Goal: Task Accomplishment & Management: Use online tool/utility

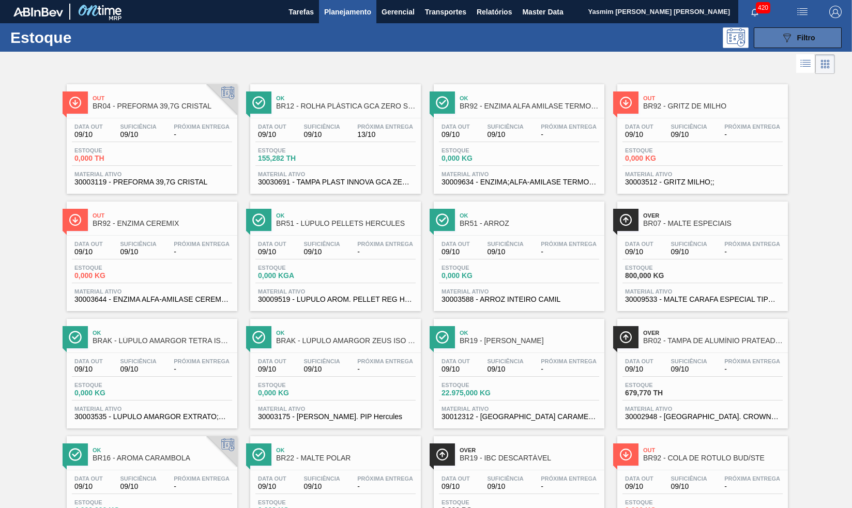
click at [766, 45] on button "089F7B8B-B2A5-4AFE-B5C0-19BA573D28AC Filtro" at bounding box center [798, 37] width 88 height 21
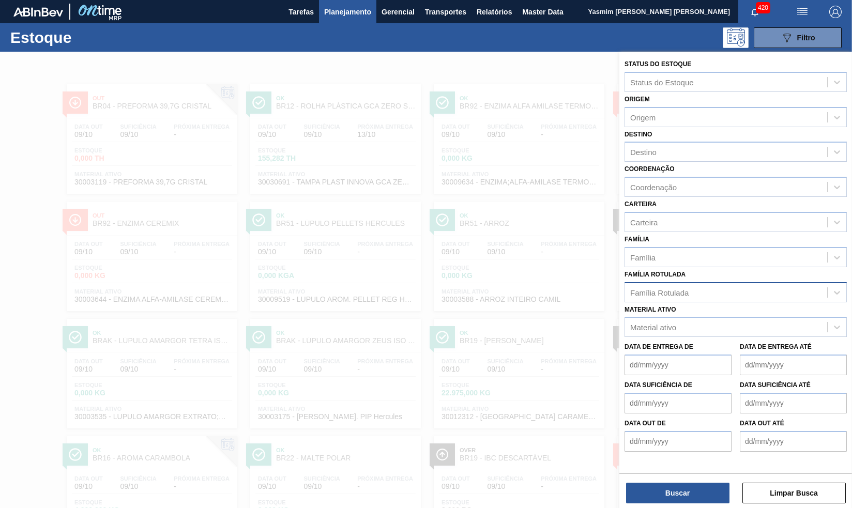
click at [748, 301] on div "Família Rotulada" at bounding box center [735, 292] width 222 height 20
click at [748, 330] on div "Material ativo" at bounding box center [726, 327] width 202 height 15
click at [735, 325] on div "Material ativo" at bounding box center [726, 327] width 202 height 15
paste ativo "30012282"
type ativo "30012282"
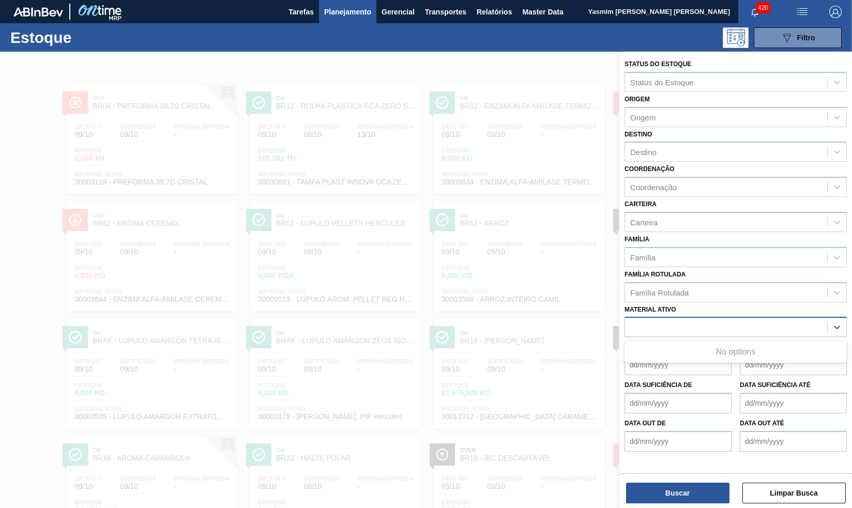
click at [629, 327] on div "30012282" at bounding box center [726, 327] width 202 height 15
click at [667, 323] on div "Material ativo" at bounding box center [653, 327] width 46 height 9
paste ativo "30012282"
type ativo "30012282"
click at [766, 8] on span "button" at bounding box center [835, 12] width 25 height 12
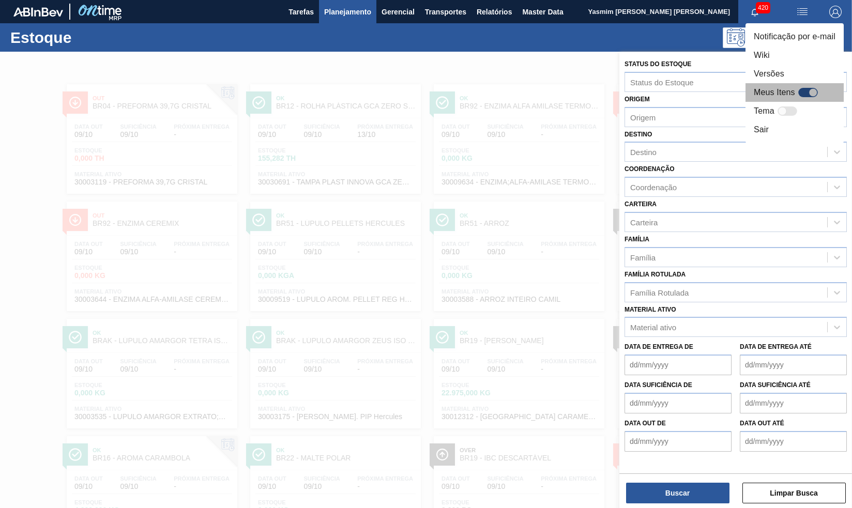
click at [766, 95] on div at bounding box center [808, 92] width 20 height 9
checkbox input "true"
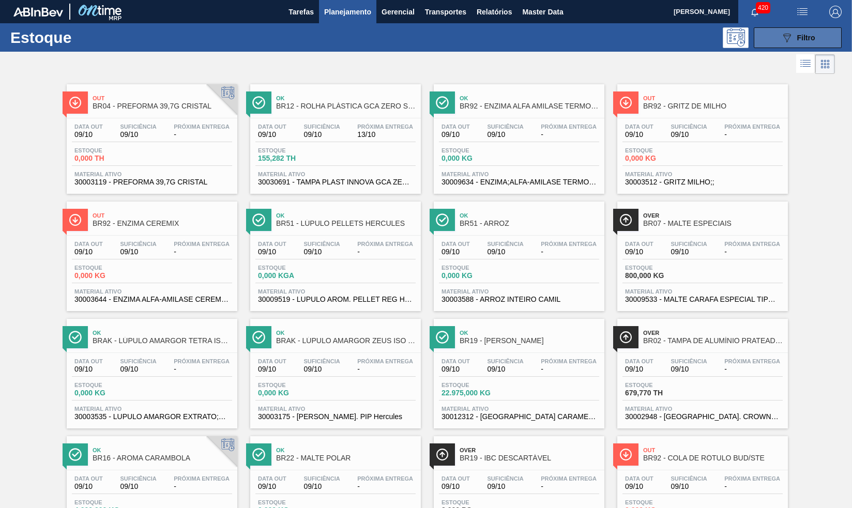
click at [775, 36] on button "089F7B8B-B2A5-4AFE-B5C0-19BA573D28AC Filtro" at bounding box center [798, 37] width 88 height 21
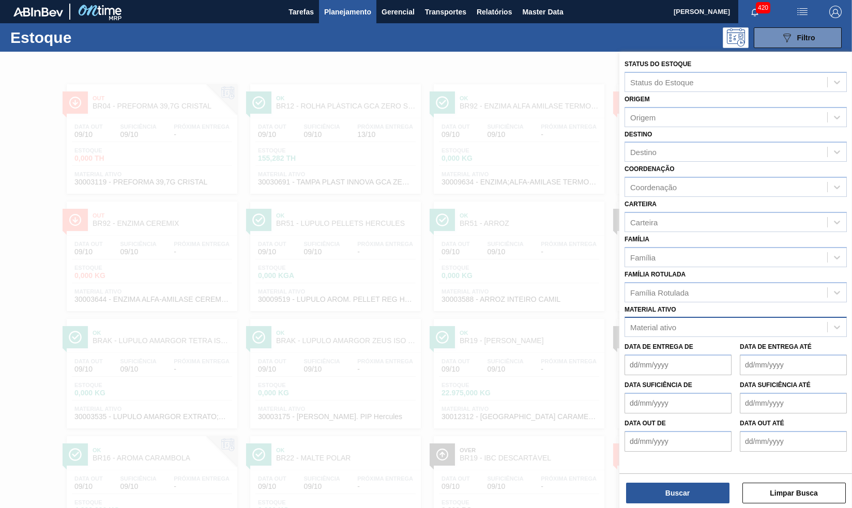
click at [721, 318] on div "Material ativo" at bounding box center [735, 327] width 222 height 20
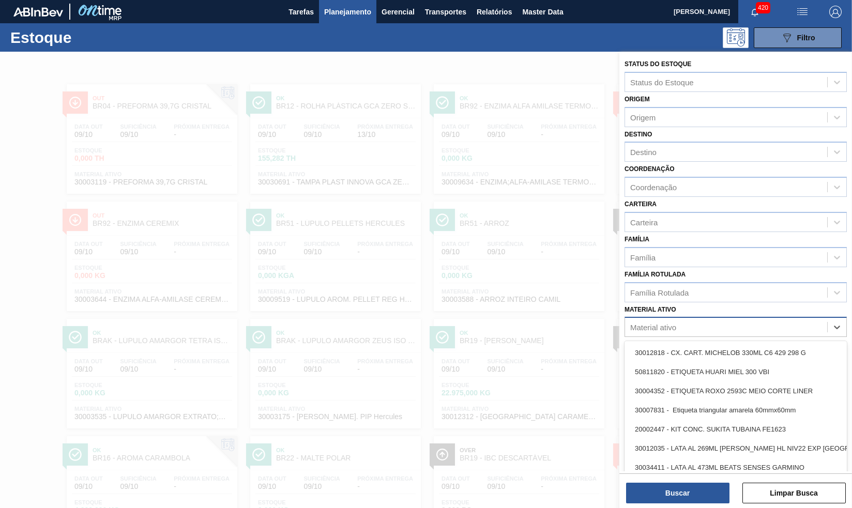
click at [719, 324] on div "Material ativo" at bounding box center [726, 327] width 202 height 15
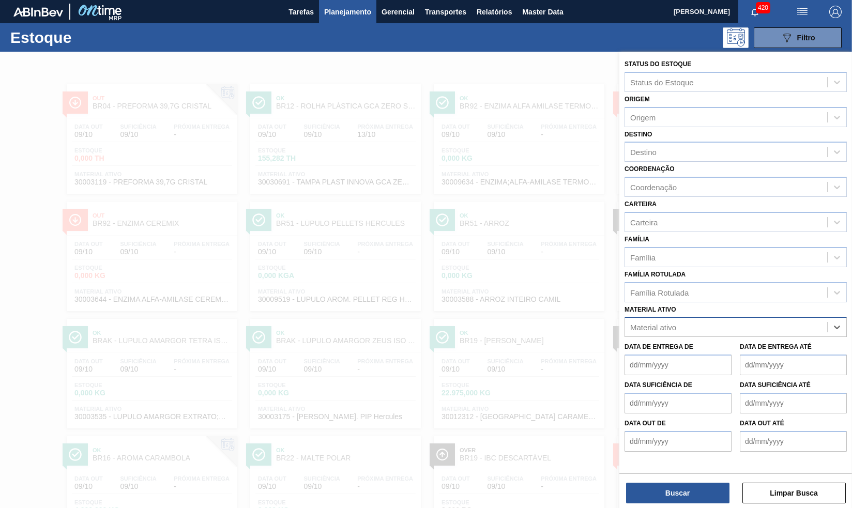
paste ativo "30012282"
type ativo "30012282"
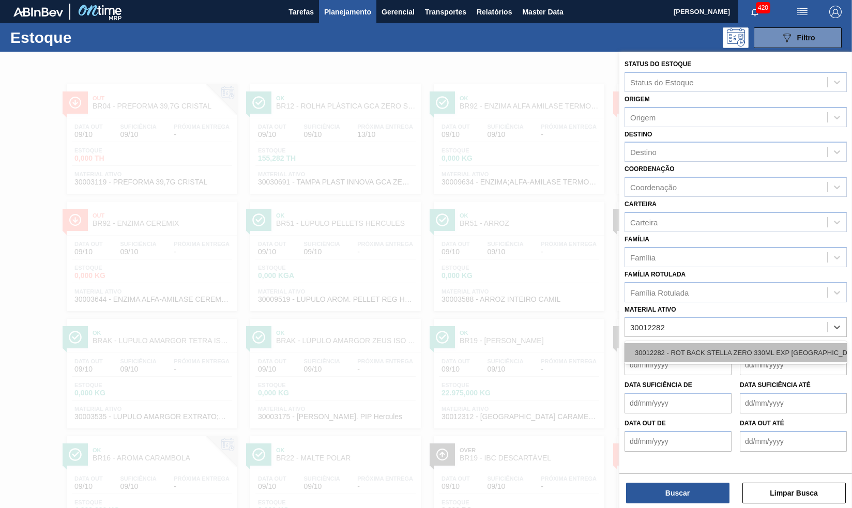
click at [713, 357] on div "30012282 - ROT BACK STELLA ZERO 330ML EXP CHILE" at bounding box center [735, 352] width 222 height 19
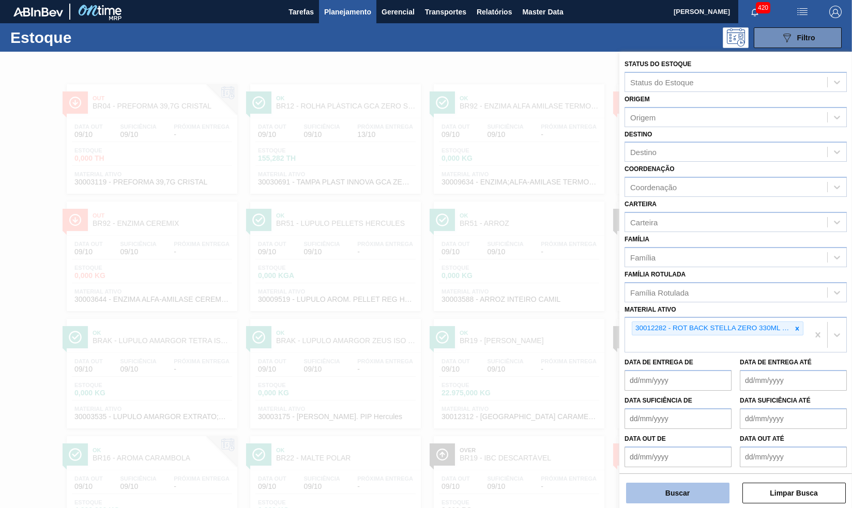
click at [671, 502] on button "Buscar" at bounding box center [677, 493] width 103 height 21
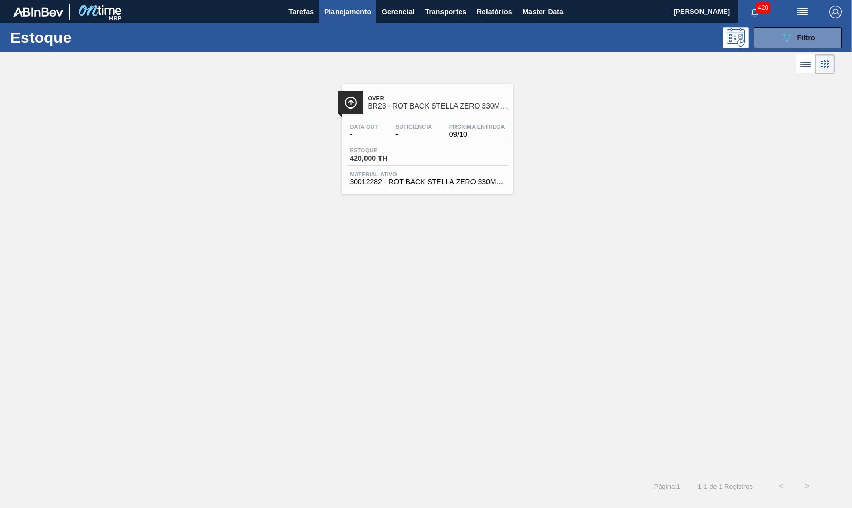
click at [445, 189] on div "Data out - Suficiência - Próxima Entrega 09/10 Estoque 420,000 TH Material ativ…" at bounding box center [427, 153] width 171 height 70
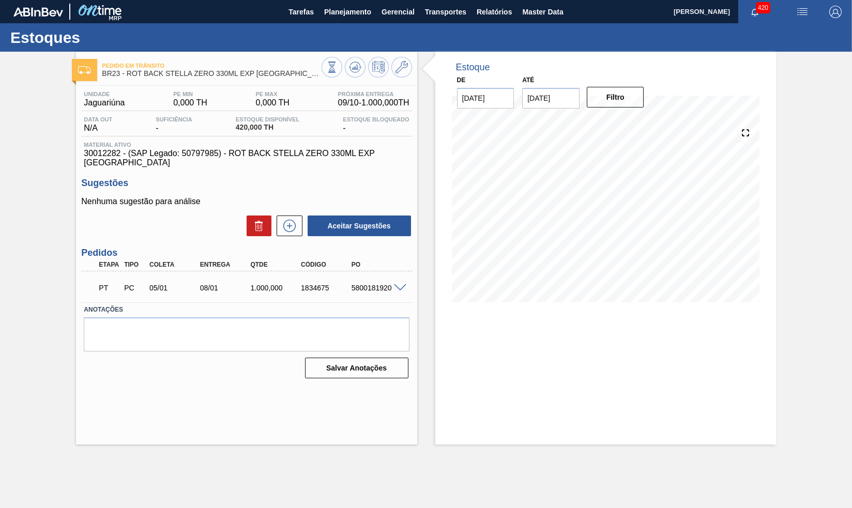
click at [401, 275] on div "PT PC 05/01 08/01 1.000,000 1834675 5800181920" at bounding box center [246, 287] width 330 height 26
click at [398, 285] on div "5800181920" at bounding box center [377, 288] width 56 height 8
click at [399, 284] on span at bounding box center [400, 288] width 12 height 8
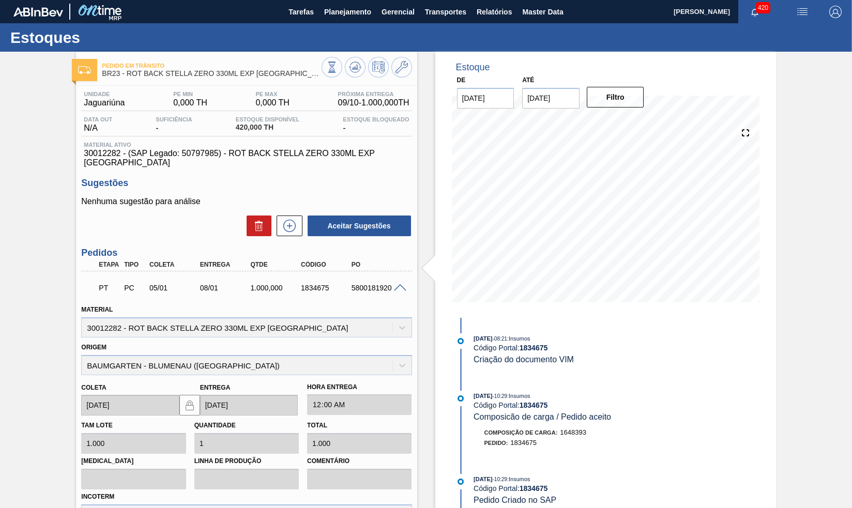
scroll to position [124, 0]
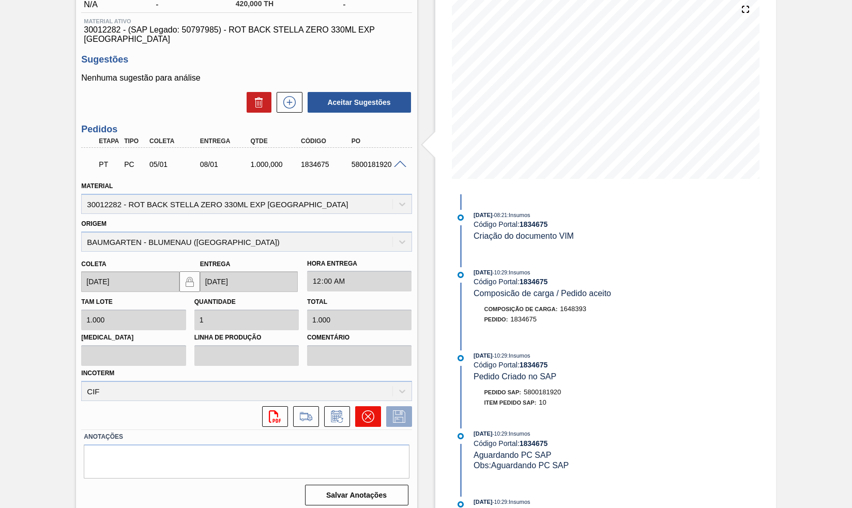
click at [373, 410] on icon at bounding box center [368, 416] width 12 height 12
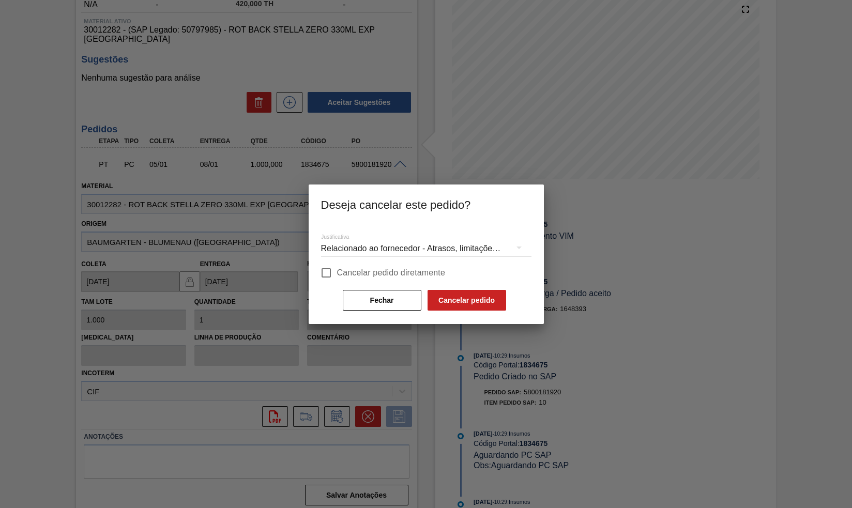
click at [345, 274] on span "Cancelar pedido diretamente" at bounding box center [391, 273] width 109 height 12
click at [337, 274] on input "Cancelar pedido diretamente" at bounding box center [326, 273] width 22 height 22
checkbox input "true"
click at [361, 248] on div "Relacionado ao fornecedor - Atrasos, limitações de capacidade, etc." at bounding box center [426, 248] width 210 height 29
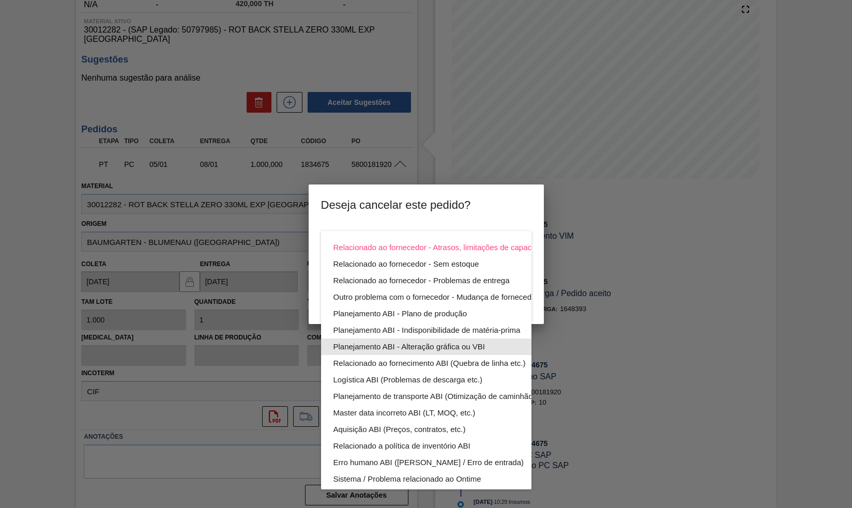
scroll to position [56, 0]
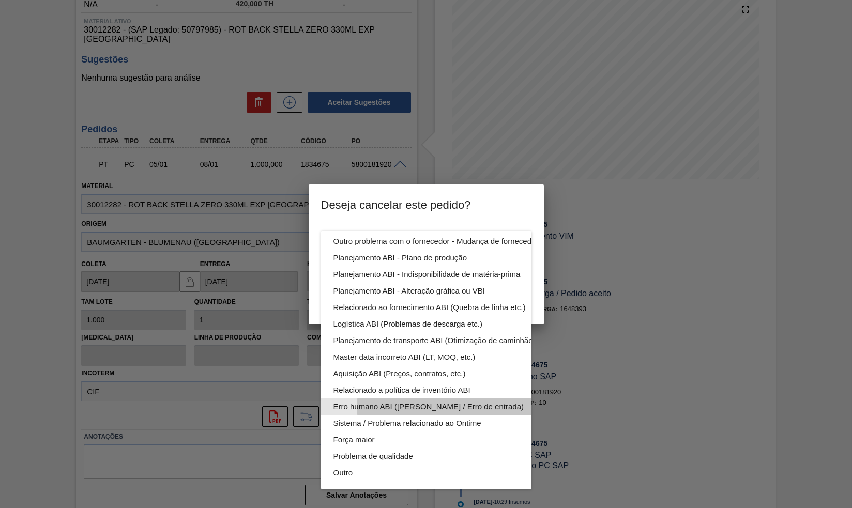
click at [377, 401] on div "Erro humano ABI ([PERSON_NAME] / Erro de entrada)" at bounding box center [450, 406] width 234 height 17
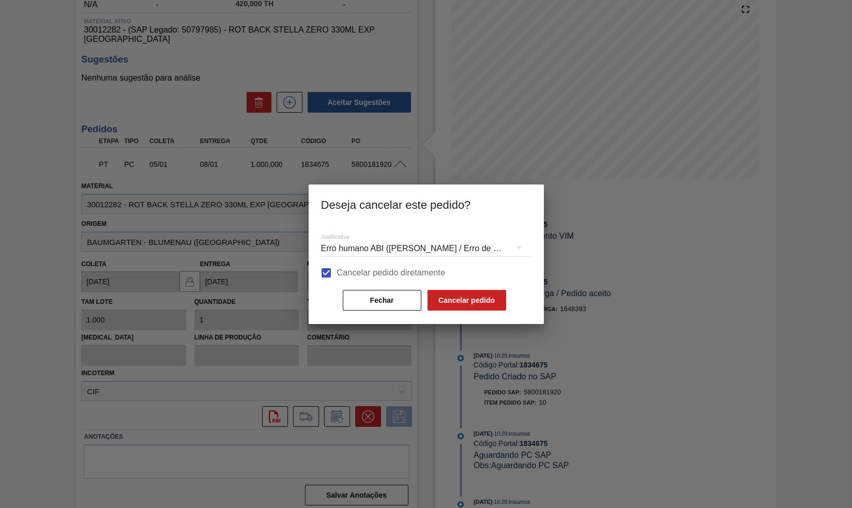
scroll to position [0, 0]
click at [448, 299] on button "Cancelar pedido" at bounding box center [466, 300] width 79 height 21
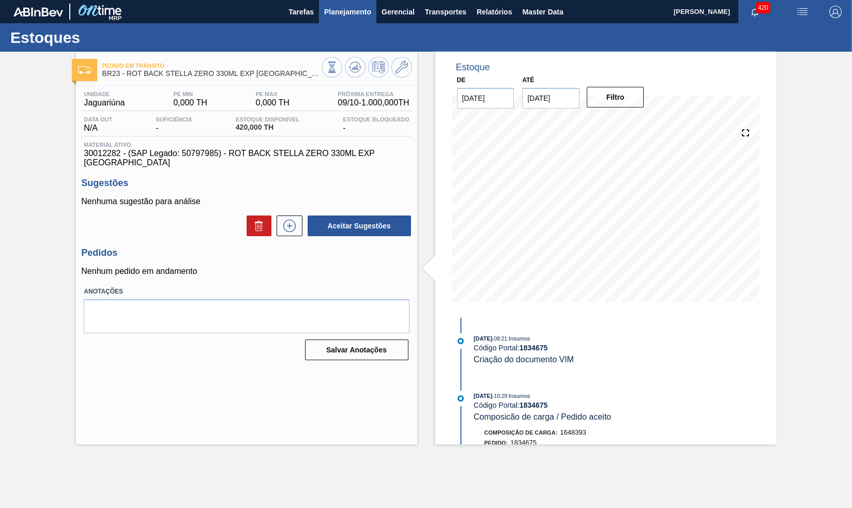
click at [352, 10] on span "Planejamento" at bounding box center [347, 12] width 47 height 12
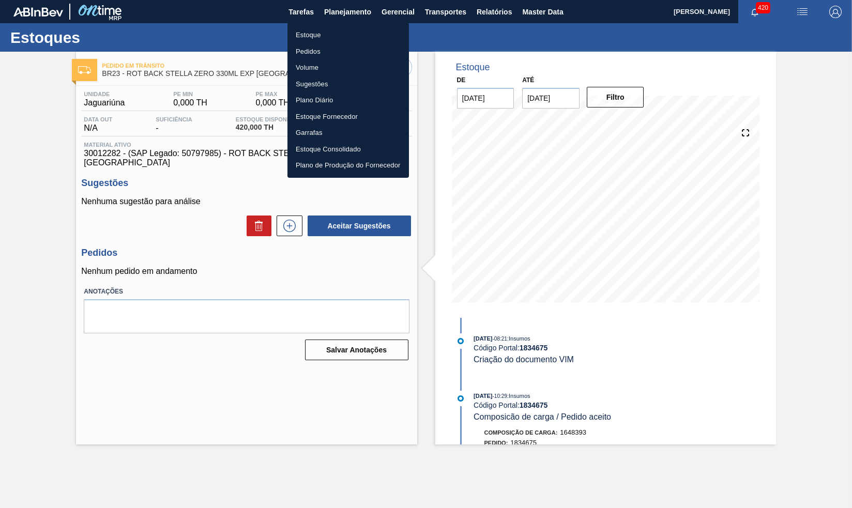
click at [317, 33] on li "Estoque" at bounding box center [347, 35] width 121 height 17
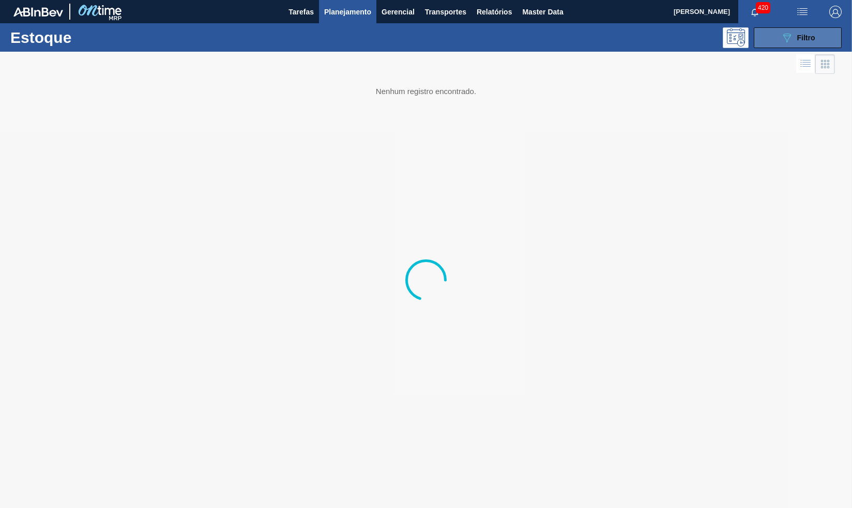
click at [808, 31] on button "089F7B8B-B2A5-4AFE-B5C0-19BA573D28AC Filtro" at bounding box center [798, 37] width 88 height 21
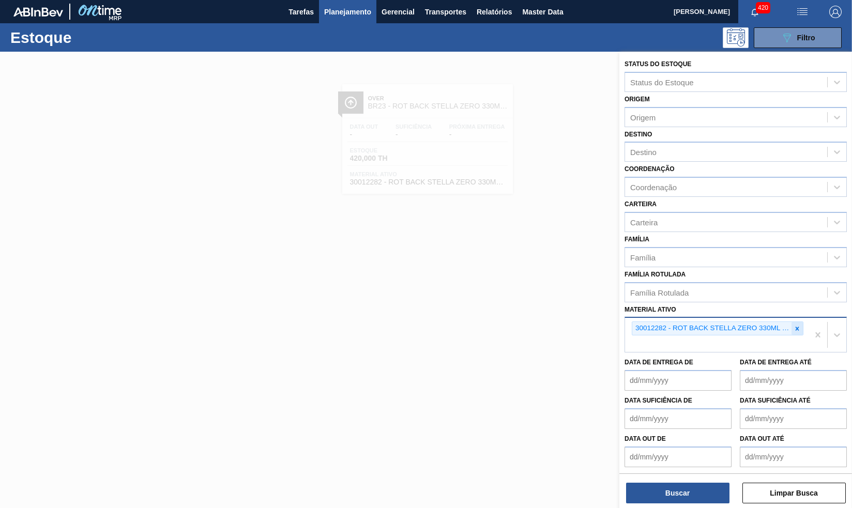
click at [793, 330] on div at bounding box center [796, 328] width 11 height 13
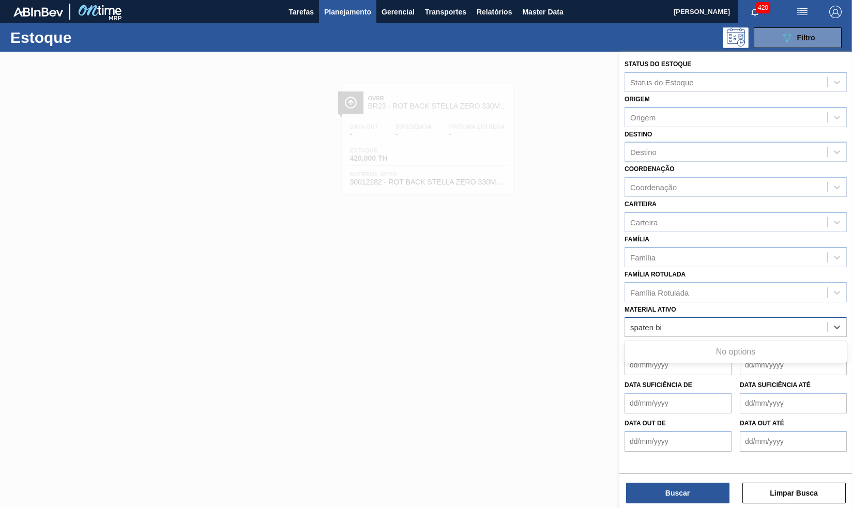
type ativo "spaten bib"
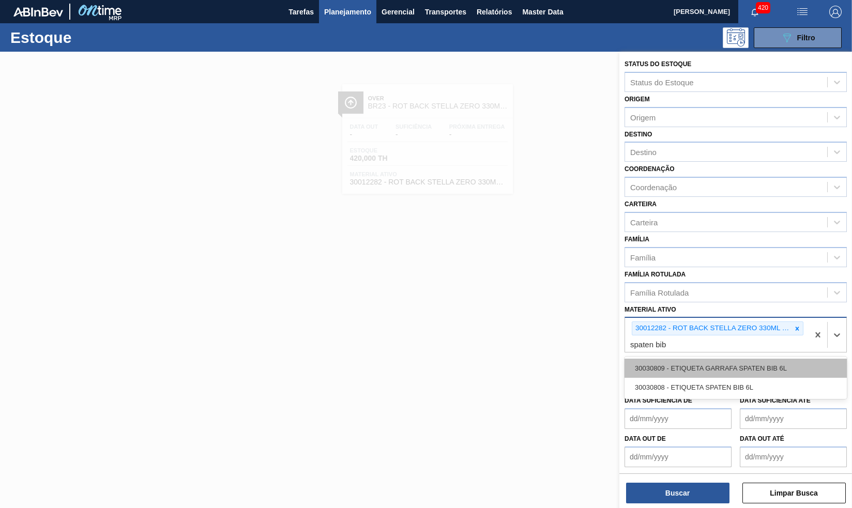
click at [765, 371] on div "30030809 - ETIQUETA GARRAFA SPATEN BIB 6L" at bounding box center [735, 368] width 222 height 19
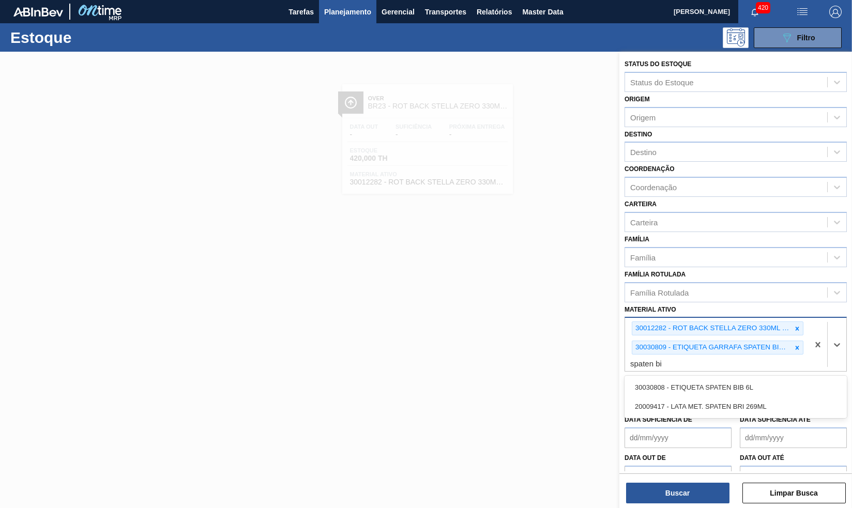
type ativo "spaten bib"
drag, startPoint x: 770, startPoint y: 391, endPoint x: 769, endPoint y: 386, distance: 5.8
click at [769, 390] on div "30030808 - ETIQUETA SPATEN BIB 6L" at bounding box center [735, 387] width 222 height 19
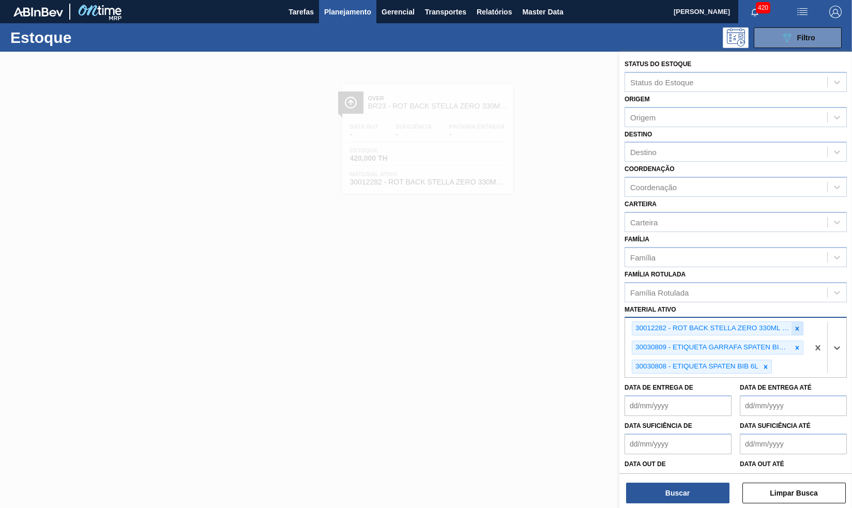
click at [793, 331] on div at bounding box center [796, 328] width 11 height 13
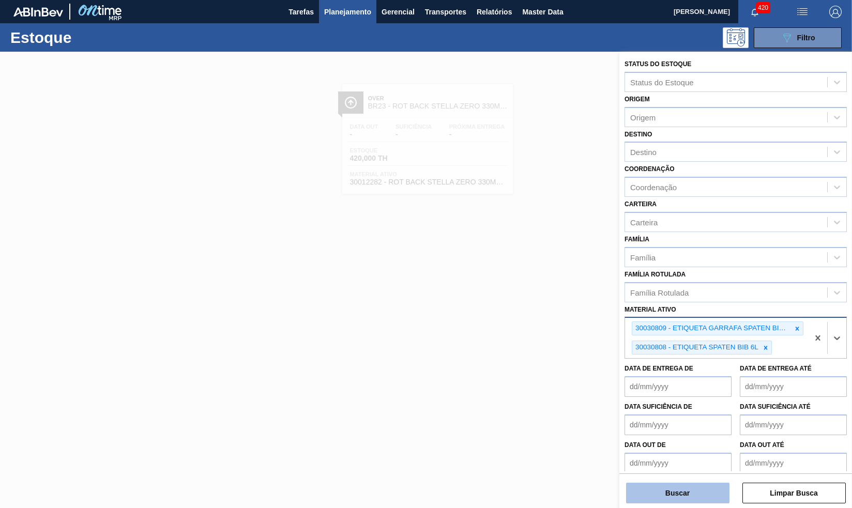
click at [725, 485] on button "Buscar" at bounding box center [677, 493] width 103 height 21
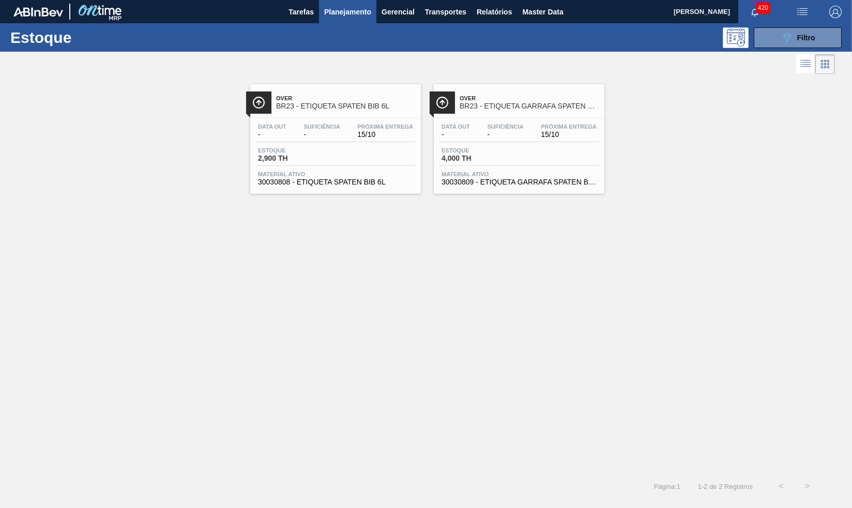
click at [388, 177] on span "Material ativo" at bounding box center [335, 174] width 155 height 6
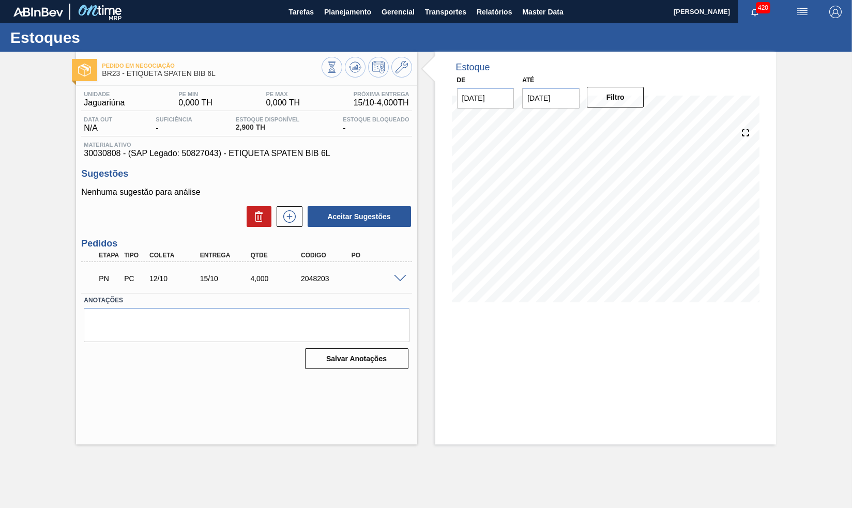
click at [396, 280] on span at bounding box center [400, 279] width 12 height 8
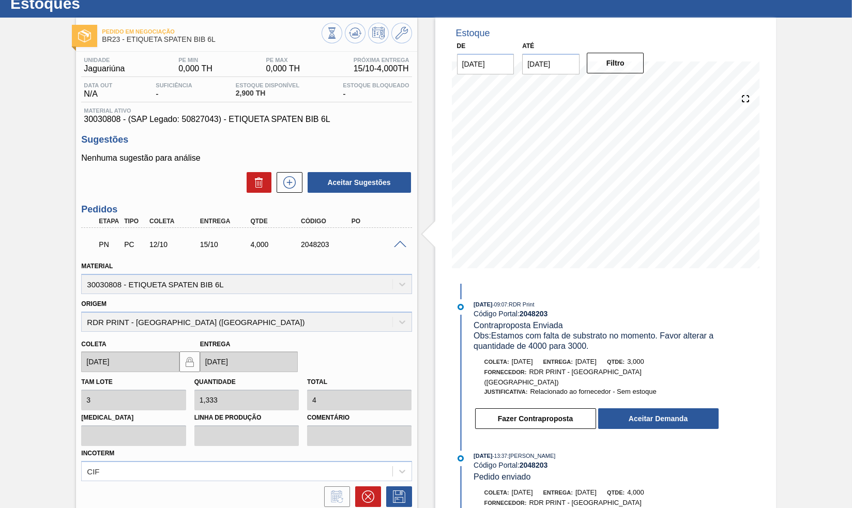
scroll to position [124, 0]
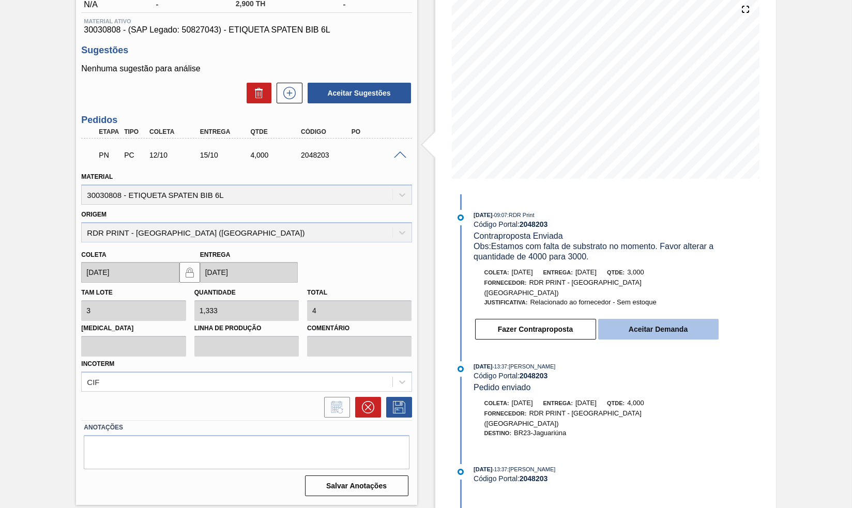
click at [668, 321] on button "Aceitar Demanda" at bounding box center [658, 329] width 120 height 21
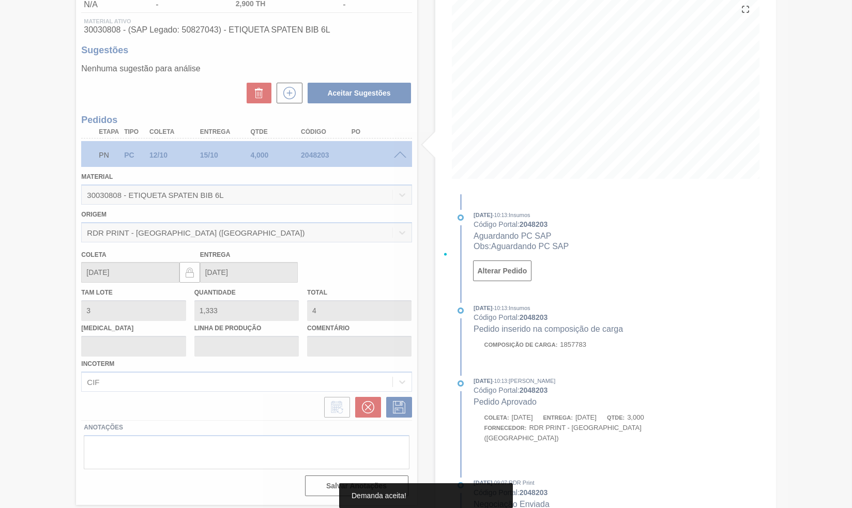
type input "1"
type input "3"
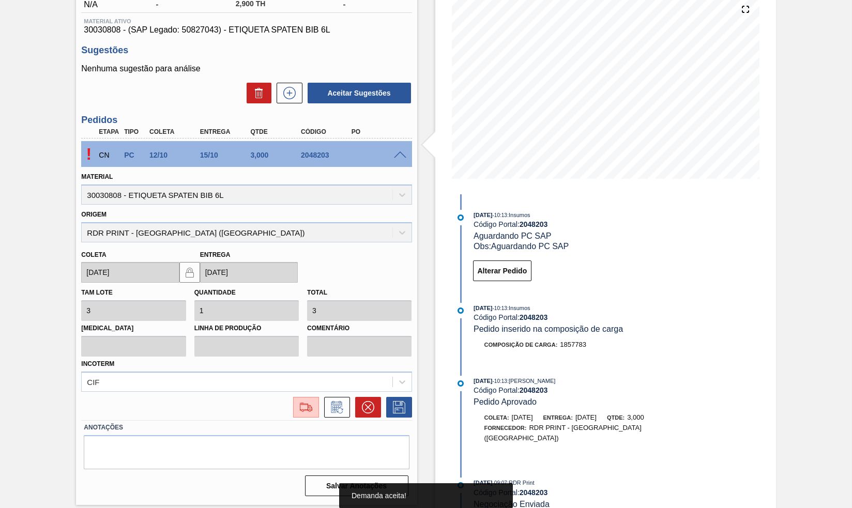
scroll to position [0, 0]
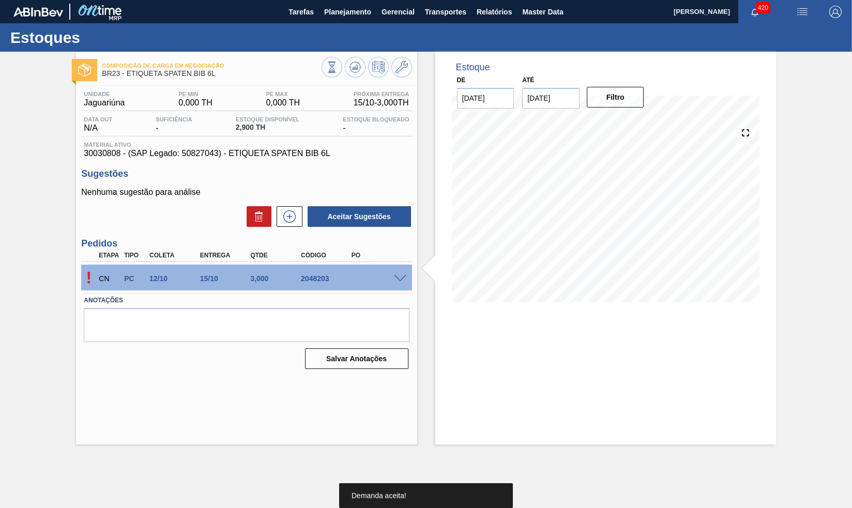
click at [401, 284] on div "! CN PC 12/10 15/10 3,000 2048203" at bounding box center [246, 278] width 330 height 26
click at [400, 281] on span at bounding box center [400, 279] width 12 height 8
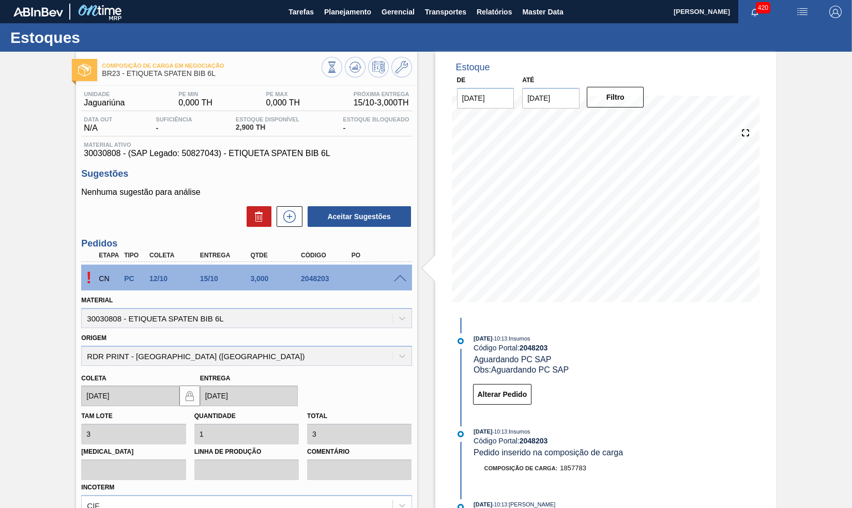
scroll to position [124, 0]
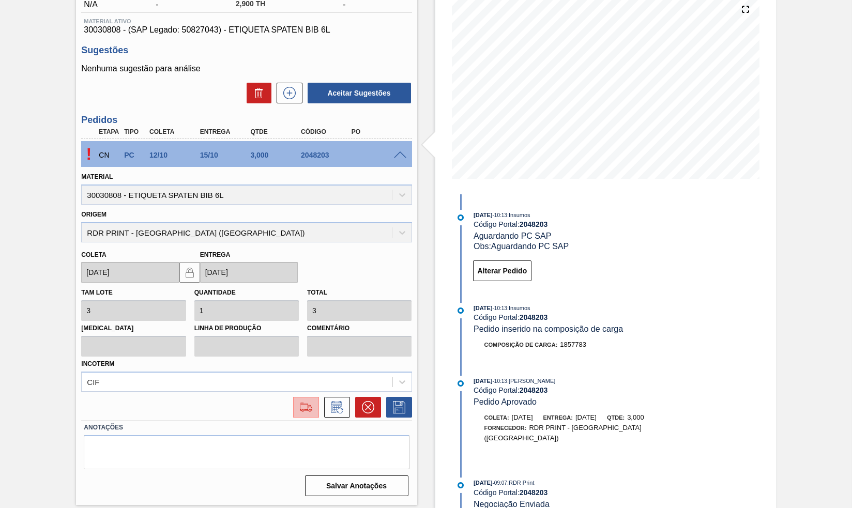
click at [300, 410] on img at bounding box center [306, 407] width 17 height 12
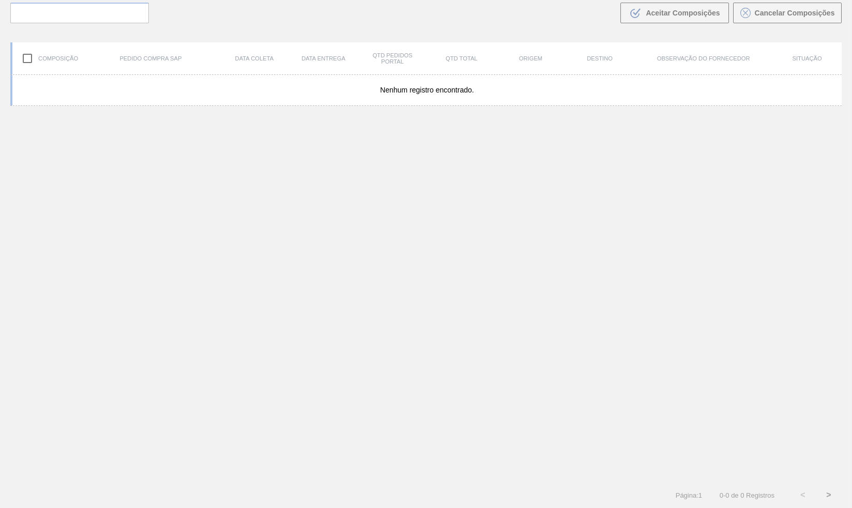
scroll to position [74, 0]
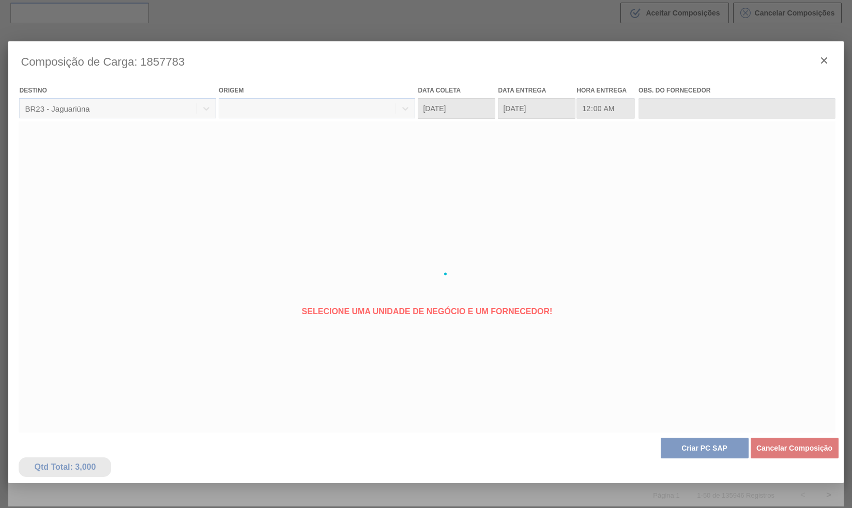
type coleta "12/10/2025"
type Entrega "15/10/2025"
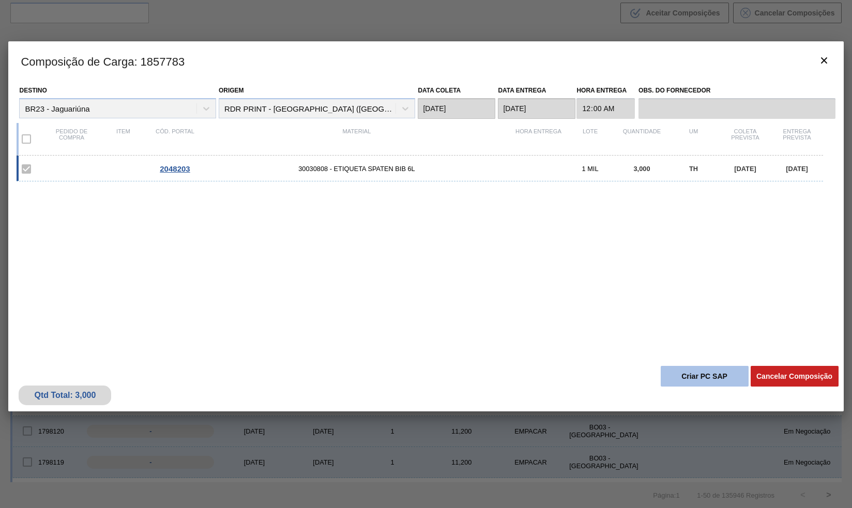
click at [702, 377] on button "Criar PC SAP" at bounding box center [705, 376] width 88 height 21
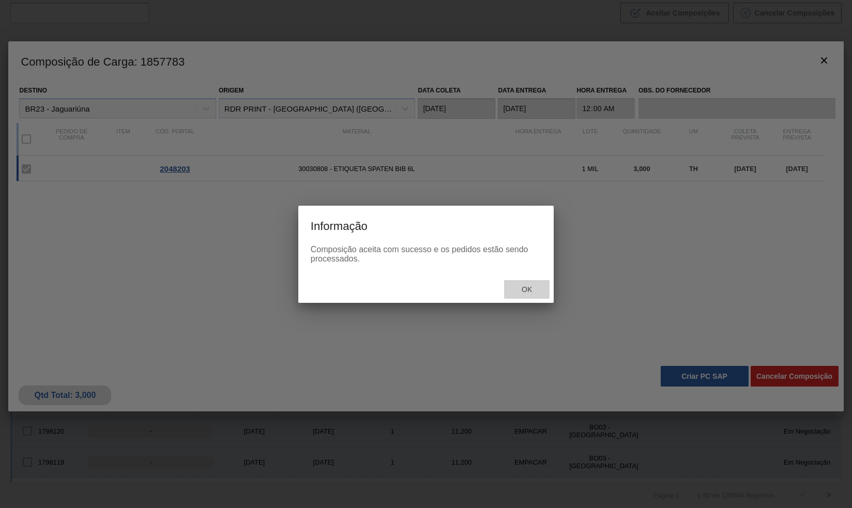
click at [523, 284] on div "Ok" at bounding box center [526, 289] width 45 height 19
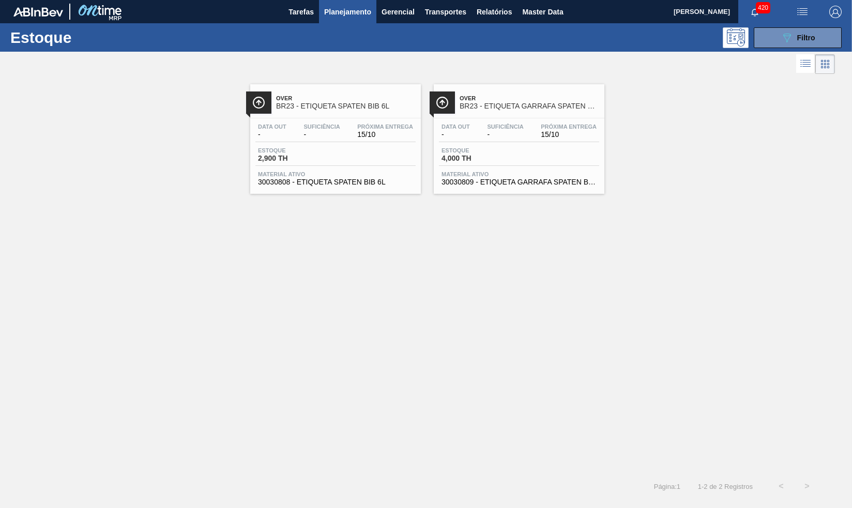
click at [423, 99] on link "Over BR23 - ETIQUETA SPATEN BIB 6L Data out - Suficiência - Próxima Entrega 15/…" at bounding box center [333, 134] width 183 height 117
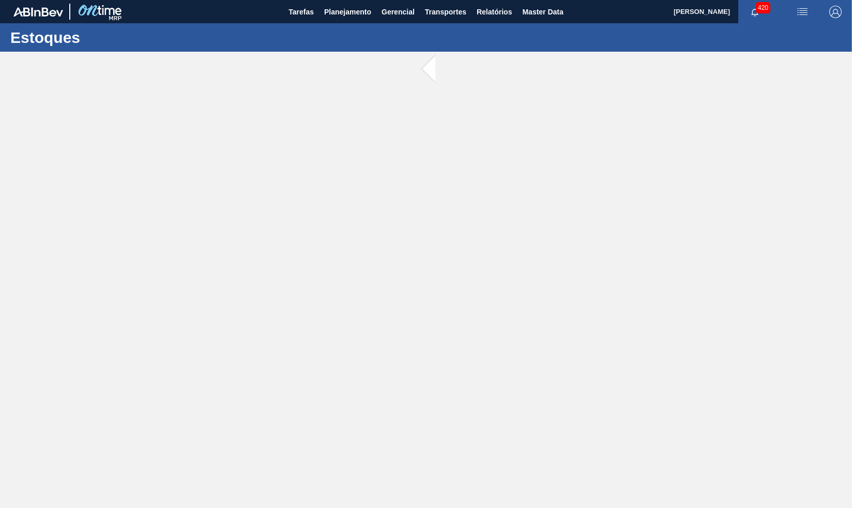
click at [473, 103] on main "Tarefas Planejamento Gerencial Transportes Relatórios Master Data Yasmim Ferrei…" at bounding box center [426, 254] width 852 height 508
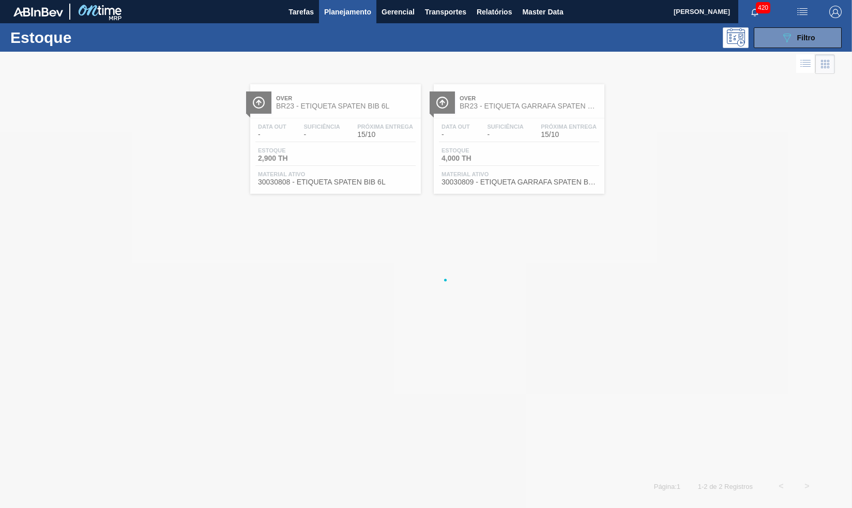
click at [480, 109] on span "BR23 - ETIQUETA GARRAFA SPATEN BIB 6L" at bounding box center [529, 106] width 140 height 8
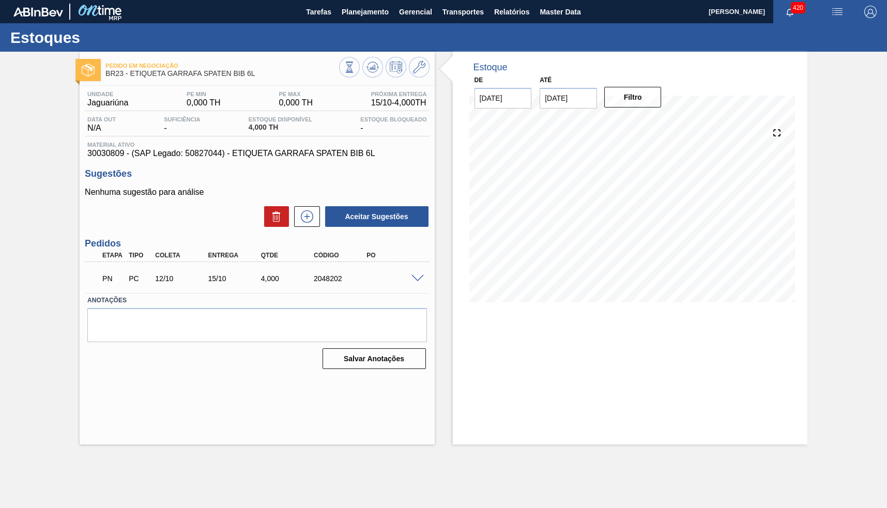
click at [423, 275] on span at bounding box center [417, 279] width 12 height 8
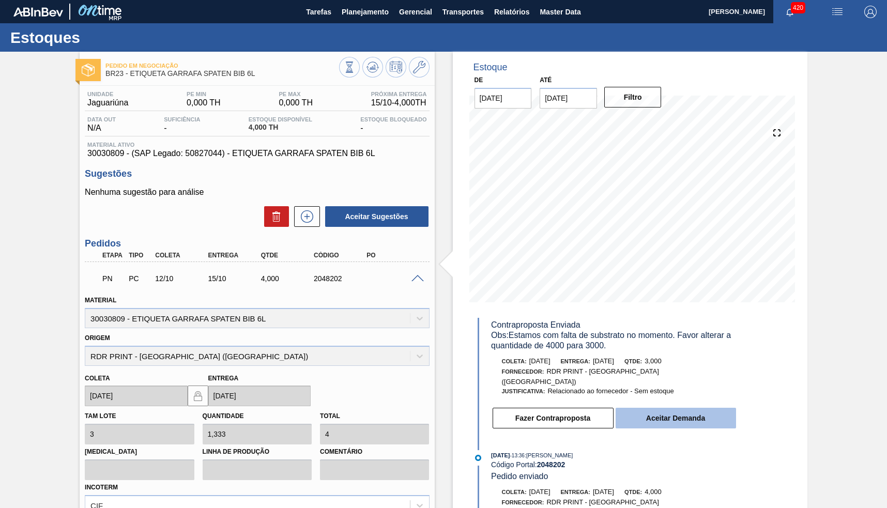
scroll to position [42, 0]
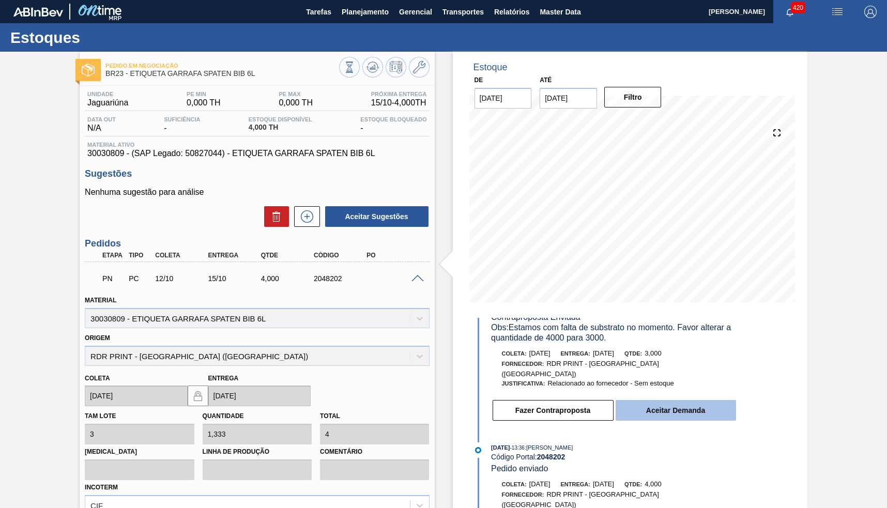
click at [674, 404] on button "Aceitar Demanda" at bounding box center [676, 410] width 120 height 21
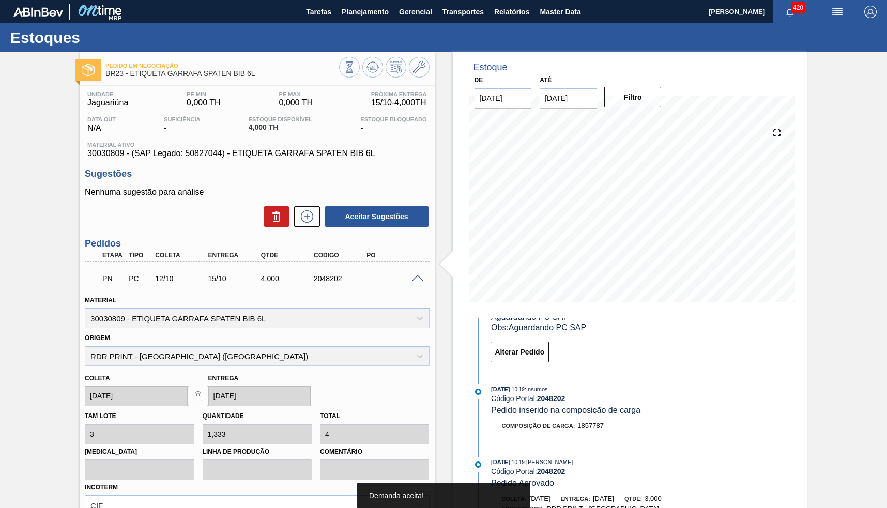
scroll to position [276, 0]
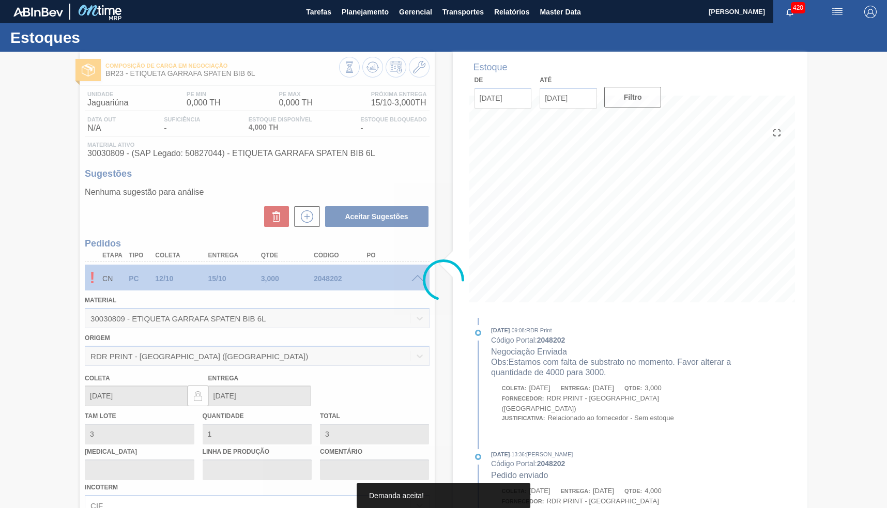
type input "1"
type input "3"
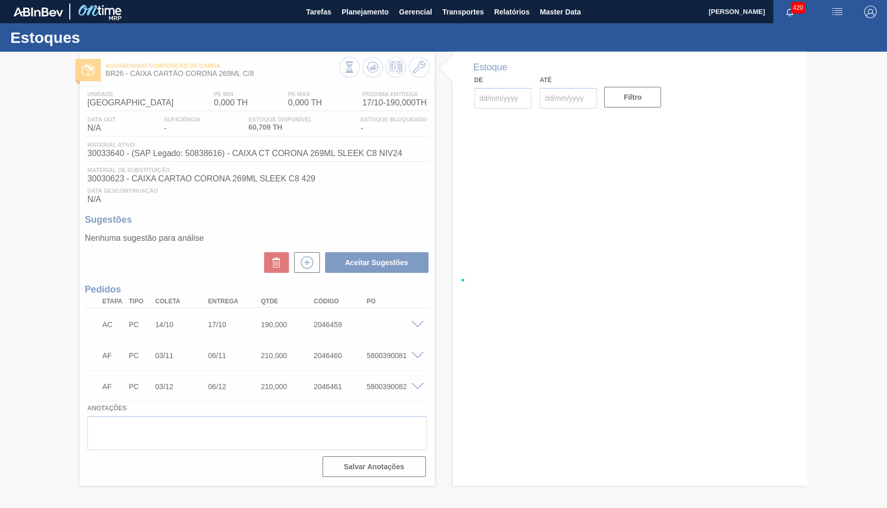
type input "14/10/2025"
type input "17/10/2025"
type input "09/10/2025"
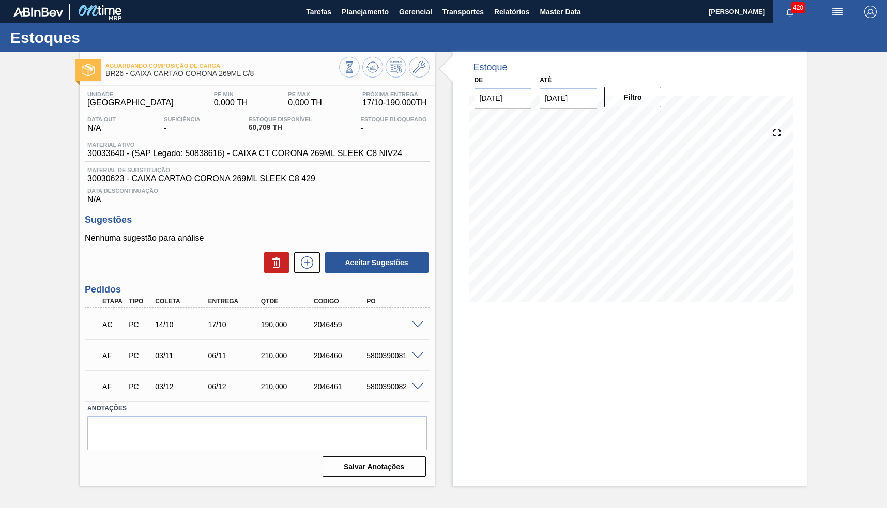
click at [420, 328] on span at bounding box center [417, 325] width 12 height 8
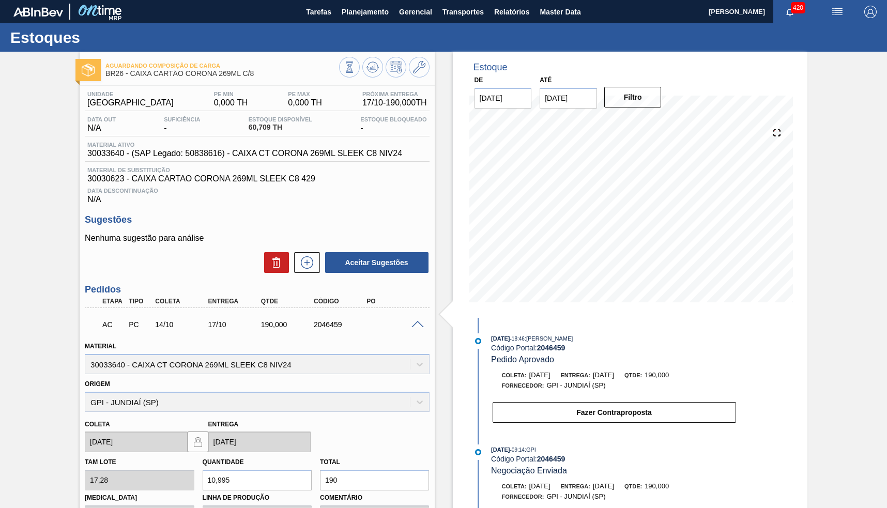
click at [568, 103] on input "23/10/2025" at bounding box center [568, 98] width 57 height 21
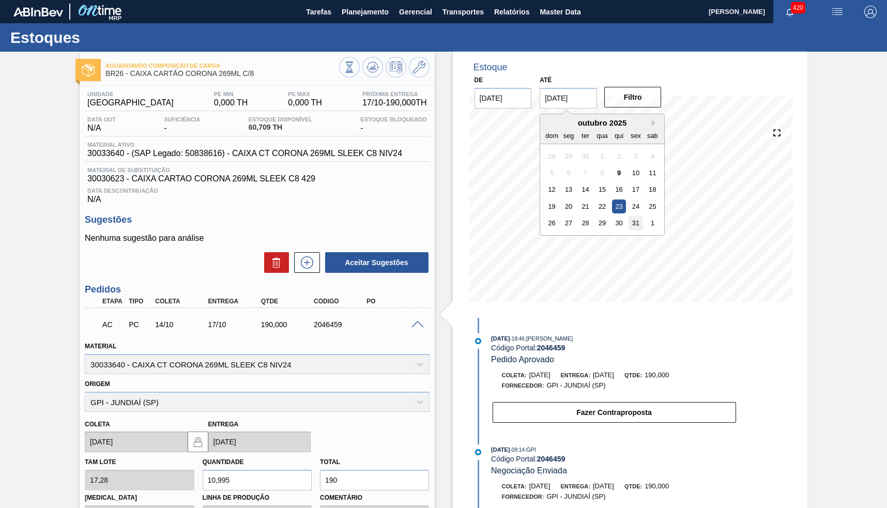
click at [633, 217] on div "31" at bounding box center [636, 223] width 14 height 14
type input "[DATE]"
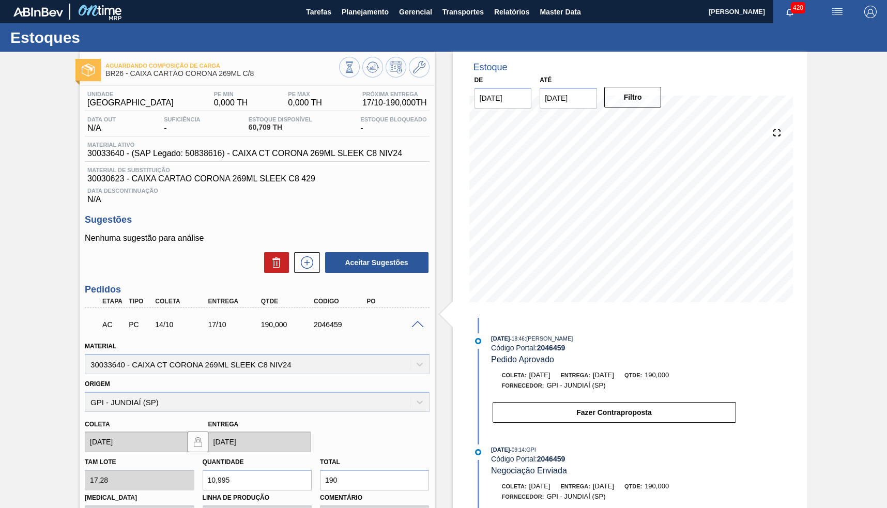
click at [620, 75] on div "De 09/10/2025 Até 31/10/2025 Filtro" at bounding box center [568, 91] width 207 height 36
click at [627, 98] on button "Filtro" at bounding box center [632, 97] width 57 height 21
click at [353, 20] on button "Planejamento" at bounding box center [364, 11] width 57 height 23
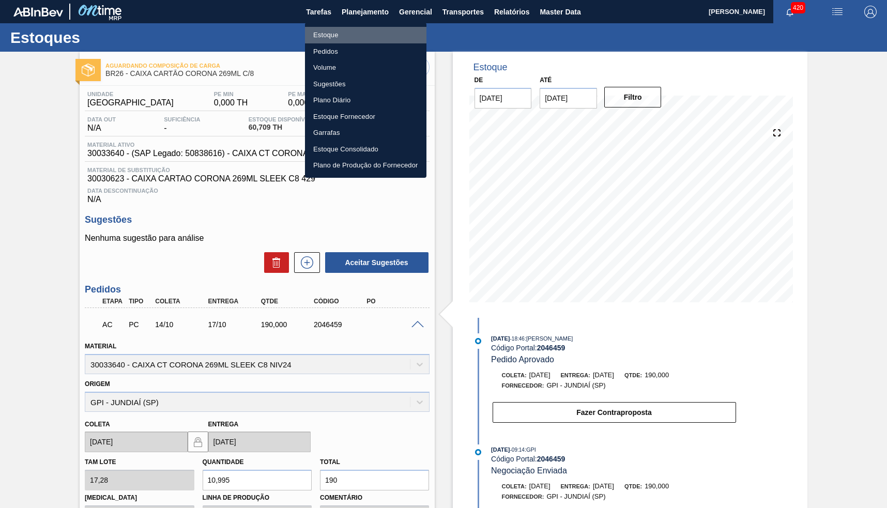
click at [356, 32] on li "Estoque" at bounding box center [365, 35] width 121 height 17
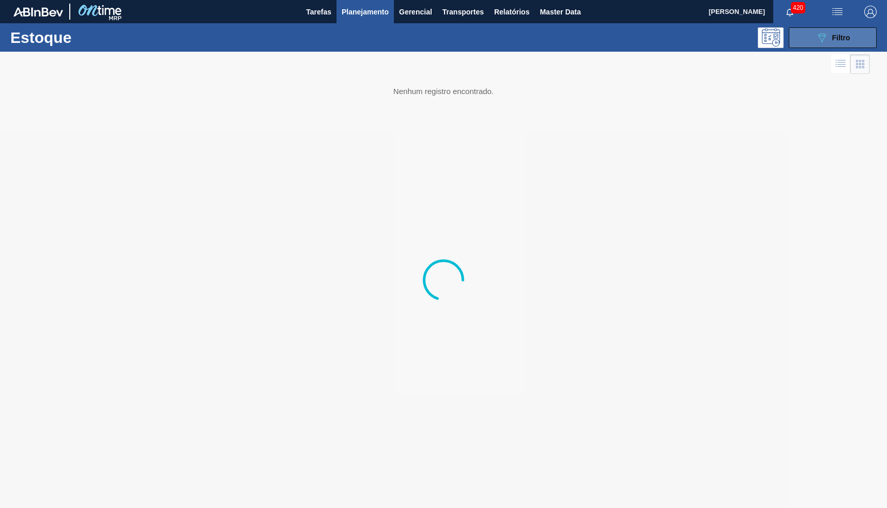
click at [794, 42] on button "089F7B8B-B2A5-4AFE-B5C0-19BA573D28AC Filtro" at bounding box center [833, 37] width 88 height 21
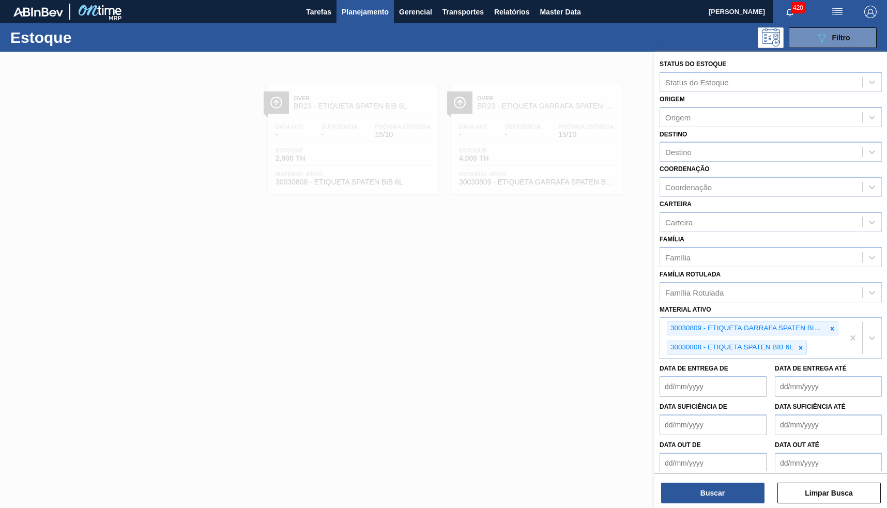
click at [802, 344] on icon at bounding box center [800, 347] width 7 height 7
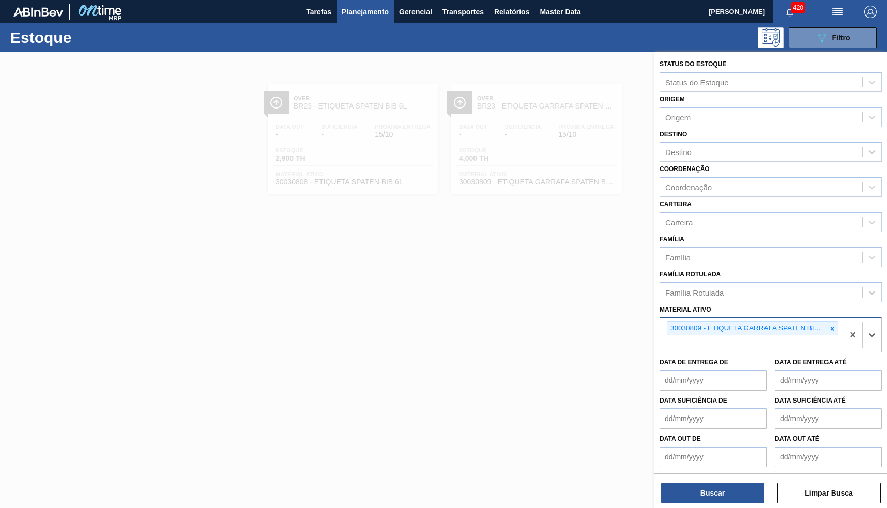
click at [839, 319] on div "30030809 - ETIQUETA GARRAFA SPATEN BIB 6L" at bounding box center [751, 335] width 183 height 34
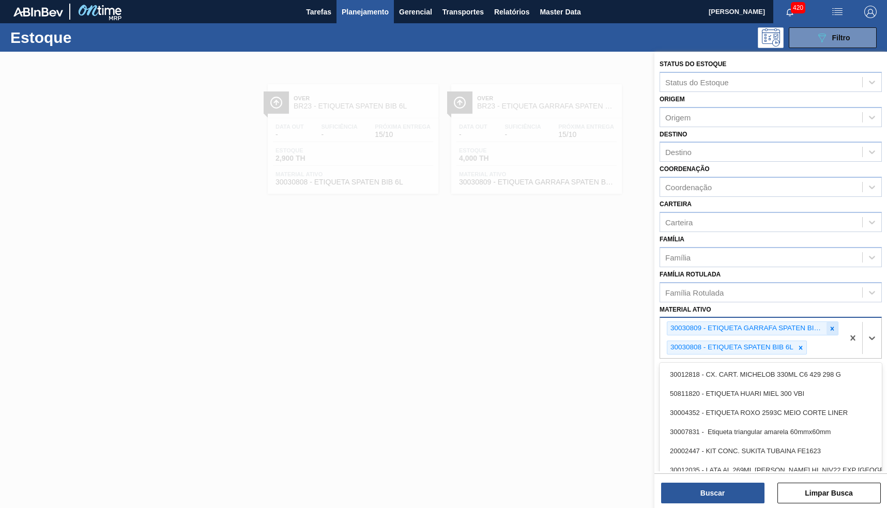
click at [835, 322] on div at bounding box center [831, 328] width 11 height 13
click at [800, 325] on icon at bounding box center [800, 328] width 7 height 7
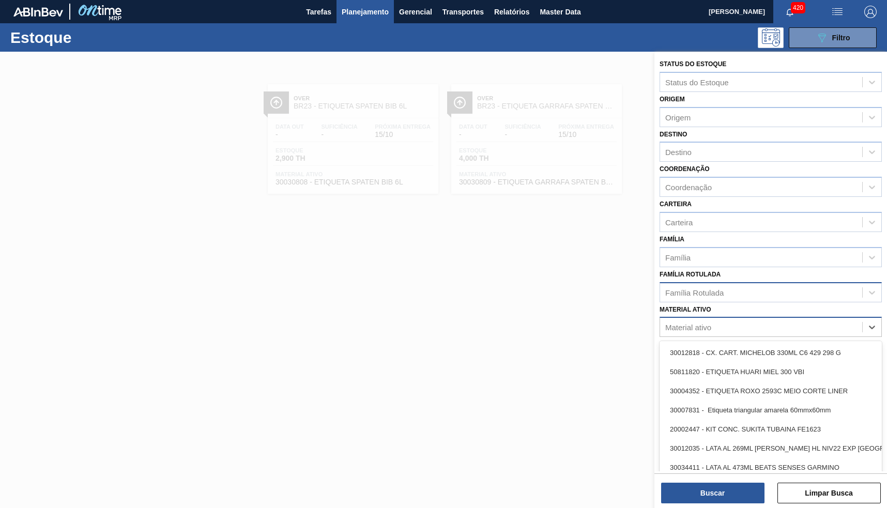
click at [751, 293] on div "Família Rotulada" at bounding box center [761, 292] width 202 height 15
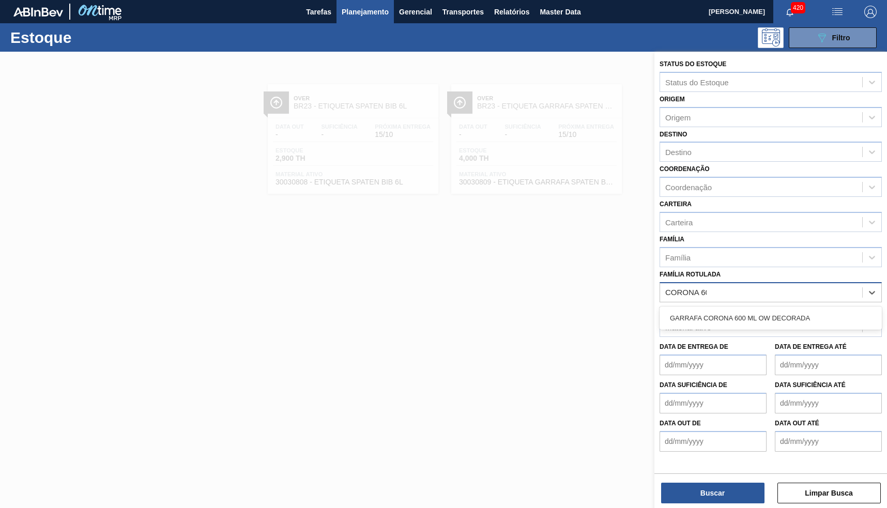
type Rotulada "CORONA 600"
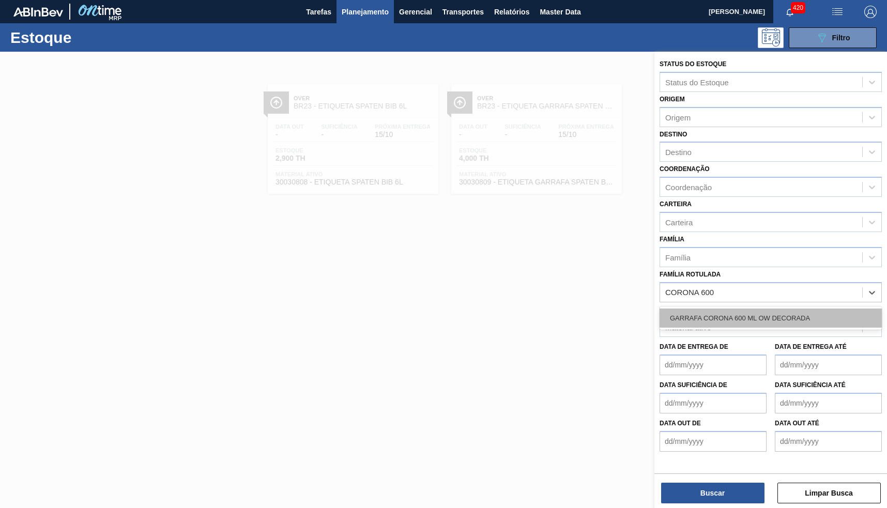
click at [763, 314] on div "GARRAFA CORONA 600 ML OW DECORADA" at bounding box center [770, 318] width 222 height 19
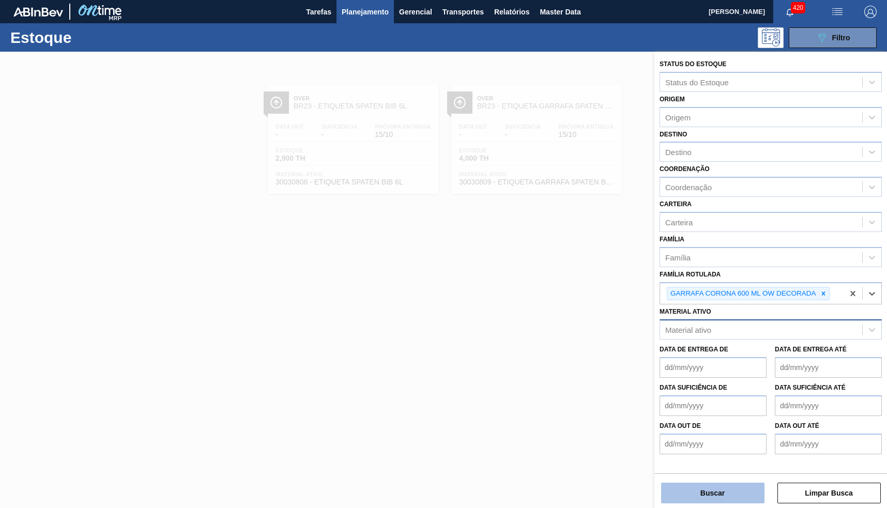
click at [732, 484] on button "Buscar" at bounding box center [712, 493] width 103 height 21
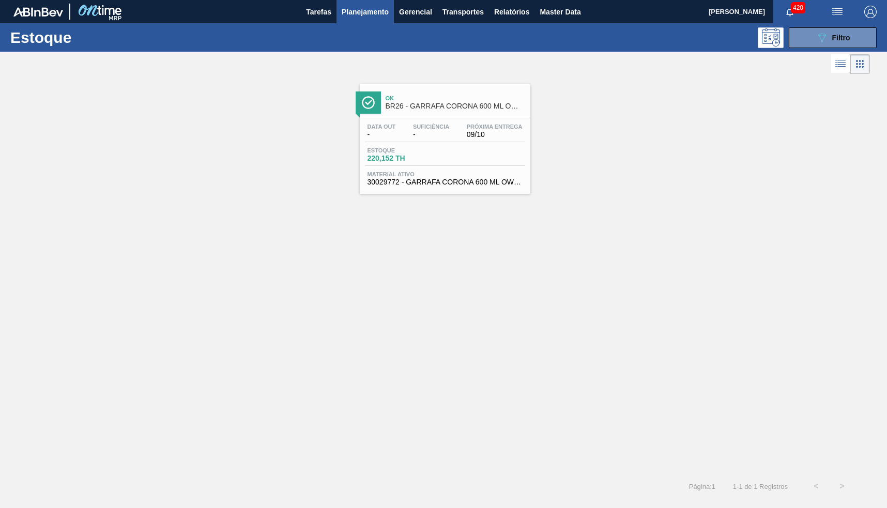
click at [460, 141] on div "Data out - Suficiência - Próxima Entrega 09/10" at bounding box center [445, 133] width 160 height 19
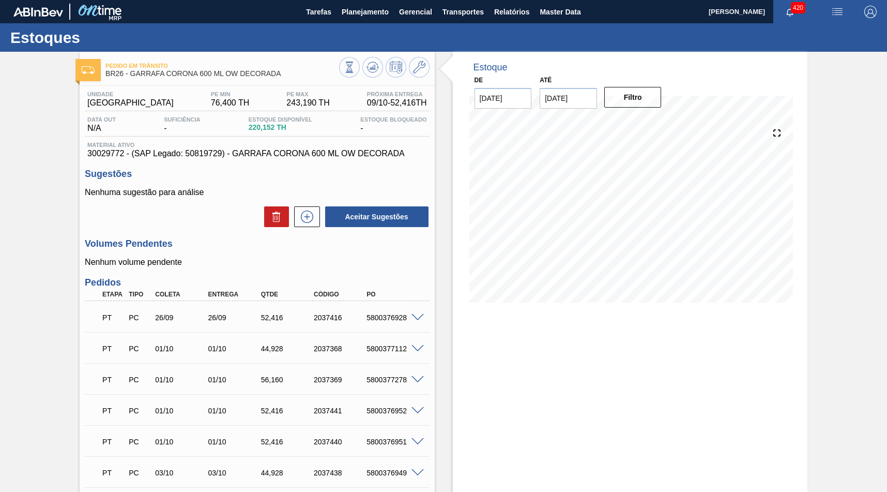
type input "09/10/2025"
type input "31/10/2025"
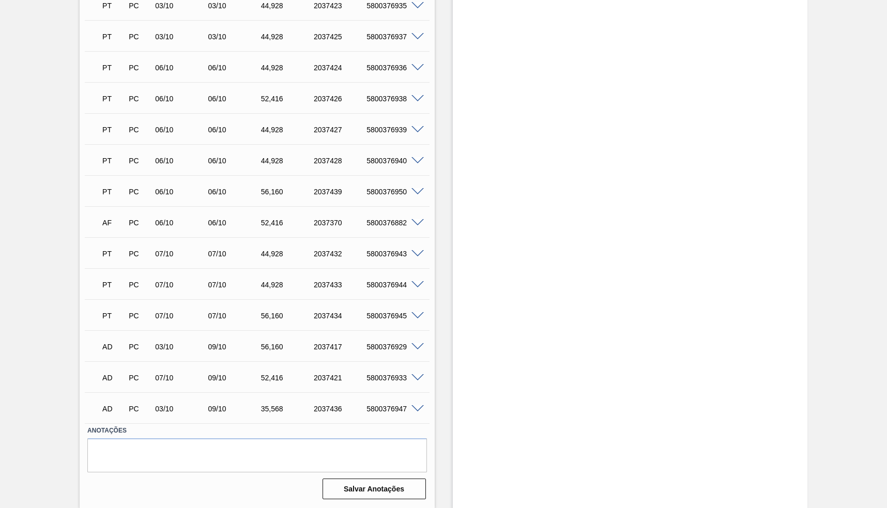
scroll to position [508, 0]
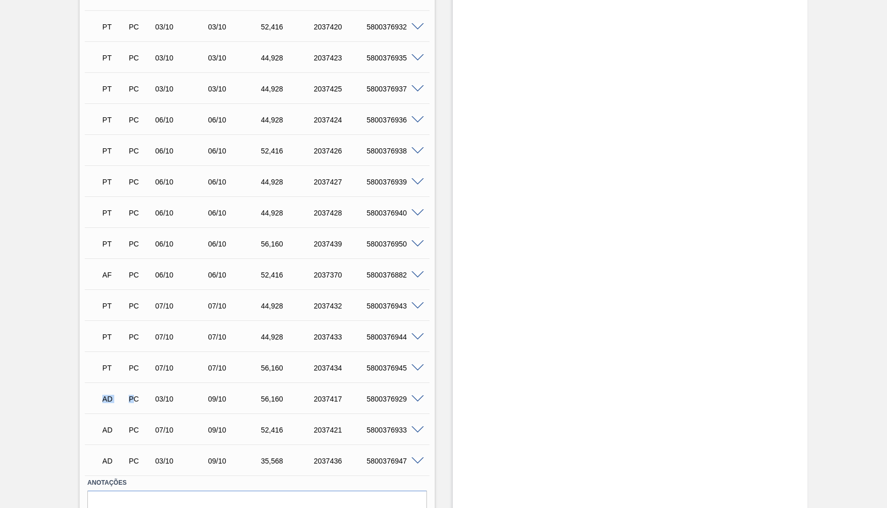
drag, startPoint x: 102, startPoint y: 389, endPoint x: 133, endPoint y: 402, distance: 33.6
click at [127, 402] on div "AD" at bounding box center [113, 399] width 27 height 23
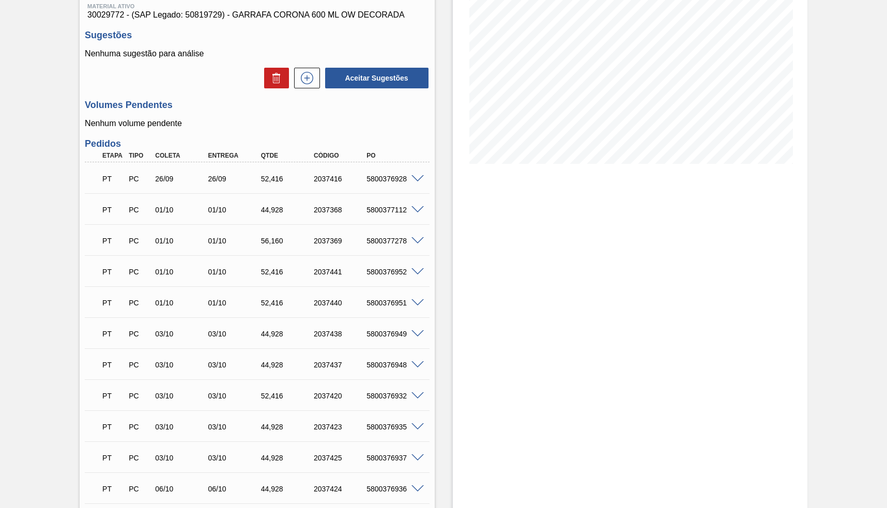
scroll to position [0, 0]
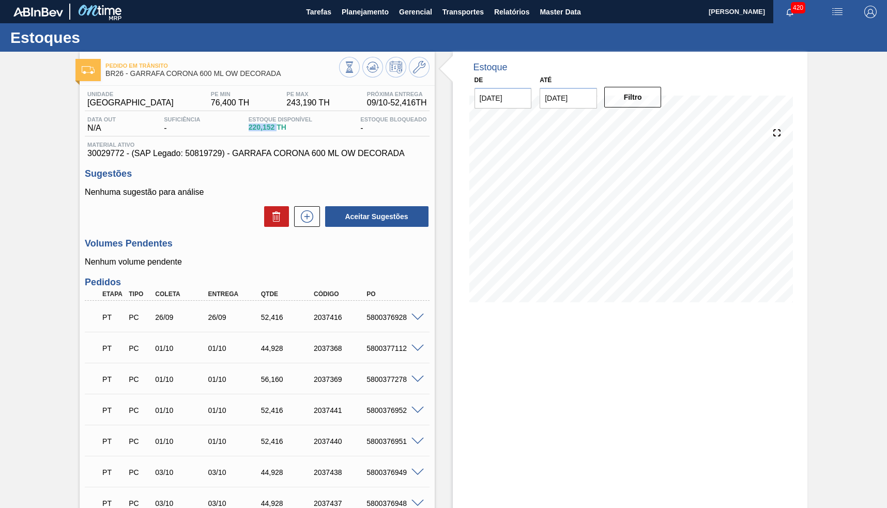
drag, startPoint x: 277, startPoint y: 133, endPoint x: 248, endPoint y: 132, distance: 28.4
click at [248, 132] on div "Estoque Disponível 220,152 TH" at bounding box center [280, 124] width 69 height 17
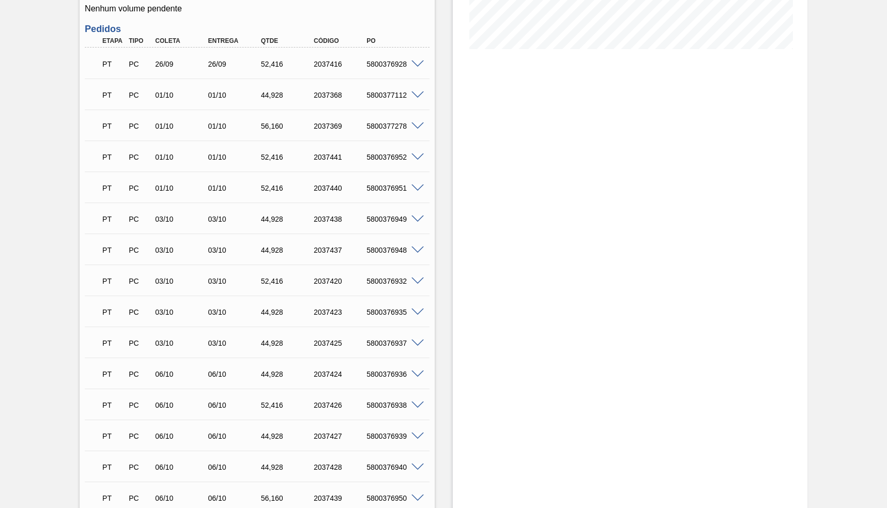
scroll to position [191, 0]
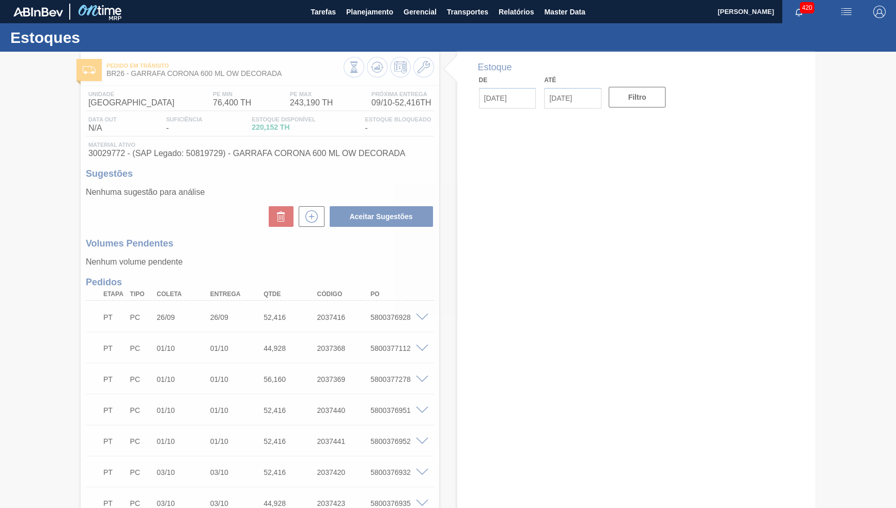
type input "[DATE]"
type input "31/10/2025"
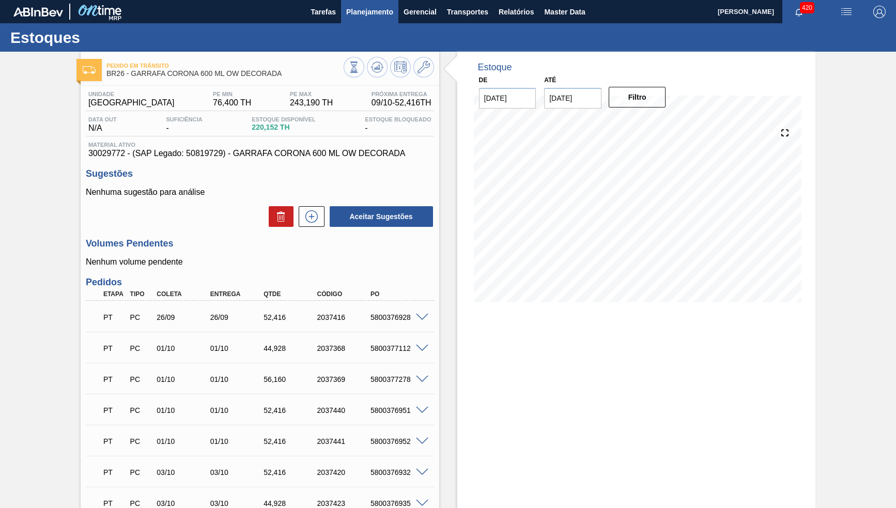
click at [374, 12] on span "Planejamento" at bounding box center [369, 12] width 47 height 12
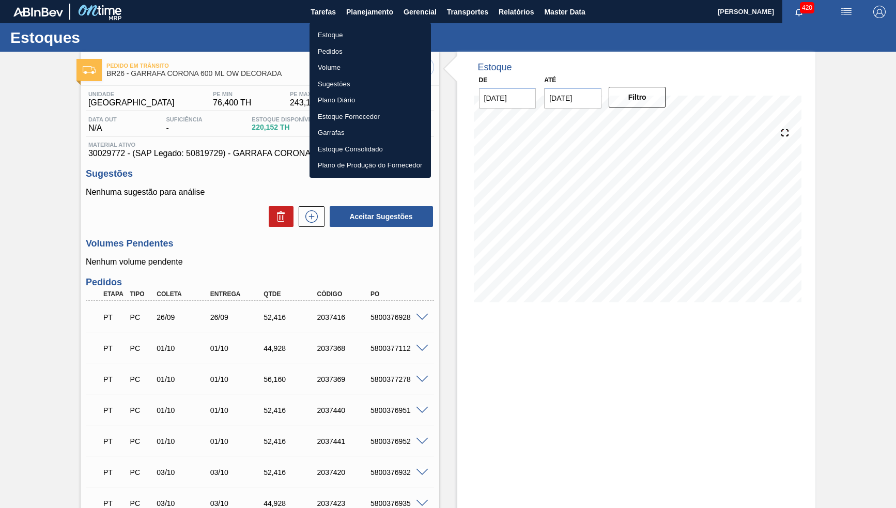
click at [359, 32] on li "Estoque" at bounding box center [370, 35] width 121 height 17
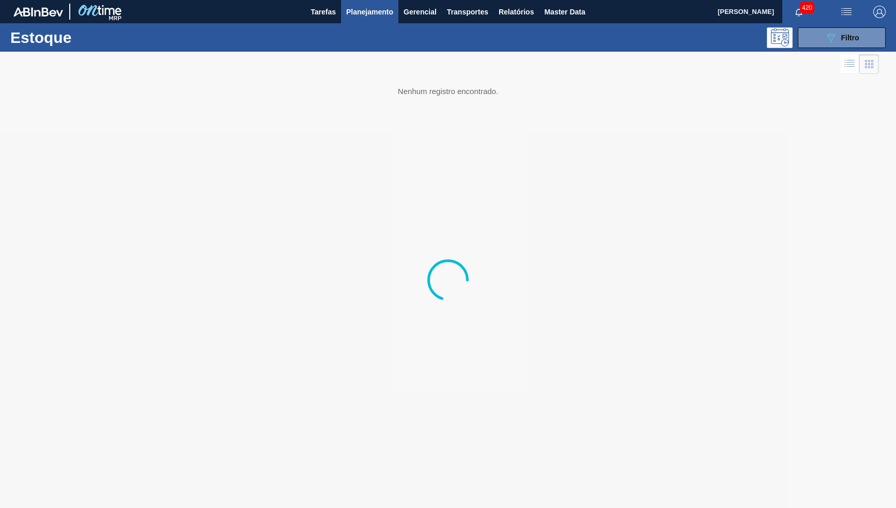
click at [827, 0] on body "Tarefas Planejamento Gerencial Transportes Relatórios Master Data Yasmim Ferrei…" at bounding box center [448, 0] width 896 height 0
click at [825, 39] on icon "089F7B8B-B2A5-4AFE-B5C0-19BA573D28AC" at bounding box center [831, 38] width 12 height 12
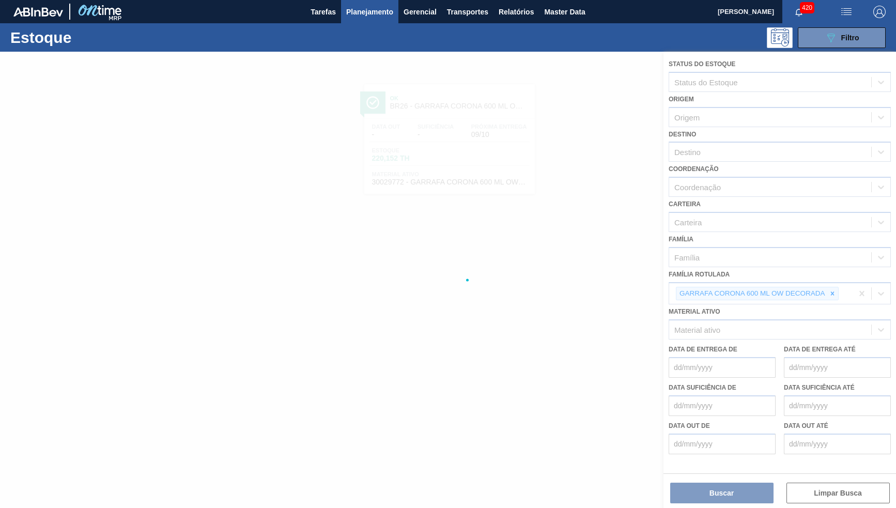
click at [834, 286] on div at bounding box center [448, 280] width 896 height 456
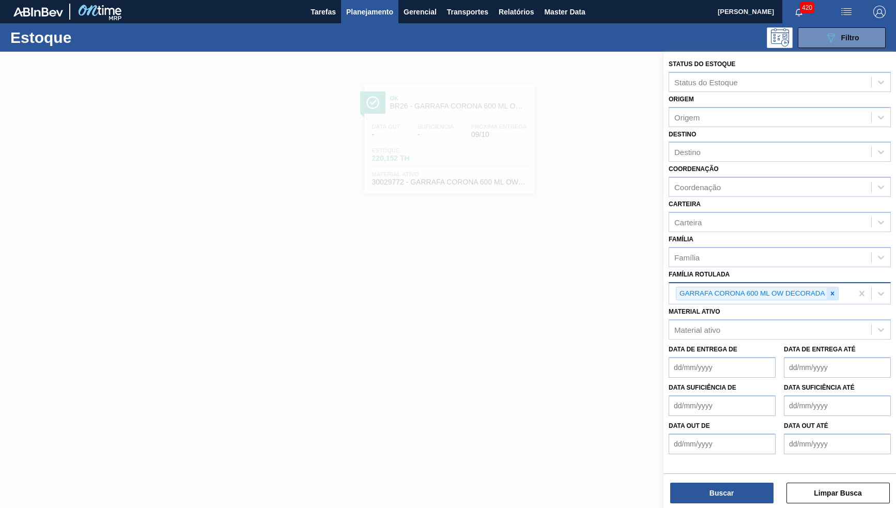
click at [832, 290] on icon at bounding box center [832, 293] width 7 height 7
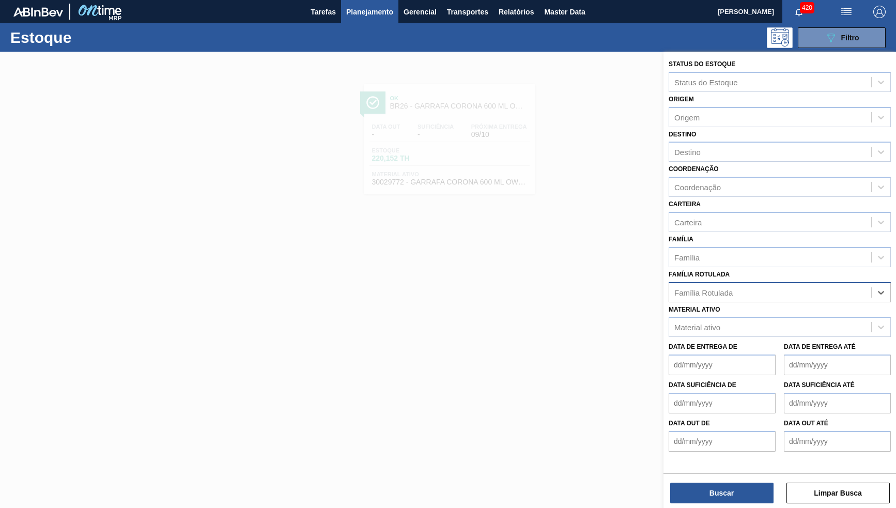
paste Rotulada "FILME DECORADO GCA ZERO ESPANHOL EXP"
type Rotulada "FILME DECORADO GCA ZERO ESPANHOL EXP"
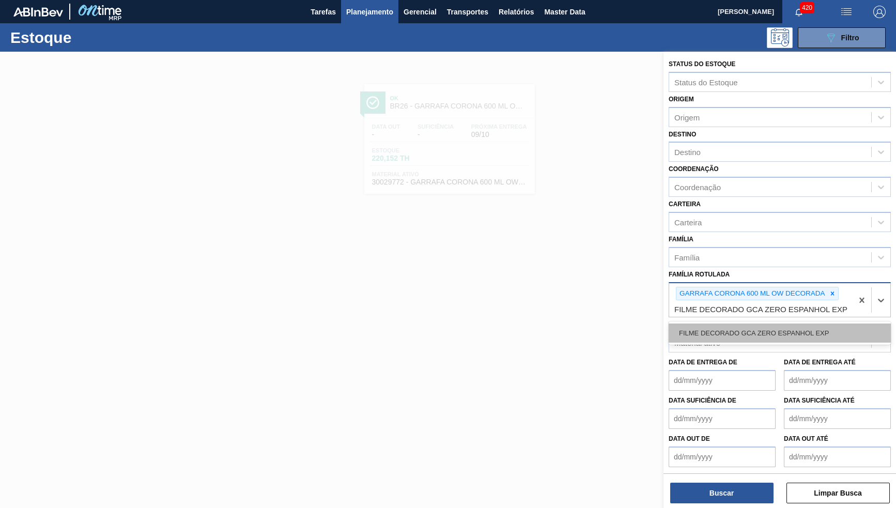
click at [766, 324] on div "FILME DECORADO GCA ZERO ESPANHOL EXP" at bounding box center [780, 333] width 222 height 19
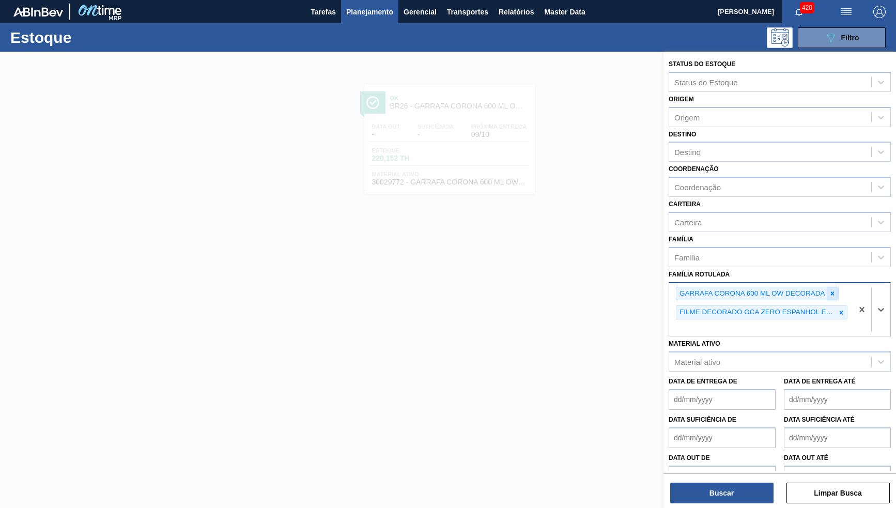
click at [834, 287] on div at bounding box center [832, 293] width 11 height 13
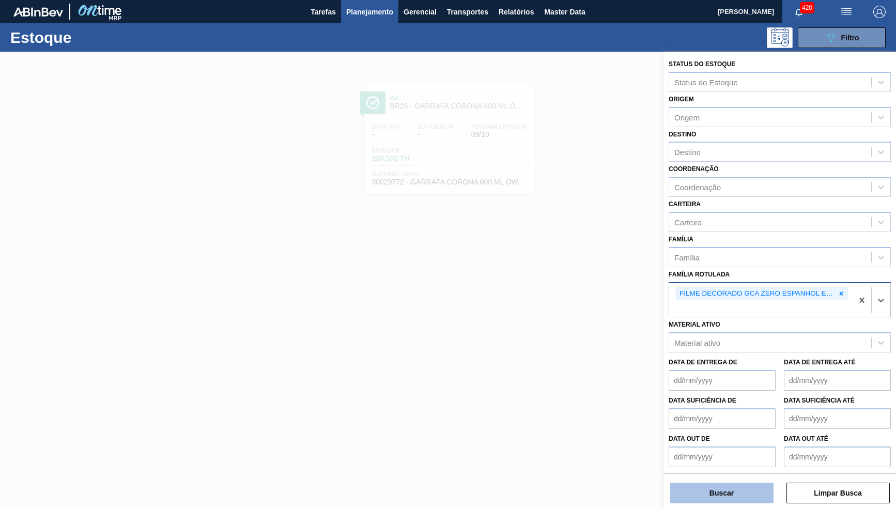
click at [748, 490] on button "Buscar" at bounding box center [721, 493] width 103 height 21
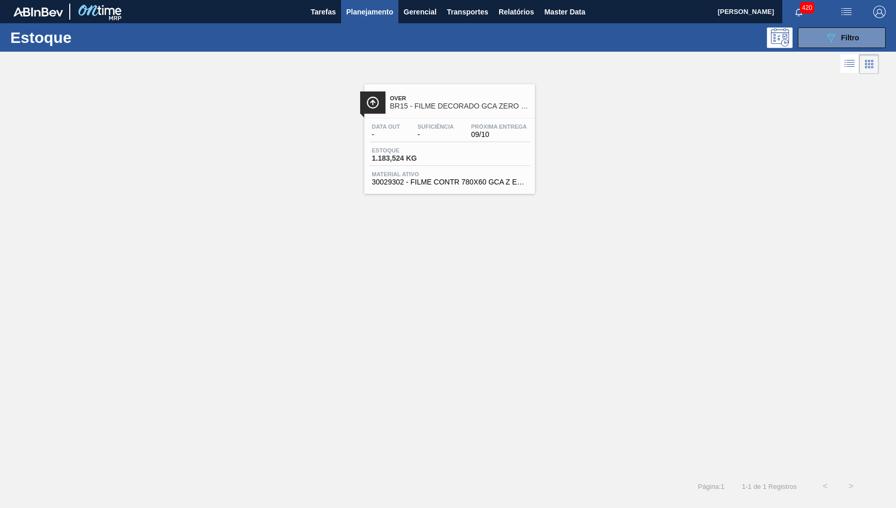
click at [441, 115] on div "Over BR15 - FILME DECORADO GCA ZERO ESPANHOL EXP Data out - Suficiência - Próxi…" at bounding box center [449, 139] width 171 height 110
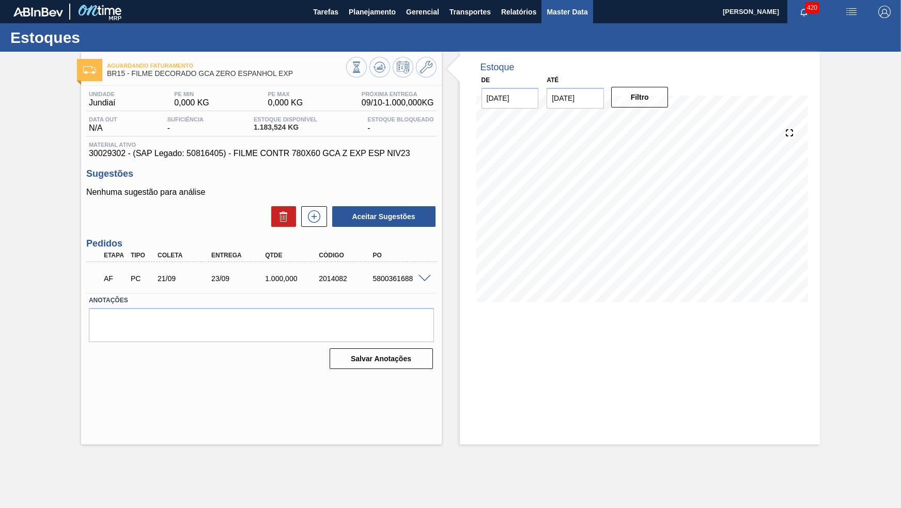
click at [555, 20] on button "Master Data" at bounding box center [567, 11] width 51 height 23
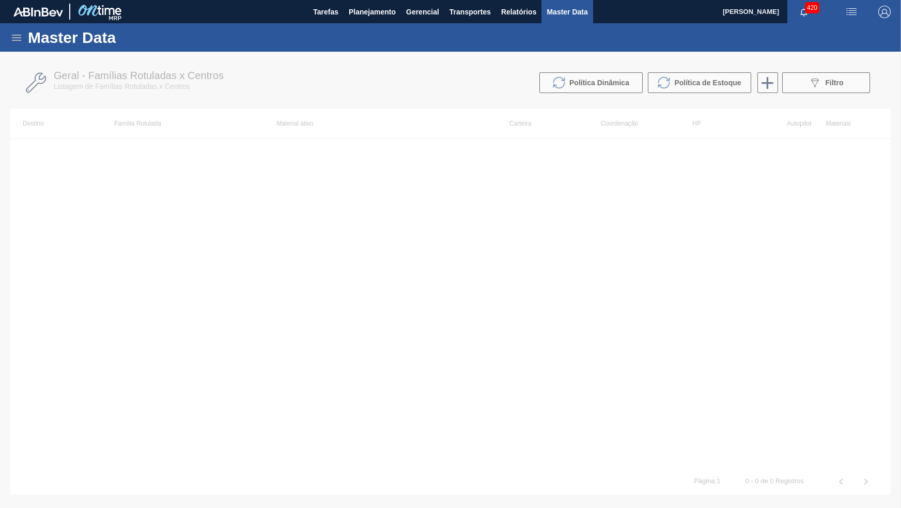
click at [10, 35] on icon at bounding box center [16, 38] width 12 height 12
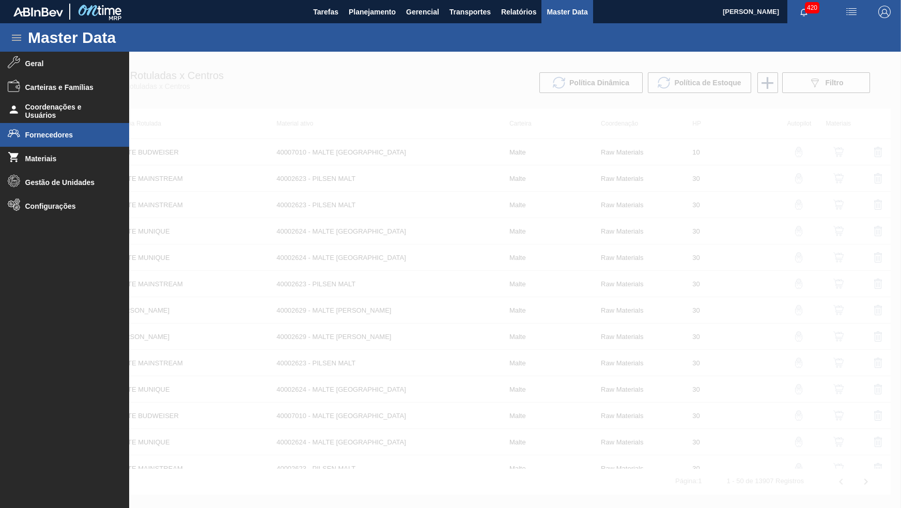
click at [41, 132] on span "Fornecedores" at bounding box center [67, 135] width 85 height 8
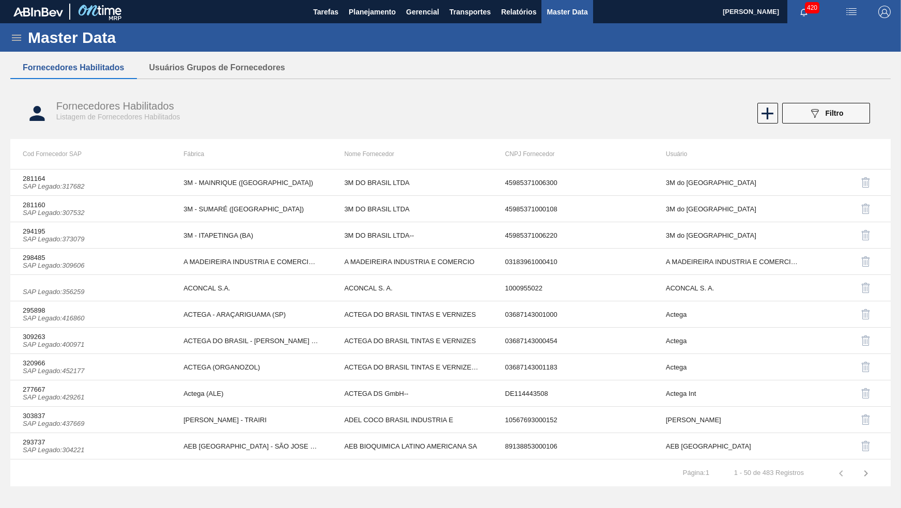
click at [886, 113] on div "Fornecedores Habilitados Listagem de Fornecedores Habilitados 089F7B8B-B2A5-4AF…" at bounding box center [450, 113] width 881 height 39
click at [860, 115] on button "089F7B8B-B2A5-4AFE-B5C0-19BA573D28AC Filtro" at bounding box center [826, 113] width 88 height 21
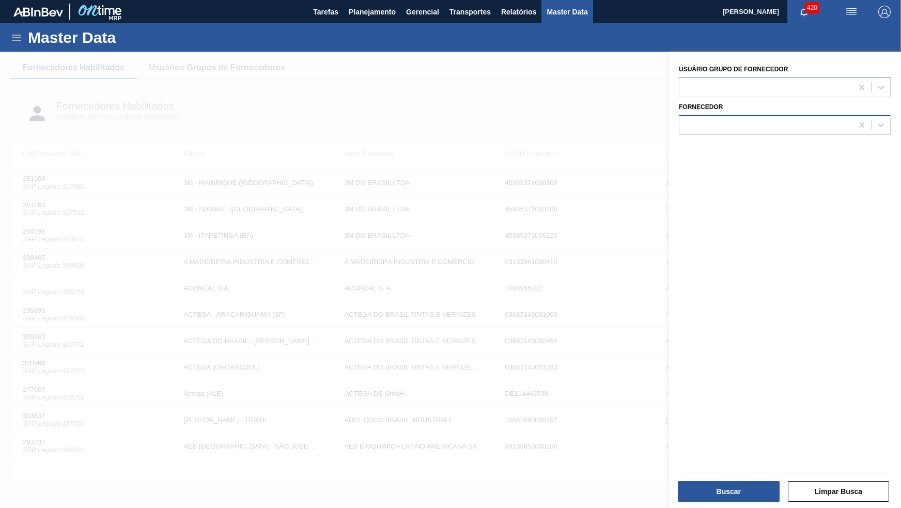
click at [777, 118] on div at bounding box center [766, 124] width 173 height 15
type input "jaw"
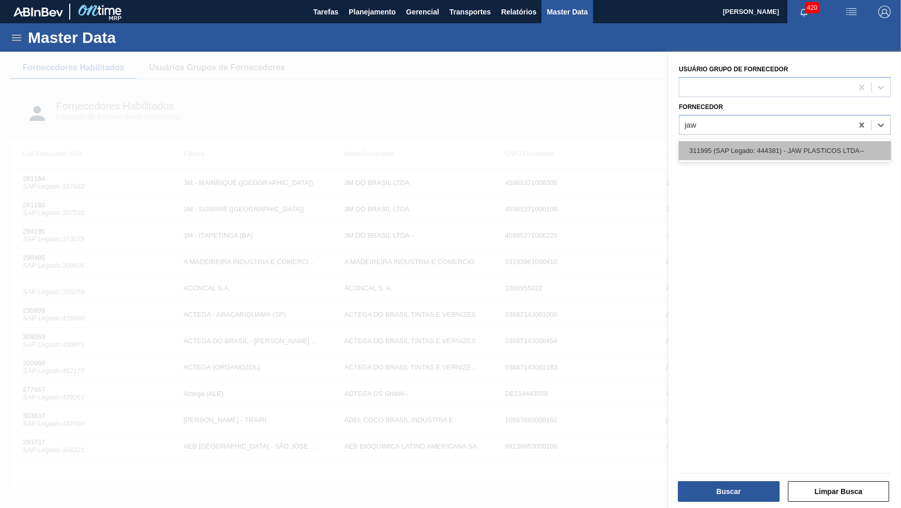
click at [773, 151] on div "311995 (SAP Legado: 444381) - JAW PLASTICOS LTDA--" at bounding box center [785, 150] width 212 height 19
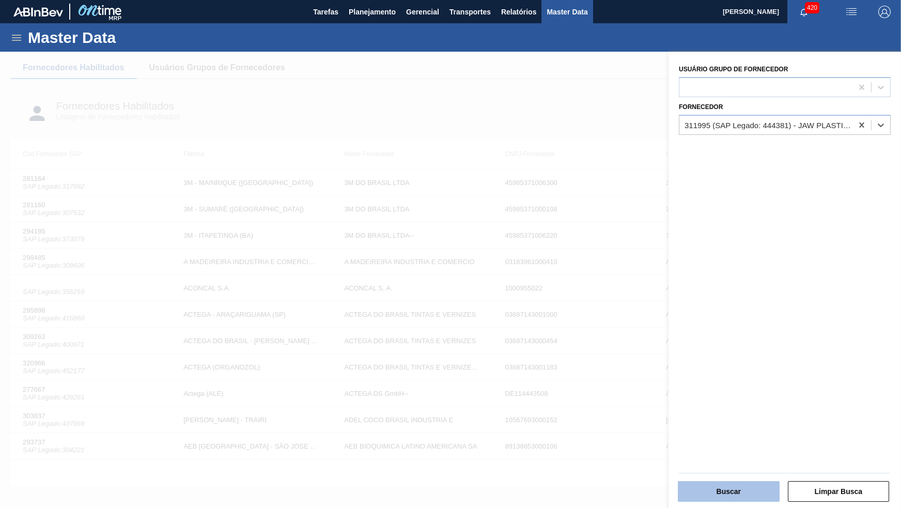
click at [745, 491] on button "Buscar" at bounding box center [729, 491] width 102 height 21
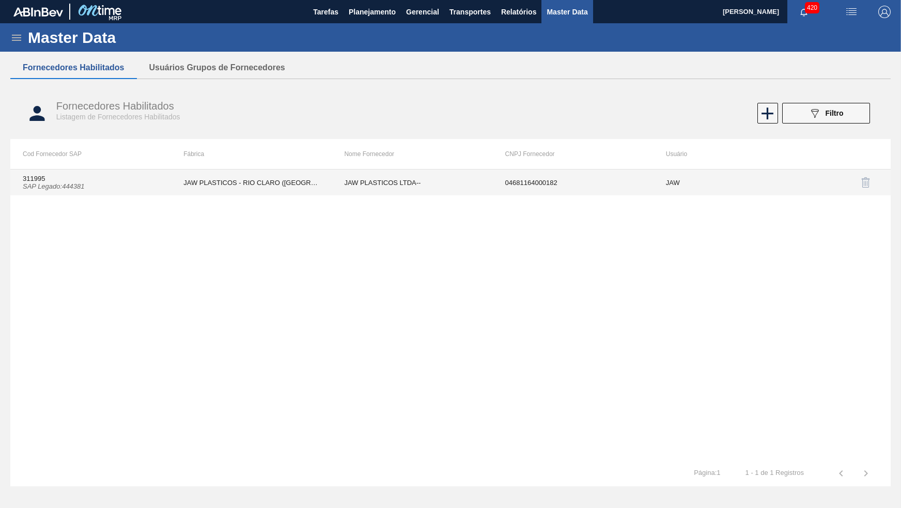
click at [302, 192] on td "JAW PLASTICOS - RIO CLARO (SP)" at bounding box center [251, 183] width 161 height 26
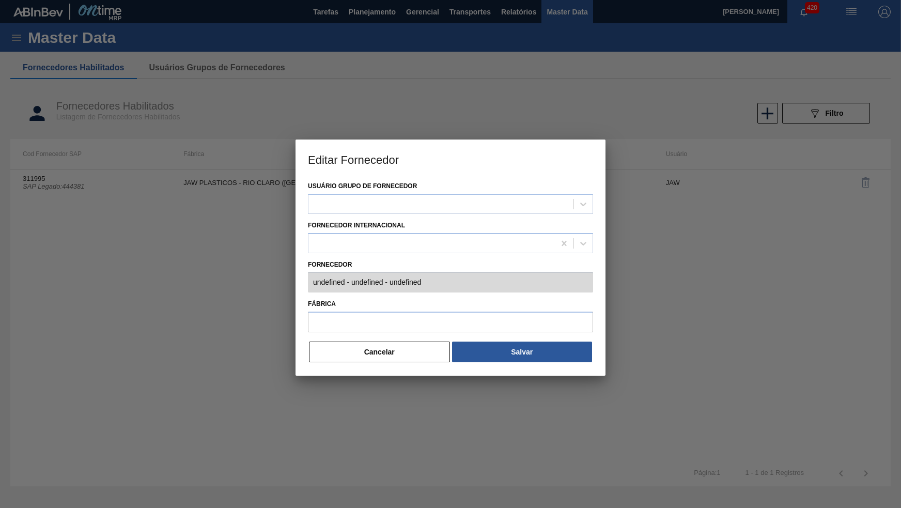
type input "311995 (SAP Legado: 444381) - JAW PLASTICOS LTDA-- - 04681164000182"
type input "JAW PLASTICOS - RIO CLARO (SP)"
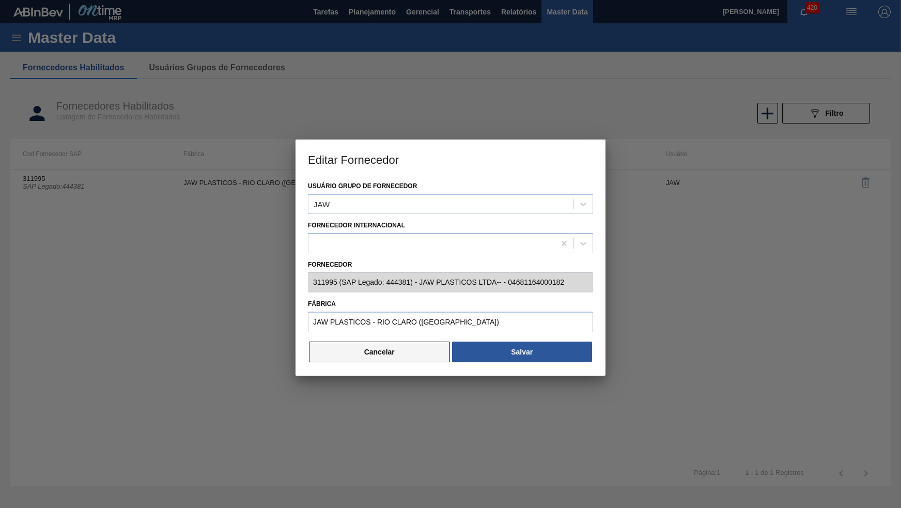
click at [376, 349] on button "Cancelar" at bounding box center [379, 352] width 141 height 21
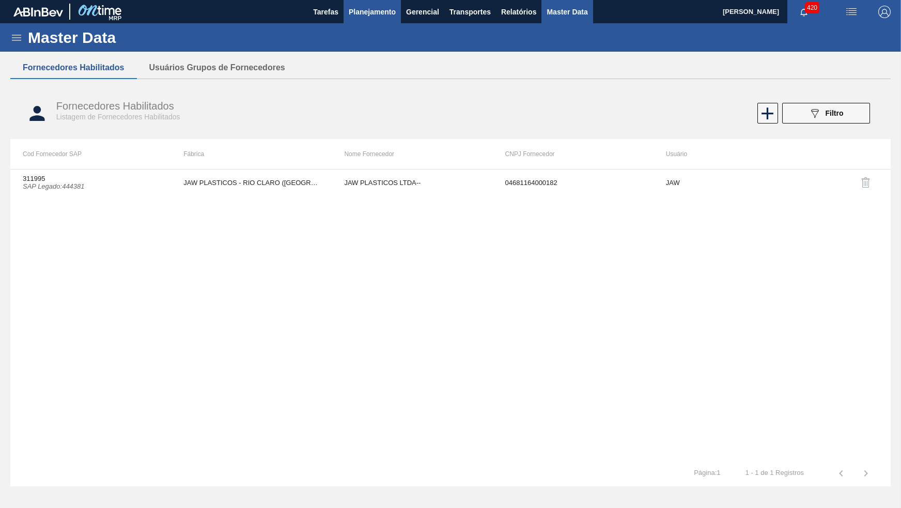
click at [355, 16] on span "Planejamento" at bounding box center [372, 12] width 47 height 12
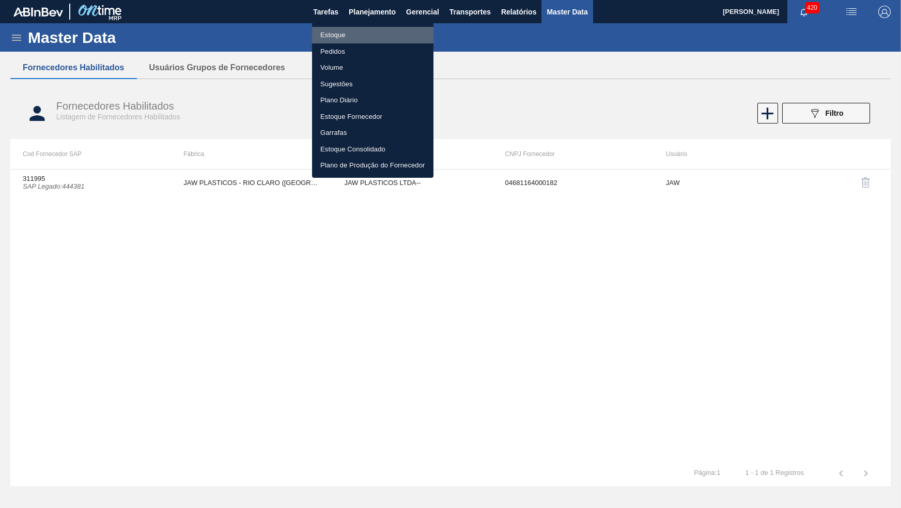
click at [345, 34] on li "Estoque" at bounding box center [372, 35] width 121 height 17
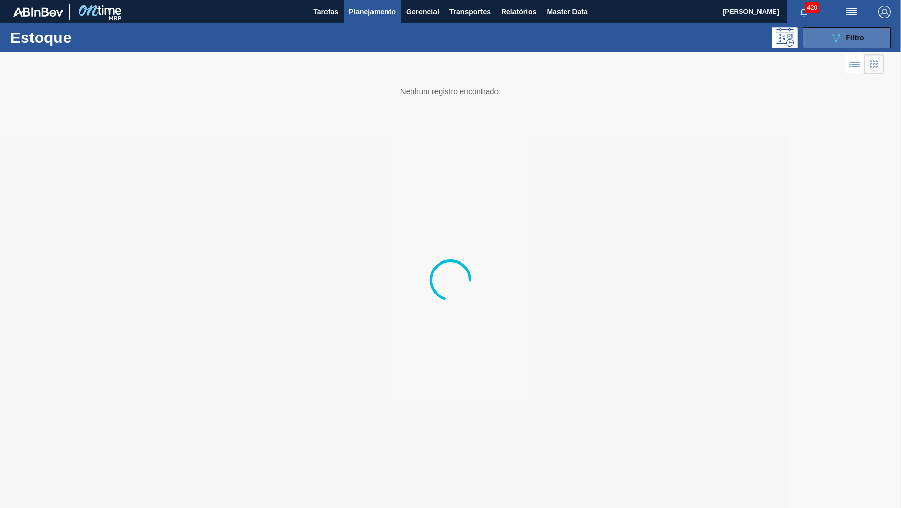
click at [840, 41] on icon "089F7B8B-B2A5-4AFE-B5C0-19BA573D28AC" at bounding box center [836, 38] width 12 height 12
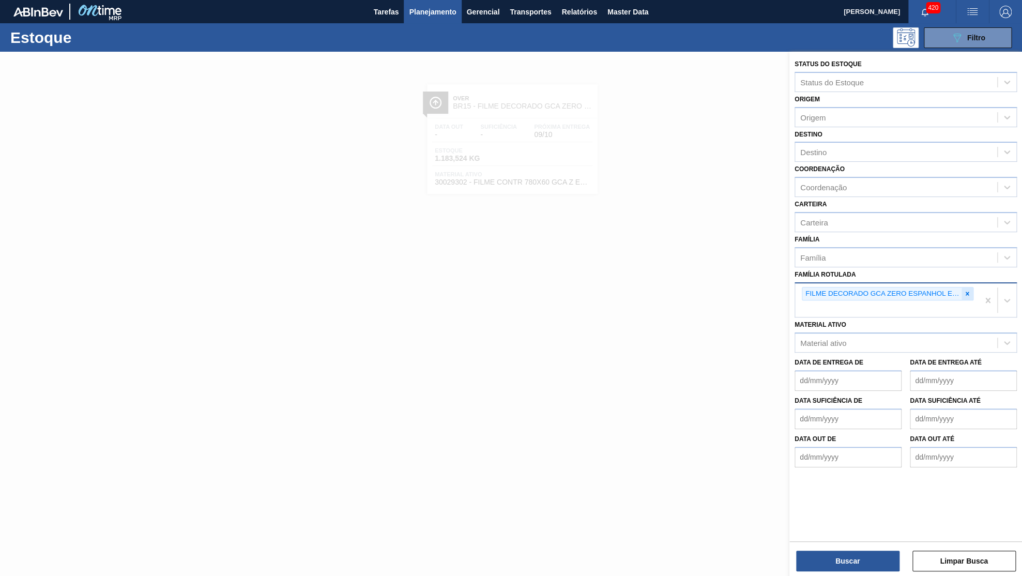
click at [886, 290] on icon at bounding box center [966, 293] width 7 height 7
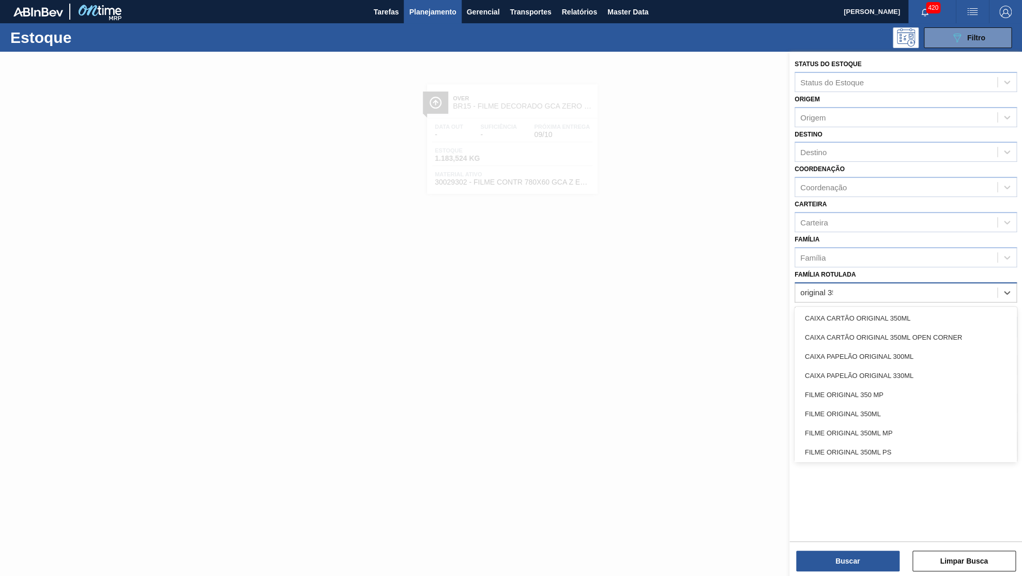
type Rotulada "original 350"
click at [886, 385] on div "FILME ORIGINAL 350ML MP" at bounding box center [905, 394] width 222 height 19
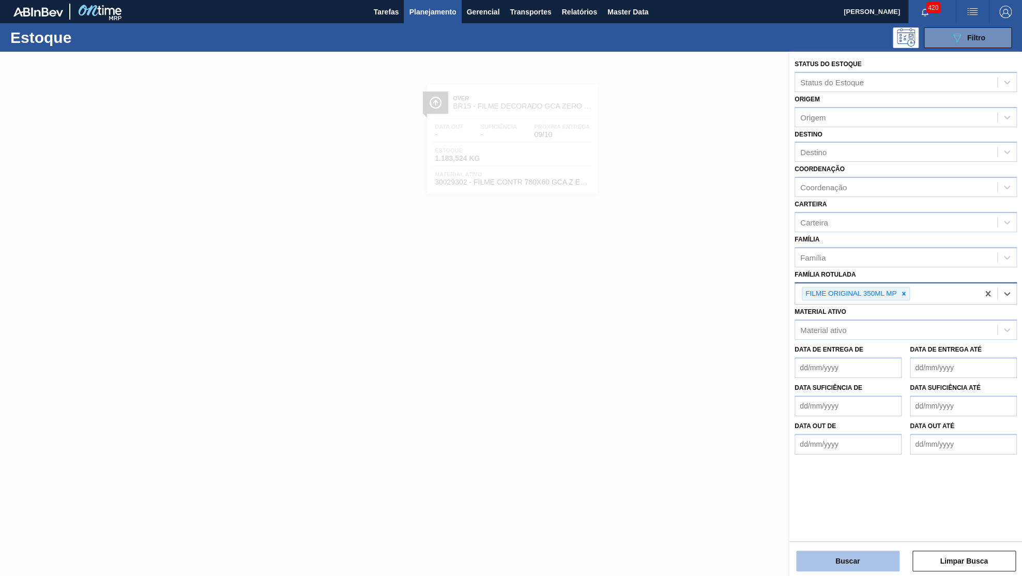
click at [822, 508] on button "Buscar" at bounding box center [847, 560] width 103 height 21
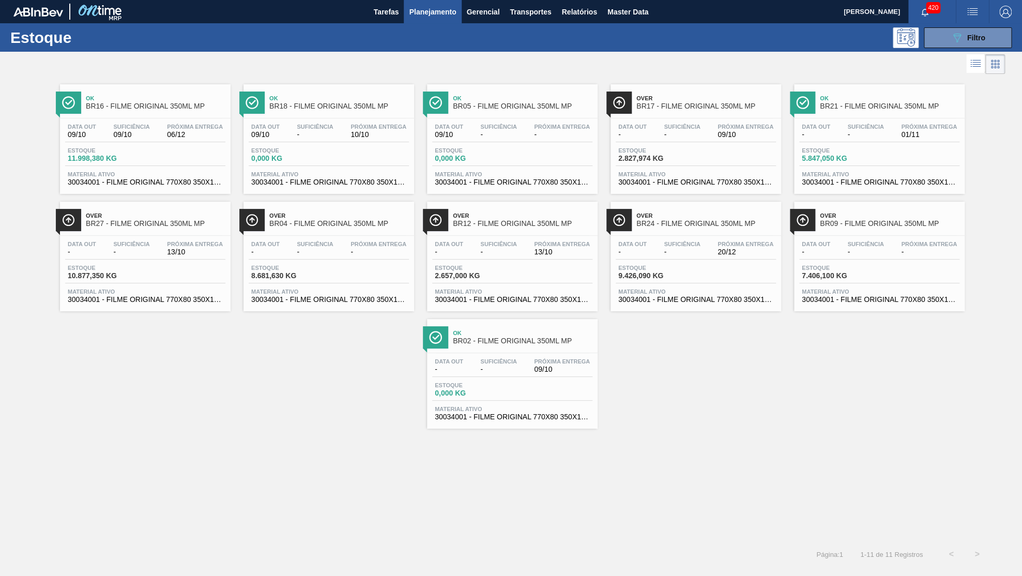
click at [166, 104] on span "BR16 - FILME ORIGINAL 350ML MP" at bounding box center [156, 106] width 140 height 8
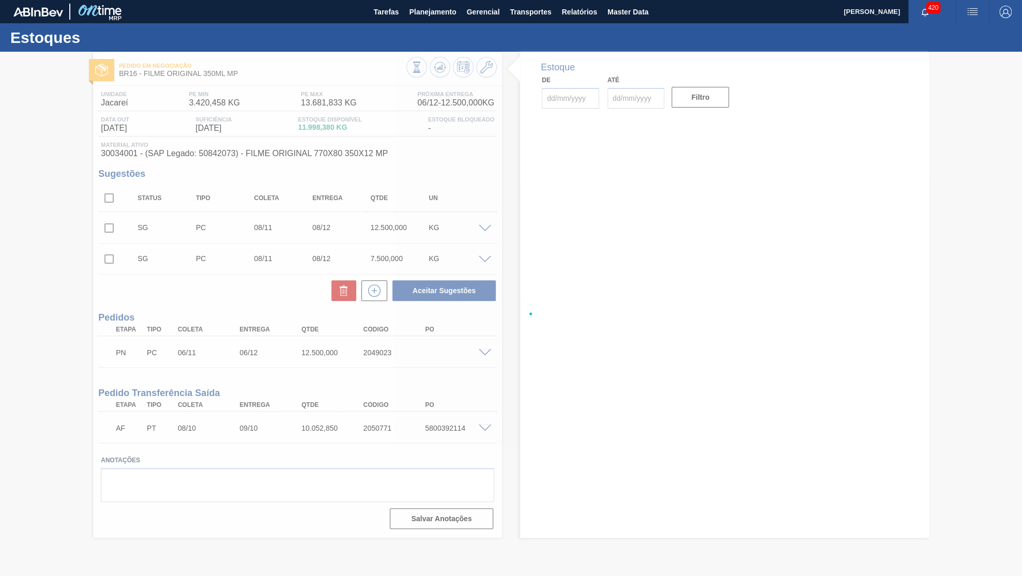
type input "[DATE]"
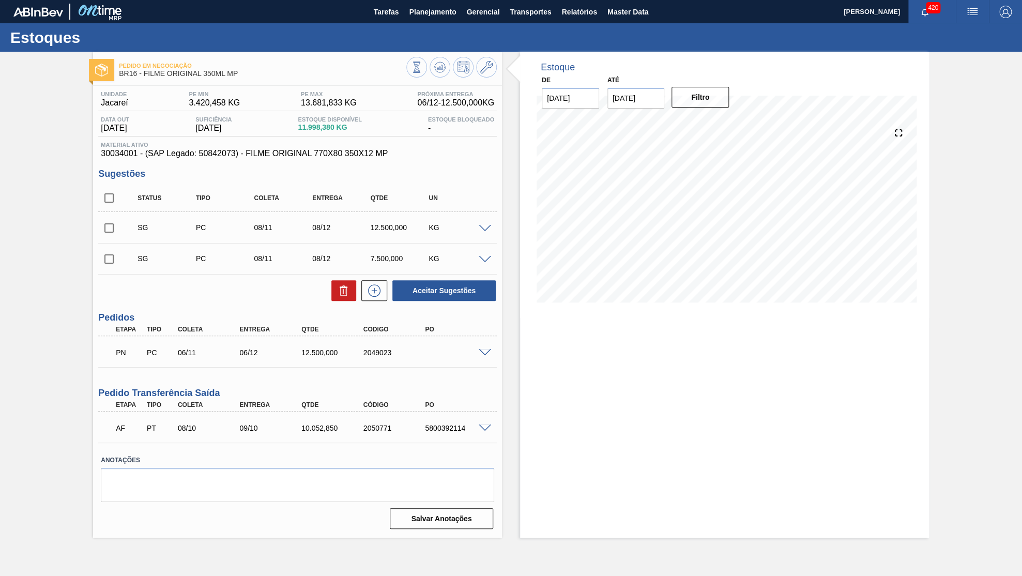
click at [120, 152] on span "30034001 - (SAP Legado: 50842073) - FILME ORIGINAL 770X80 350X12 MP" at bounding box center [297, 153] width 393 height 9
copy span "30034001"
click at [486, 224] on div at bounding box center [486, 228] width 21 height 8
click at [488, 56] on div "Pedido em Negociação BR16 - FILME ORIGINAL 350ML MP" at bounding box center [297, 66] width 409 height 28
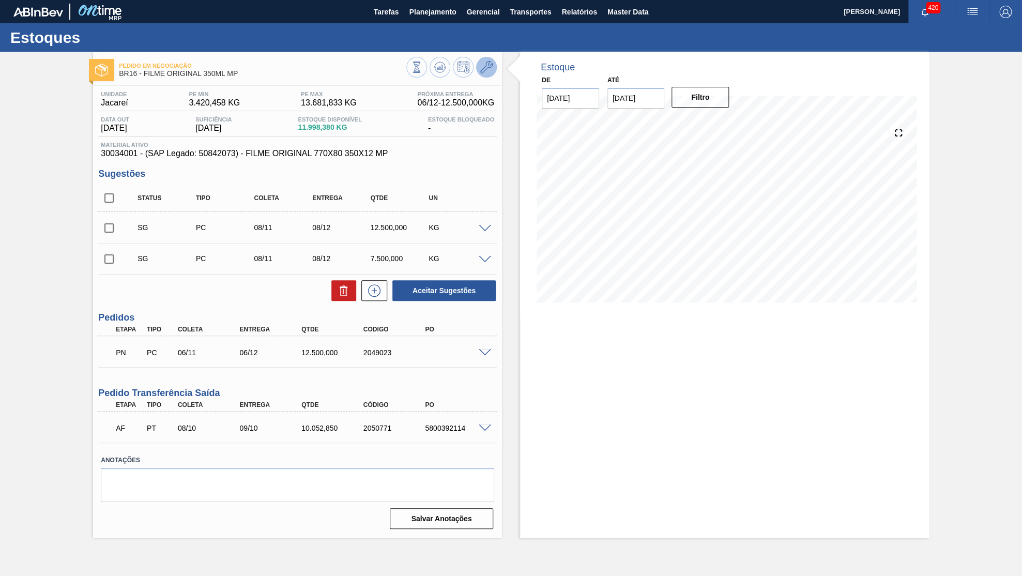
click at [483, 66] on icon at bounding box center [486, 67] width 12 height 12
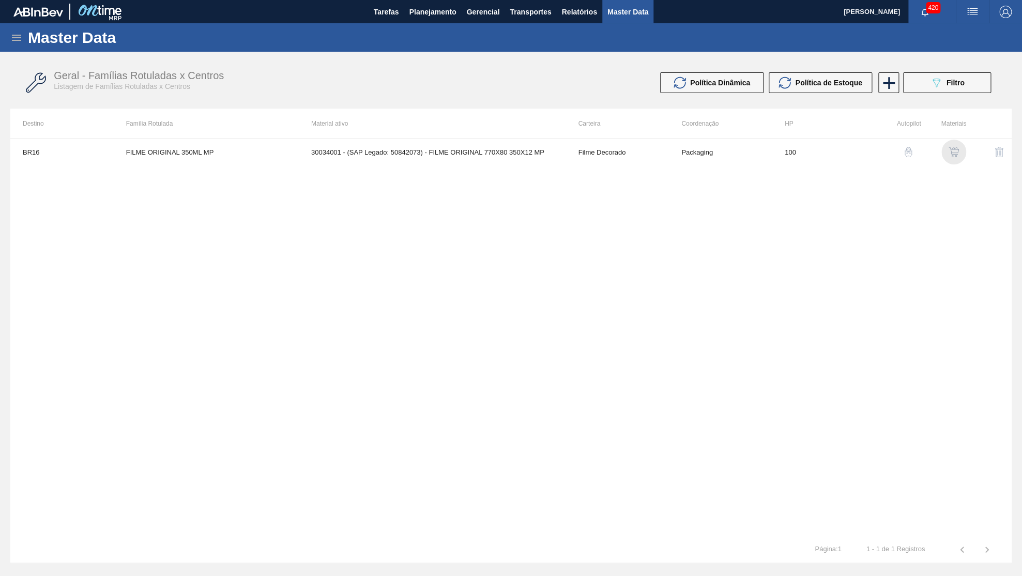
click at [886, 150] on img "button" at bounding box center [953, 152] width 10 height 10
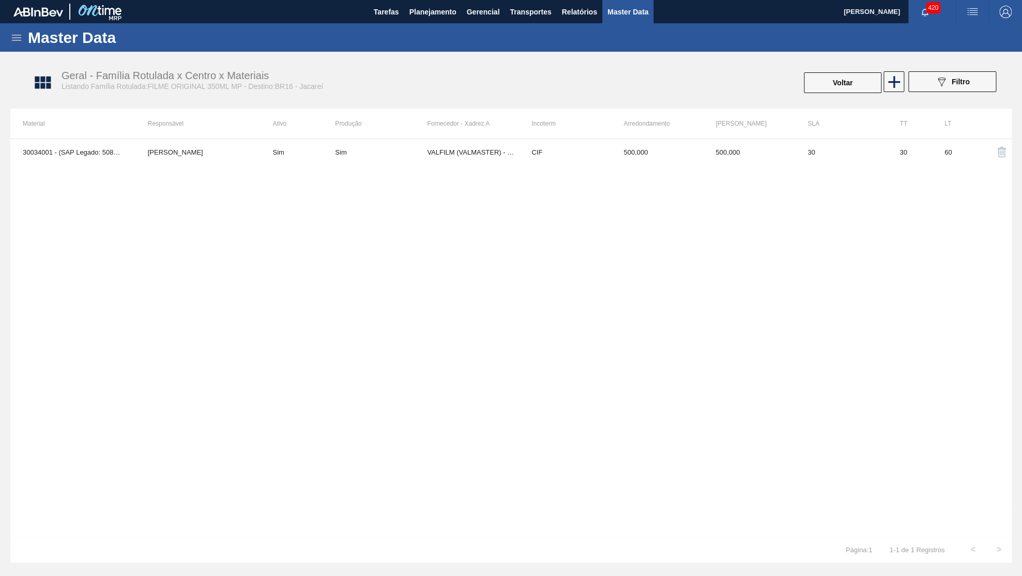
click at [434, 152] on td "VALFILM (VALMASTER) - MANAUS (AM)" at bounding box center [473, 152] width 92 height 26
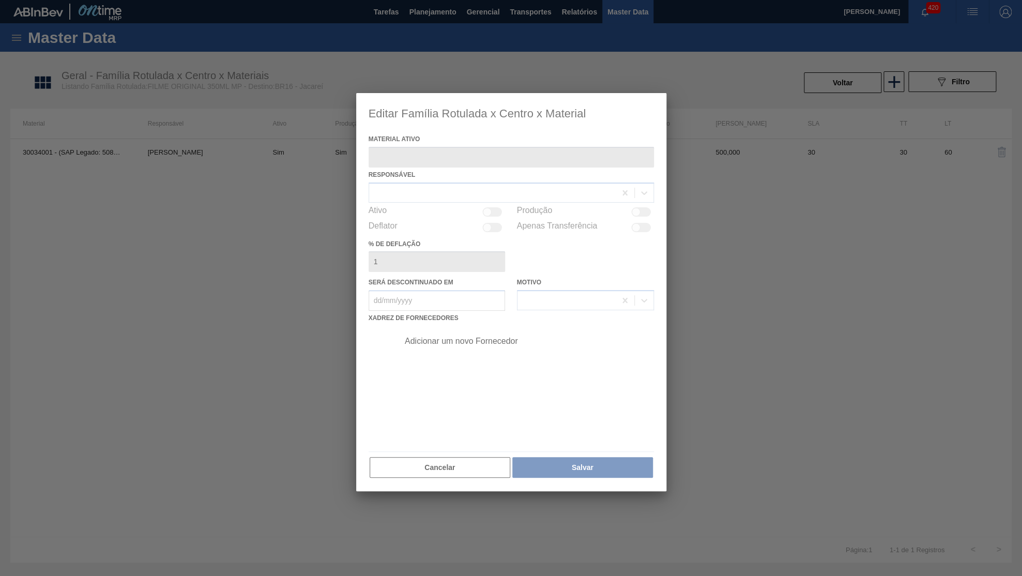
type ativo "30034001 - (SAP Legado: 50842073) - FILME ORIGINAL 770X80 350X12 MP"
checkbox input "true"
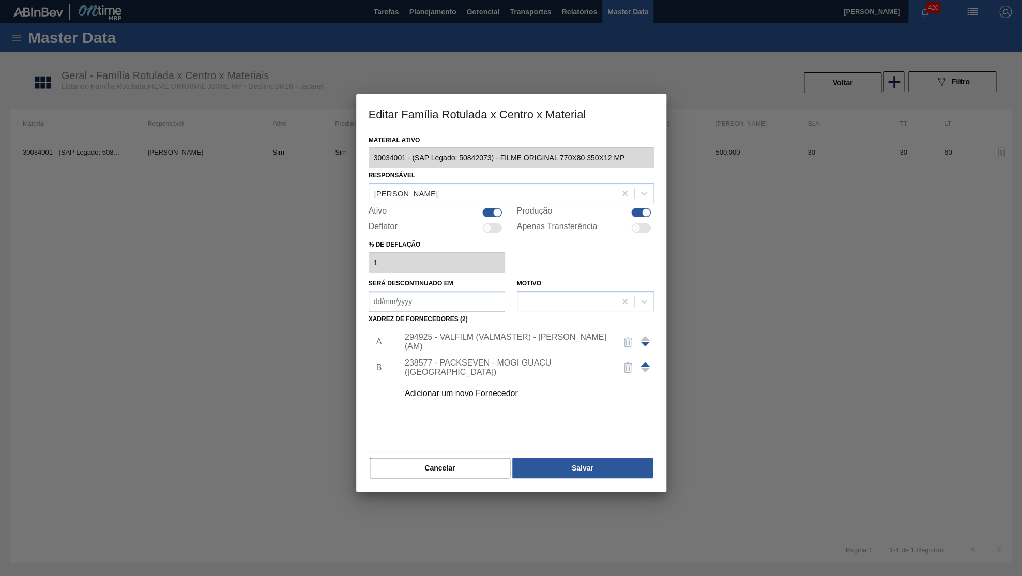
click at [462, 332] on div "294925 - VALFILM (VALMASTER) - MANAUS (AM)" at bounding box center [506, 341] width 203 height 19
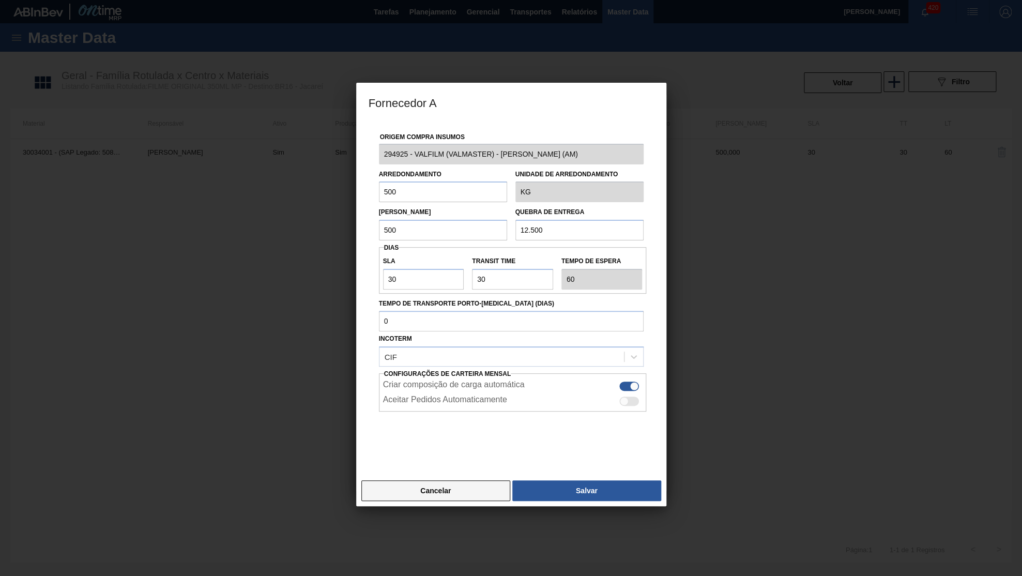
click at [437, 480] on button "Cancelar" at bounding box center [435, 490] width 149 height 21
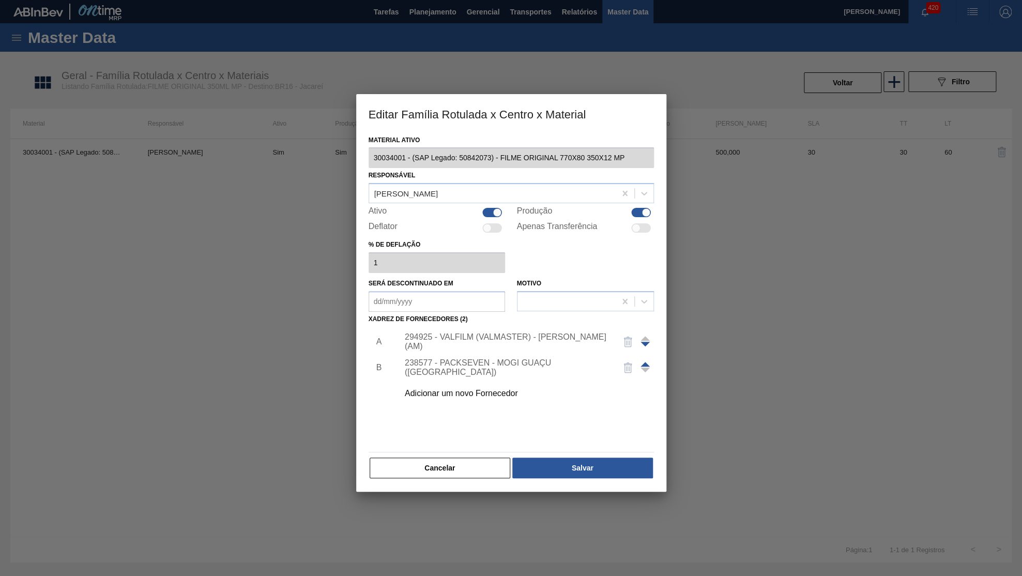
click at [467, 332] on div "294925 - VALFILM (VALMASTER) - MANAUS (AM)" at bounding box center [506, 341] width 203 height 19
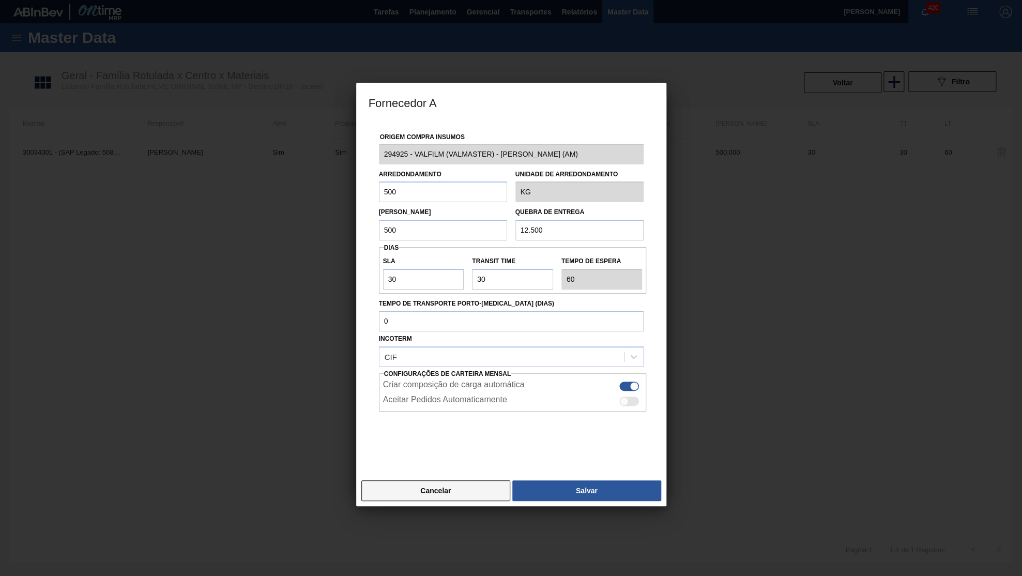
click at [455, 480] on button "Cancelar" at bounding box center [435, 490] width 149 height 21
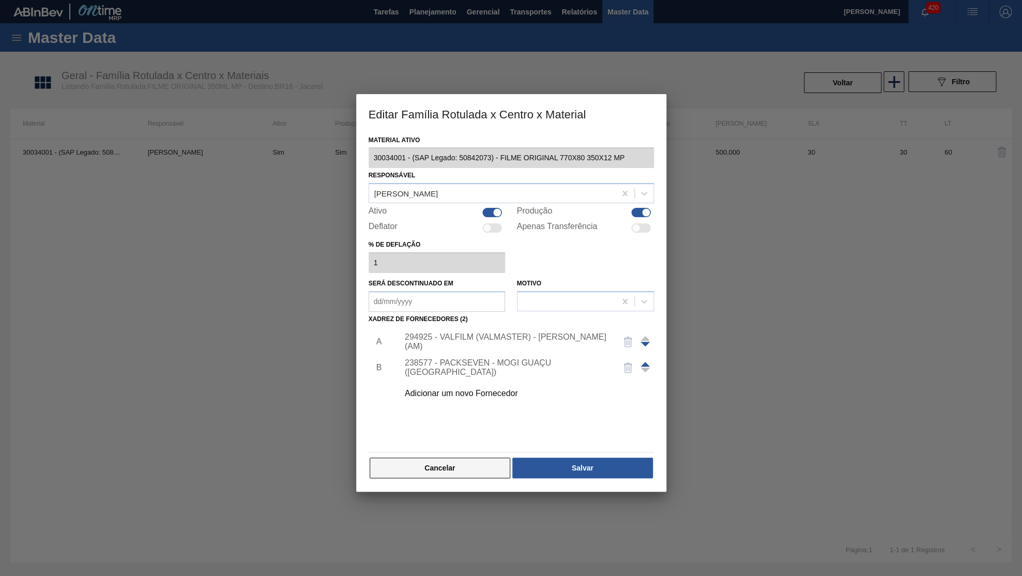
click at [467, 457] on button "Cancelar" at bounding box center [440, 467] width 141 height 21
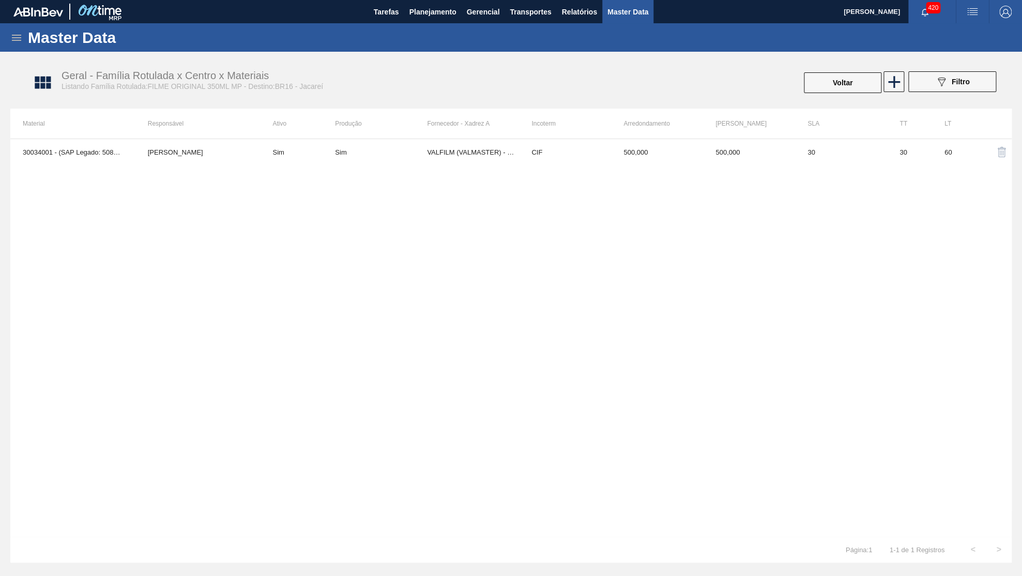
click at [12, 36] on icon at bounding box center [16, 38] width 12 height 12
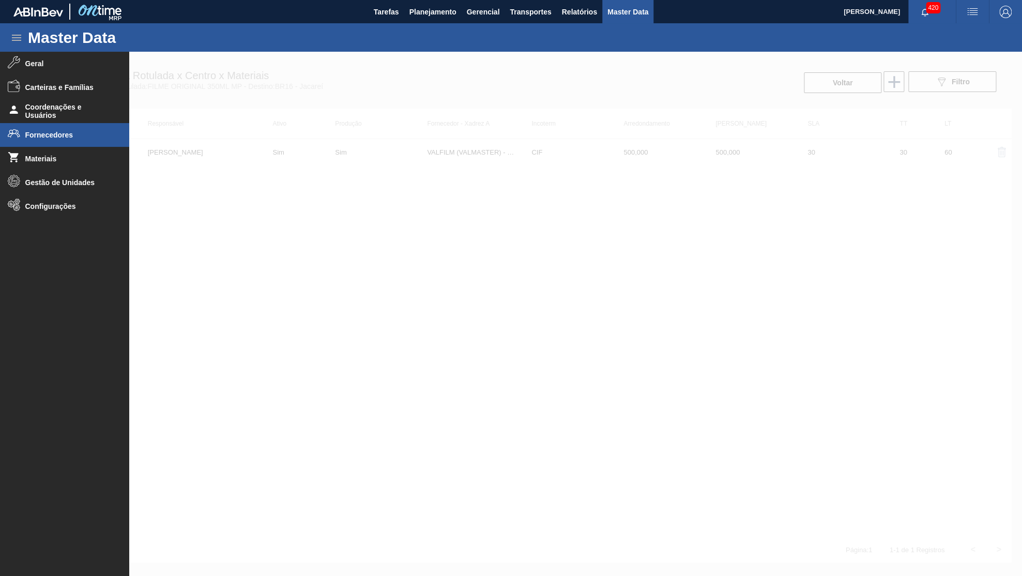
click at [60, 137] on span "Fornecedores" at bounding box center [67, 135] width 85 height 8
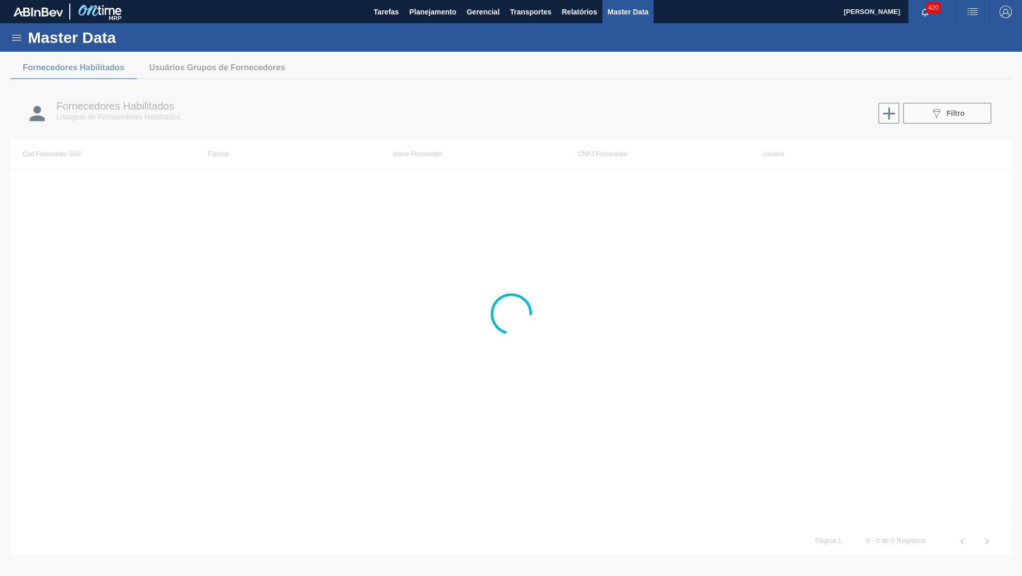
click at [886, 106] on div at bounding box center [511, 314] width 1022 height 524
click at [886, 119] on div at bounding box center [511, 314] width 1022 height 524
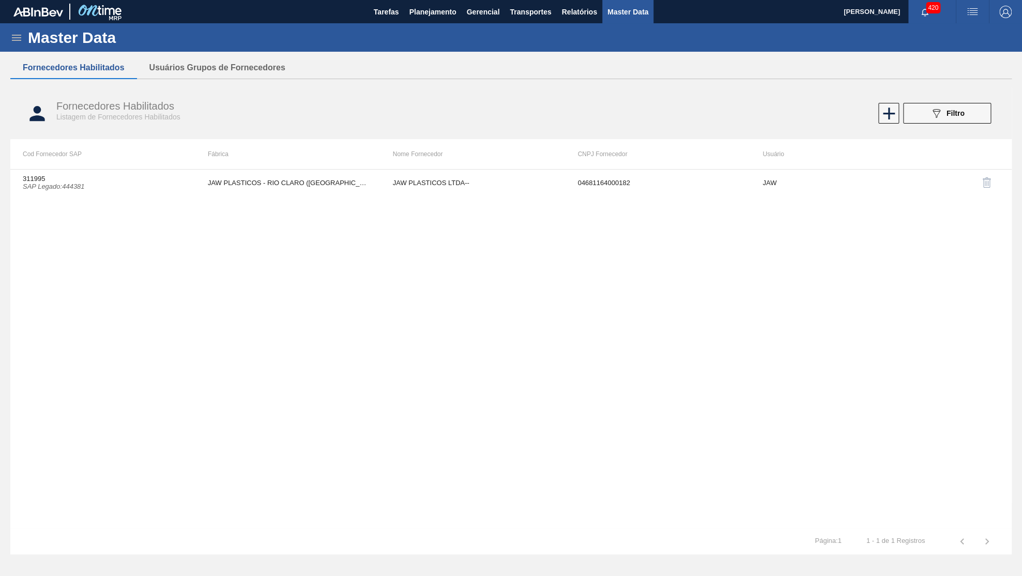
click at [886, 119] on icon "089F7B8B-B2A5-4AFE-B5C0-19BA573D28AC" at bounding box center [936, 113] width 12 height 12
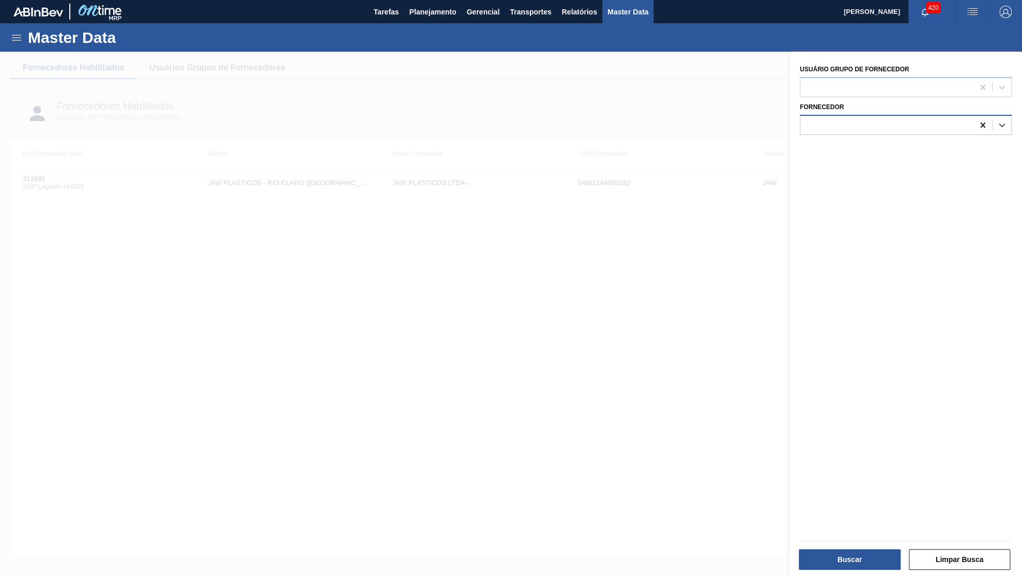
click at [886, 119] on div at bounding box center [982, 125] width 19 height 19
paste input "439994"
type input "439994"
click at [873, 150] on div "307331 (SAP Legado: 439994) - BALL EMBALAGENS LTDA" at bounding box center [906, 150] width 212 height 19
click at [850, 508] on div "Buscar Limpar Busca" at bounding box center [905, 557] width 220 height 25
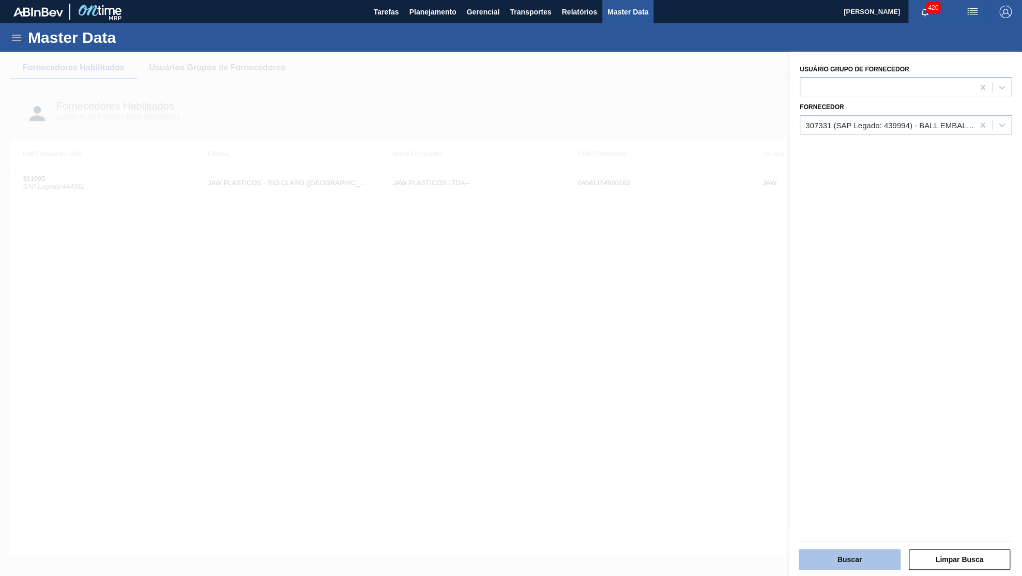
click at [837, 508] on button "Buscar" at bounding box center [850, 559] width 102 height 21
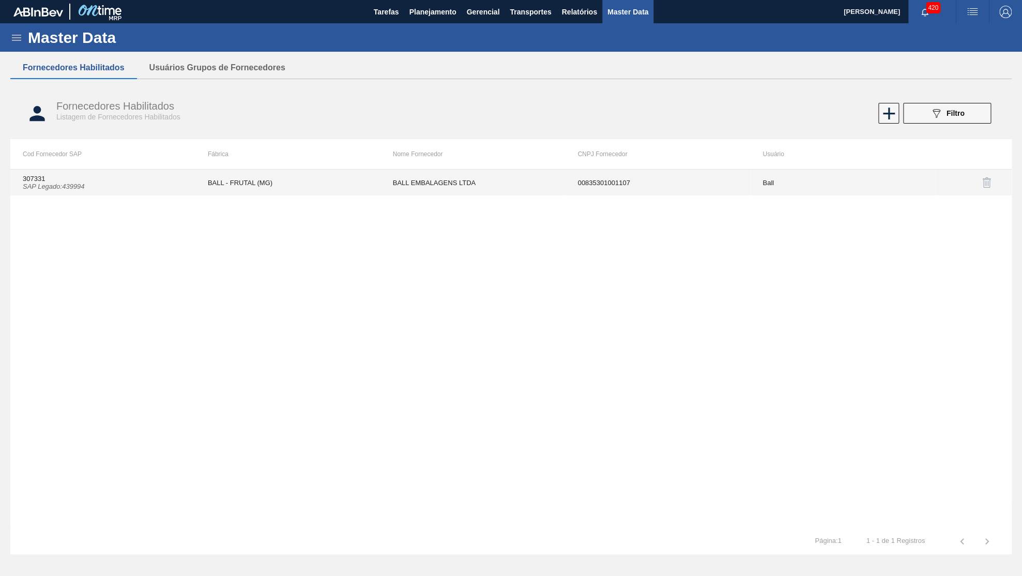
click at [672, 193] on td "00835301001107" at bounding box center [657, 183] width 185 height 26
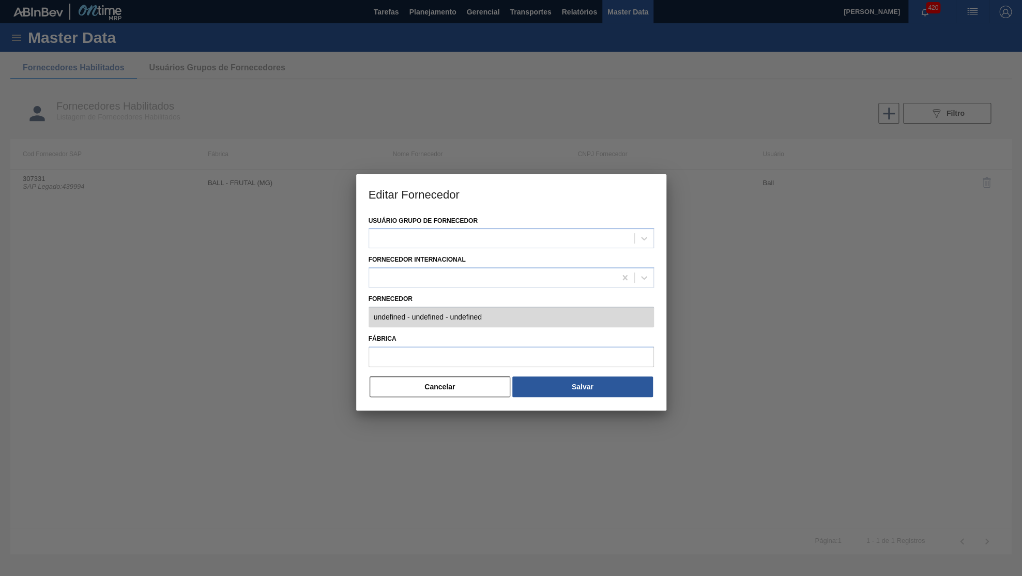
type input "307331 (SAP Legado: 439994) - BALL EMBALAGENS LTDA - 00835301001107"
type input "BALL - FRUTAL (MG)"
click at [461, 381] on button "Cancelar" at bounding box center [440, 386] width 141 height 21
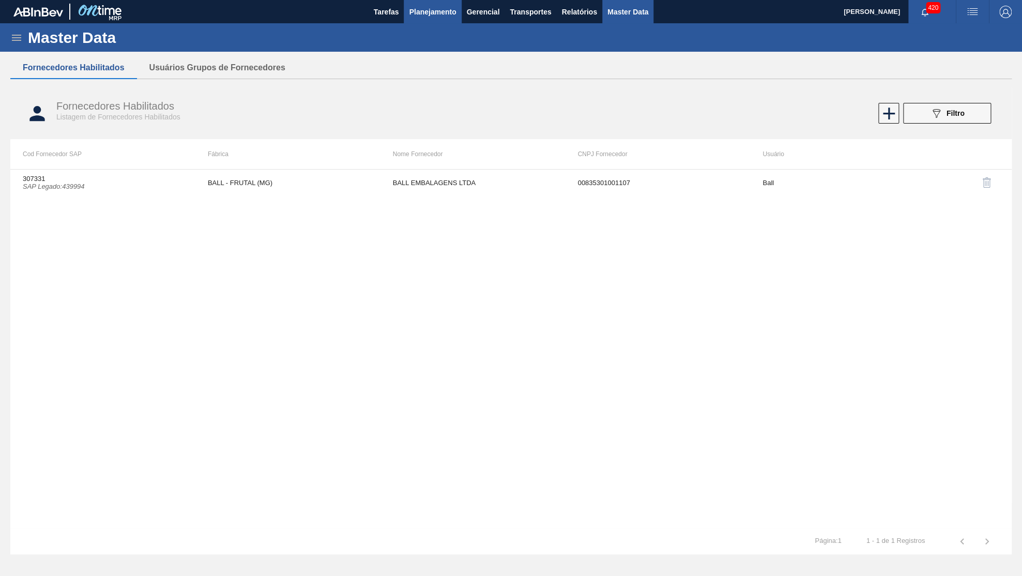
click at [445, 17] on span "Planejamento" at bounding box center [432, 12] width 47 height 12
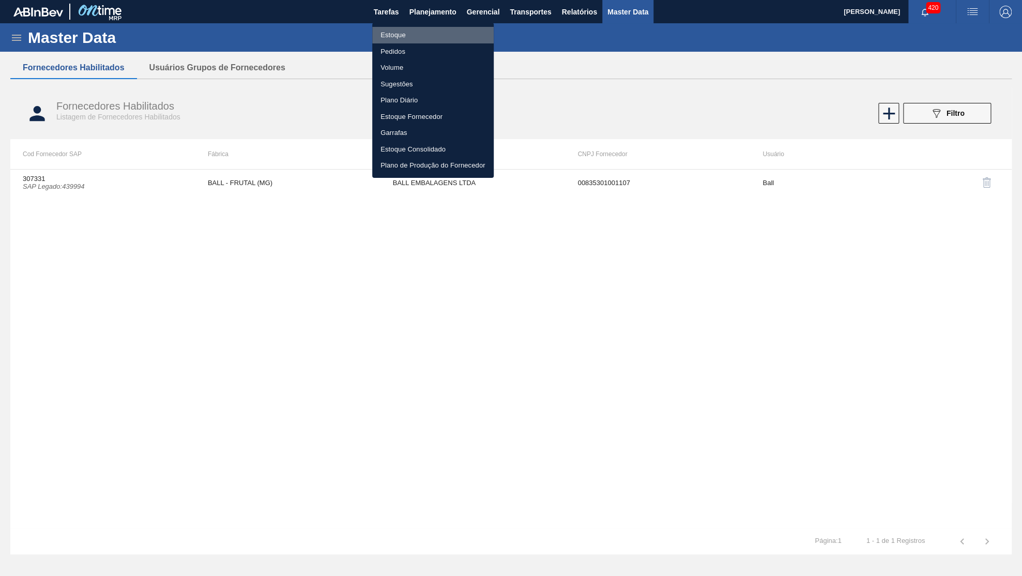
click at [398, 37] on li "Estoque" at bounding box center [432, 35] width 121 height 17
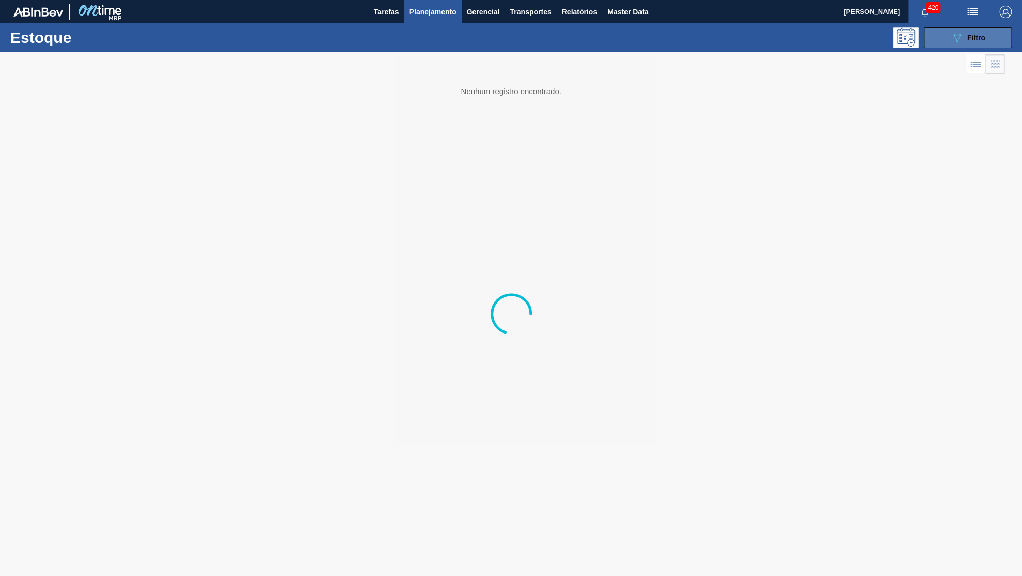
click at [886, 39] on span "Filtro" at bounding box center [976, 38] width 18 height 8
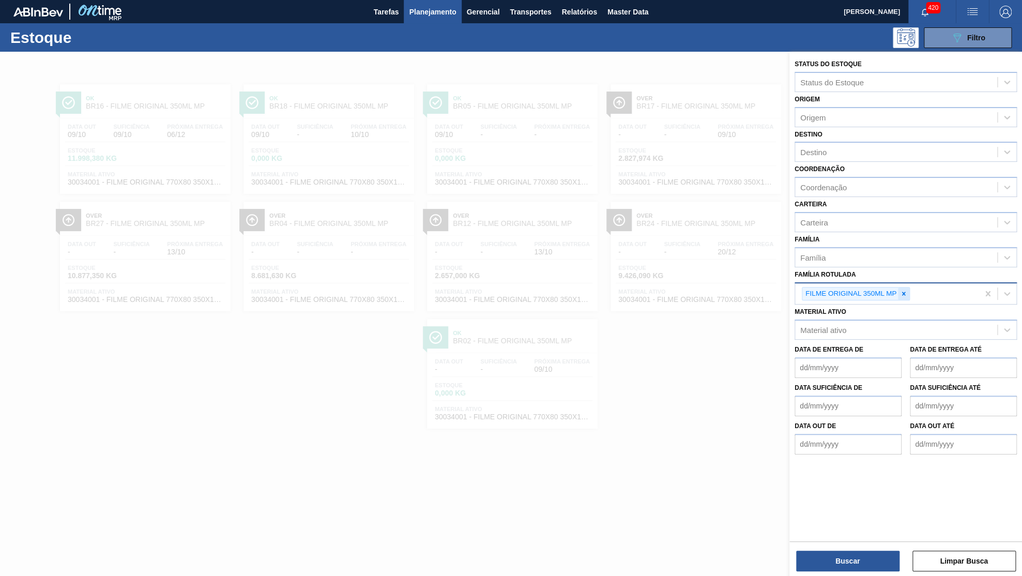
click at [886, 290] on icon at bounding box center [903, 293] width 7 height 7
click at [884, 286] on div "Família Rotulada" at bounding box center [905, 292] width 222 height 20
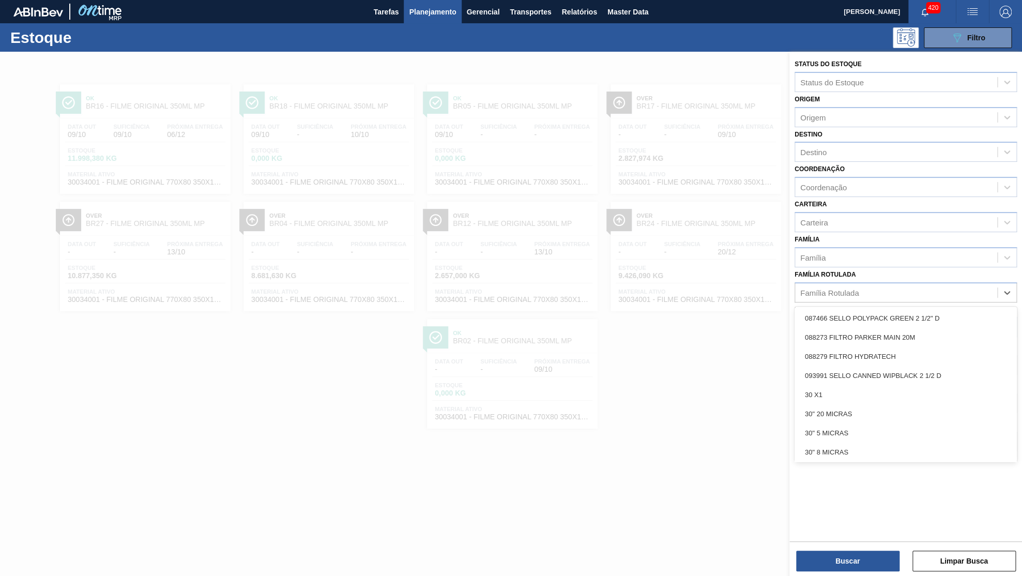
click at [864, 285] on div "Família Rotulada" at bounding box center [896, 292] width 202 height 15
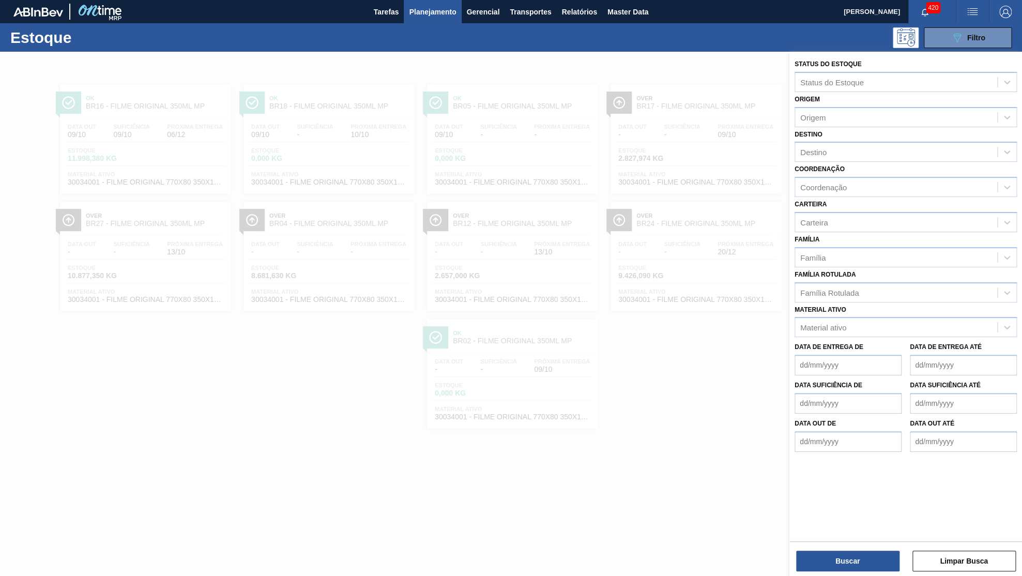
click at [852, 337] on div "Data de Entrega de Data de Entrega até" at bounding box center [905, 356] width 231 height 38
click at [846, 320] on div "Material ativo" at bounding box center [896, 327] width 202 height 15
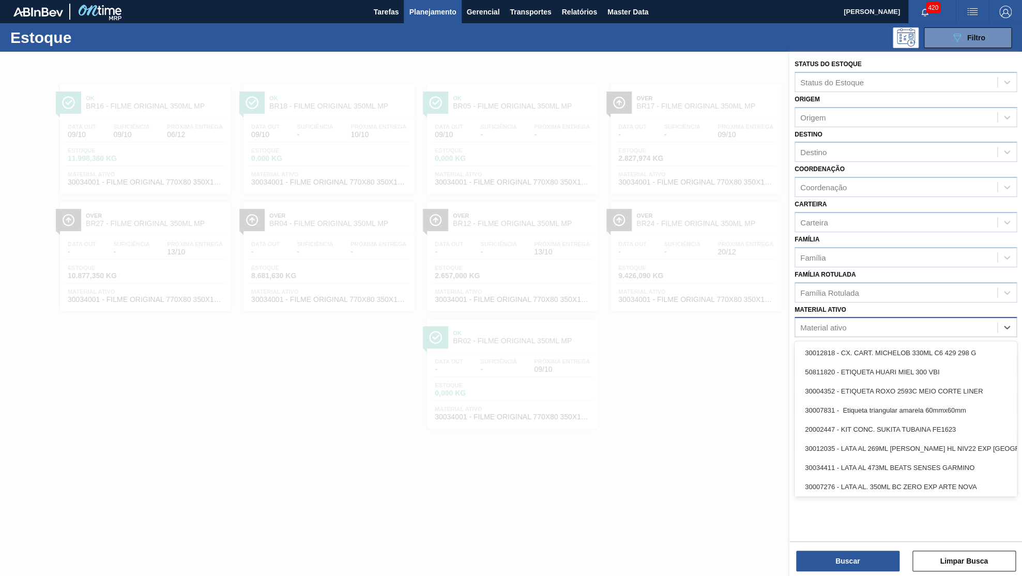
click at [842, 323] on div "Material ativo" at bounding box center [823, 327] width 46 height 9
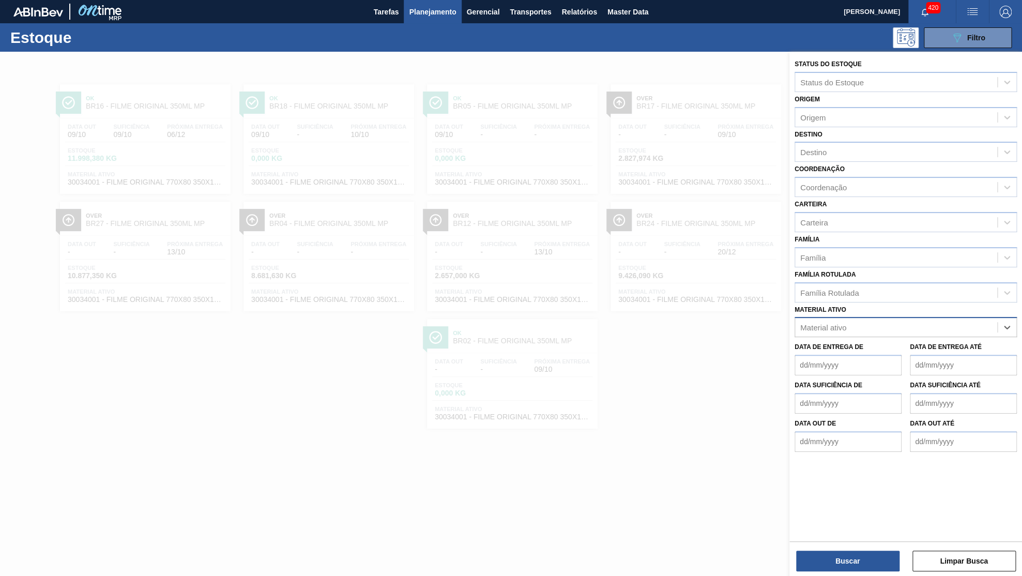
paste ativo "000000000030034228"
drag, startPoint x: 842, startPoint y: 308, endPoint x: 658, endPoint y: 299, distance: 183.7
click at [800, 323] on ativo "000000000030034228" at bounding box center [839, 327] width 79 height 9
type ativo "30034228"
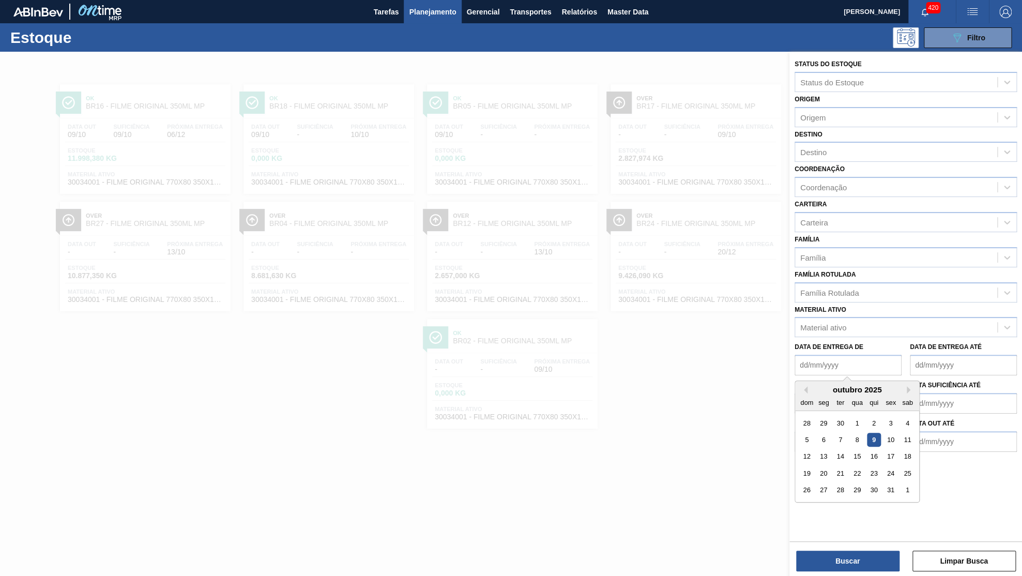
click at [848, 355] on de "Data de Entrega de" at bounding box center [847, 365] width 107 height 21
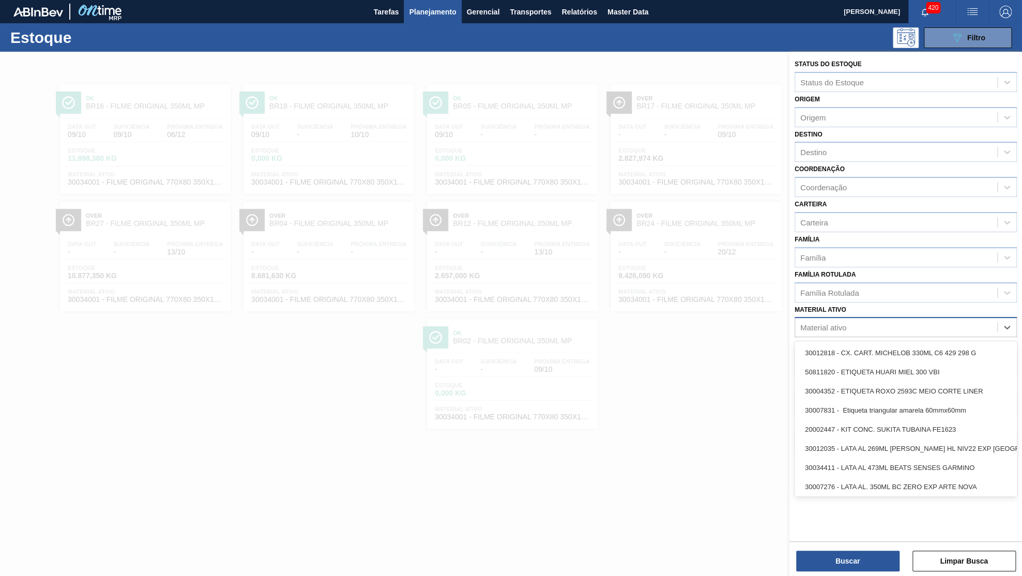
click at [843, 320] on div "Material ativo" at bounding box center [896, 327] width 202 height 15
paste ativo "000000000030034228"
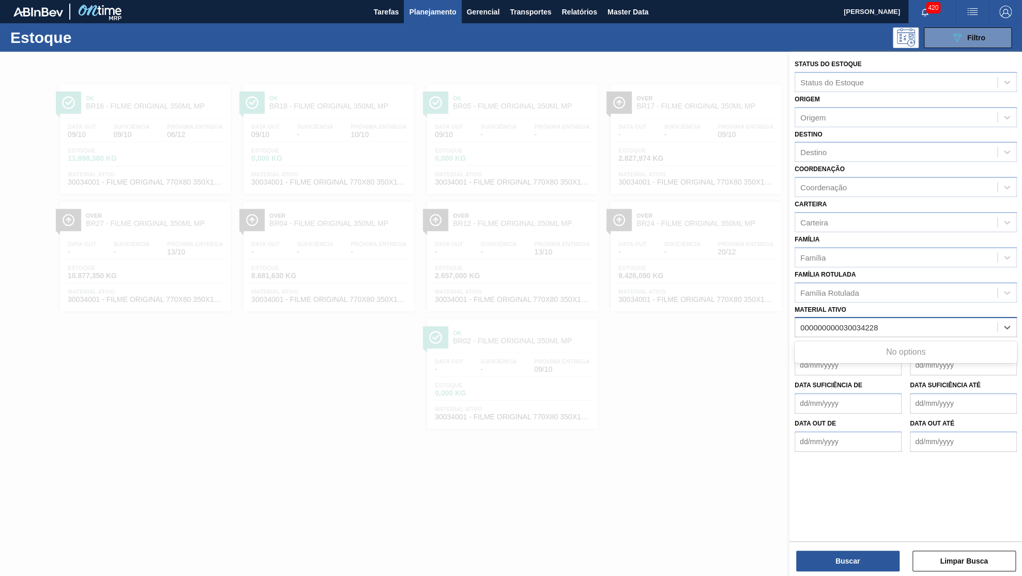
drag, startPoint x: 838, startPoint y: 312, endPoint x: 680, endPoint y: 303, distance: 158.4
click at [800, 323] on ativo "000000000030034228" at bounding box center [839, 327] width 79 height 9
type ativo "30034228"
click at [861, 343] on div "30034228 - LATA AL SPATEN 350ML SLK BRILHO" at bounding box center [905, 352] width 222 height 19
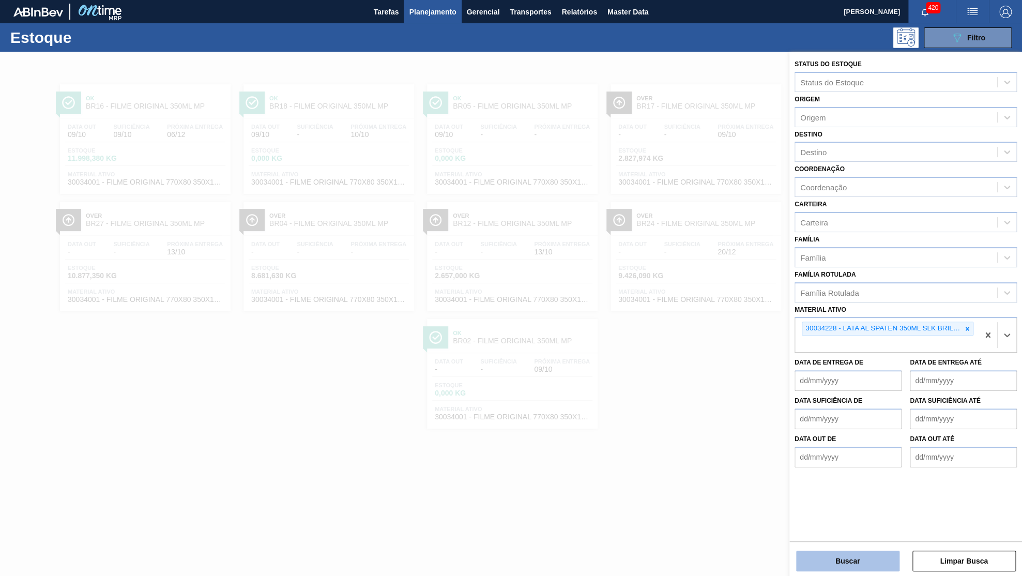
click at [847, 508] on button "Buscar" at bounding box center [847, 560] width 103 height 21
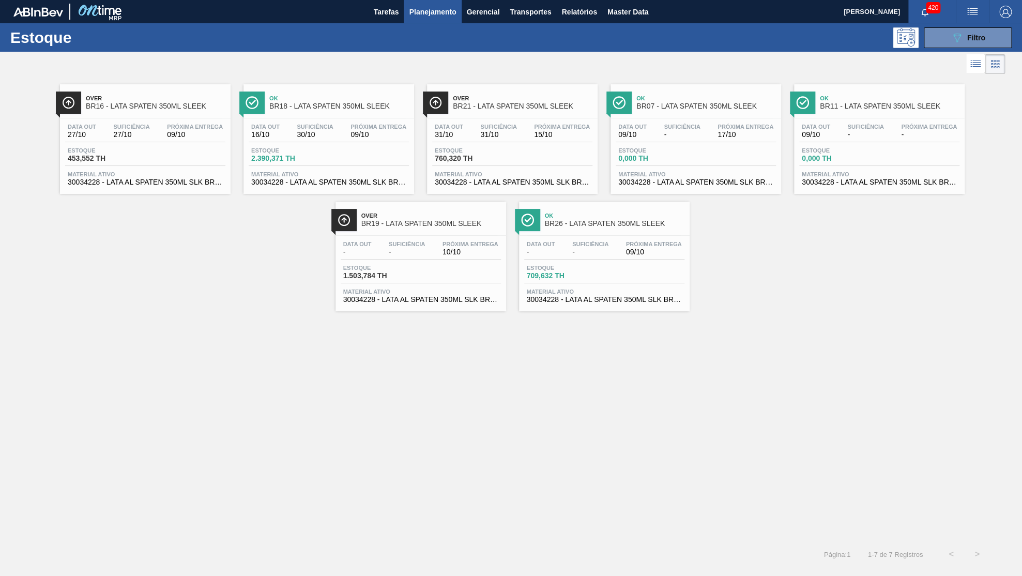
click at [886, 65] on icon at bounding box center [975, 63] width 12 height 12
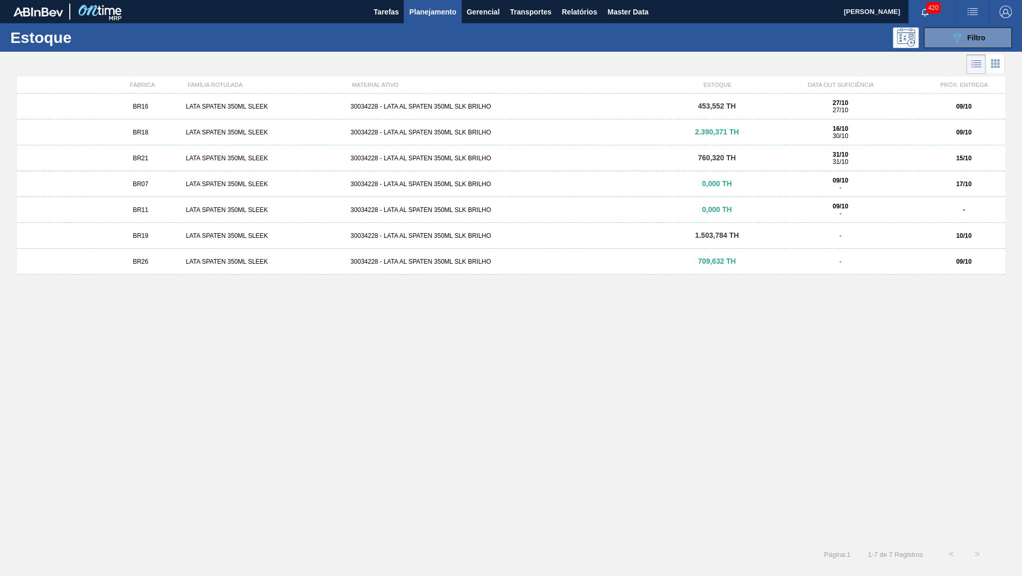
click at [135, 202] on div "BR11 LATA SPATEN 350ML SLEEK 30034228 - LATA AL SPATEN 350ML SLK BRILHO 0,000 T…" at bounding box center [511, 210] width 988 height 26
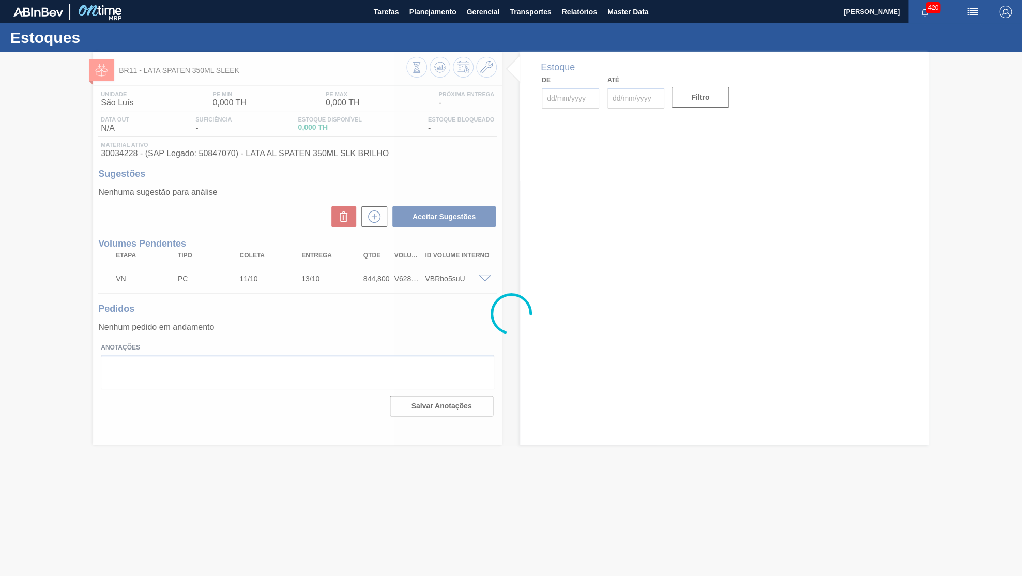
type input "[DATE]"
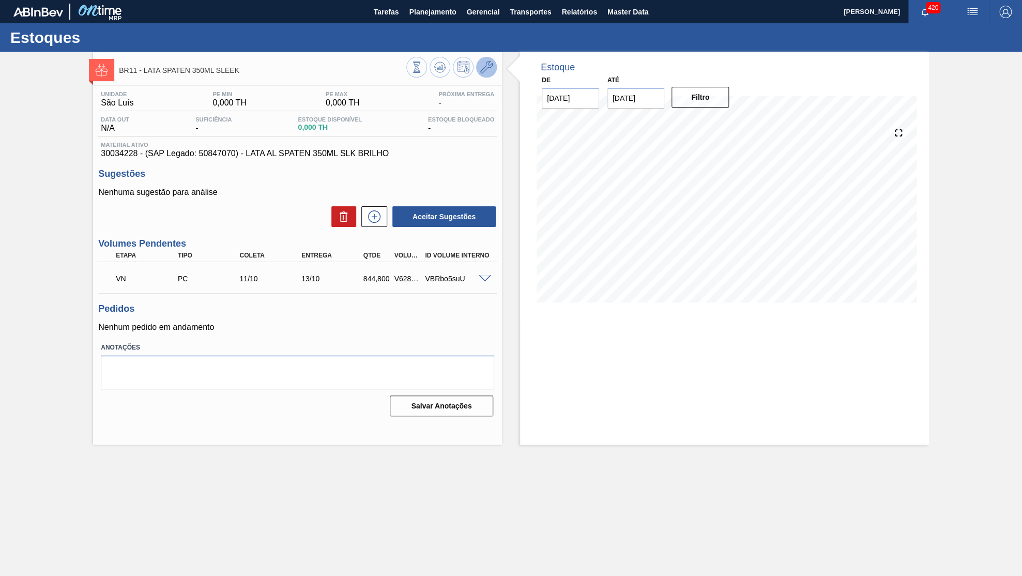
click at [483, 74] on button at bounding box center [486, 67] width 21 height 21
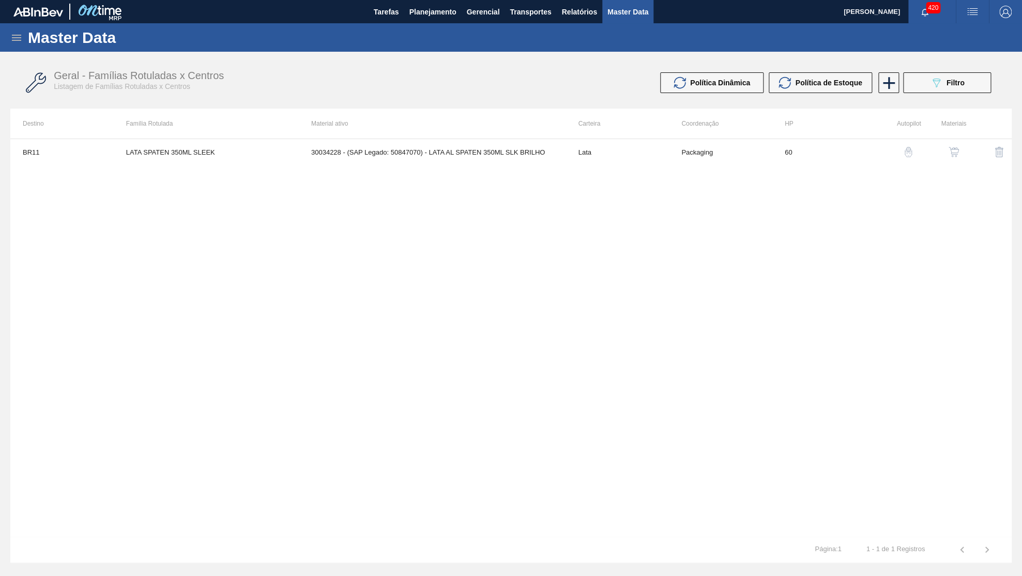
click at [886, 147] on button "button" at bounding box center [953, 152] width 25 height 25
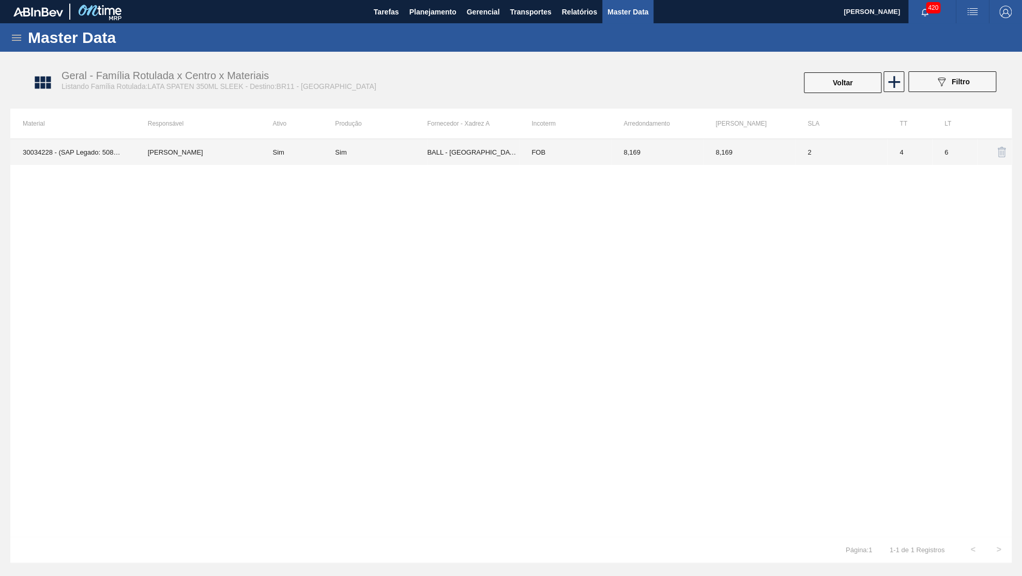
click at [452, 158] on td "BALL - RECIFE (PE)" at bounding box center [473, 152] width 92 height 26
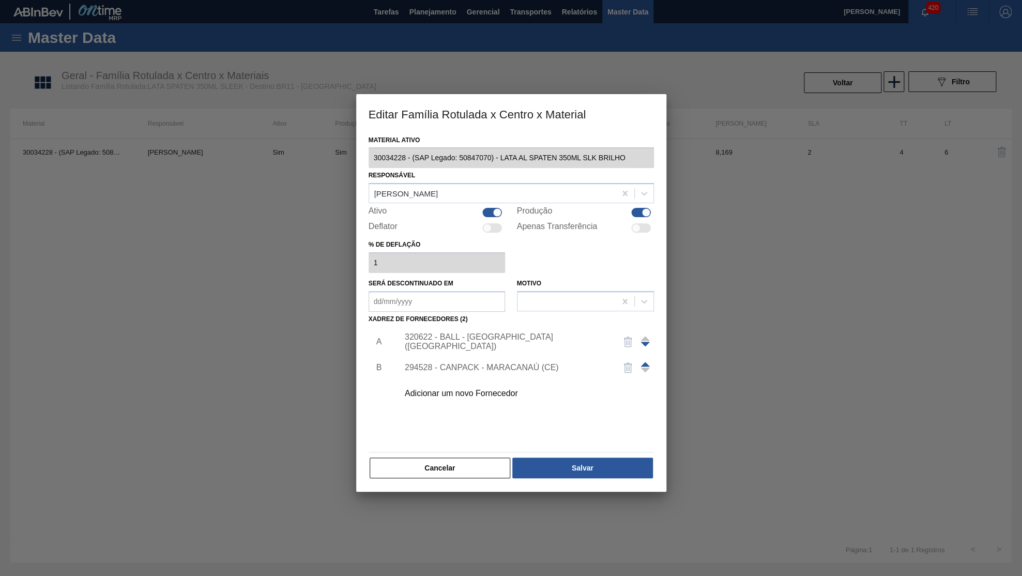
click at [465, 389] on div "Adicionar um novo Fornecedor" at bounding box center [506, 393] width 203 height 9
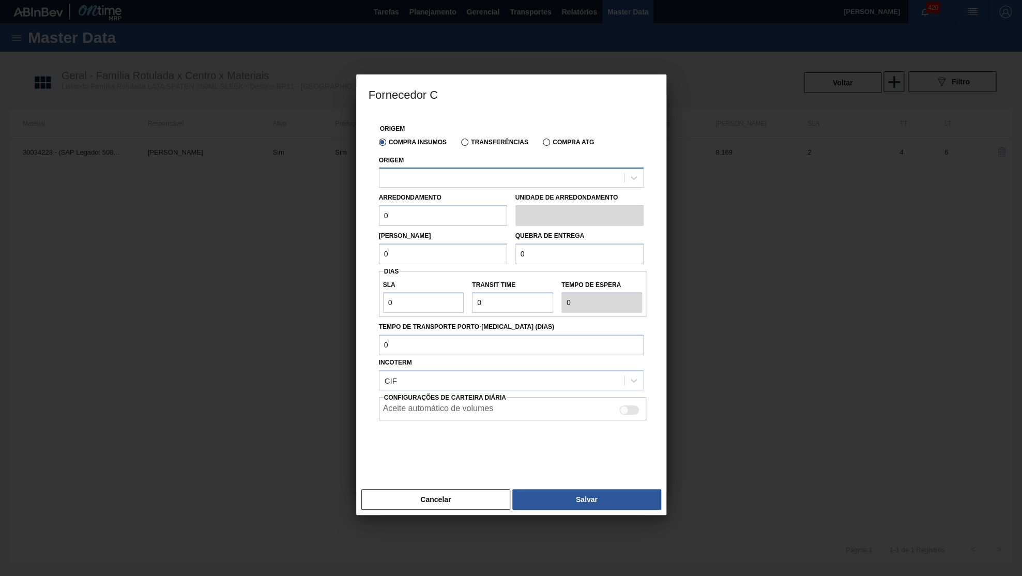
click at [466, 179] on div at bounding box center [501, 178] width 244 height 15
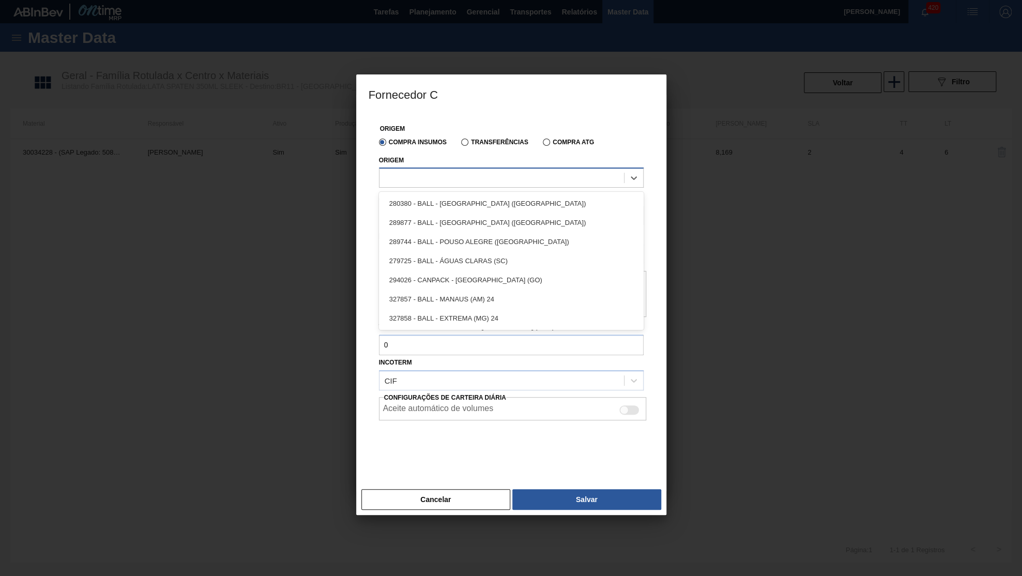
click at [461, 177] on div at bounding box center [501, 178] width 244 height 15
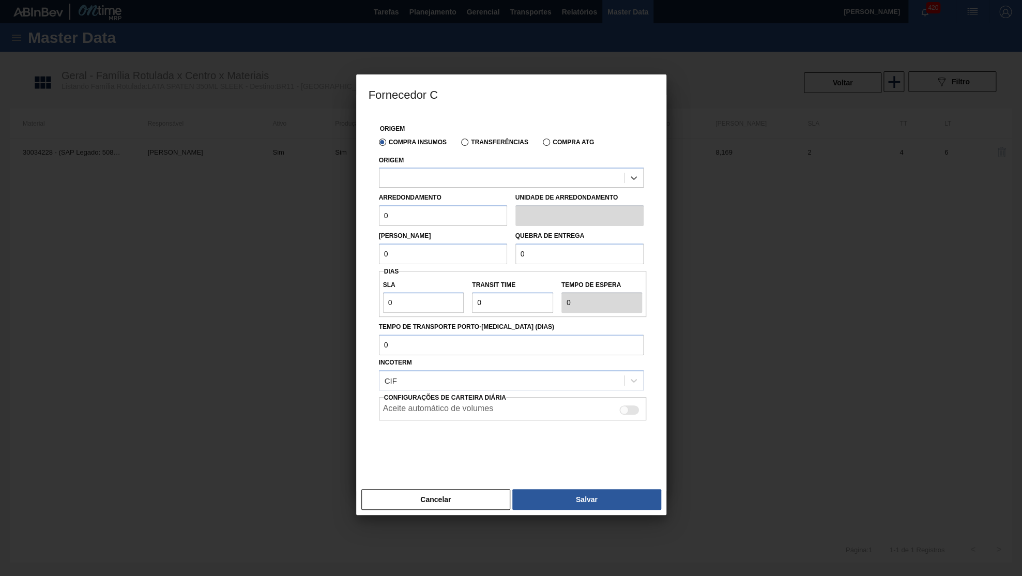
click at [492, 192] on div "Arredondamento 0" at bounding box center [443, 208] width 128 height 36
click at [486, 181] on div at bounding box center [501, 178] width 244 height 15
click at [408, 489] on button "Cancelar" at bounding box center [435, 499] width 149 height 21
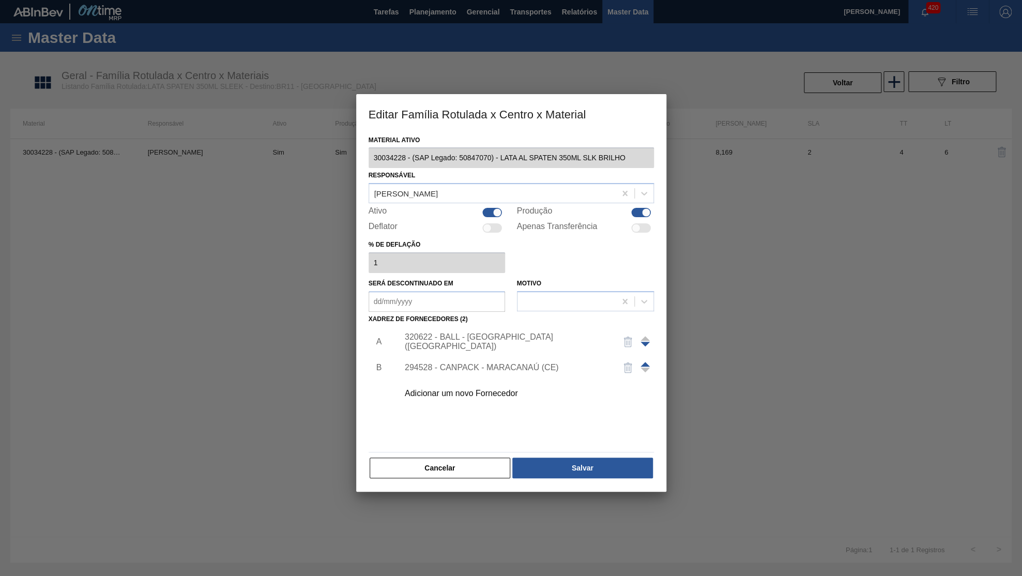
click at [469, 380] on div "Adicionar um novo Fornecedor" at bounding box center [523, 393] width 261 height 26
click at [488, 380] on div "Adicionar um novo Fornecedor" at bounding box center [523, 393] width 261 height 26
click at [487, 389] on div "Adicionar um novo Fornecedor" at bounding box center [506, 393] width 203 height 9
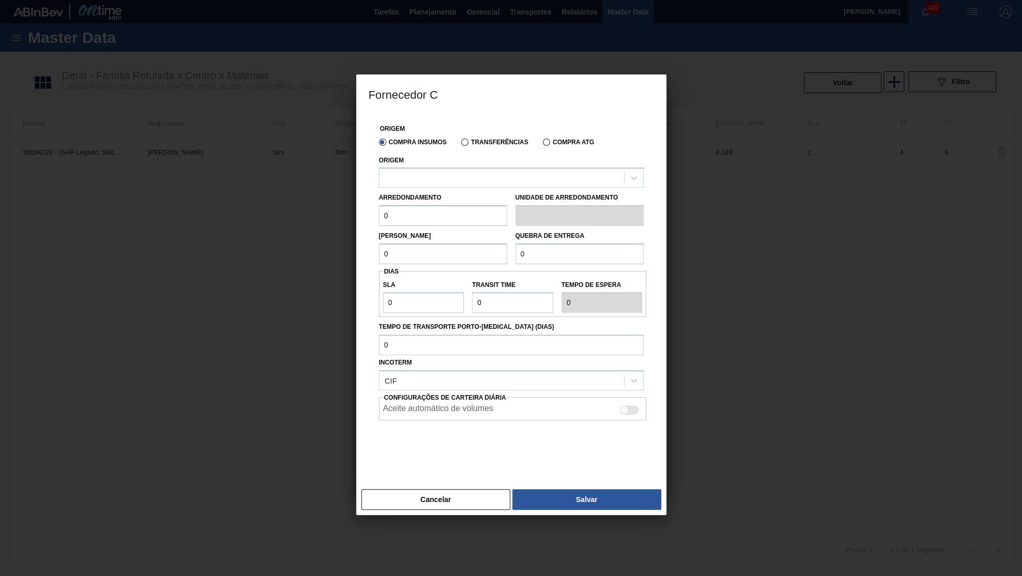
click at [448, 188] on div "Arredondamento 0 Unidade de arredondamento" at bounding box center [511, 207] width 273 height 38
click at [444, 180] on div at bounding box center [501, 178] width 244 height 15
click at [475, 462] on div "Origem Compra Insumos Transferências Compra ATG Origem Arredondamento 0 Unidade…" at bounding box center [511, 298] width 310 height 371
click at [466, 484] on div "Cancelar Salvar" at bounding box center [511, 499] width 310 height 31
click at [467, 489] on button "Cancelar" at bounding box center [435, 499] width 149 height 21
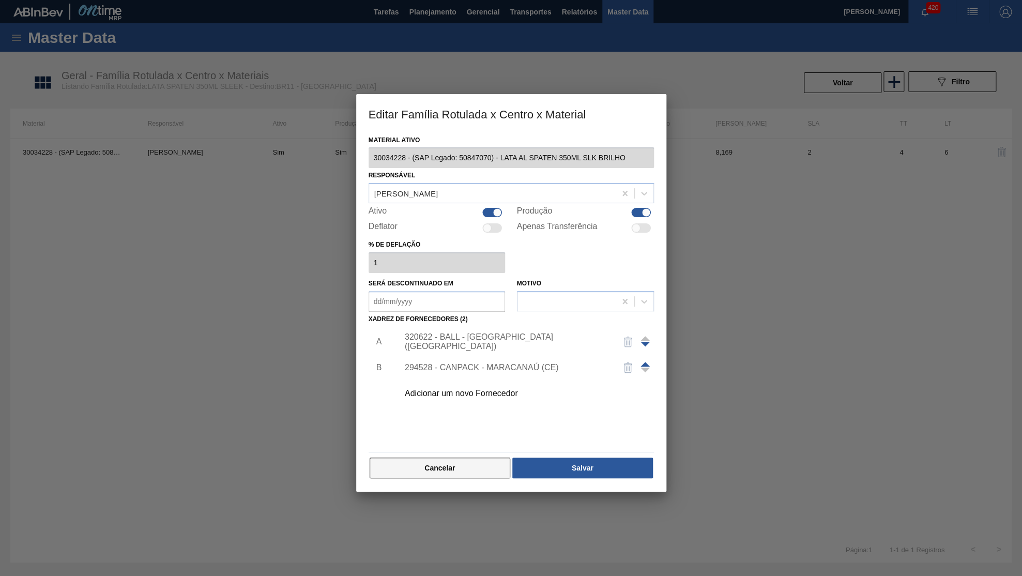
click at [463, 461] on button "Cancelar" at bounding box center [440, 467] width 141 height 21
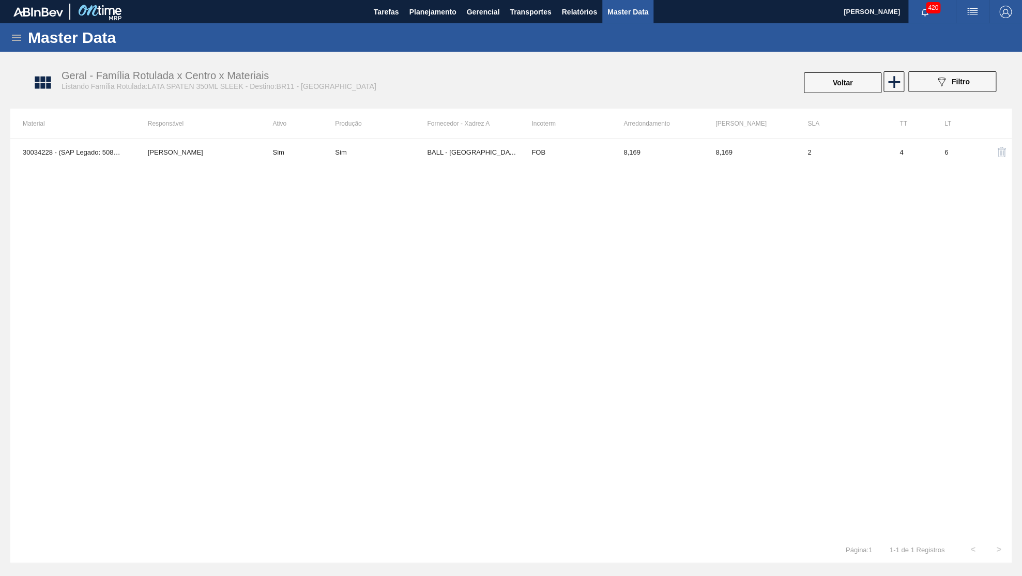
click at [14, 37] on icon at bounding box center [16, 38] width 9 height 6
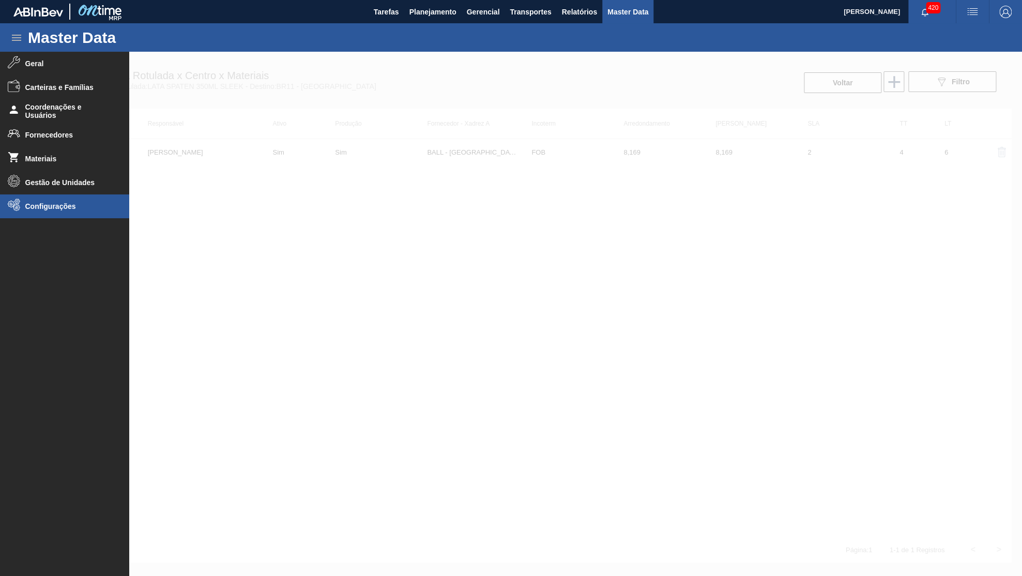
click at [54, 205] on span "Configurações" at bounding box center [67, 206] width 85 height 8
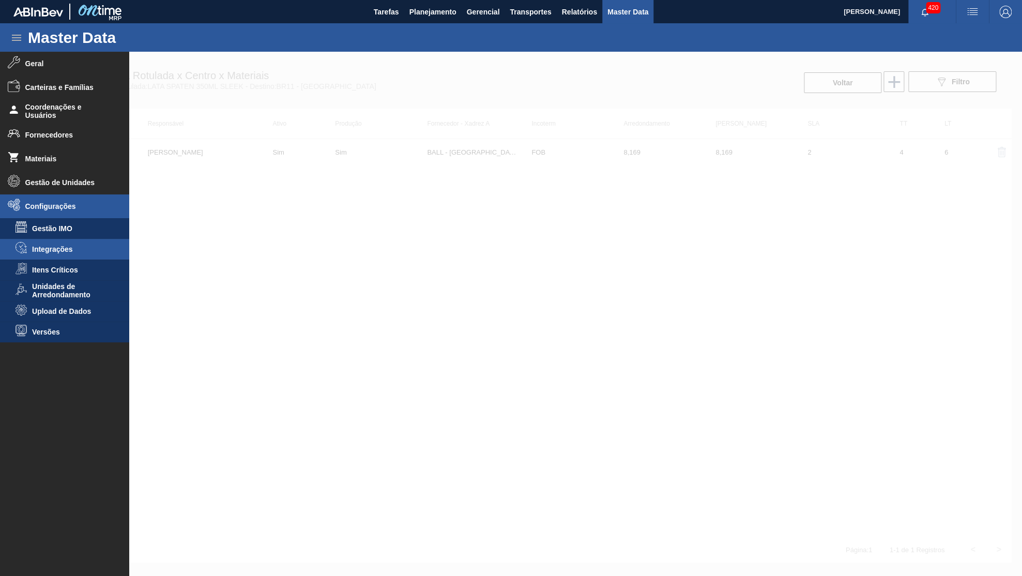
click at [64, 245] on span "Integrações" at bounding box center [72, 249] width 80 height 8
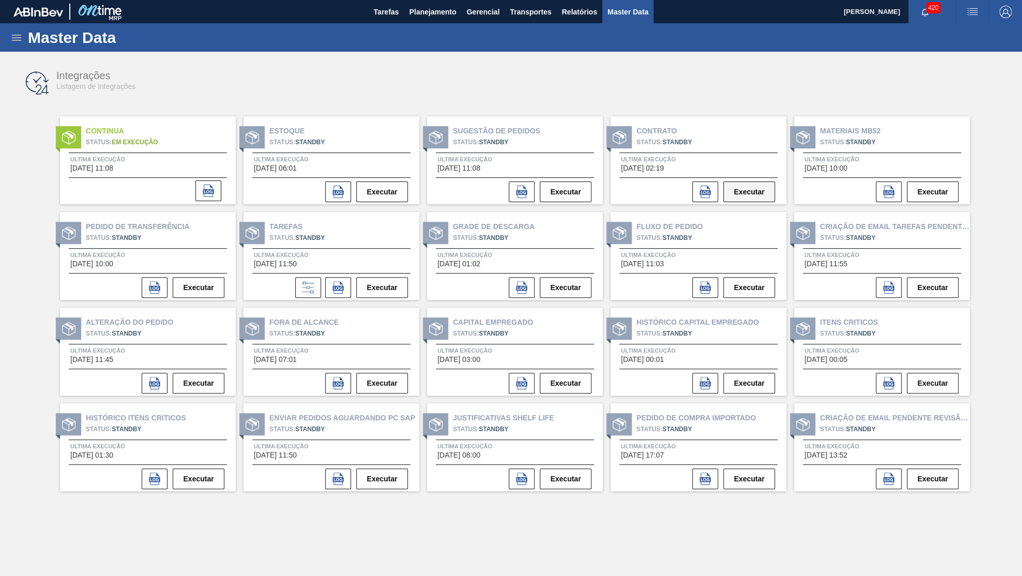
click at [743, 188] on button "Executar" at bounding box center [749, 191] width 52 height 21
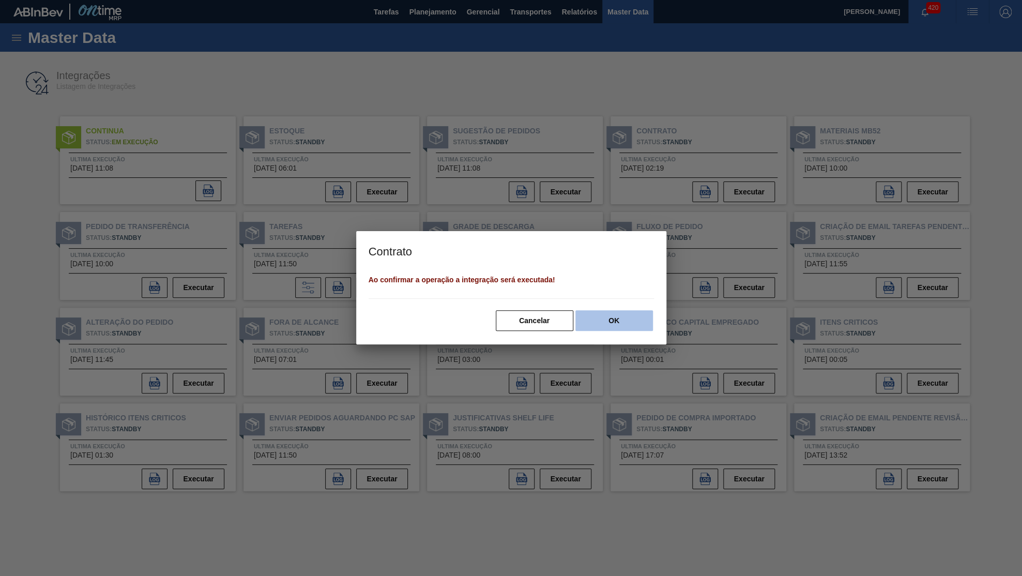
click at [637, 317] on button "OK" at bounding box center [614, 320] width 78 height 21
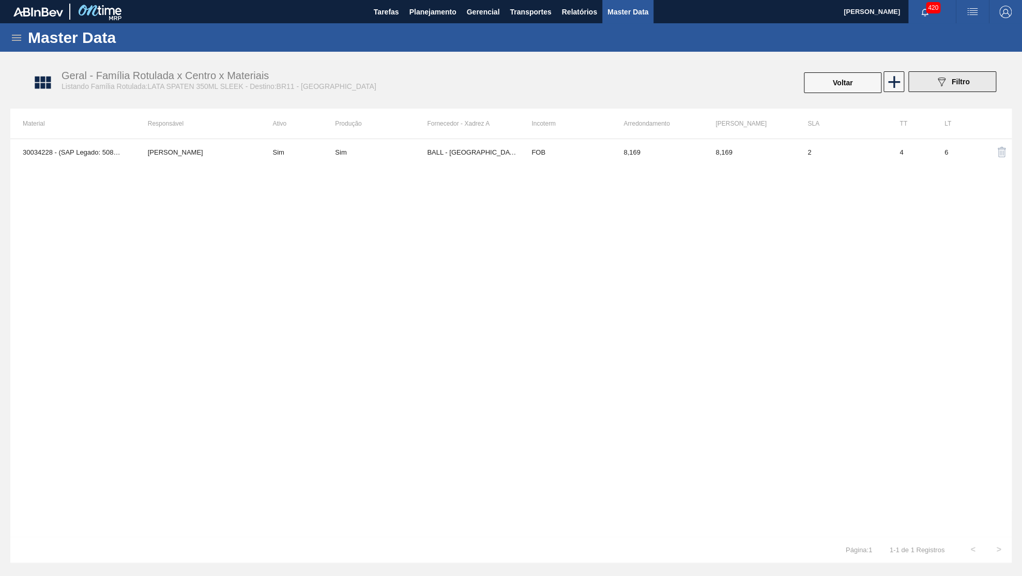
click at [910, 86] on button "089F7B8B-B2A5-4AFE-B5C0-19BA573D28AC Filtro" at bounding box center [952, 81] width 88 height 21
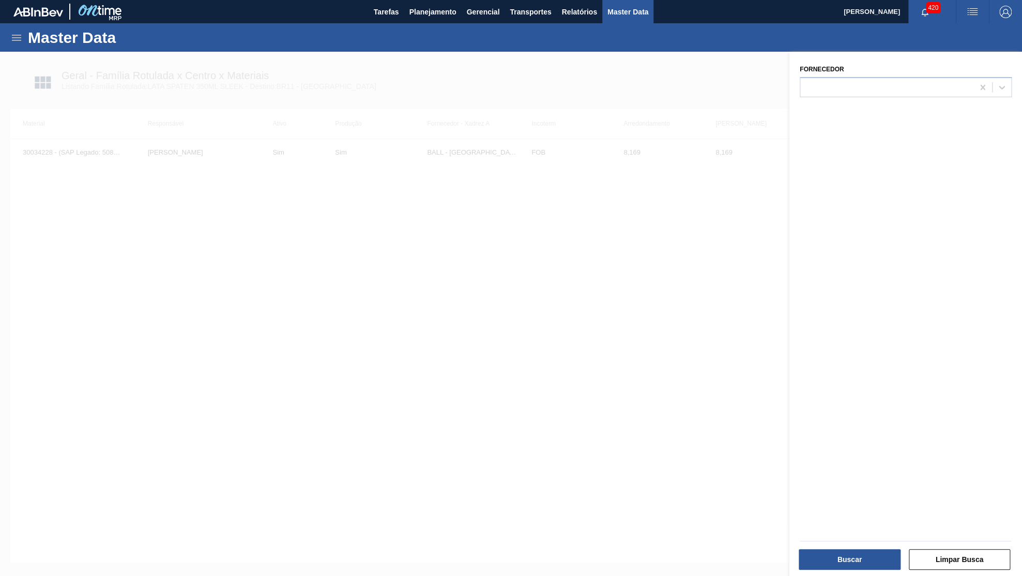
click at [1, 21] on div "Tarefas Planejamento Gerencial Transportes Relatórios Master Data" at bounding box center [511, 11] width 1022 height 23
click at [16, 35] on icon at bounding box center [16, 38] width 9 height 6
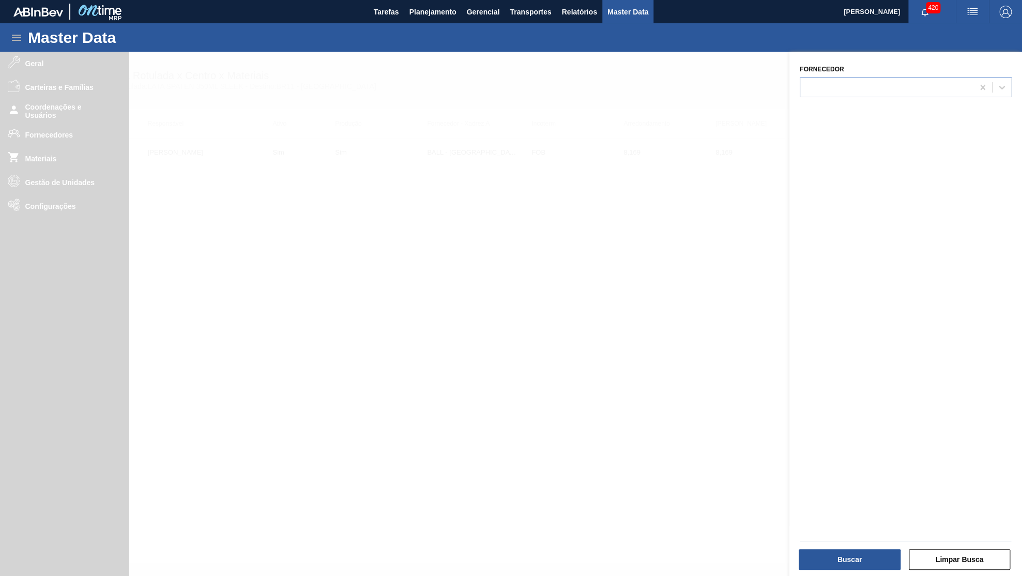
click at [219, 157] on div at bounding box center [511, 340] width 1022 height 576
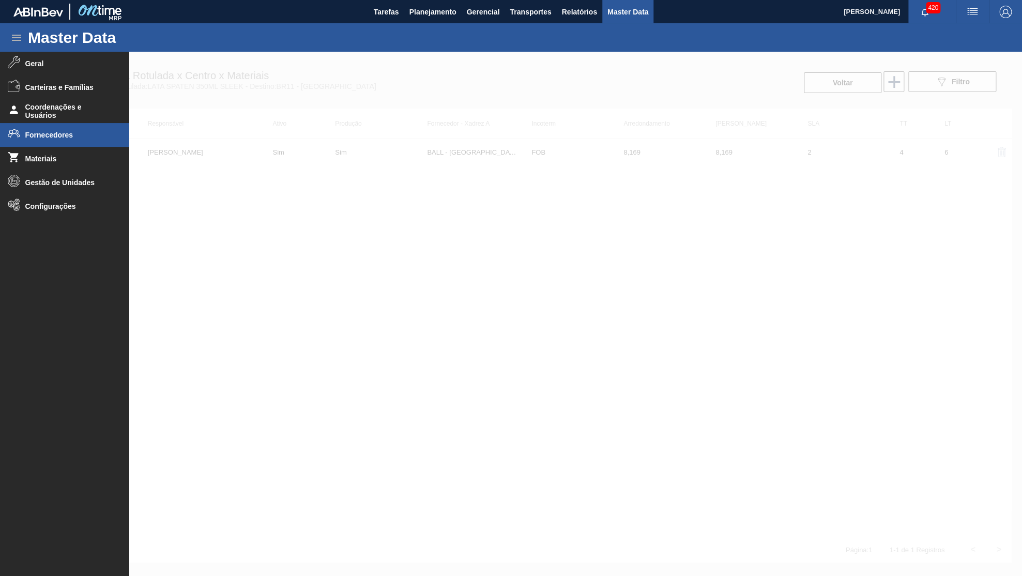
click at [42, 132] on span "Fornecedores" at bounding box center [67, 135] width 85 height 8
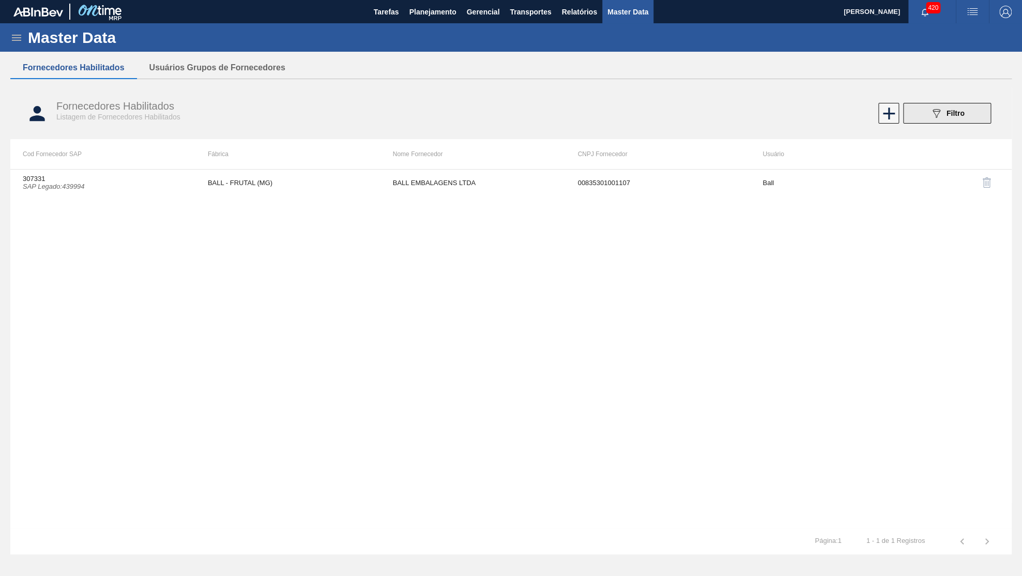
click at [974, 116] on button "089F7B8B-B2A5-4AFE-B5C0-19BA573D28AC Filtro" at bounding box center [947, 113] width 88 height 21
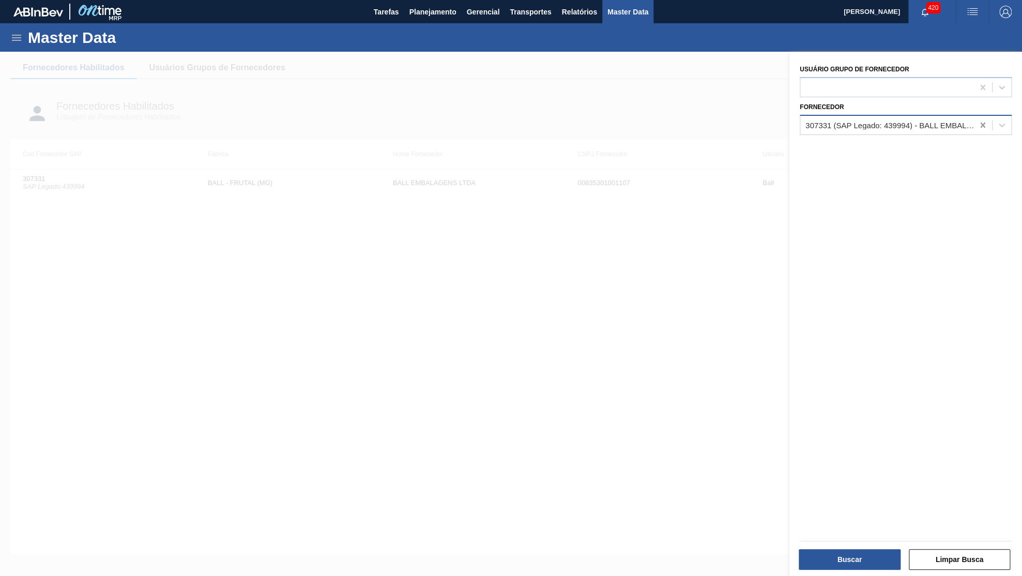
click at [983, 122] on icon at bounding box center [982, 124] width 5 height 5
paste input "439994"
type input "439994"
click at [893, 145] on div "307331 (SAP Legado: 439994) - BALL EMBALAGENS LTDA" at bounding box center [906, 150] width 212 height 19
click at [845, 569] on button "Buscar" at bounding box center [850, 559] width 102 height 21
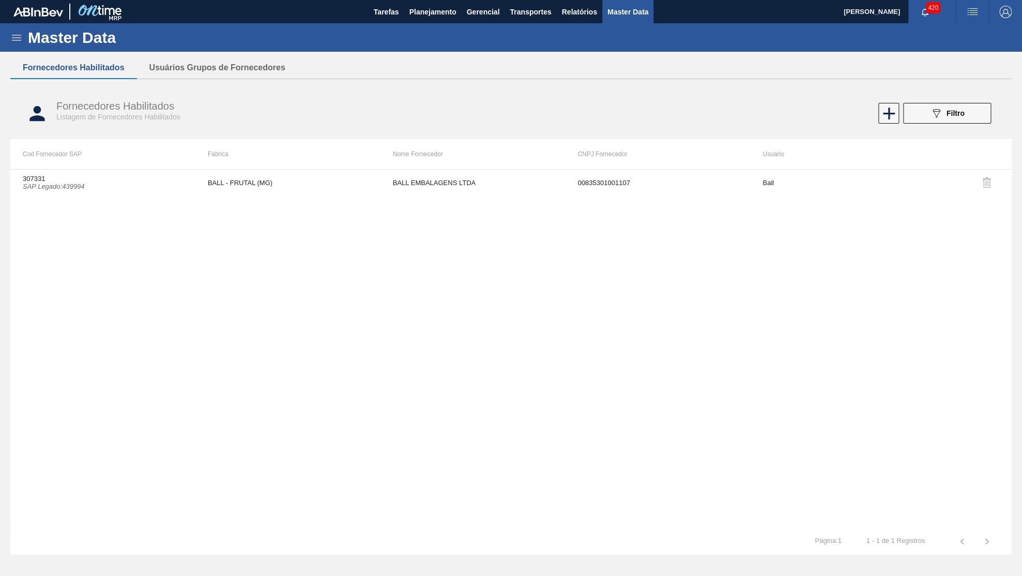
click at [399, 188] on td "BALL EMBALAGENS LTDA" at bounding box center [472, 183] width 185 height 26
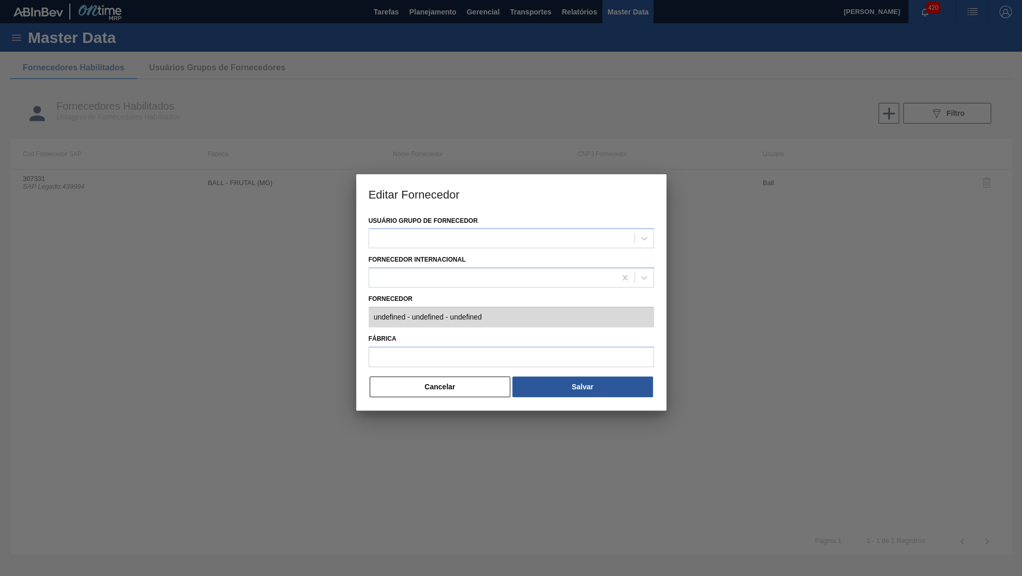
type input "307331 (SAP Legado: 439994) - BALL EMBALAGENS LTDA - 00835301001107"
type input "BALL - FRUTAL (MG)"
click at [378, 379] on button "Cancelar" at bounding box center [440, 386] width 141 height 21
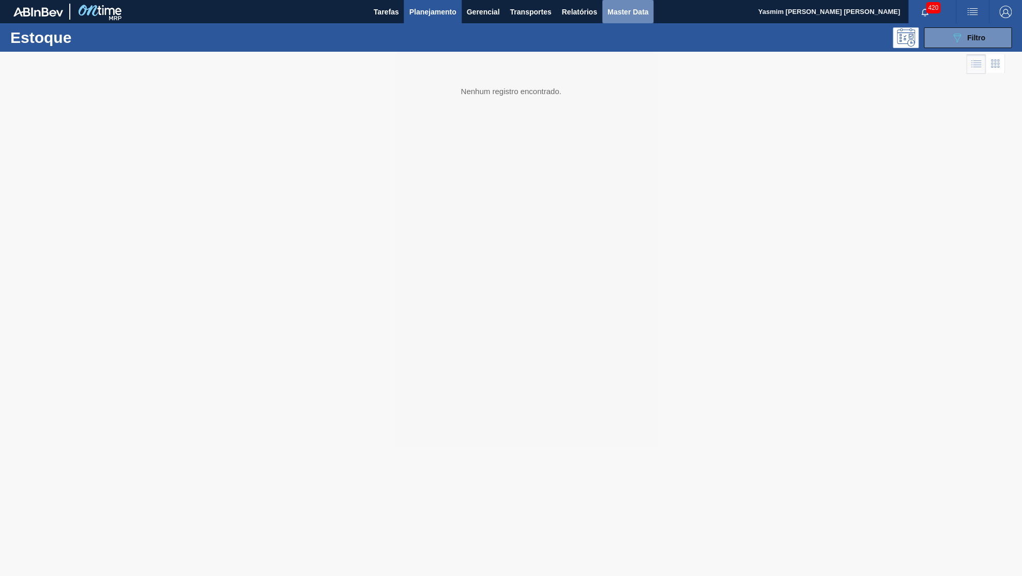
click at [640, 10] on span "Master Data" at bounding box center [627, 12] width 41 height 12
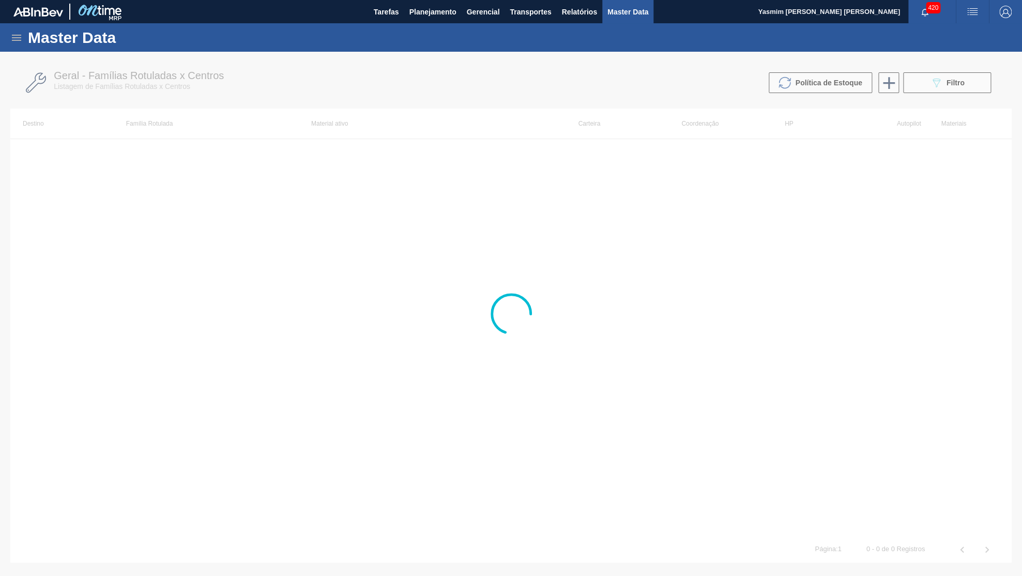
click at [23, 45] on div "Master Data" at bounding box center [511, 37] width 1022 height 28
click at [56, 85] on div at bounding box center [511, 314] width 1022 height 524
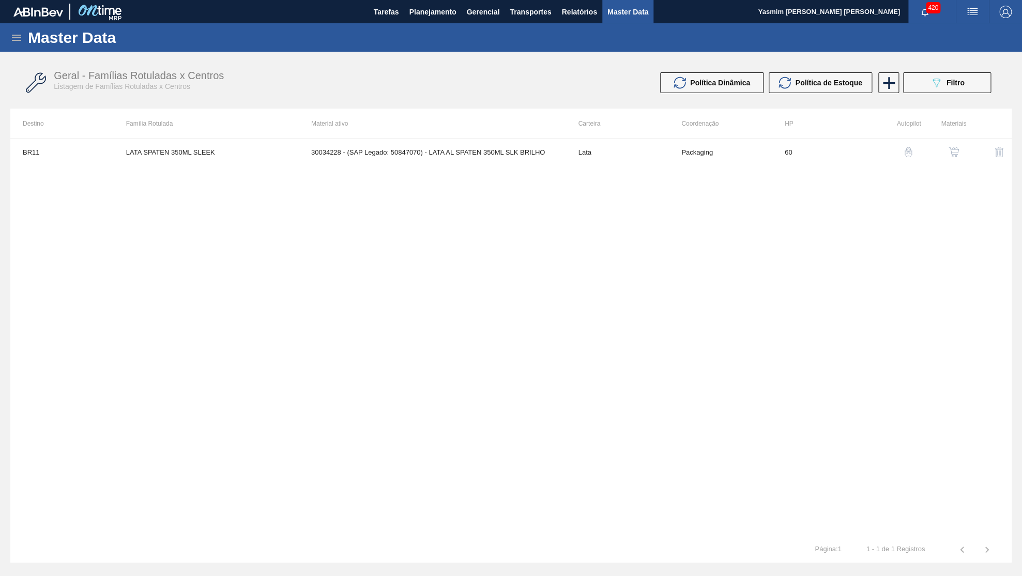
click at [12, 40] on icon at bounding box center [16, 38] width 12 height 12
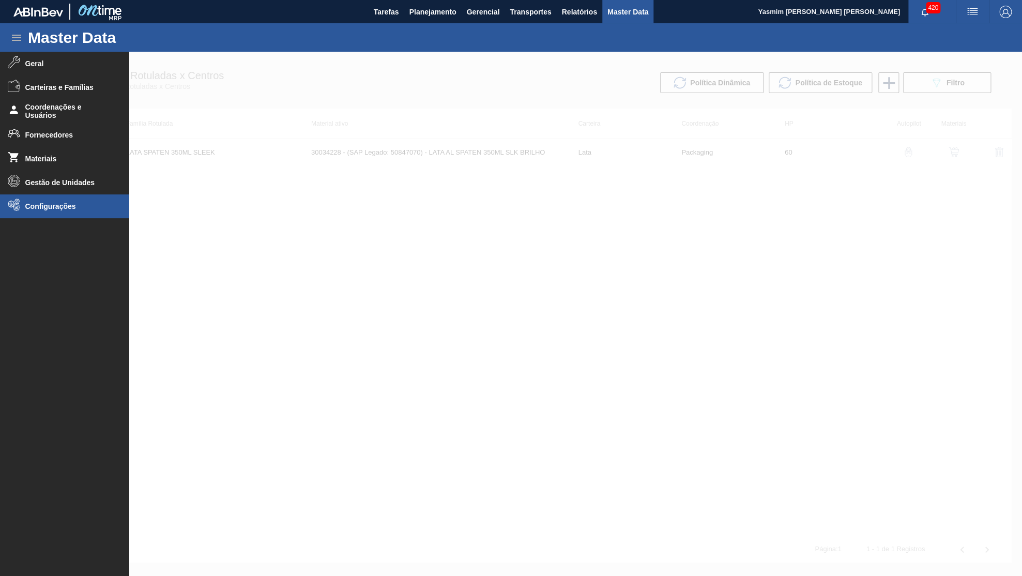
click at [75, 212] on li "Configurações" at bounding box center [64, 206] width 129 height 24
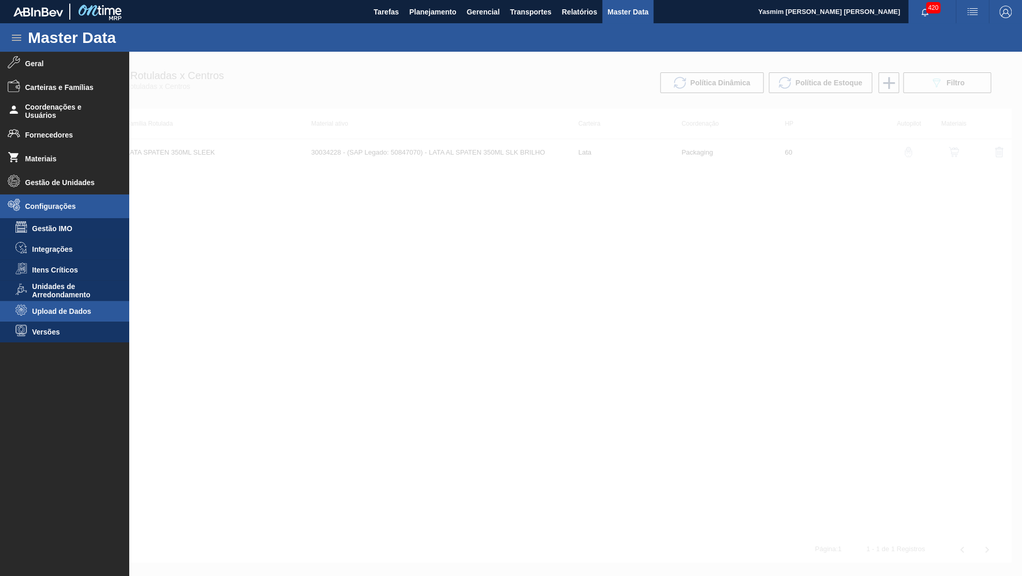
click at [50, 302] on li "Upload de Dados" at bounding box center [64, 311] width 129 height 21
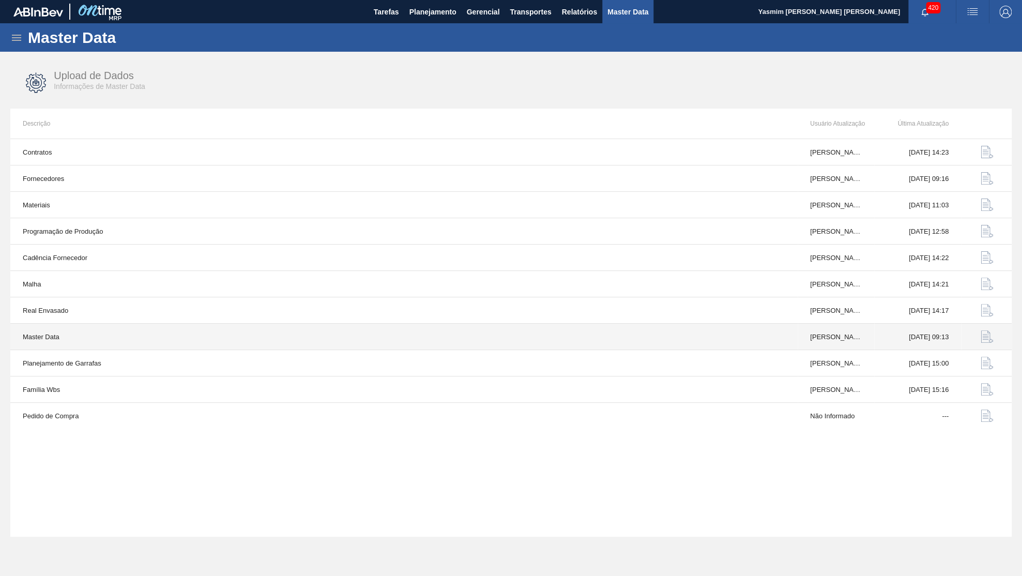
click at [978, 339] on button "button" at bounding box center [986, 336] width 25 height 25
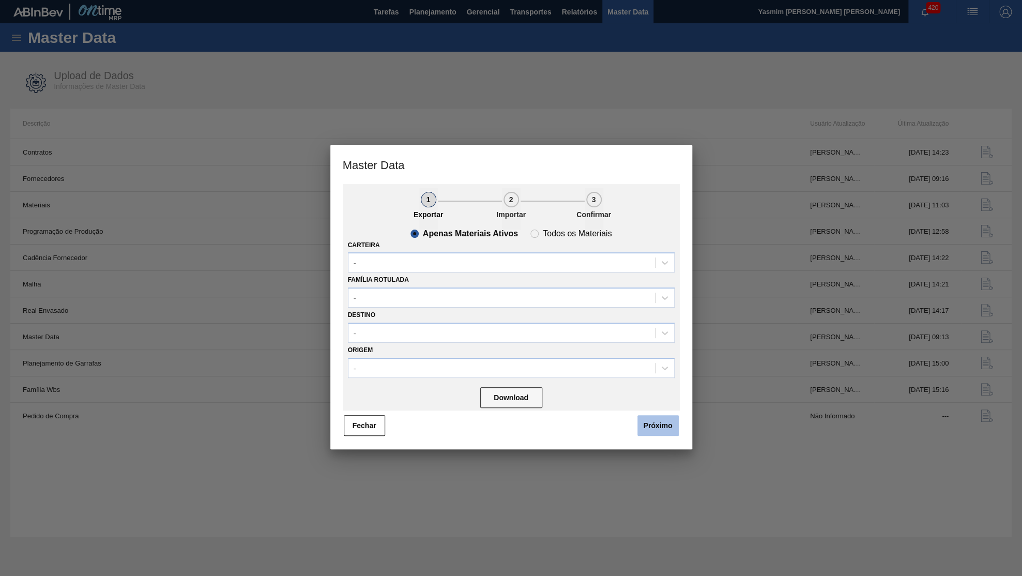
click at [650, 417] on button "Próximo" at bounding box center [657, 425] width 41 height 21
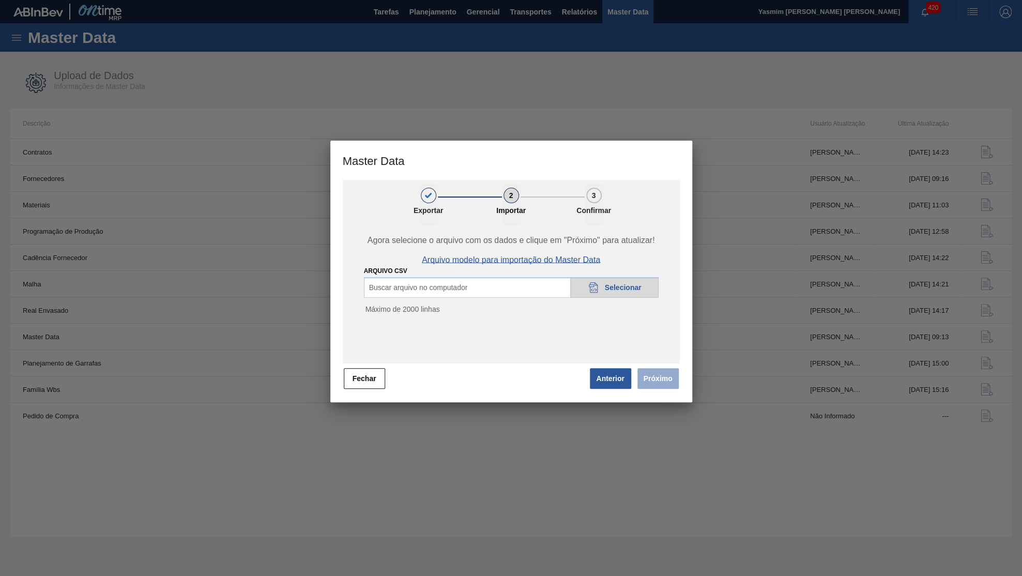
click at [531, 260] on span "Arquivo modelo para importação do Master Data" at bounding box center [511, 259] width 178 height 9
click at [712, 45] on div at bounding box center [511, 288] width 1022 height 576
click at [385, 335] on div "Agora selecione o arquivo com os dados e clique em "Próximo" para atualizar! Ar…" at bounding box center [511, 294] width 337 height 138
click at [360, 355] on div "Agora selecione o arquivo com os dados e clique em "Próximo" para atualizar! Ar…" at bounding box center [511, 294] width 337 height 138
click at [358, 375] on button "Fechar" at bounding box center [364, 378] width 41 height 21
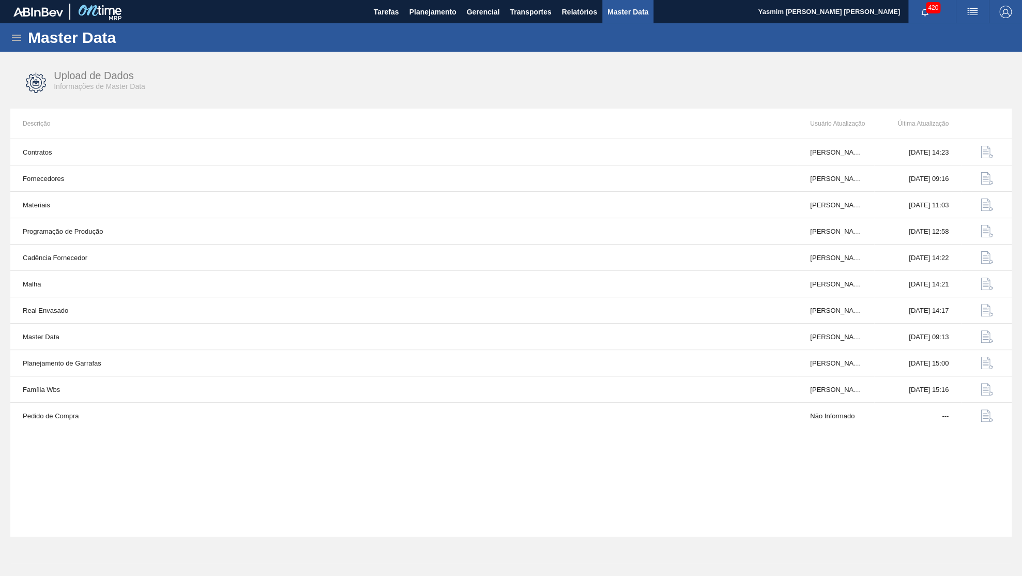
click at [6, 40] on div "Master Data" at bounding box center [511, 37] width 1022 height 28
click at [14, 36] on icon at bounding box center [16, 38] width 12 height 12
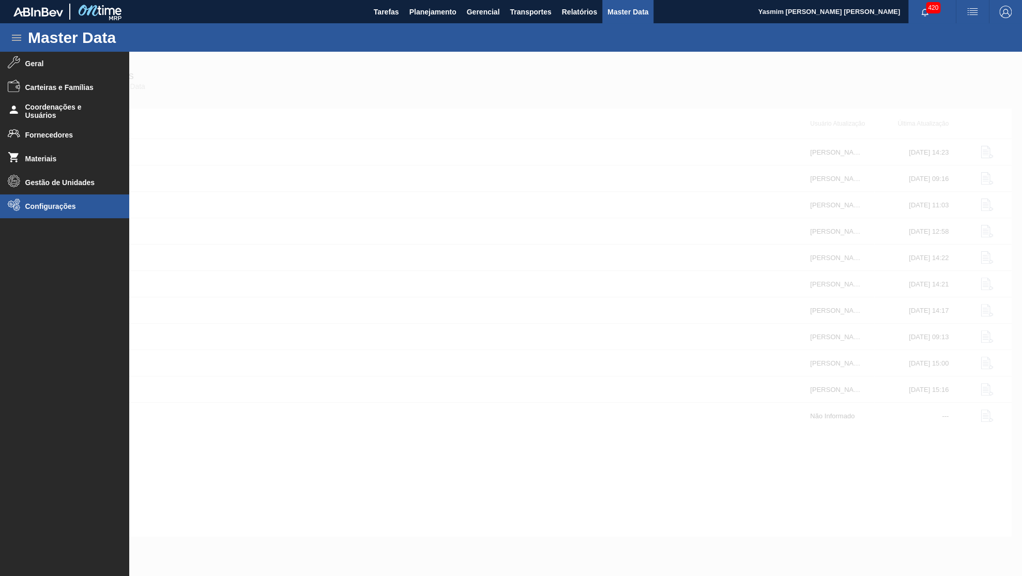
click at [44, 204] on span "Configurações" at bounding box center [67, 206] width 85 height 8
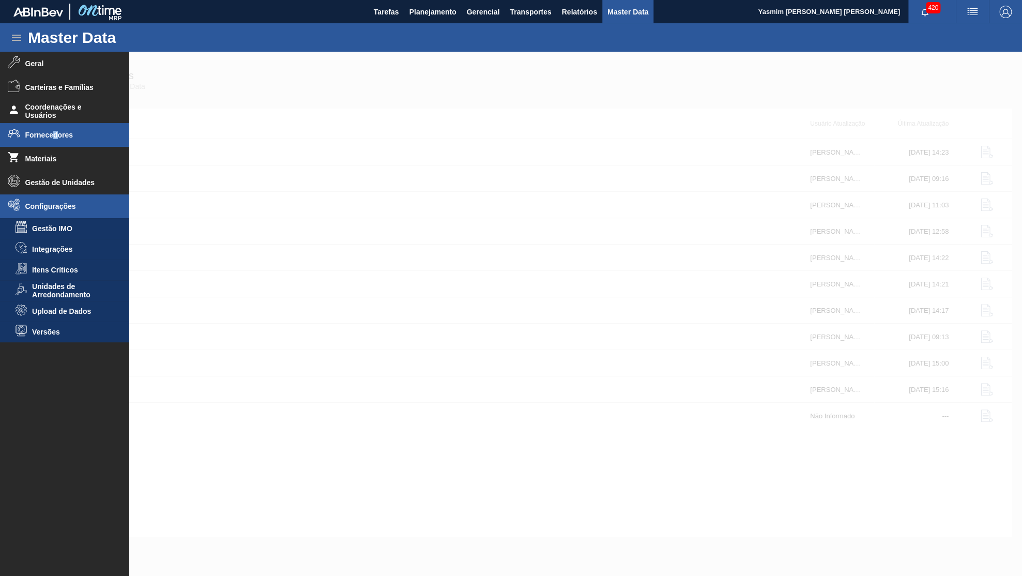
drag, startPoint x: 52, startPoint y: 131, endPoint x: 56, endPoint y: 145, distance: 14.1
click at [56, 145] on li "Fornecedores" at bounding box center [64, 135] width 129 height 24
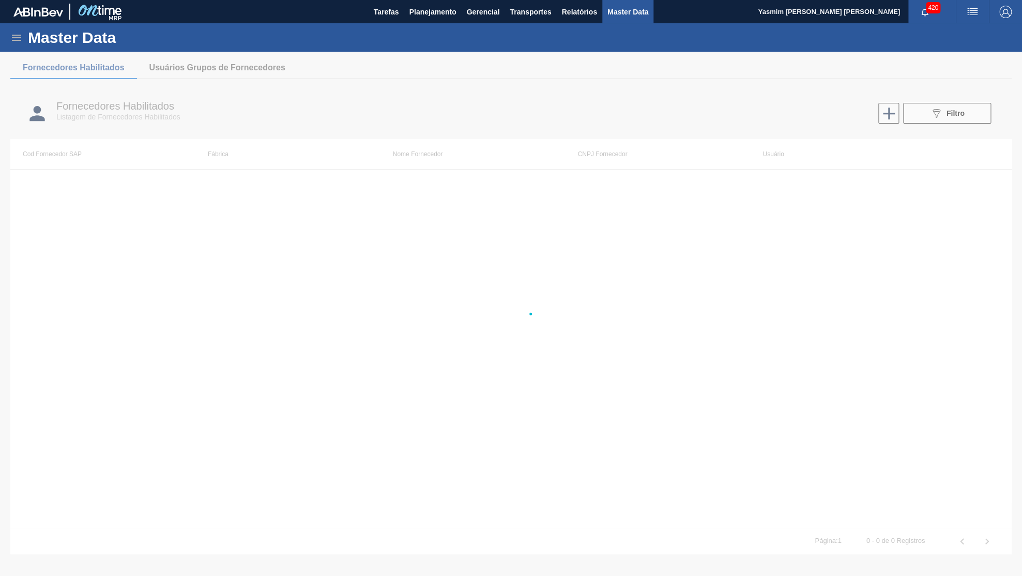
click at [53, 150] on div at bounding box center [511, 314] width 1022 height 524
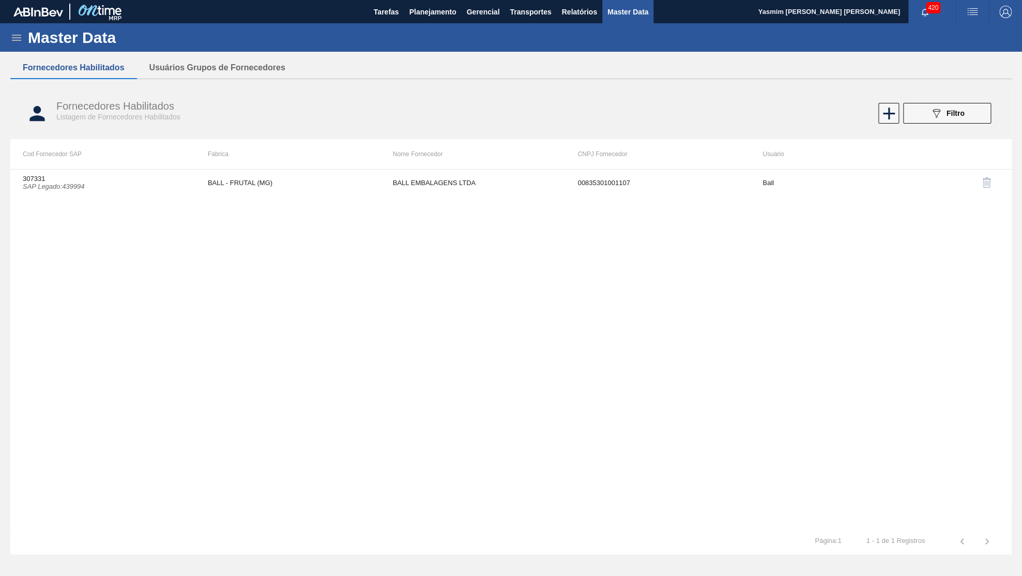
click at [14, 36] on icon at bounding box center [16, 38] width 12 height 12
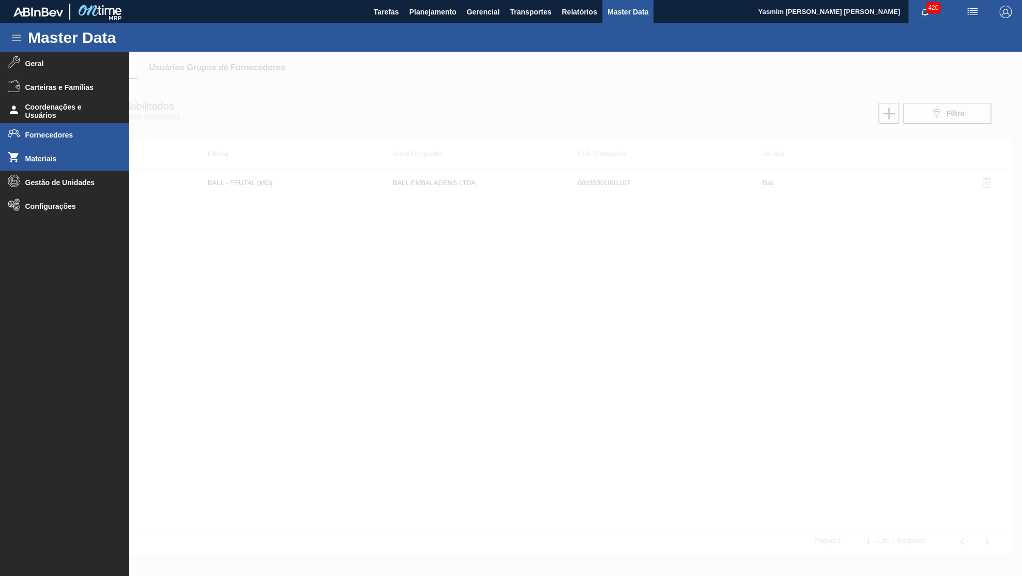
click at [34, 148] on li "Materiais" at bounding box center [64, 159] width 129 height 24
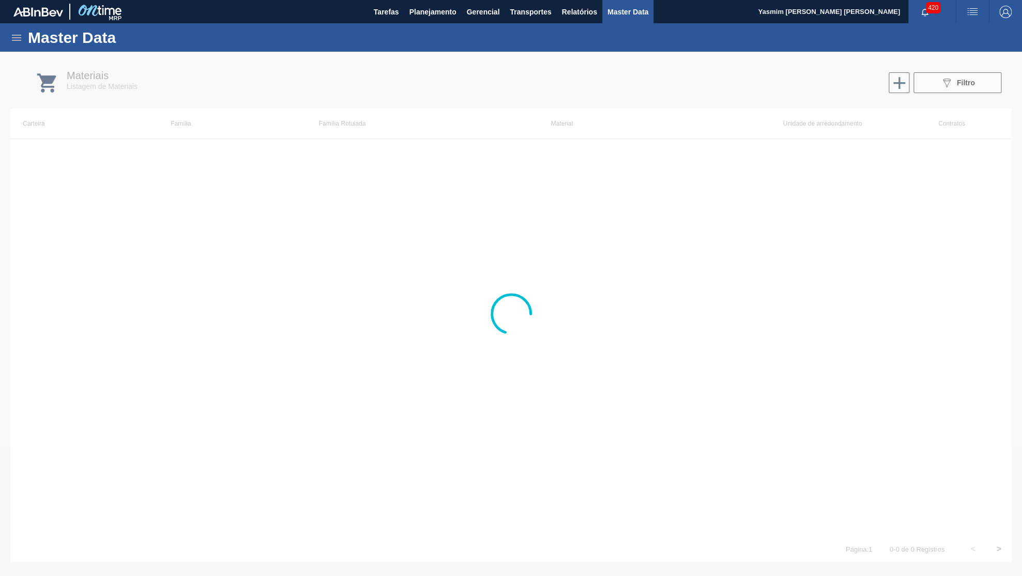
click at [960, 87] on div at bounding box center [511, 314] width 1022 height 524
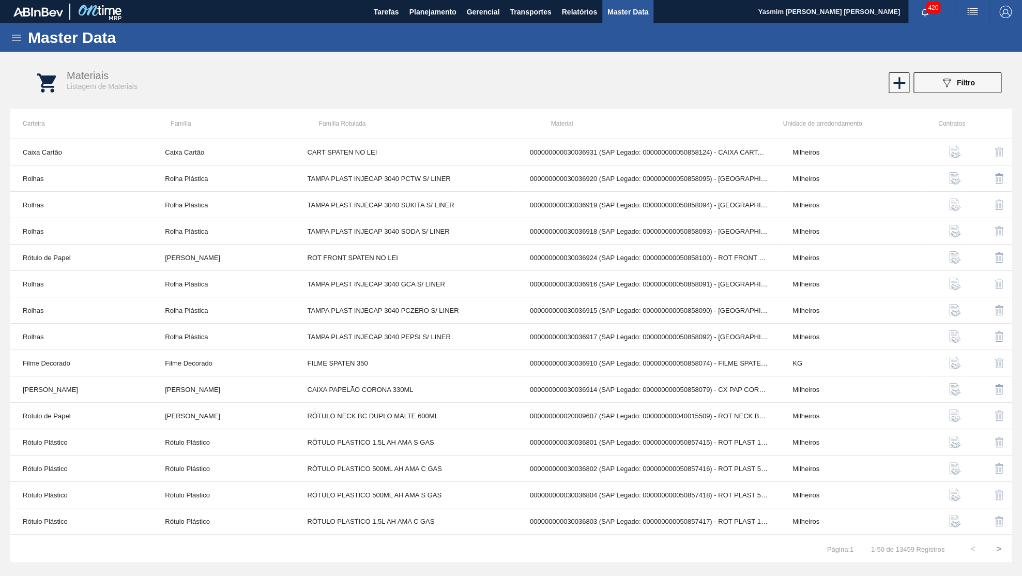
click at [960, 87] on span "Filtro" at bounding box center [966, 83] width 18 height 8
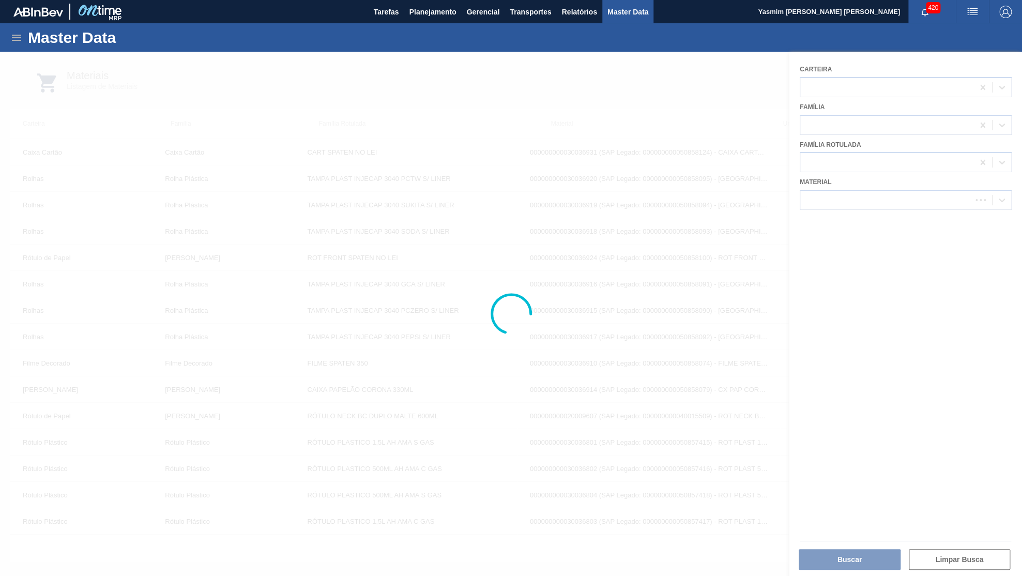
click at [869, 183] on div at bounding box center [511, 314] width 1022 height 524
click at [858, 193] on div at bounding box center [886, 200] width 173 height 15
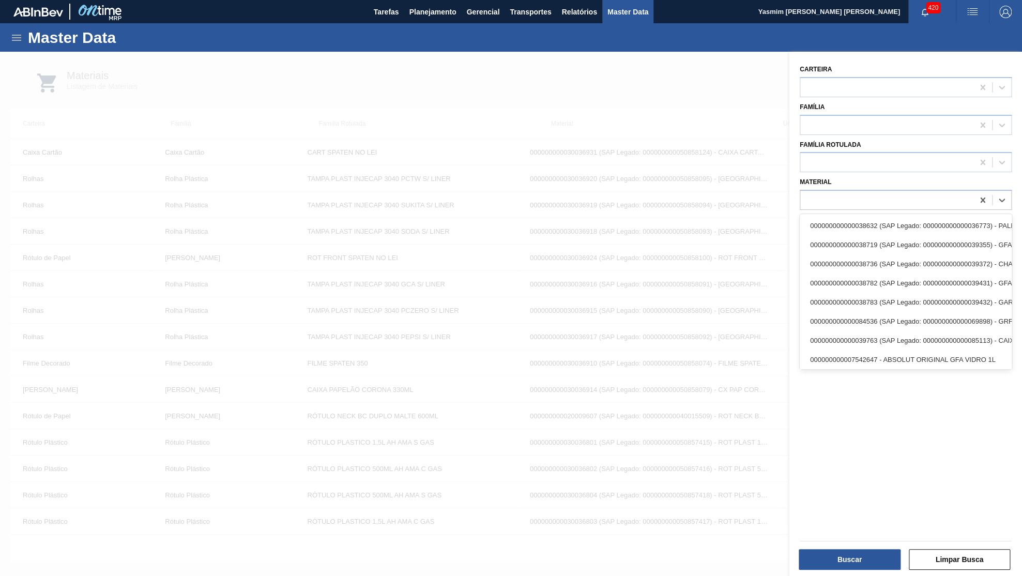
click at [858, 193] on div at bounding box center [886, 200] width 173 height 15
type input "[PERSON_NAME]"
drag, startPoint x: 901, startPoint y: 311, endPoint x: 868, endPoint y: 398, distance: 93.7
click at [900, 312] on div "000000000050010407 - [PERSON_NAME] [PERSON_NAME] AAAAAAAAA" at bounding box center [906, 321] width 212 height 19
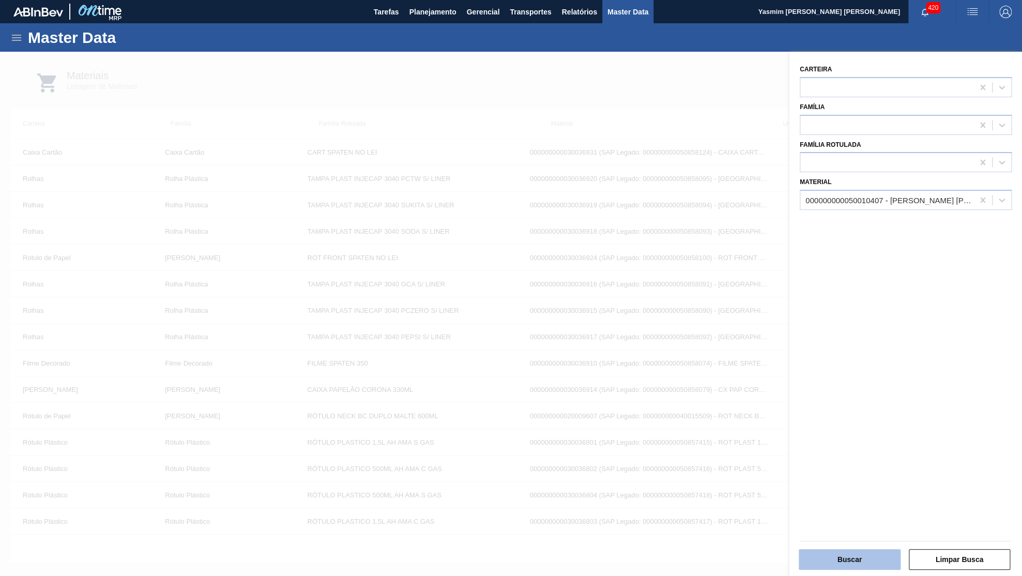
click at [879, 550] on button "Buscar" at bounding box center [850, 559] width 102 height 21
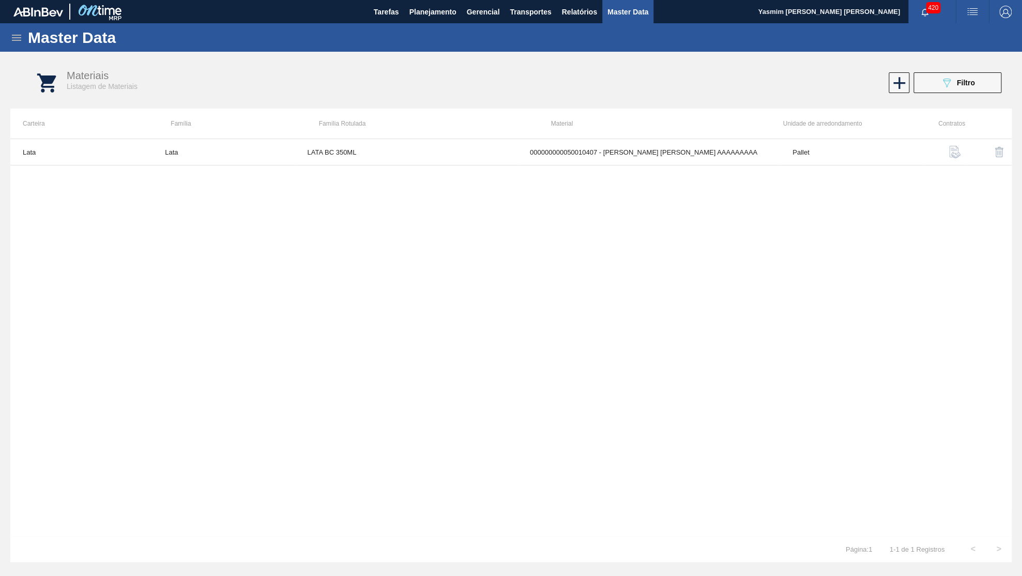
click at [415, 167] on div "Lata Lata LATA BC 350ML 000000000050010407 - [PERSON_NAME] [PERSON_NAME] AAAAAA…" at bounding box center [510, 337] width 1001 height 397
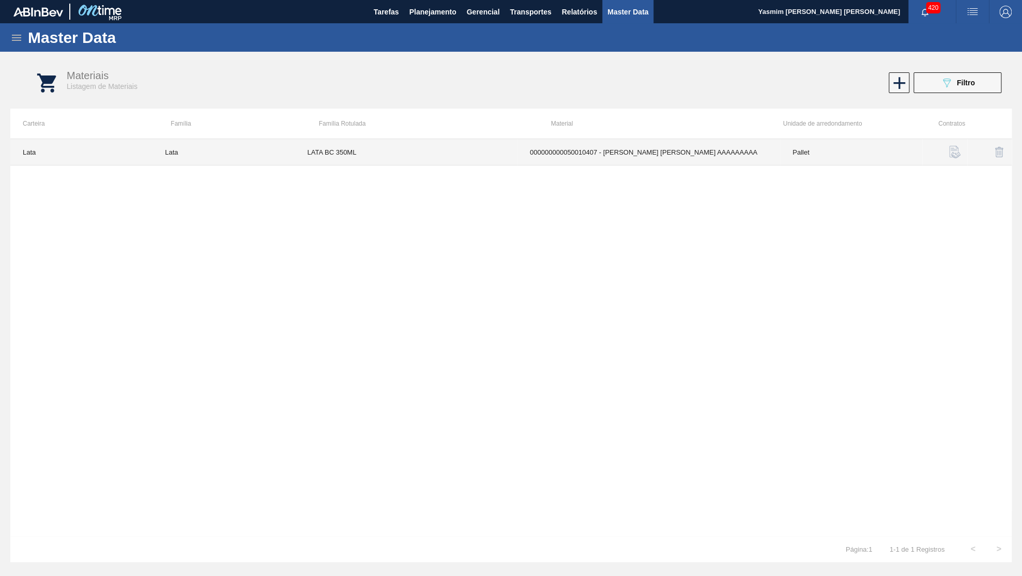
click at [651, 155] on td "000000000050010407 - [PERSON_NAME] [PERSON_NAME] AAAAAAAAA" at bounding box center [648, 152] width 263 height 26
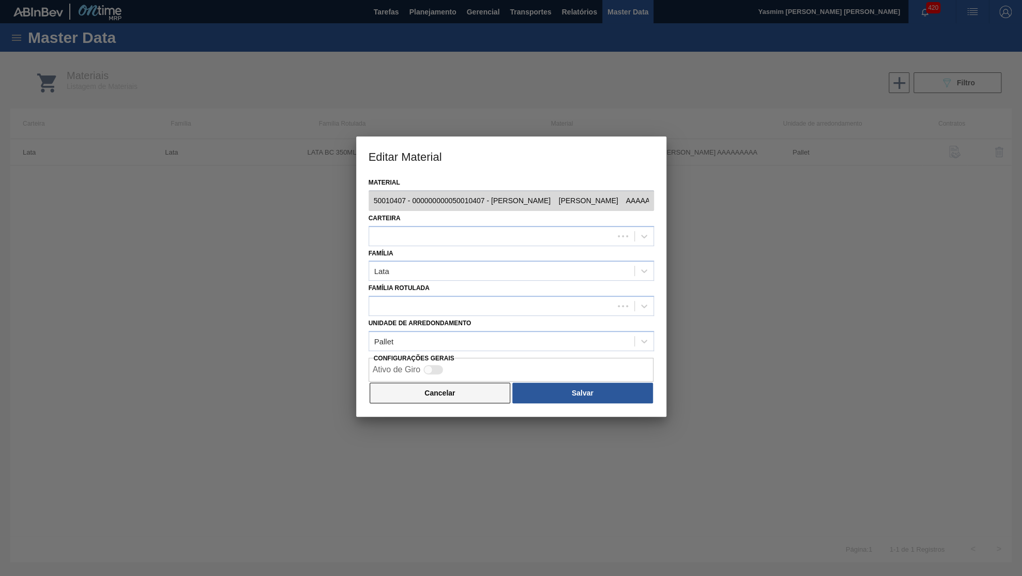
click at [449, 383] on button "Cancelar" at bounding box center [440, 392] width 141 height 21
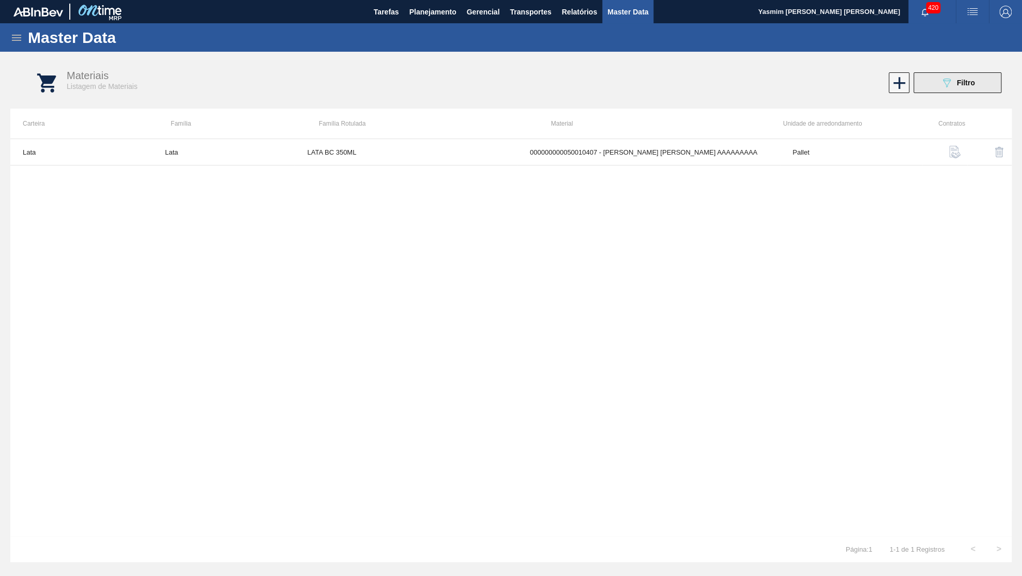
click at [940, 83] on button "089F7B8B-B2A5-4AFE-B5C0-19BA573D28AC Filtro" at bounding box center [957, 82] width 88 height 21
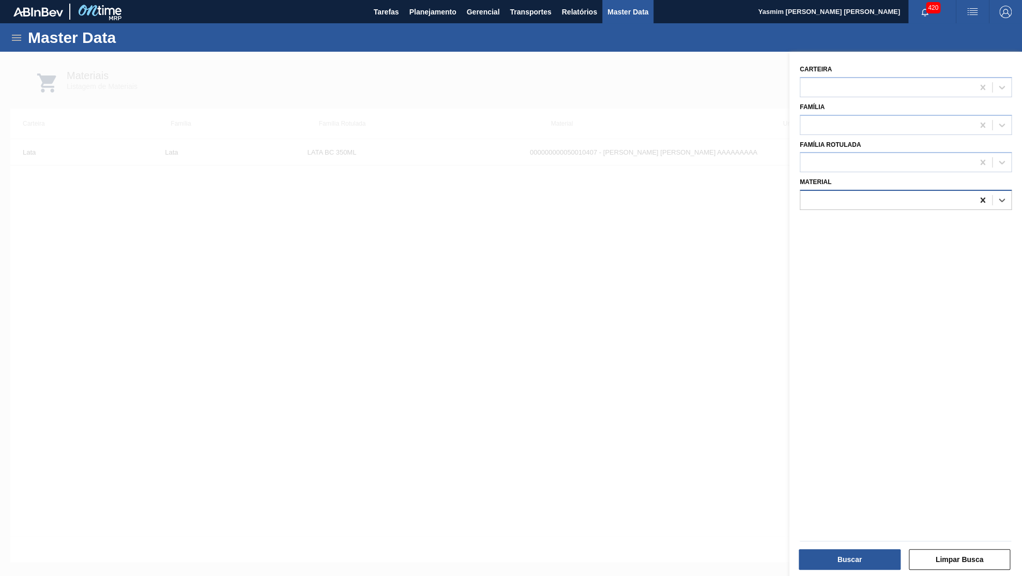
click at [985, 196] on icon at bounding box center [982, 200] width 10 height 10
type input "a"
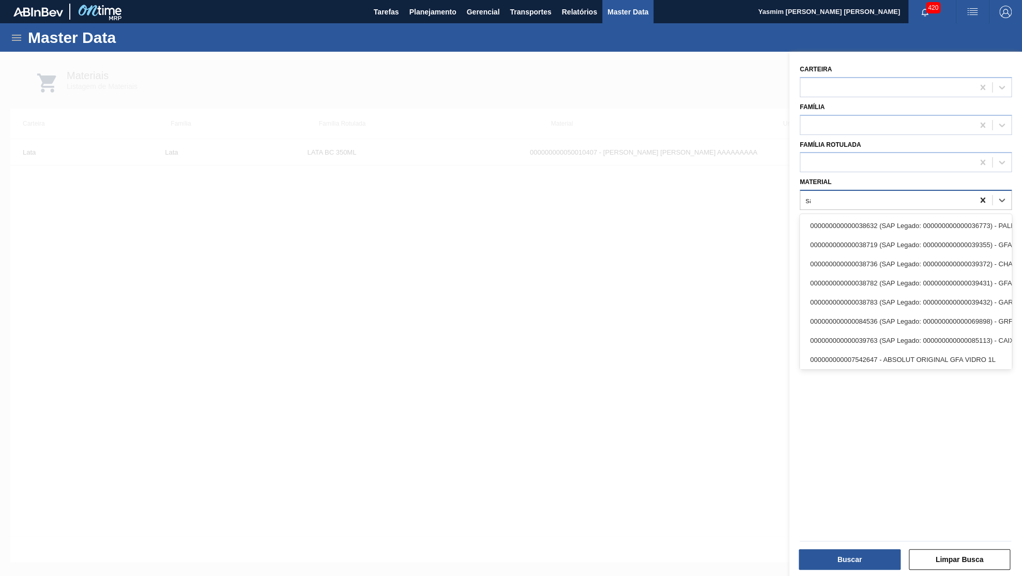
type input "[PERSON_NAME]"
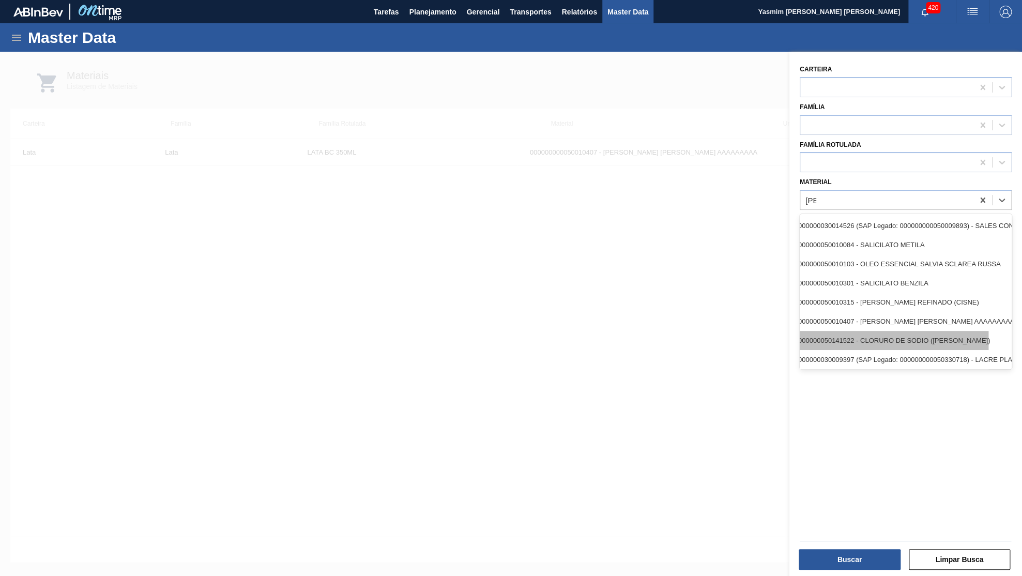
scroll to position [0, 53]
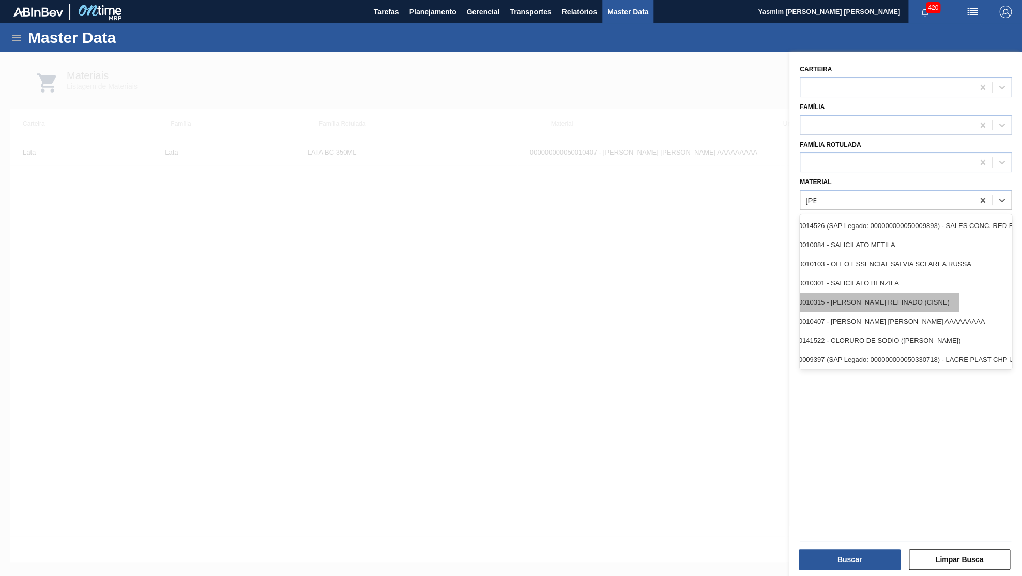
click at [898, 293] on div "000000000050010315 - [PERSON_NAME] REFINADO (CISNE)" at bounding box center [853, 302] width 212 height 19
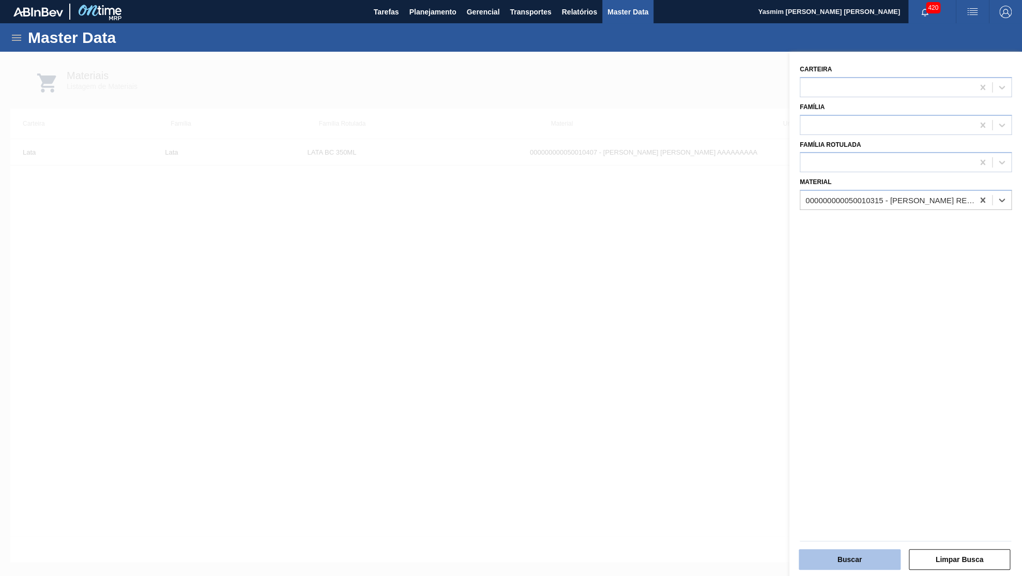
click at [865, 557] on button "Buscar" at bounding box center [850, 559] width 102 height 21
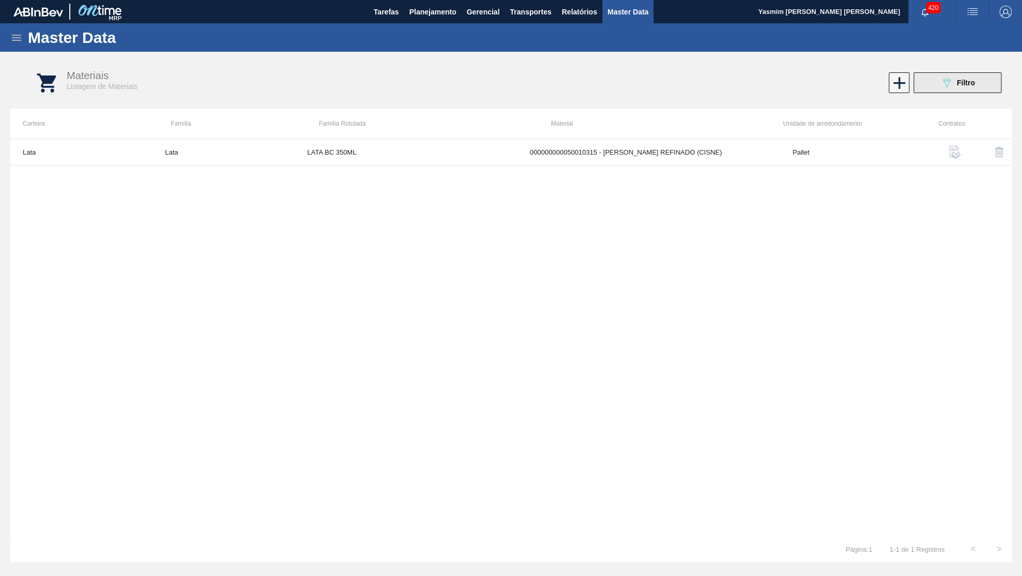
click at [930, 73] on button "089F7B8B-B2A5-4AFE-B5C0-19BA573D28AC Filtro" at bounding box center [957, 82] width 88 height 21
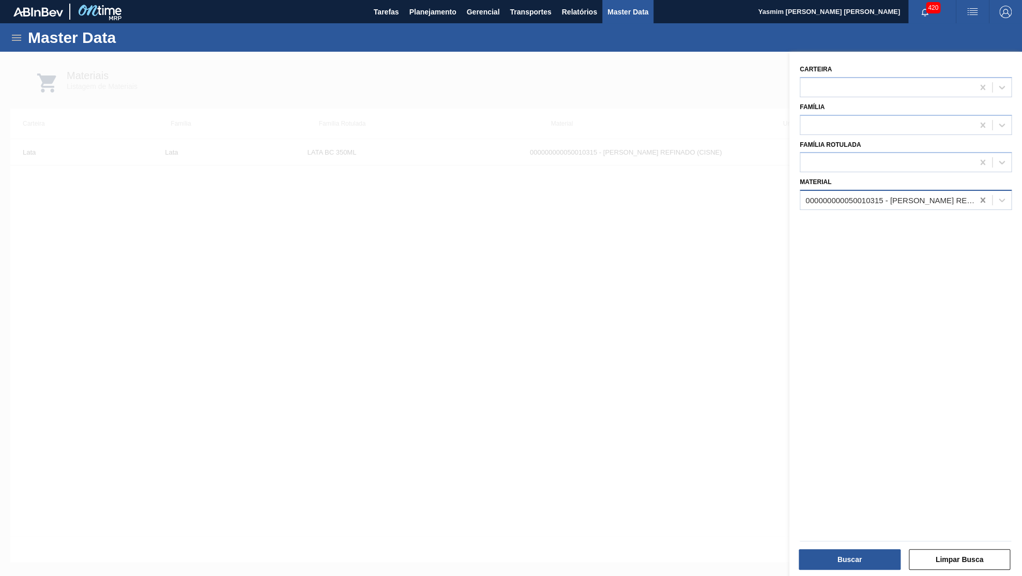
click at [987, 191] on div at bounding box center [982, 200] width 19 height 19
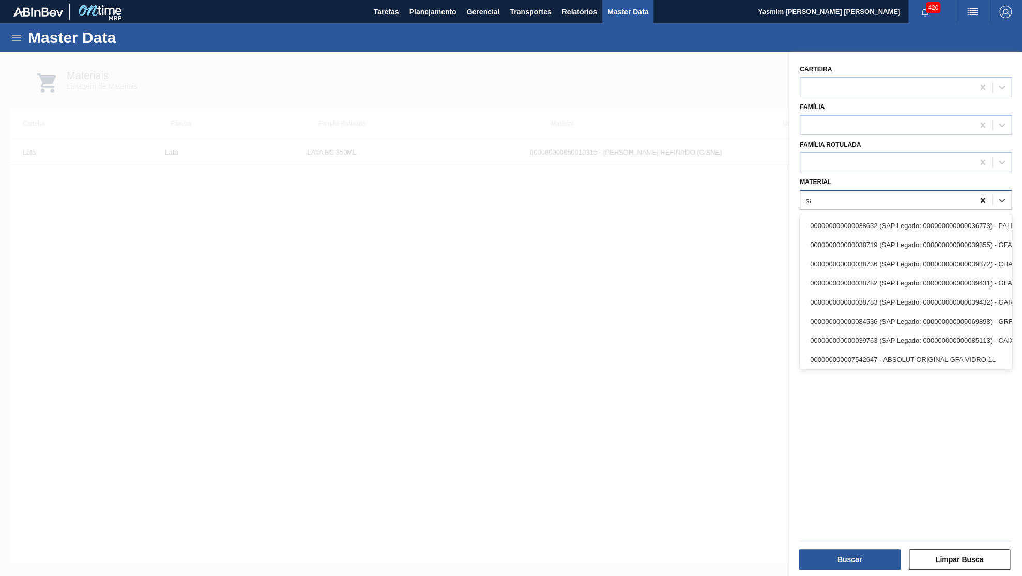
type input "[PERSON_NAME]"
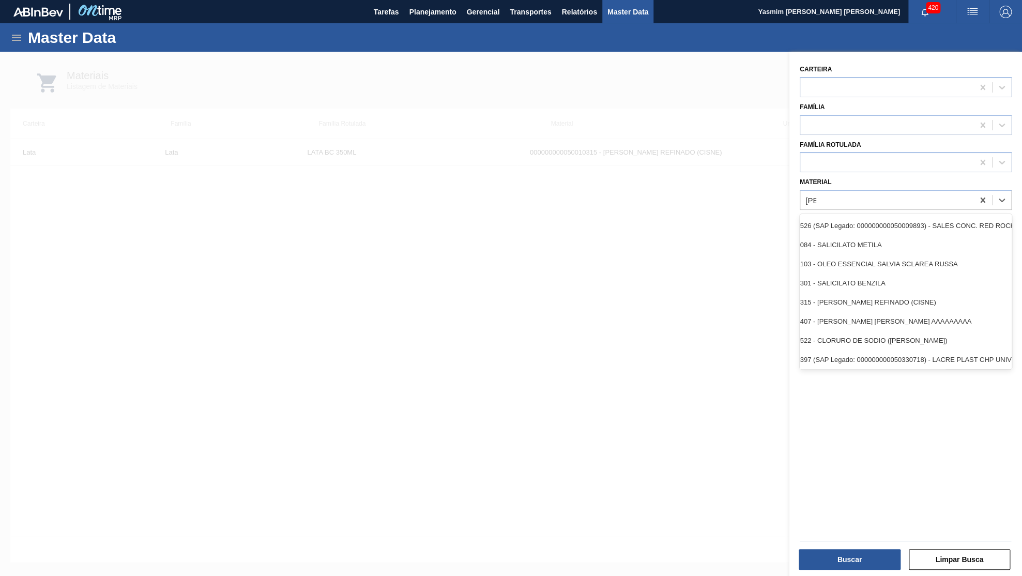
scroll to position [0, 0]
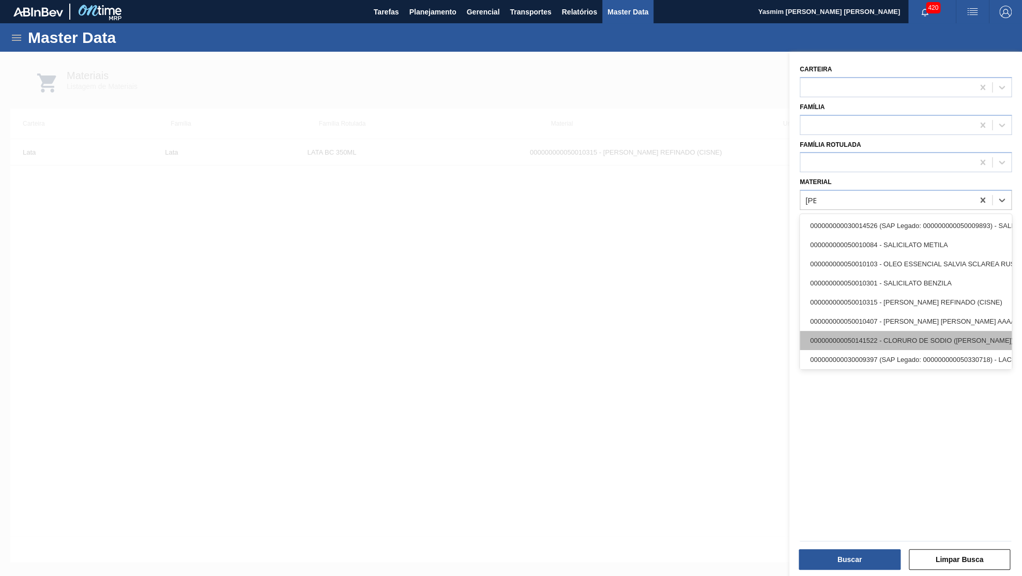
click at [898, 331] on div "000000000050141522 - CLORURO DE SODIO ([PERSON_NAME])" at bounding box center [906, 340] width 212 height 19
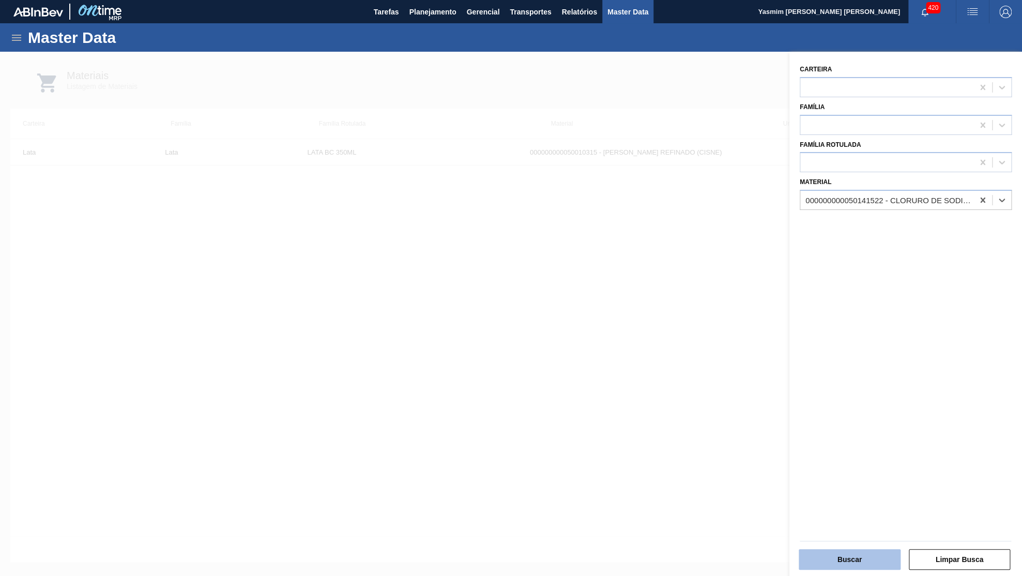
click at [852, 562] on button "Buscar" at bounding box center [850, 559] width 102 height 21
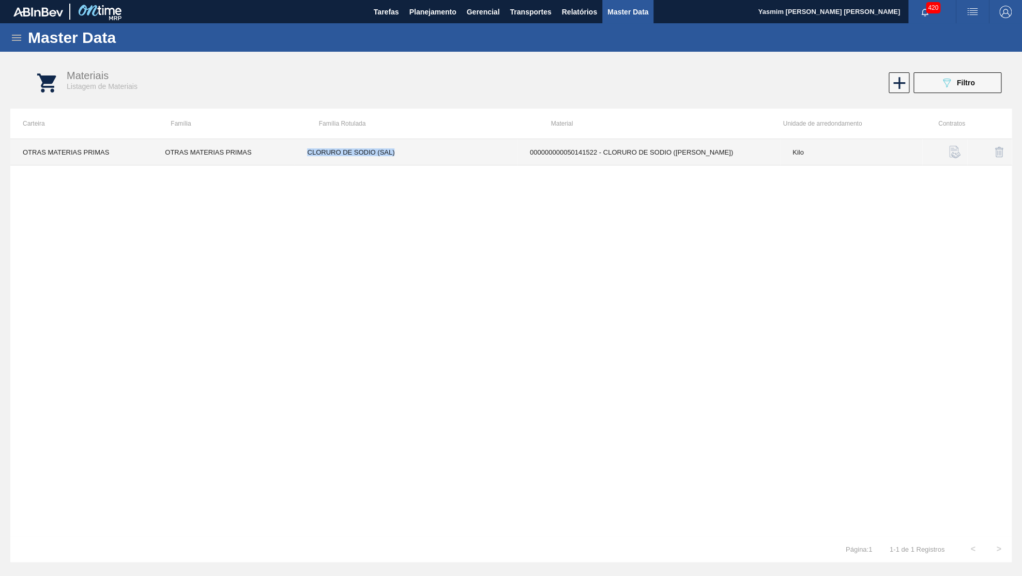
drag, startPoint x: 419, startPoint y: 150, endPoint x: 268, endPoint y: 146, distance: 150.5
click at [268, 146] on tr "OTRAS MATERIAS [PERSON_NAME] OTRAS MATERIAS [PERSON_NAME] CLORURO DE SODIO ([PE…" at bounding box center [510, 152] width 1001 height 26
drag, startPoint x: 273, startPoint y: 159, endPoint x: 142, endPoint y: 162, distance: 131.3
click at [142, 162] on tr "OTRAS MATERIAS [PERSON_NAME] OTRAS MATERIAS [PERSON_NAME] CLORURO DE SODIO ([PE…" at bounding box center [510, 152] width 1001 height 26
click at [179, 149] on td "OTRAS MATERIAS PRIMAS" at bounding box center [223, 152] width 142 height 26
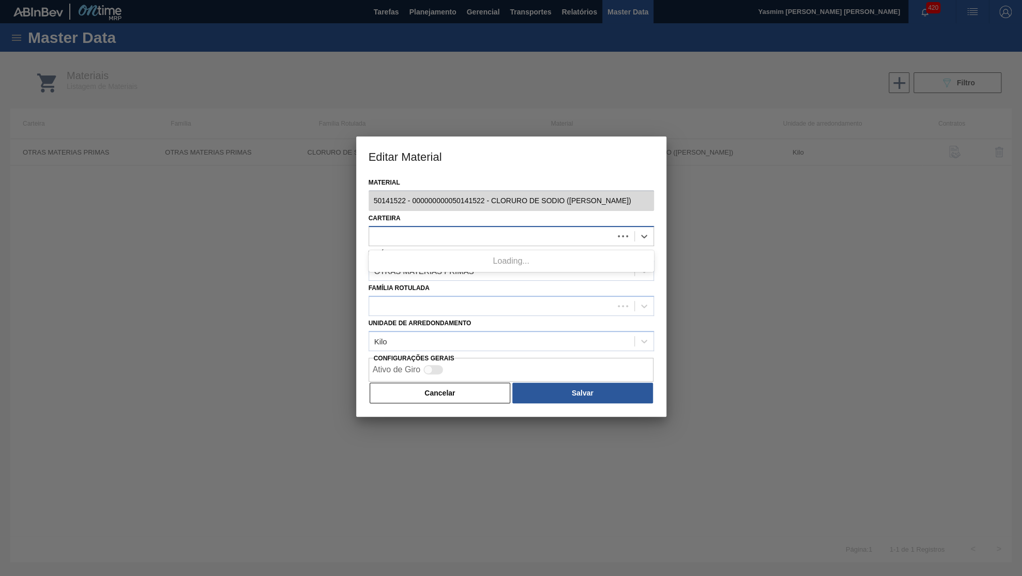
click at [406, 228] on div at bounding box center [491, 235] width 244 height 15
click at [429, 180] on label "Material" at bounding box center [511, 182] width 285 height 15
click at [1021, 196] on input "Material" at bounding box center [1038, 200] width 1 height 9
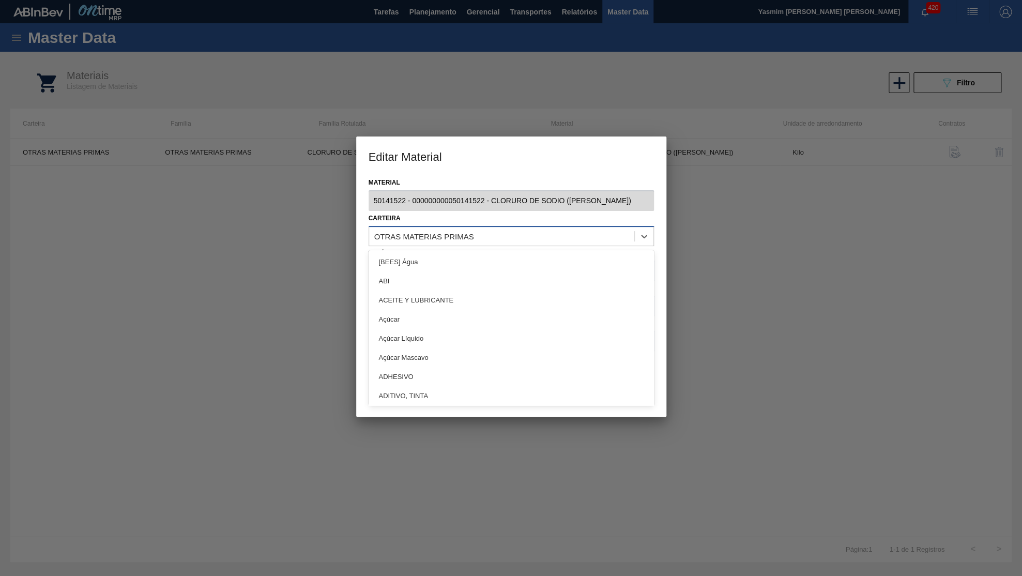
drag, startPoint x: 491, startPoint y: 238, endPoint x: 390, endPoint y: 230, distance: 101.6
click at [390, 230] on div "OTRAS MATERIAS PRIMAS" at bounding box center [501, 235] width 265 height 15
click at [792, 342] on div at bounding box center [511, 288] width 1022 height 576
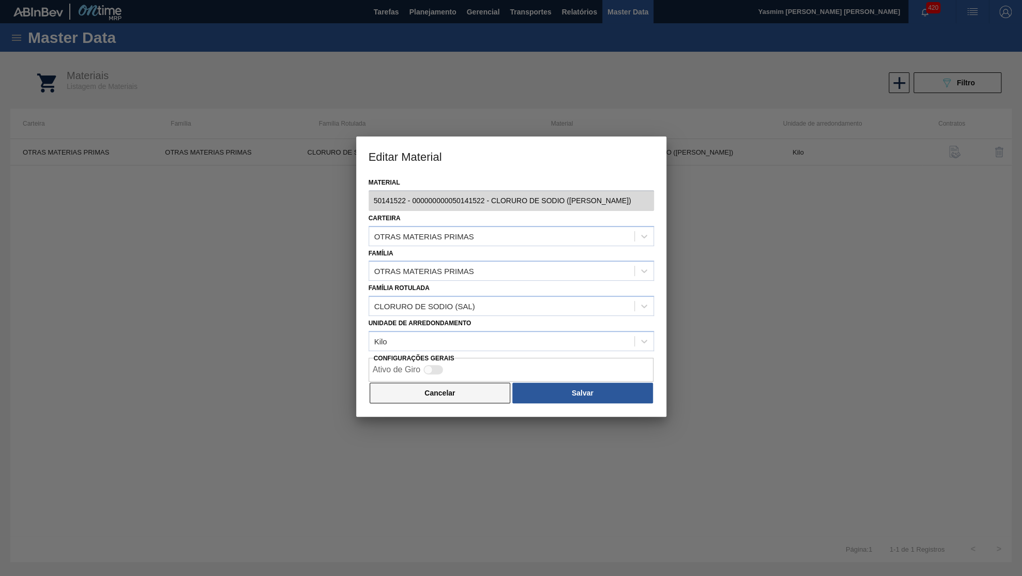
click at [456, 382] on button "Cancelar" at bounding box center [440, 392] width 141 height 21
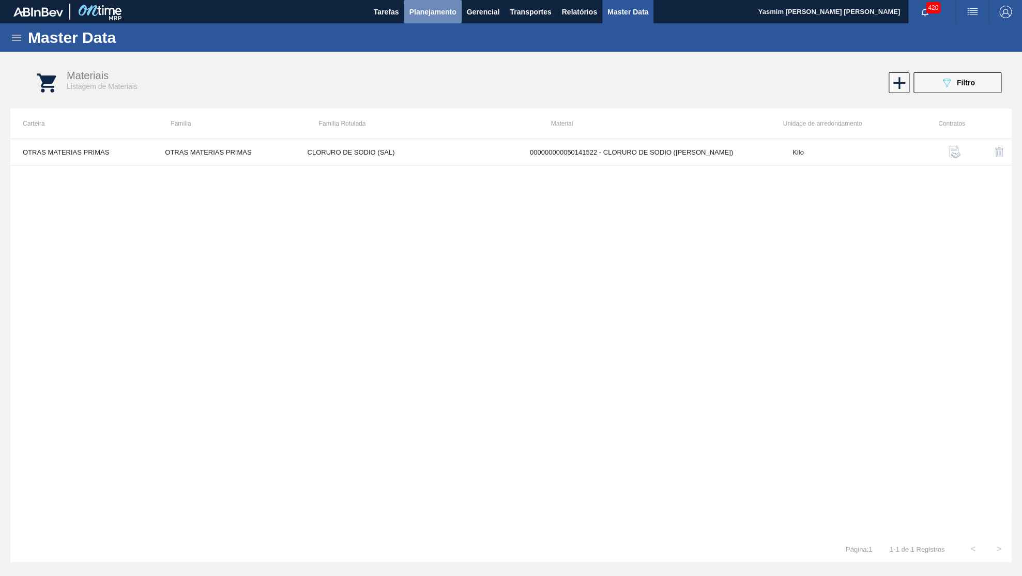
click at [432, 6] on span "Planejamento" at bounding box center [432, 12] width 47 height 12
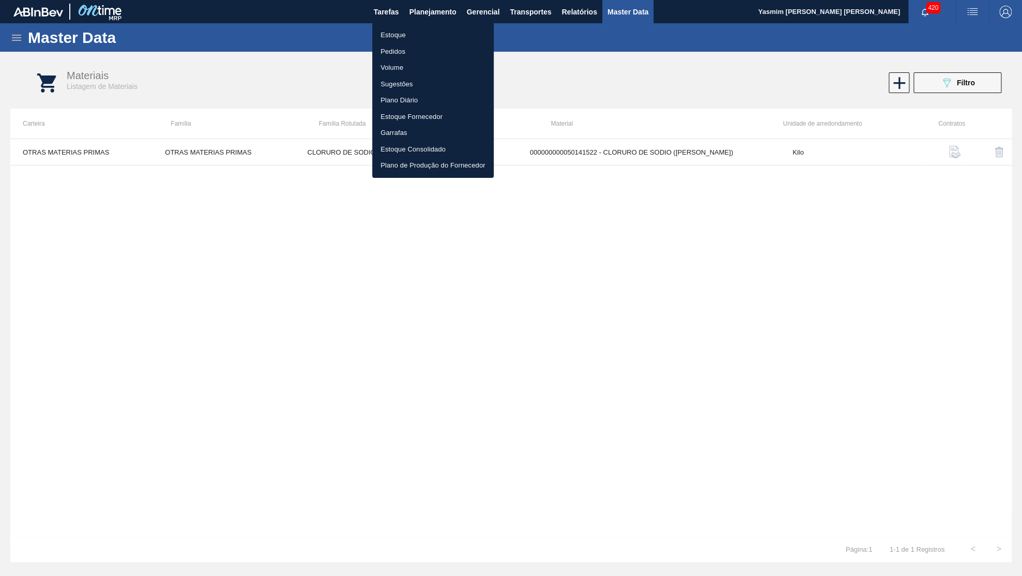
click at [391, 38] on li "Estoque" at bounding box center [432, 35] width 121 height 17
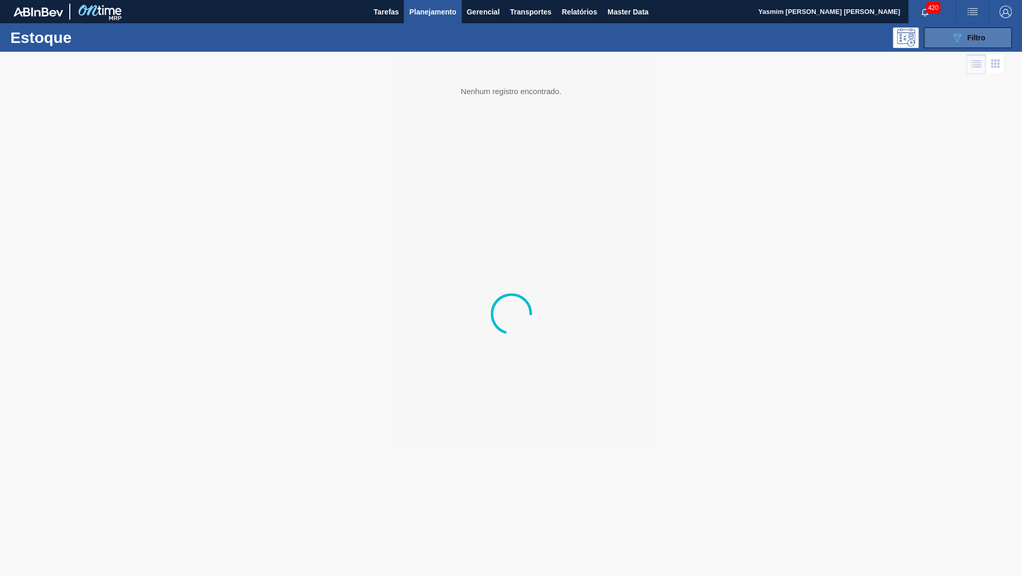
click at [963, 38] on div "089F7B8B-B2A5-4AFE-B5C0-19BA573D28AC Filtro" at bounding box center [967, 38] width 35 height 12
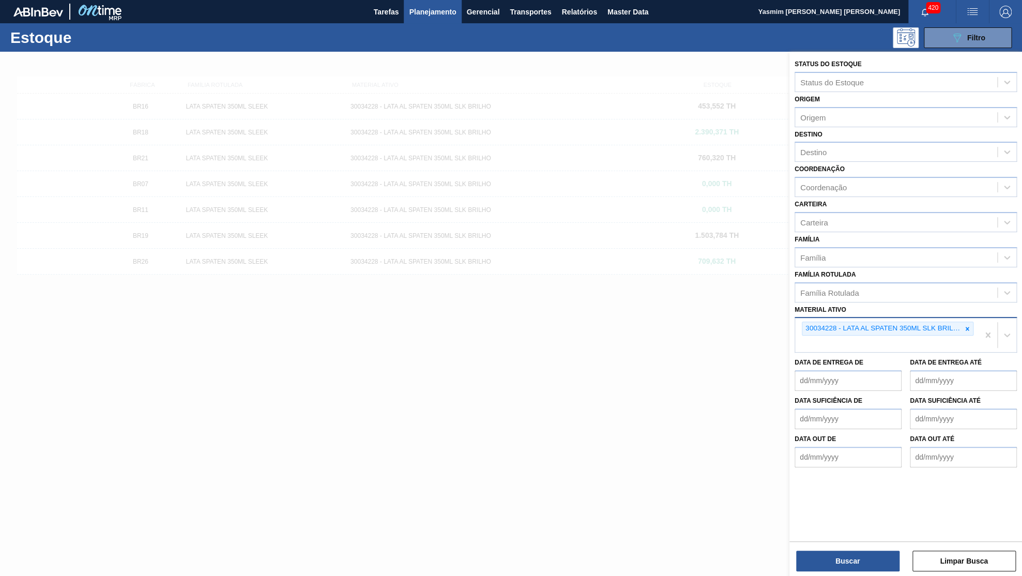
click at [957, 322] on div "30034228 - LATA AL SPATEN 350ML SLK BRILHO" at bounding box center [881, 328] width 159 height 13
click at [963, 322] on div at bounding box center [966, 328] width 11 height 13
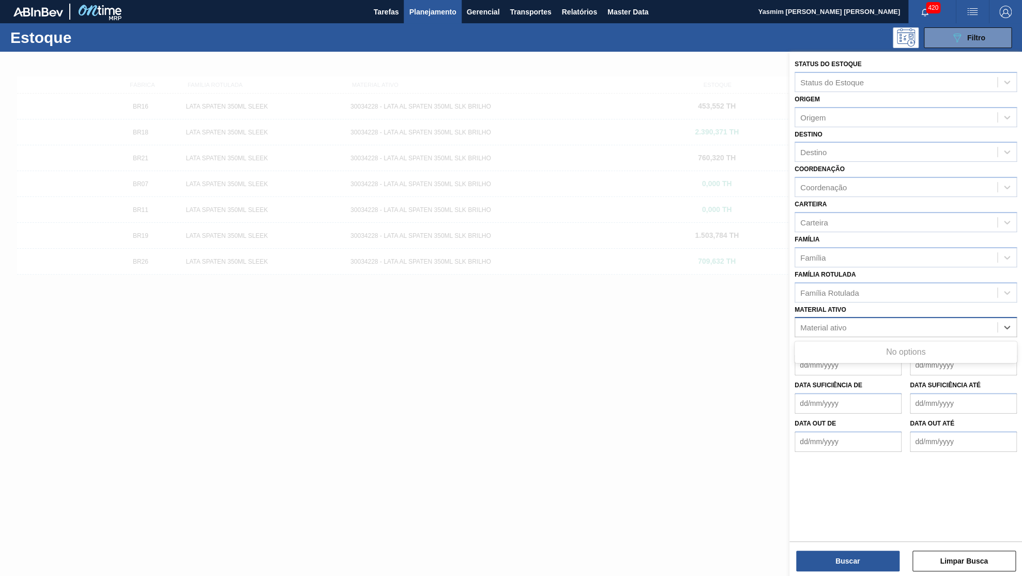
paste ativo "30011607"
type ativo "30011607"
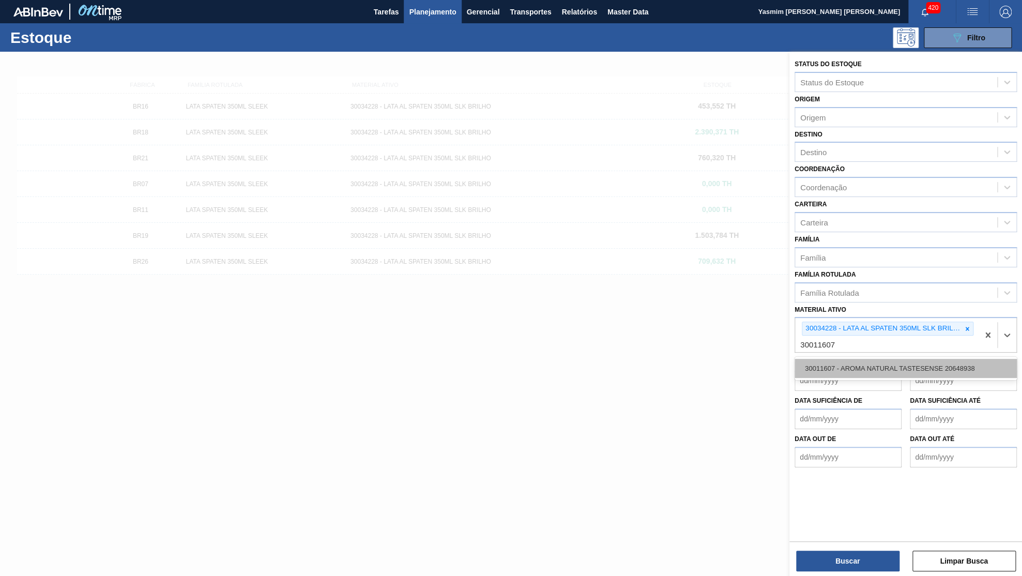
click at [876, 359] on div "30011607 - AROMA NATURAL TASTESENSE 20648938" at bounding box center [905, 368] width 222 height 19
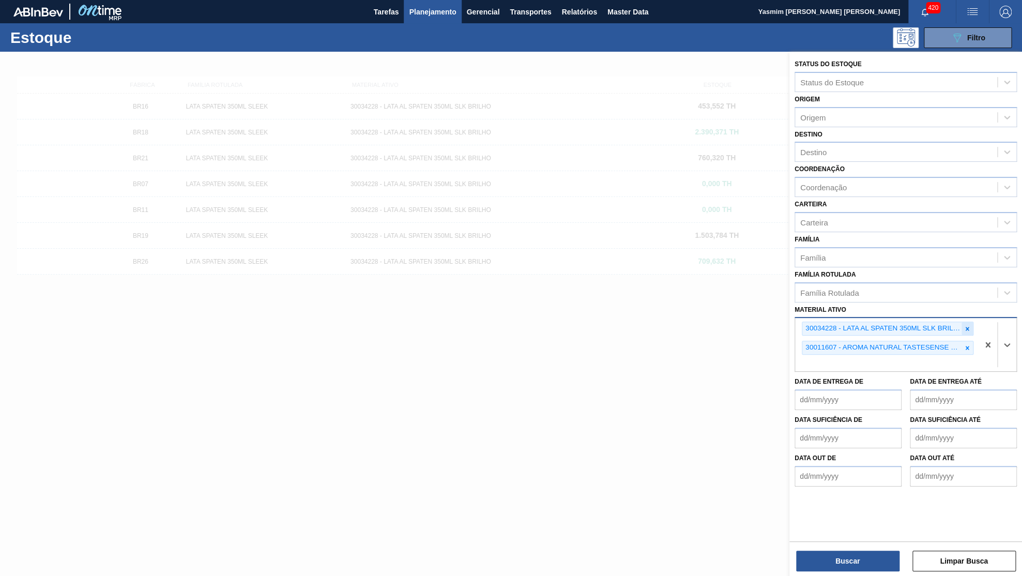
click at [965, 325] on icon at bounding box center [966, 328] width 7 height 7
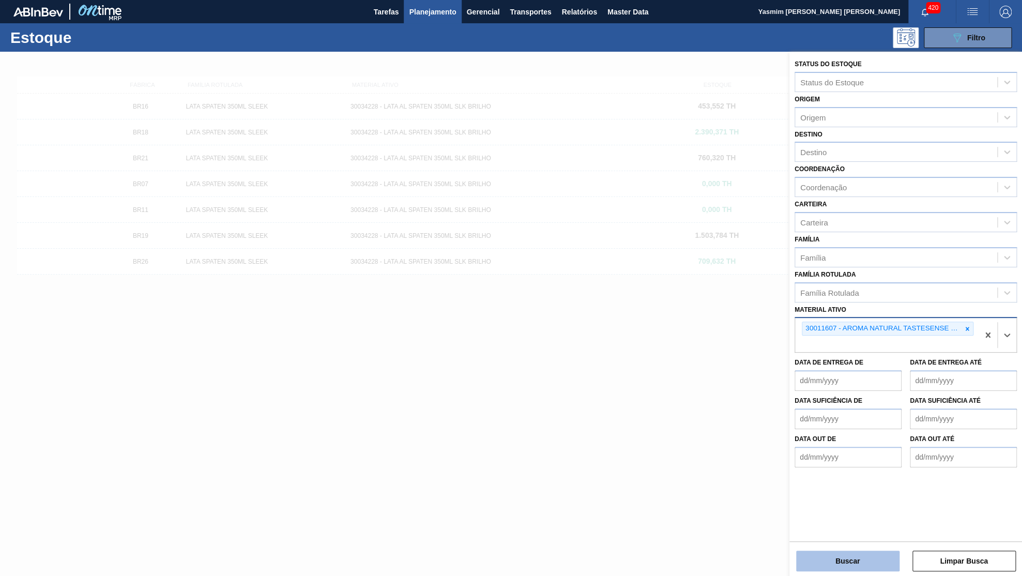
click at [836, 550] on button "Buscar" at bounding box center [847, 560] width 103 height 21
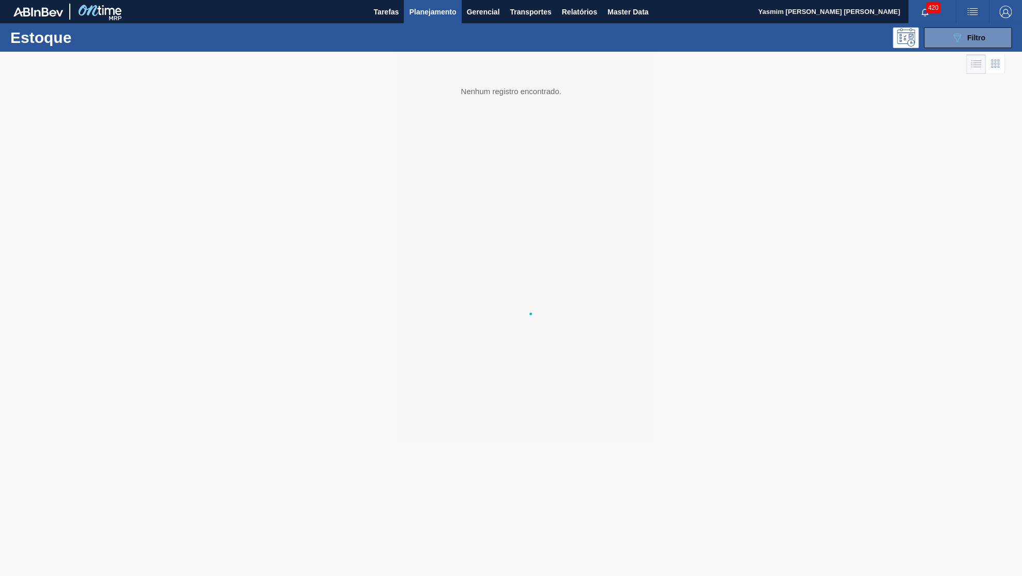
click at [853, 567] on div at bounding box center [511, 314] width 1022 height 524
click at [426, 111] on div "BR21 AROMA NATURAL TASTESENSE 30011607 - AROMA NATURAL TASTESENSE 20648938 1.36…" at bounding box center [511, 107] width 988 height 26
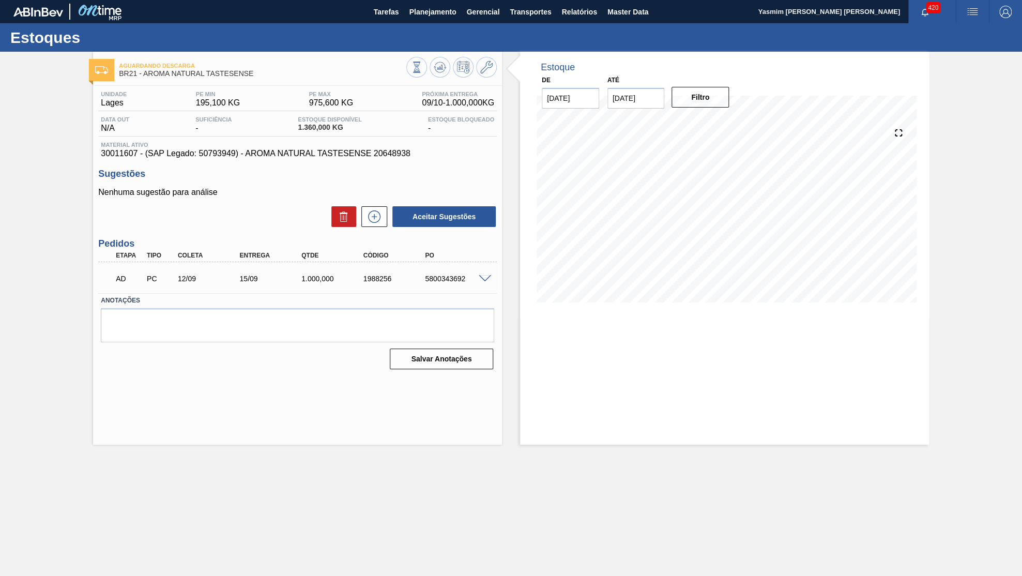
drag, startPoint x: 145, startPoint y: 76, endPoint x: 300, endPoint y: 85, distance: 155.3
click at [300, 78] on span "BR21 - AROMA NATURAL TASTESENSE" at bounding box center [262, 74] width 287 height 8
click at [487, 278] on span at bounding box center [485, 279] width 12 height 8
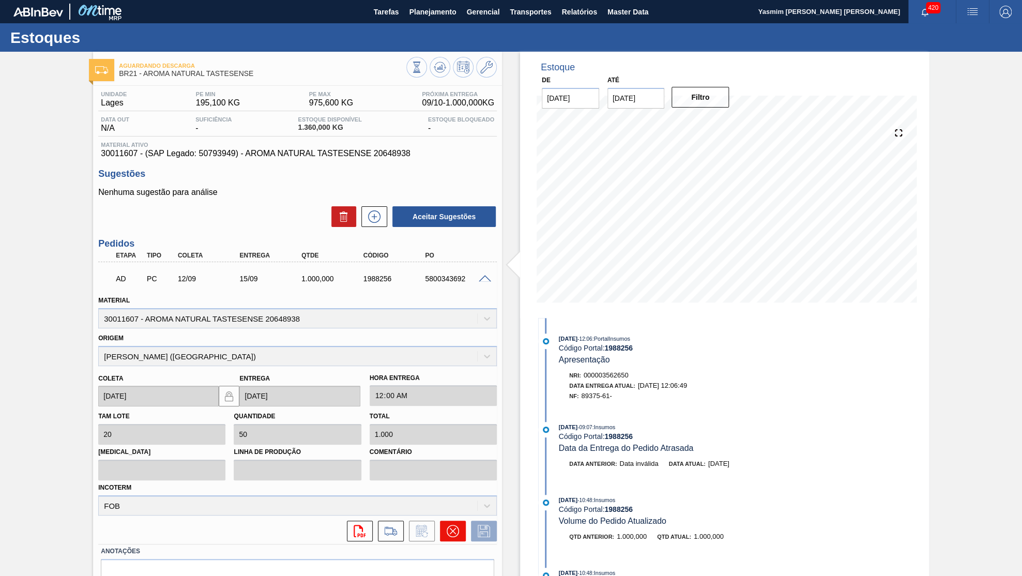
click at [452, 528] on button at bounding box center [453, 530] width 26 height 21
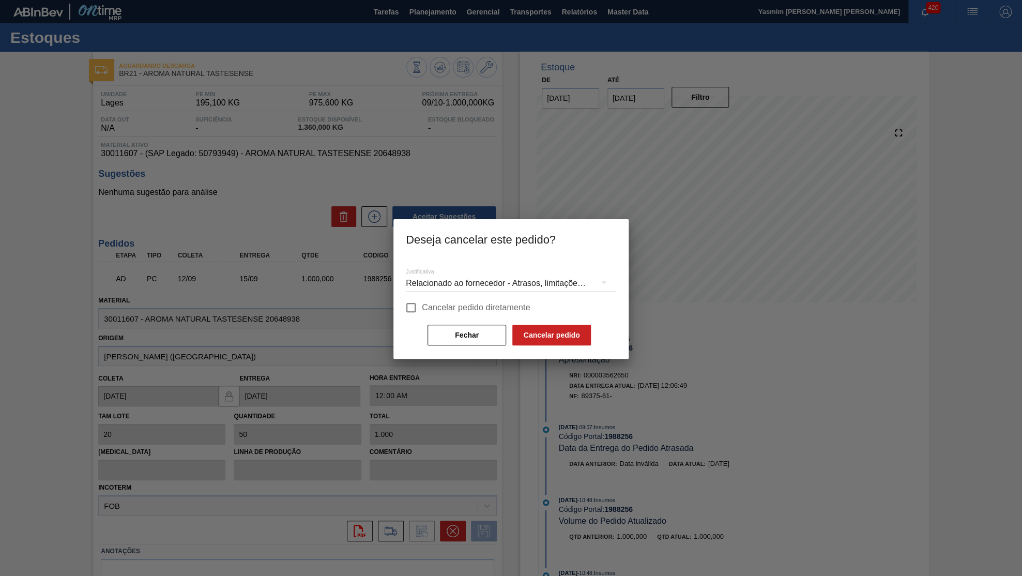
click at [454, 303] on span "Cancelar pedido diretamente" at bounding box center [476, 307] width 109 height 12
click at [422, 303] on input "Cancelar pedido diretamente" at bounding box center [411, 308] width 22 height 22
checkbox input "true"
click at [457, 288] on div "Relacionado ao fornecedor - Atrasos, limitações de capacidade, etc." at bounding box center [511, 283] width 210 height 29
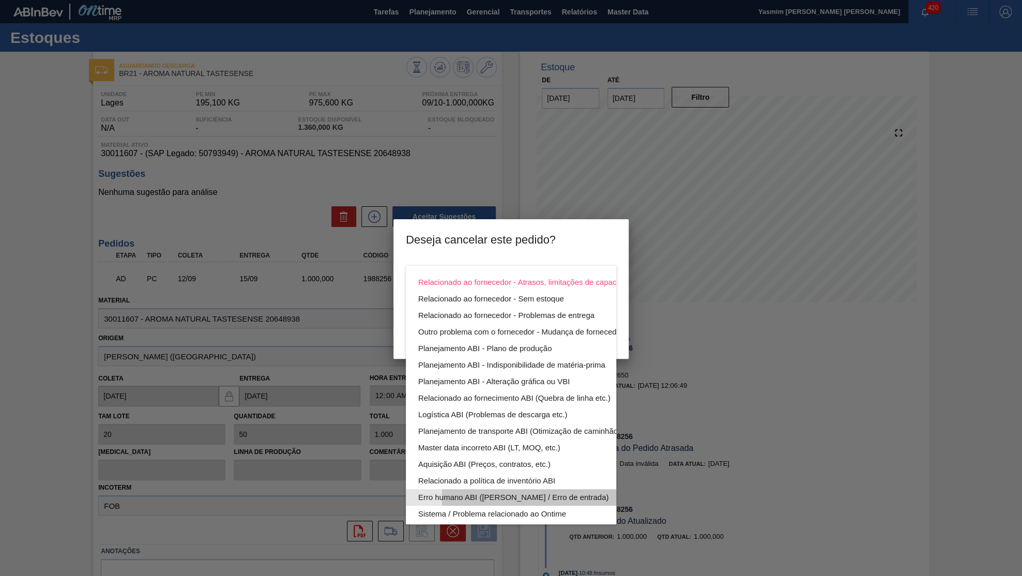
click at [469, 500] on div "Erro humano ABI ([PERSON_NAME] / Erro de entrada)" at bounding box center [535, 497] width 234 height 17
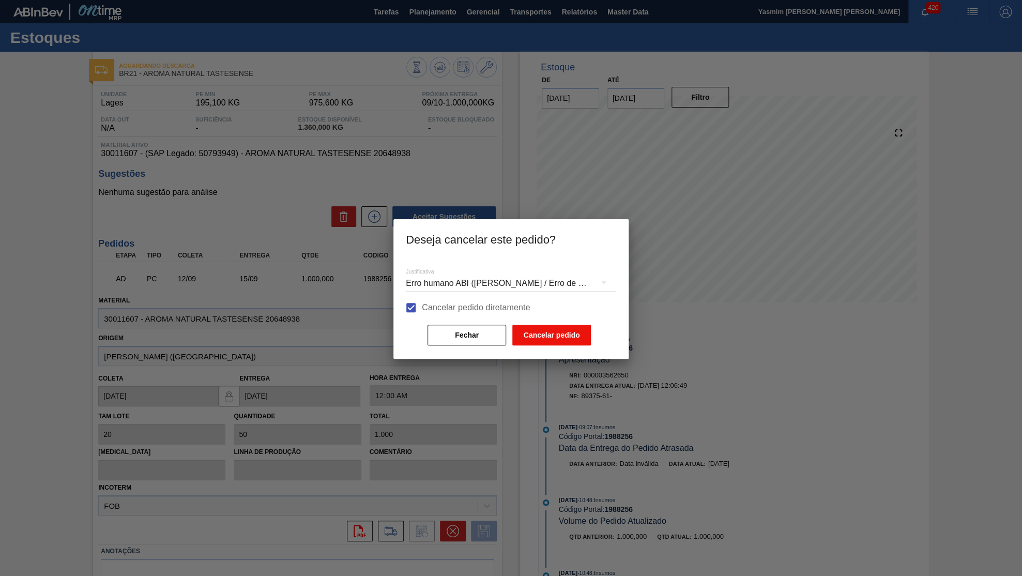
click at [549, 326] on button "Cancelar pedido" at bounding box center [551, 335] width 79 height 21
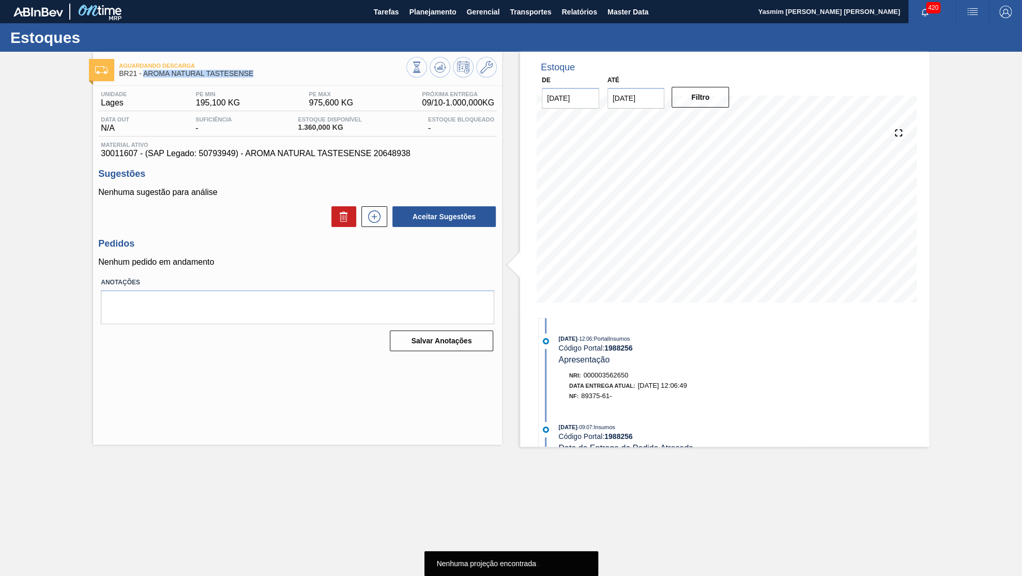
drag, startPoint x: 255, startPoint y: 73, endPoint x: 145, endPoint y: 75, distance: 110.6
click at [145, 75] on span "BR21 - AROMA NATURAL TASTESENSE" at bounding box center [262, 74] width 287 height 8
copy span "AROMA NATURAL TASTESENSE"
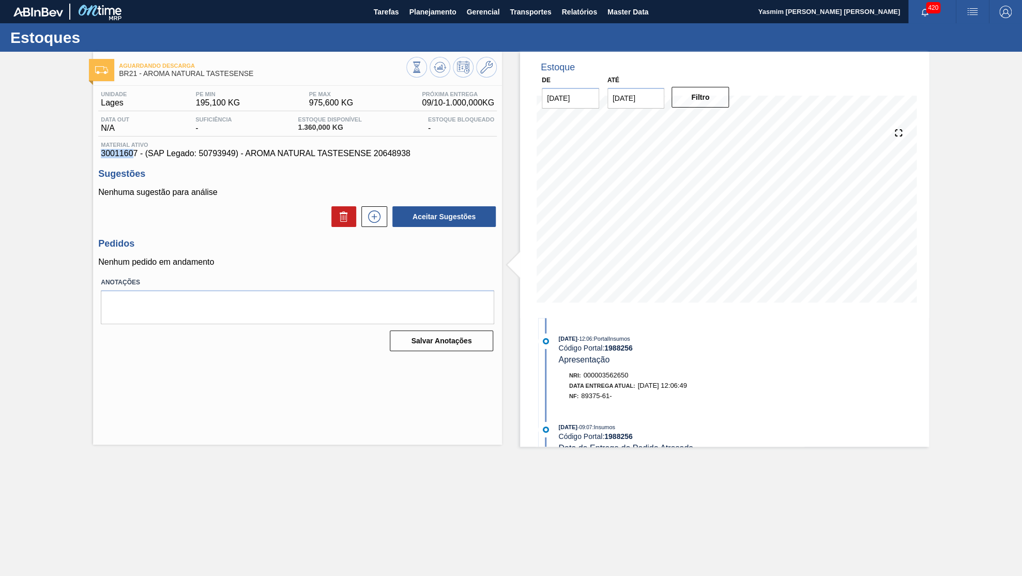
drag, startPoint x: 124, startPoint y: 154, endPoint x: 78, endPoint y: 152, distance: 45.5
click at [78, 152] on div "Aguardando Descarga BR21 - AROMA NATURAL TASTESENSE Unidade [PERSON_NAME] MIN 1…" at bounding box center [511, 249] width 1022 height 395
click at [438, 14] on span "Planejamento" at bounding box center [432, 12] width 47 height 12
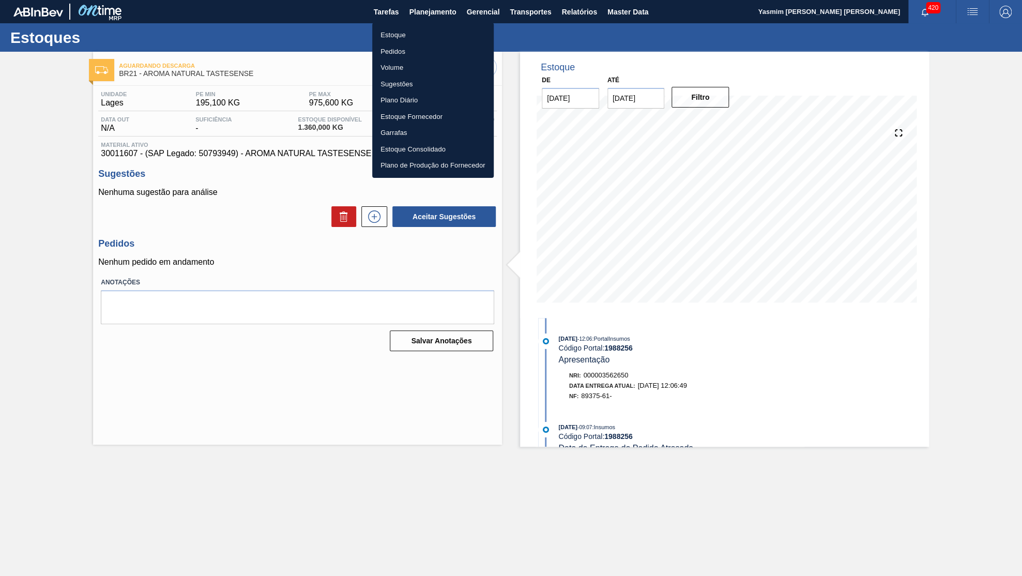
click at [400, 30] on li "Estoque" at bounding box center [432, 35] width 121 height 17
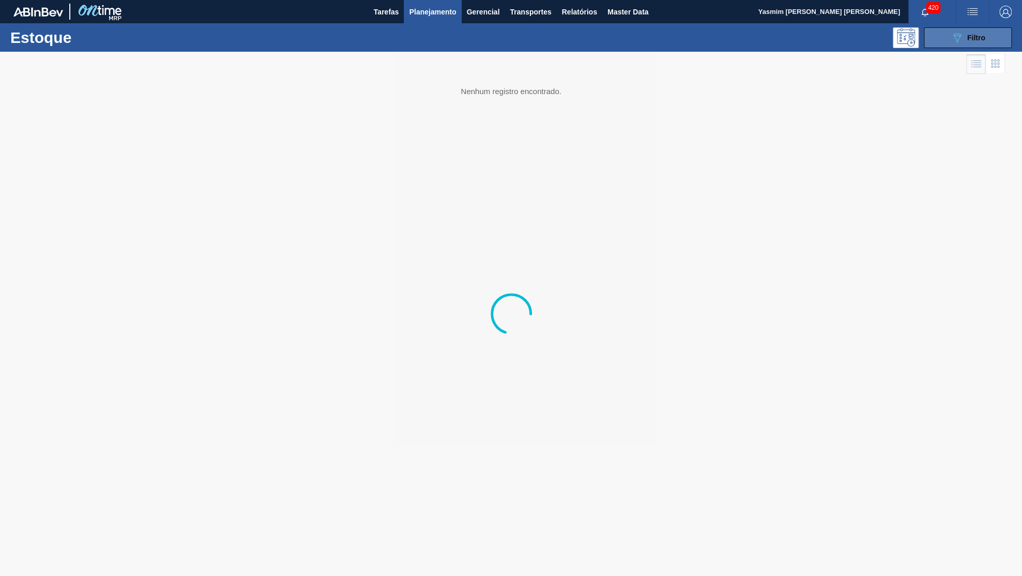
click at [938, 36] on button "089F7B8B-B2A5-4AFE-B5C0-19BA573D28AC Filtro" at bounding box center [968, 37] width 88 height 21
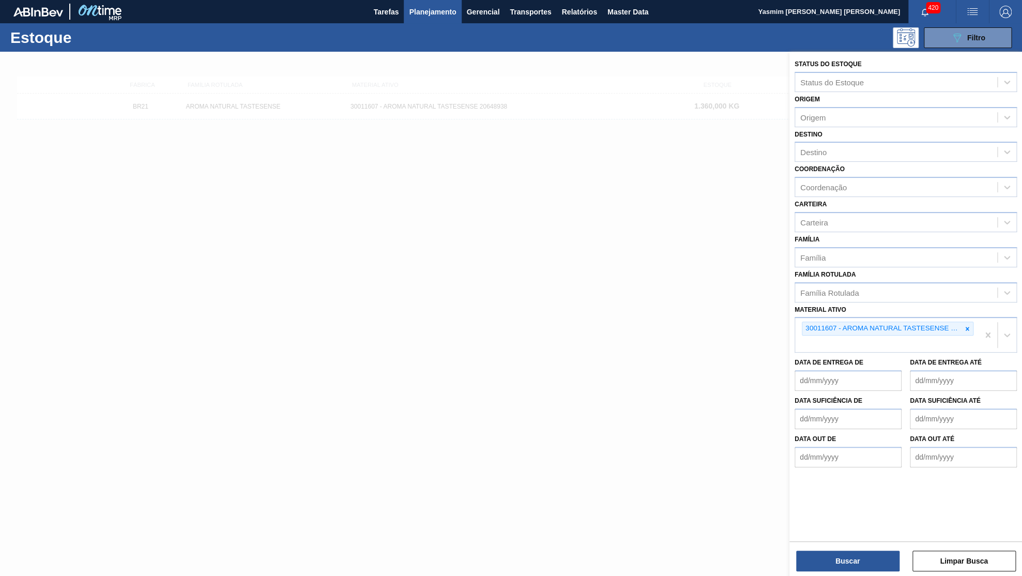
click at [964, 325] on icon at bounding box center [966, 328] width 7 height 7
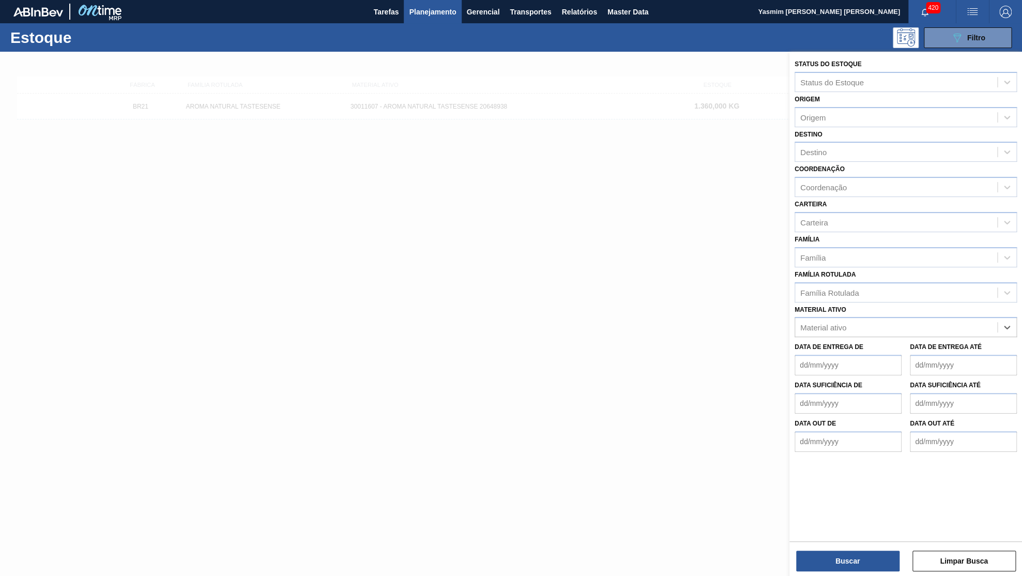
paste ativo "30036579"
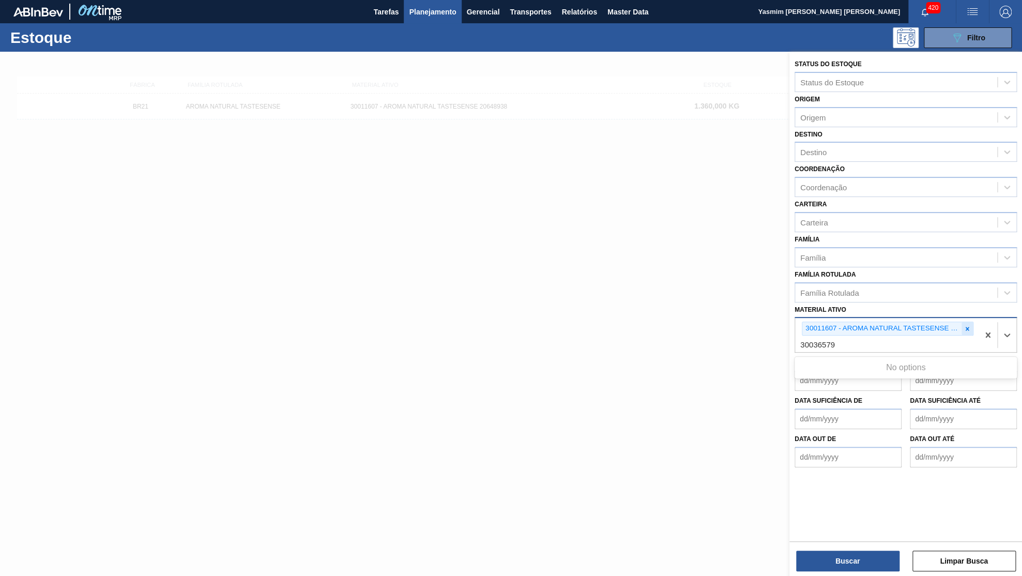
click at [966, 325] on icon at bounding box center [966, 328] width 7 height 7
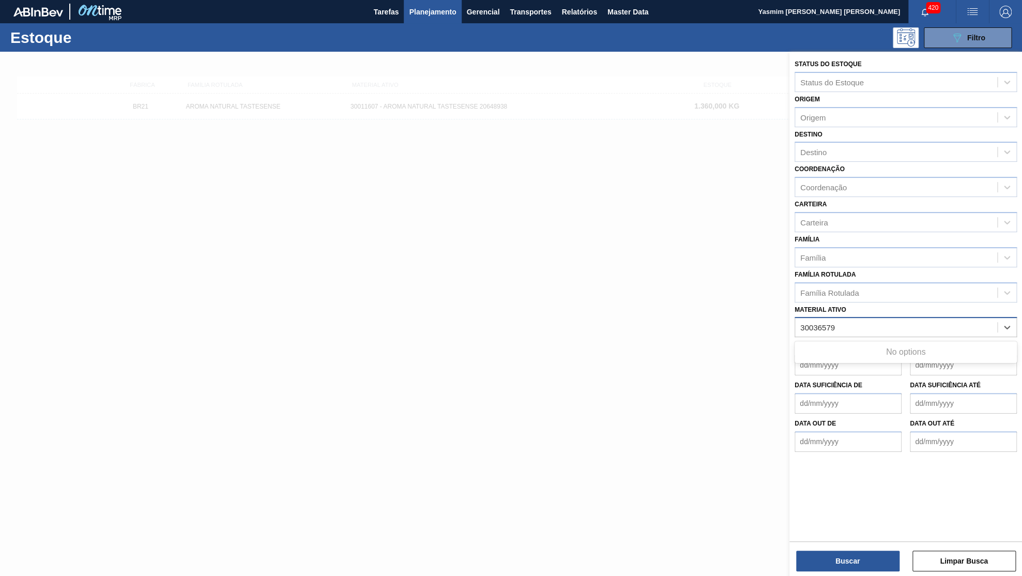
type ativo "30036579"
paste ativo "30034483"
type ativo "30034483"
click at [842, 343] on div "30034483 - AROMA NAT TASTESENSE 20639899" at bounding box center [905, 352] width 222 height 19
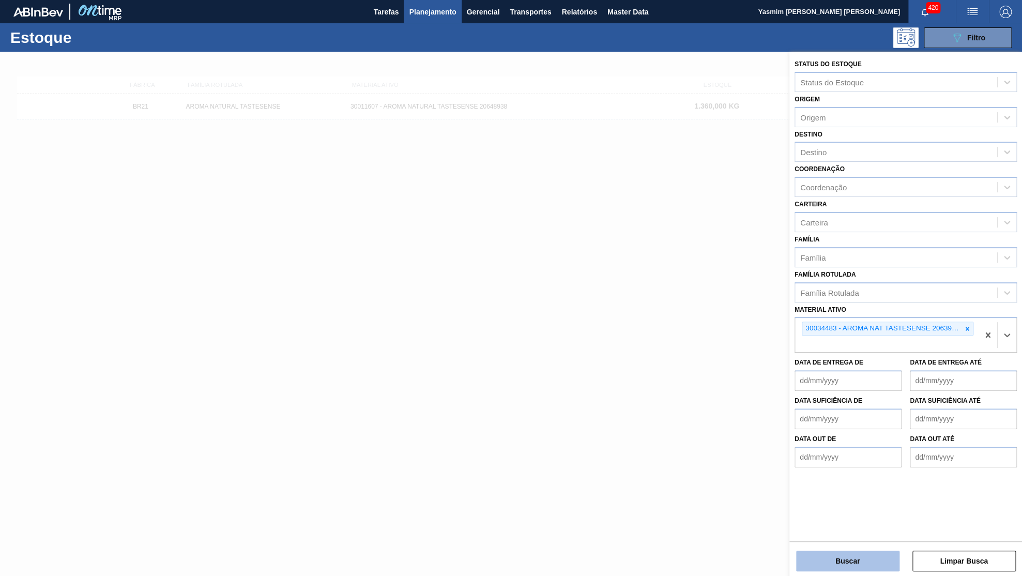
click at [833, 558] on button "Buscar" at bounding box center [847, 560] width 103 height 21
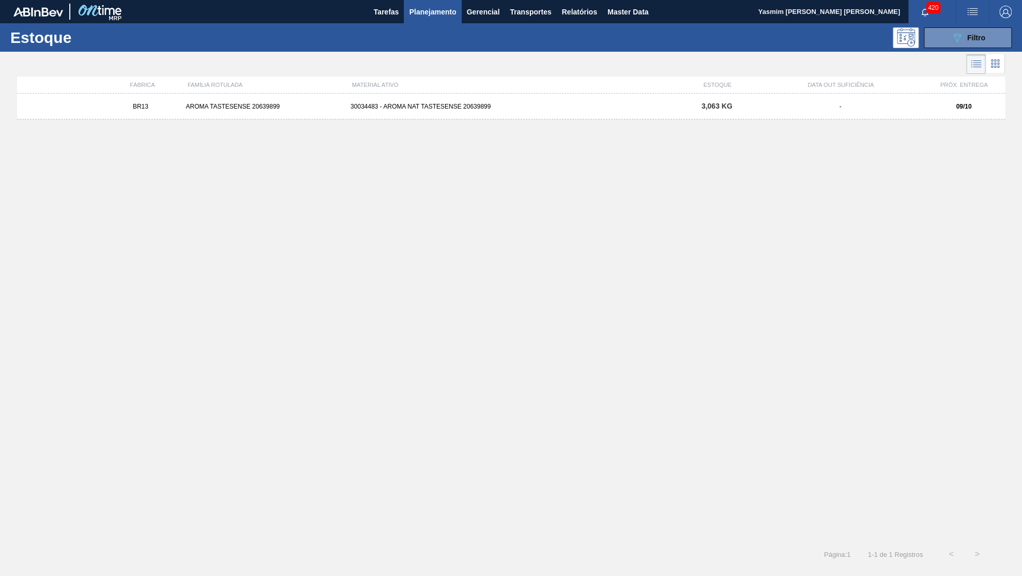
click at [593, 114] on div "BR13 AROMA TASTESENSE 20639899 30034483 - AROMA NAT TASTESENSE 20639899 3,063 K…" at bounding box center [511, 107] width 988 height 26
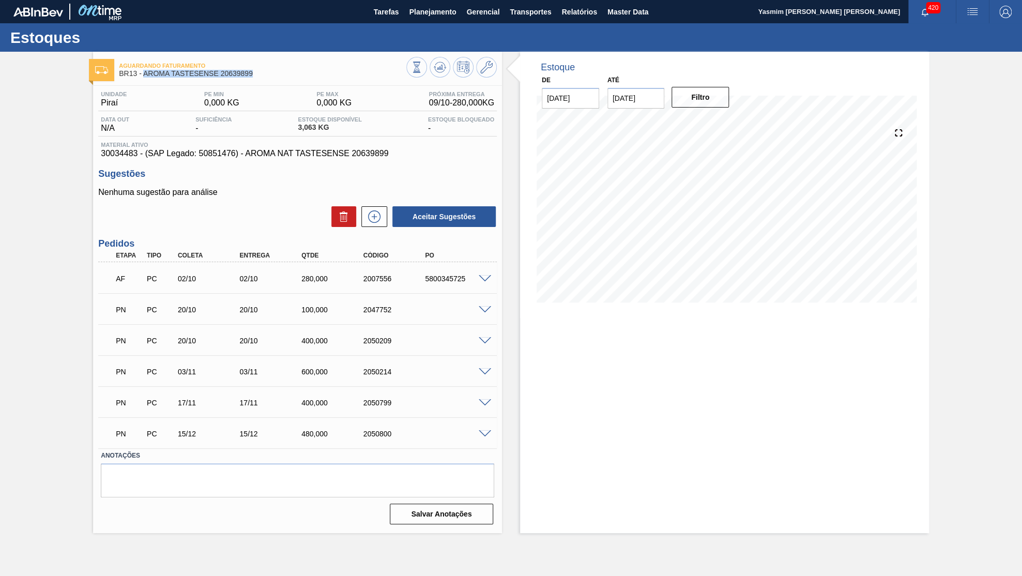
drag, startPoint x: 144, startPoint y: 72, endPoint x: 325, endPoint y: 82, distance: 181.7
click at [325, 78] on span "BR13 - AROMA TASTESENSE 20639899" at bounding box center [262, 74] width 287 height 8
copy span "AROMA TASTESENSE 20639899"
click at [211, 154] on span "30034483 - (SAP Legado: 50851476) - AROMA NAT TASTESENSE 20639899" at bounding box center [297, 153] width 393 height 9
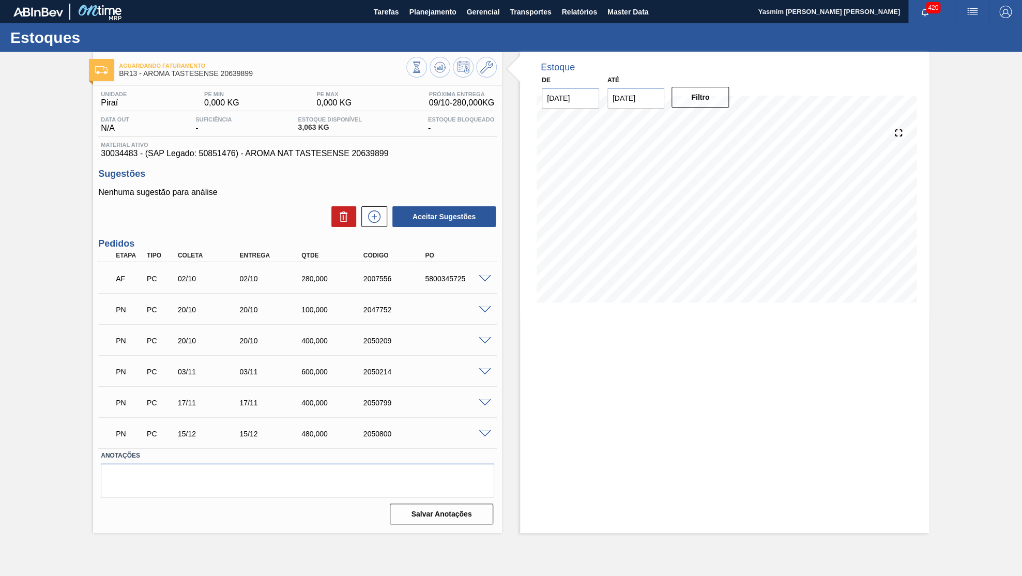
click at [211, 154] on span "30034483 - (SAP Legado: 50851476) - AROMA NAT TASTESENSE 20639899" at bounding box center [297, 153] width 393 height 9
drag, startPoint x: 146, startPoint y: 74, endPoint x: 264, endPoint y: 80, distance: 118.0
click at [264, 78] on span "BR13 - AROMA TASTESENSE 20639899" at bounding box center [262, 74] width 287 height 8
copy span "ROMA TASTESENSE 20639899"
click at [342, 161] on div "Unidade Piraí PE MIN 0,000 KG PE MAX 0,000 KG Próxima Entrega 09/10 - 280,000 K…" at bounding box center [297, 307] width 409 height 442
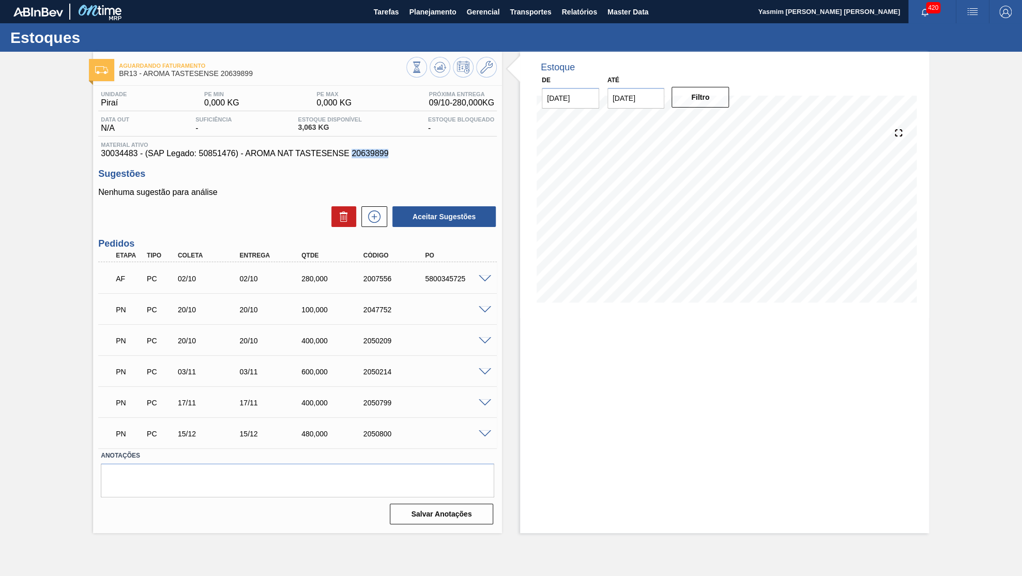
click at [342, 159] on div "Unidade Piraí PE MIN 0,000 KG PE MAX 0,000 KG Próxima Entrega 09/10 - 280,000 K…" at bounding box center [297, 307] width 409 height 442
click at [677, 467] on div "Estoque De [DATE] Até [DATE] Filtro 10/10 Projeção de Estoque 283.063 [DOMAIN_N…" at bounding box center [724, 292] width 409 height 481
click at [638, 17] on span "Master Data" at bounding box center [627, 12] width 41 height 12
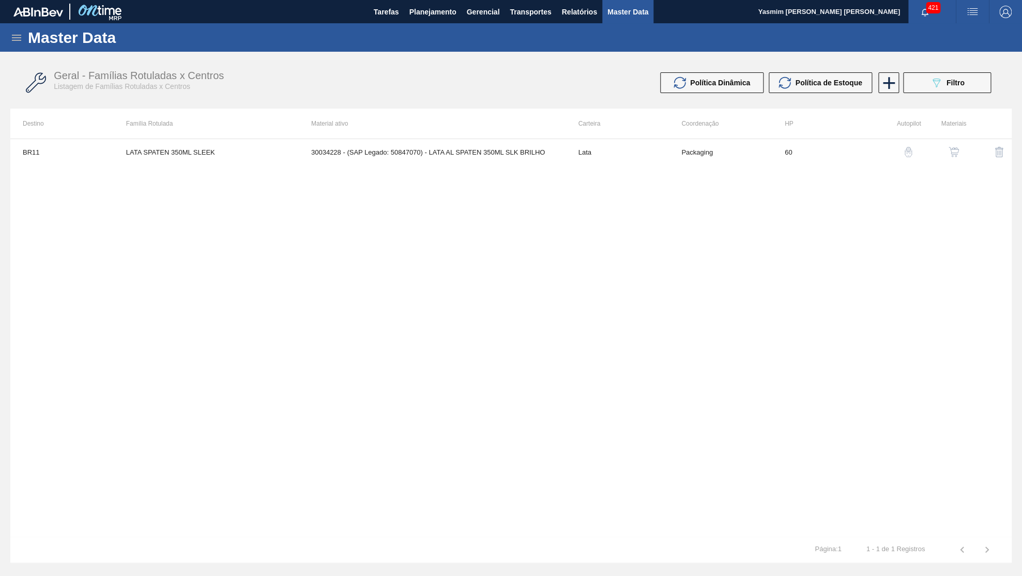
click at [19, 38] on icon at bounding box center [16, 38] width 12 height 12
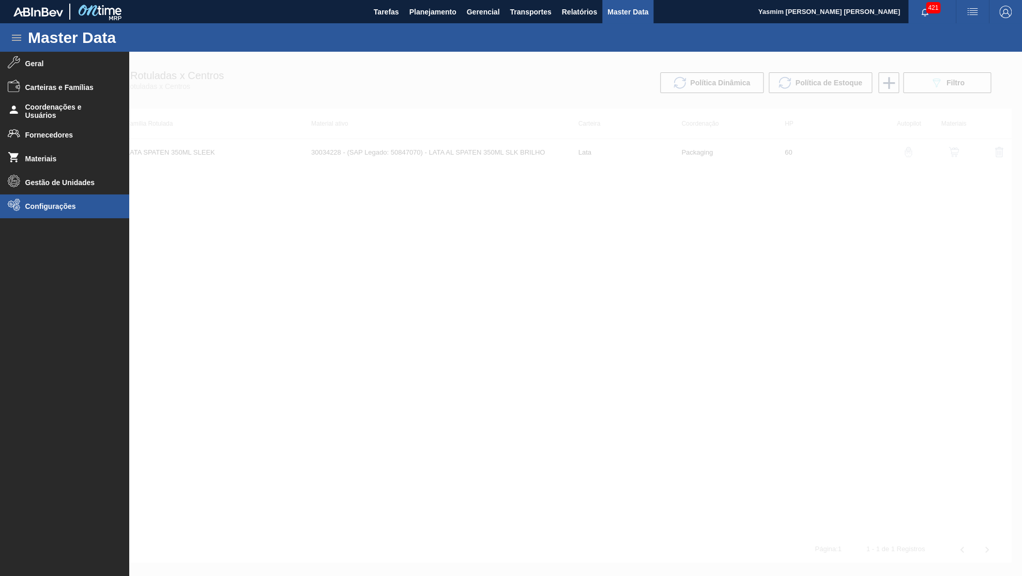
click at [54, 204] on span "Configurações" at bounding box center [67, 206] width 85 height 8
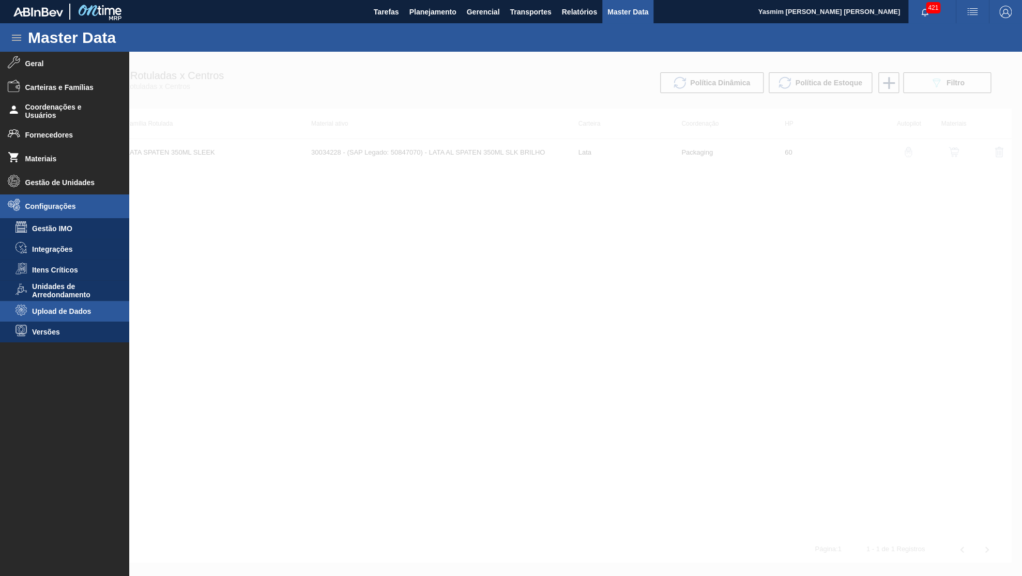
click at [41, 313] on span "Upload de Dados" at bounding box center [72, 311] width 80 height 8
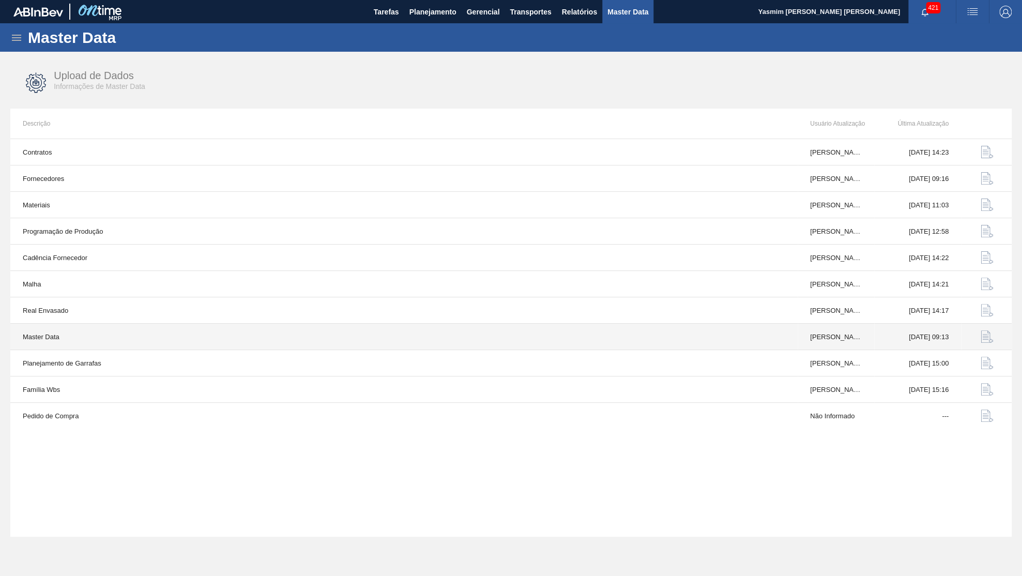
click at [983, 340] on img "button" at bounding box center [986, 336] width 12 height 12
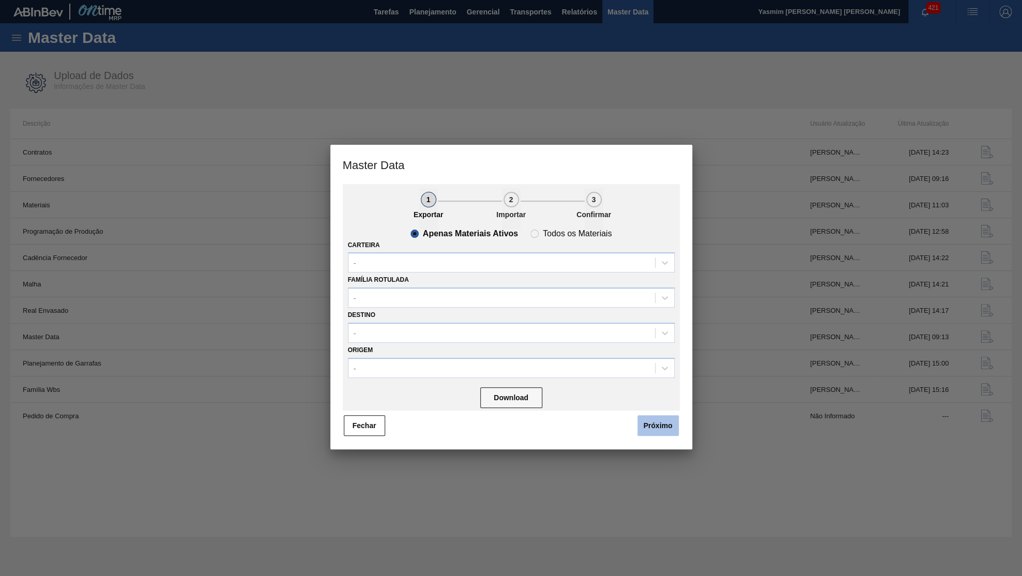
click at [662, 415] on button "Próximo" at bounding box center [657, 425] width 41 height 21
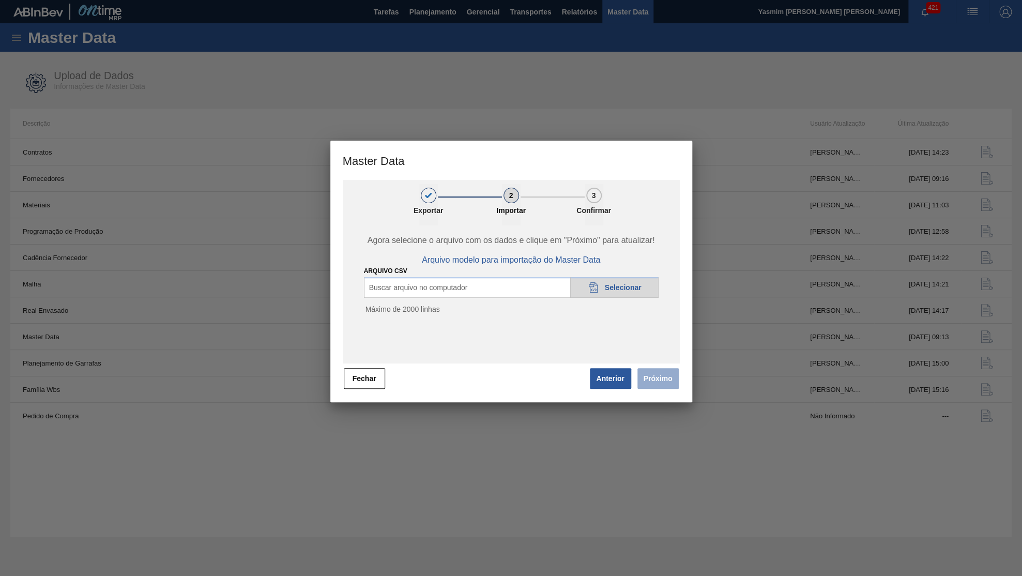
click at [596, 294] on div "20DAD902-3625-4257-8FDA-0C0CB19E2A3D Selecionar" at bounding box center [614, 287] width 88 height 21
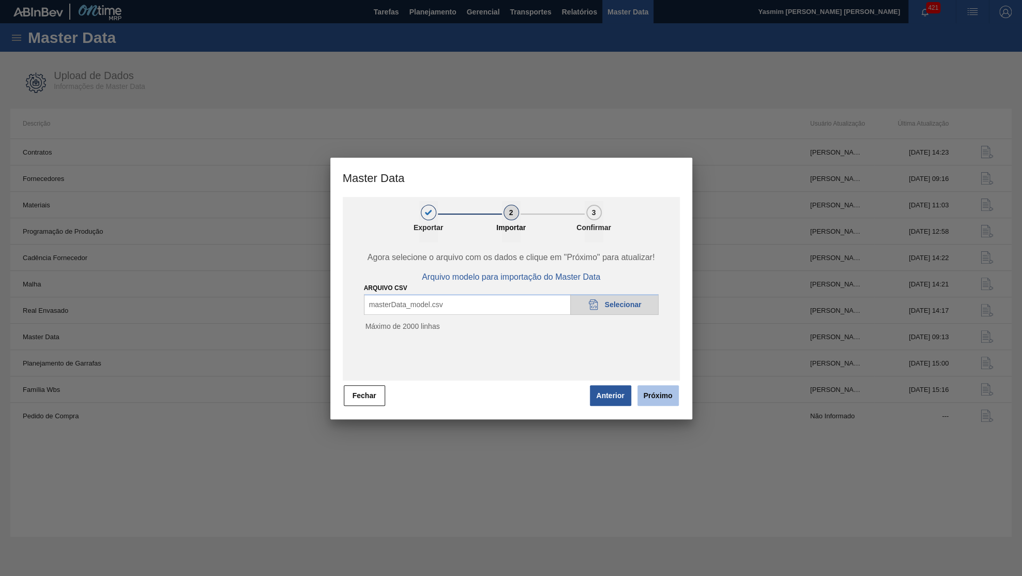
click at [650, 391] on button "Próximo" at bounding box center [657, 395] width 41 height 21
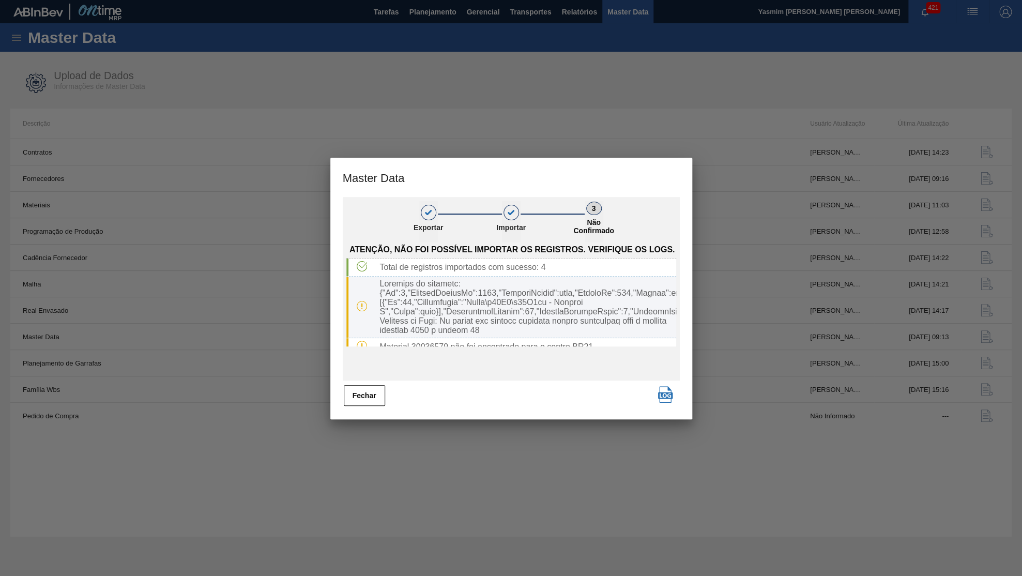
scroll to position [14, 0]
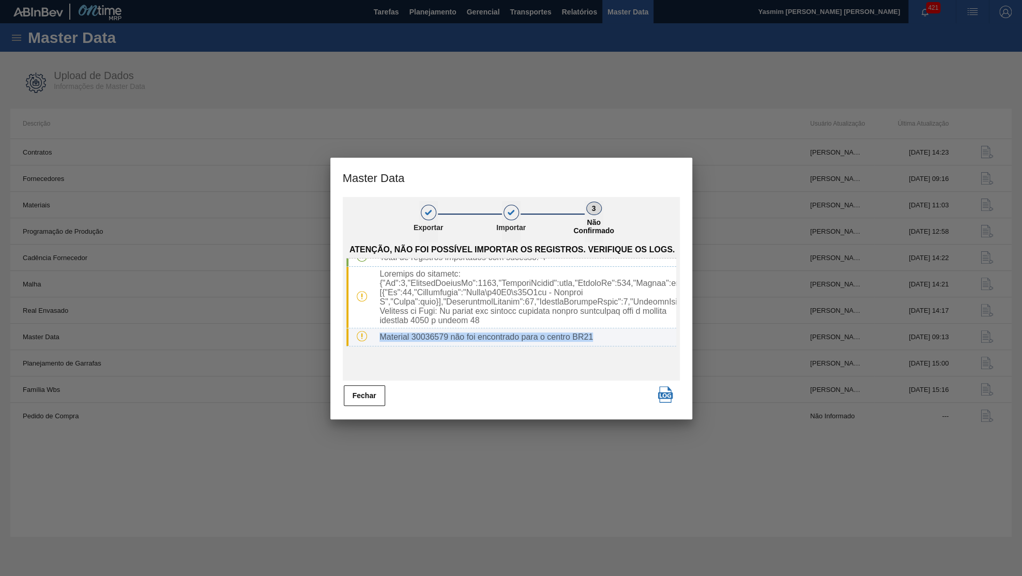
drag, startPoint x: 603, startPoint y: 337, endPoint x: 377, endPoint y: 333, distance: 226.4
click at [377, 333] on div "Material 30036579 não foi encontrado para o centro BR21" at bounding box center [525, 336] width 300 height 9
click at [439, 333] on div "Material 30036579 não foi encontrado para o centro BR21" at bounding box center [525, 336] width 300 height 9
copy div "30036579"
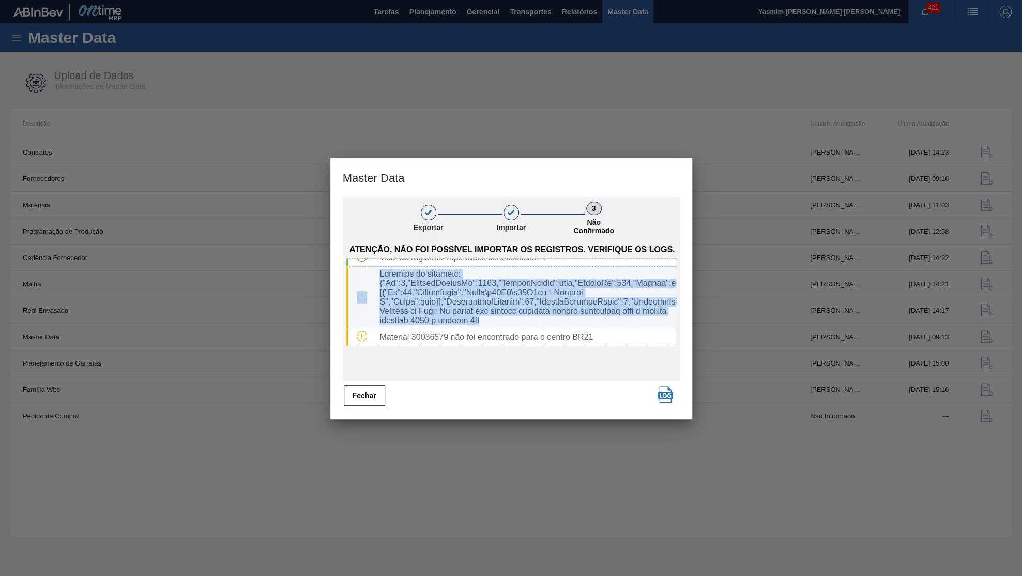
drag, startPoint x: 513, startPoint y: 320, endPoint x: 369, endPoint y: 267, distance: 153.4
click at [369, 267] on div at bounding box center [511, 298] width 330 height 62
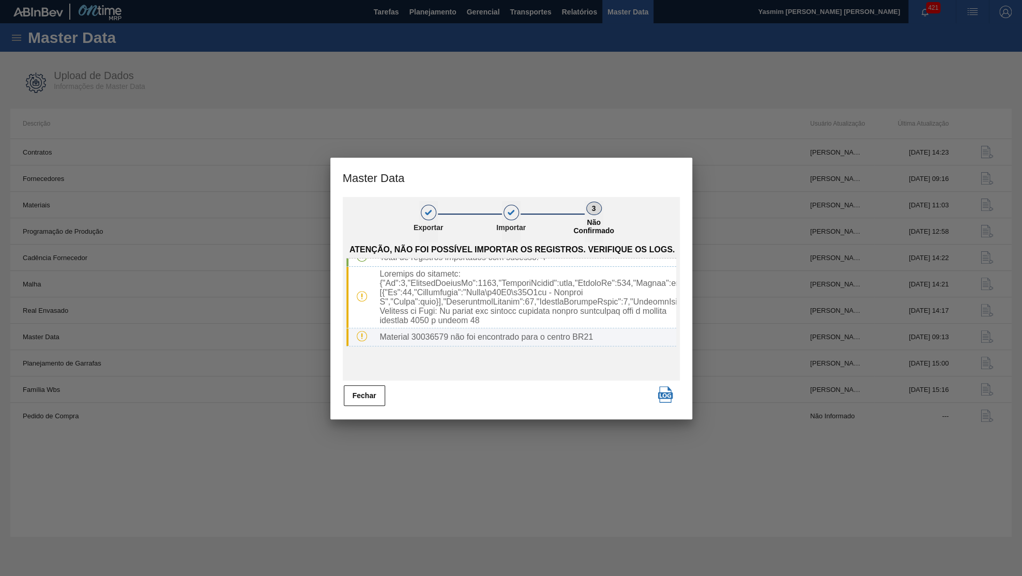
click at [429, 332] on div "Material 30036579 não foi encontrado para o centro BR21" at bounding box center [525, 336] width 300 height 9
copy div "30036579"
click at [365, 390] on button "Fechar" at bounding box center [364, 395] width 41 height 21
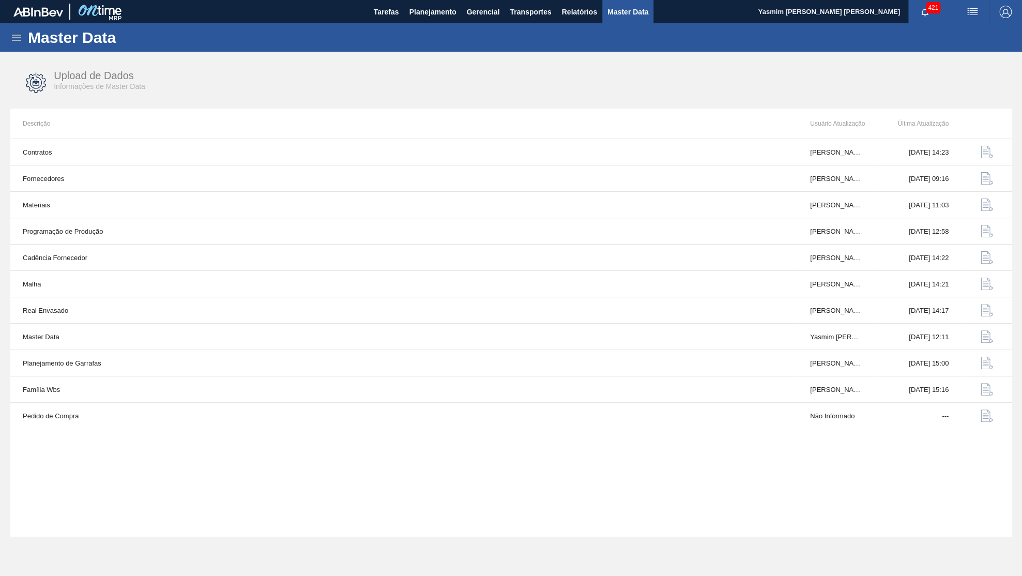
click at [0, 28] on div "Master Data" at bounding box center [511, 37] width 1022 height 28
click at [12, 34] on icon at bounding box center [16, 38] width 12 height 12
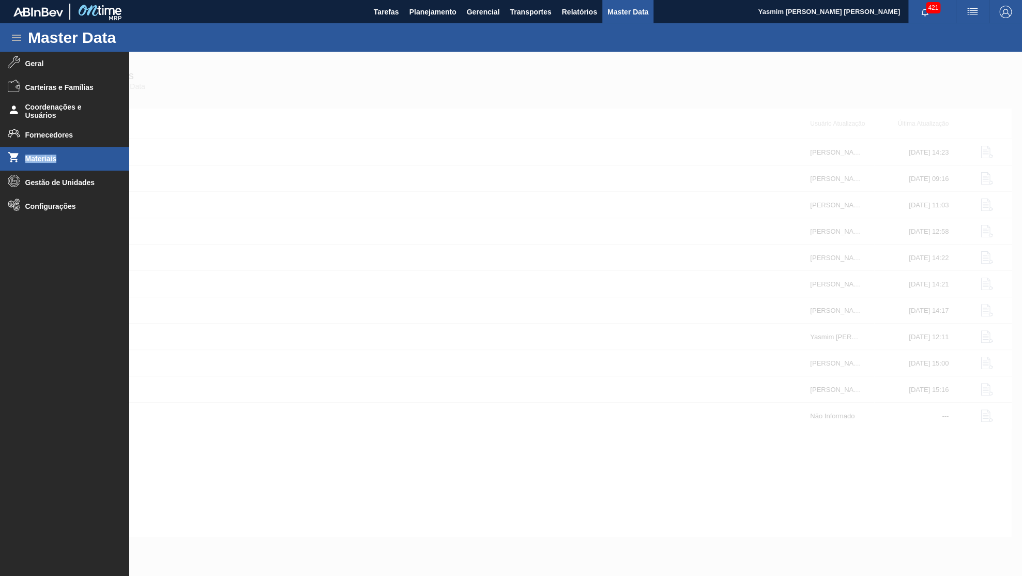
drag, startPoint x: 53, startPoint y: 141, endPoint x: 63, endPoint y: 147, distance: 11.8
click at [63, 147] on ul "Geral Carteiras e Famílias Coordenações e Usuários Fornecedores Materiais Gestã…" at bounding box center [64, 309] width 129 height 515
click at [63, 147] on li "Materiais" at bounding box center [64, 159] width 129 height 24
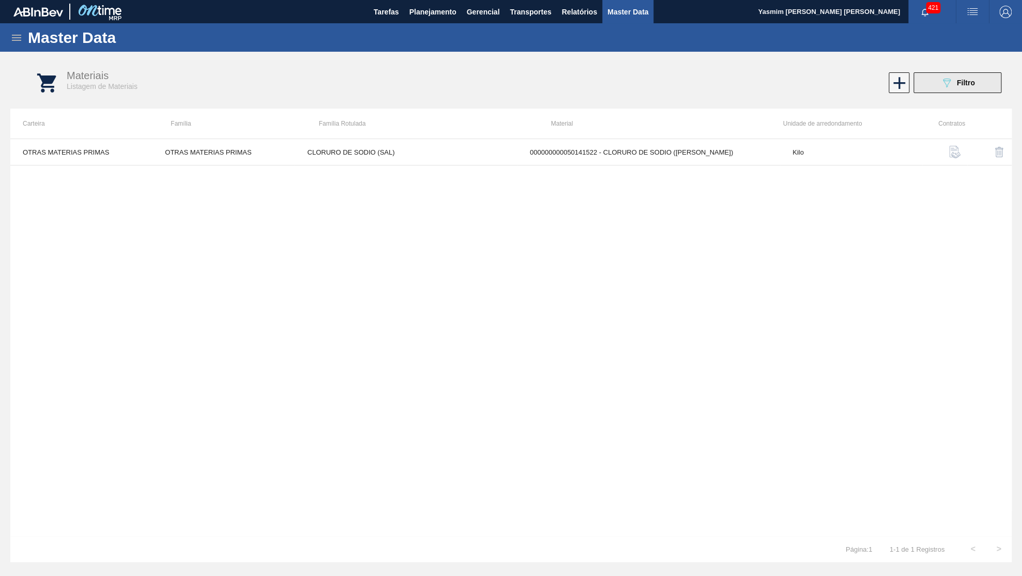
click at [993, 86] on button "089F7B8B-B2A5-4AFE-B5C0-19BA573D28AC Filtro" at bounding box center [957, 82] width 88 height 21
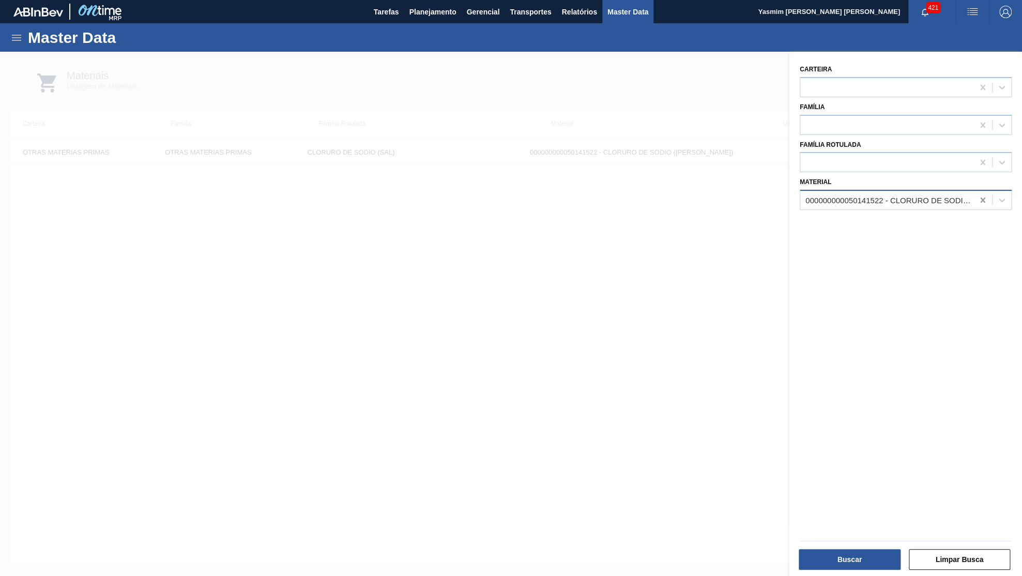
click at [980, 195] on icon at bounding box center [982, 200] width 10 height 10
paste input "30011607"
type input "30011607"
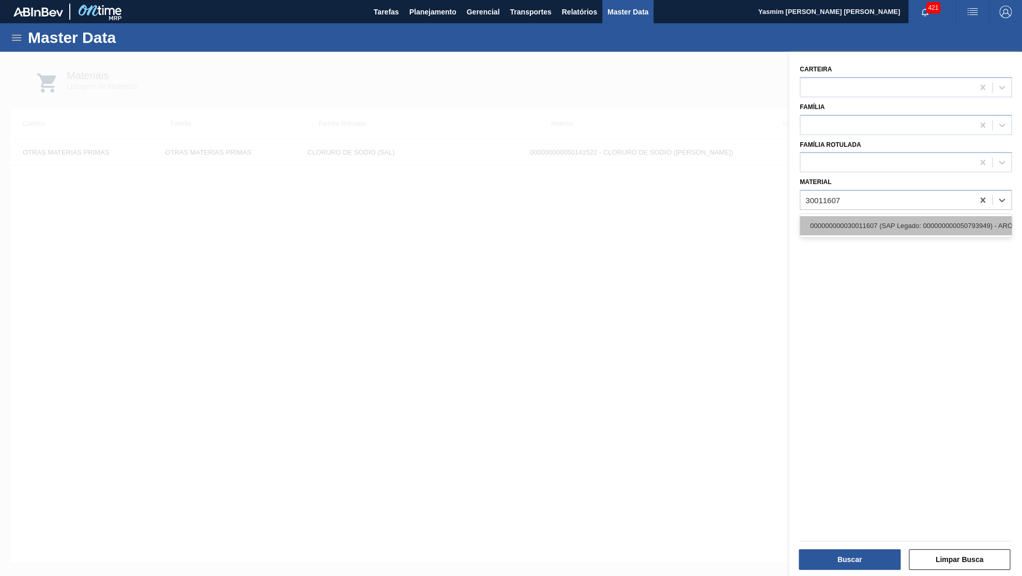
click at [888, 217] on div "000000000030011607 (SAP Legado: 000000000050793949) - AROMA NATURAL TASTESENSE …" at bounding box center [906, 225] width 212 height 19
click at [870, 572] on div "Buscar Limpar Busca" at bounding box center [901, 552] width 233 height 52
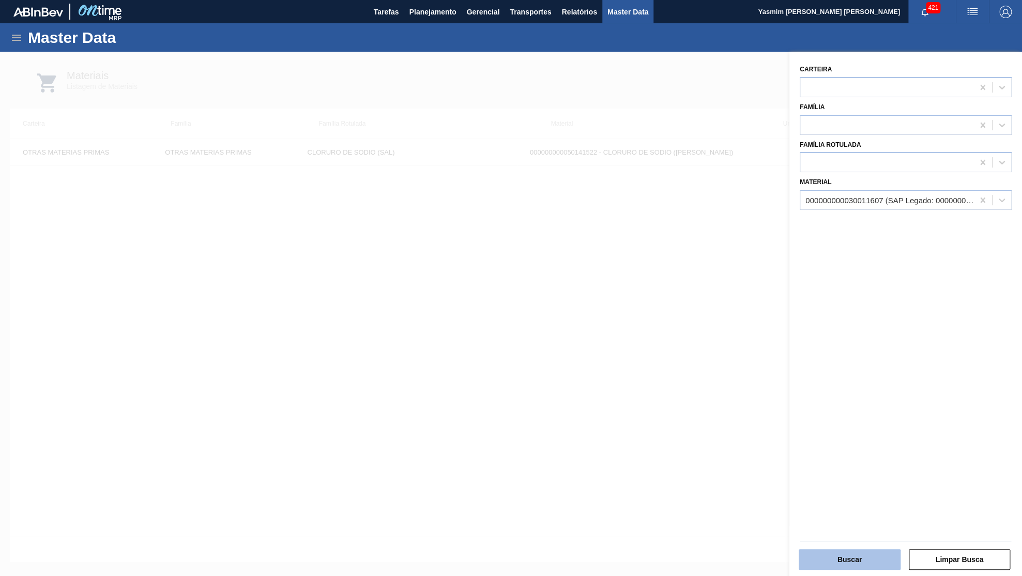
click at [866, 561] on button "Buscar" at bounding box center [850, 559] width 102 height 21
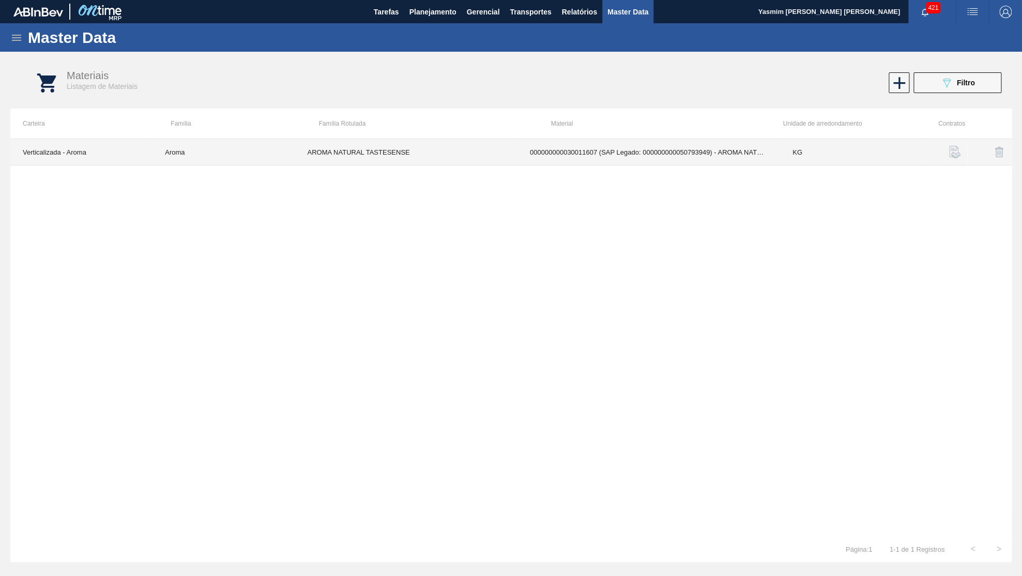
click at [488, 159] on td "AROMA NATURAL TASTESENSE" at bounding box center [406, 152] width 222 height 26
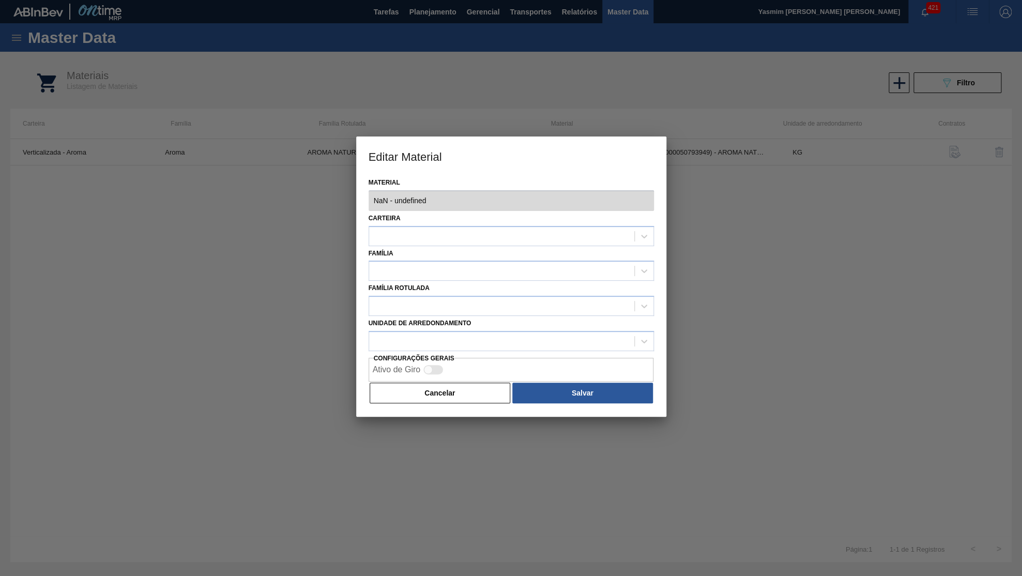
type input "30011607 - 000000000030011607 (SAP Legado: 000000000050793949) - AROMA NATURAL …"
click at [458, 228] on div at bounding box center [501, 235] width 265 height 15
click at [463, 176] on label "Material" at bounding box center [511, 182] width 285 height 15
click at [1021, 196] on input "Material" at bounding box center [1038, 200] width 1 height 9
click at [466, 214] on div "Carteira Verticalizada - Aroma" at bounding box center [511, 228] width 285 height 35
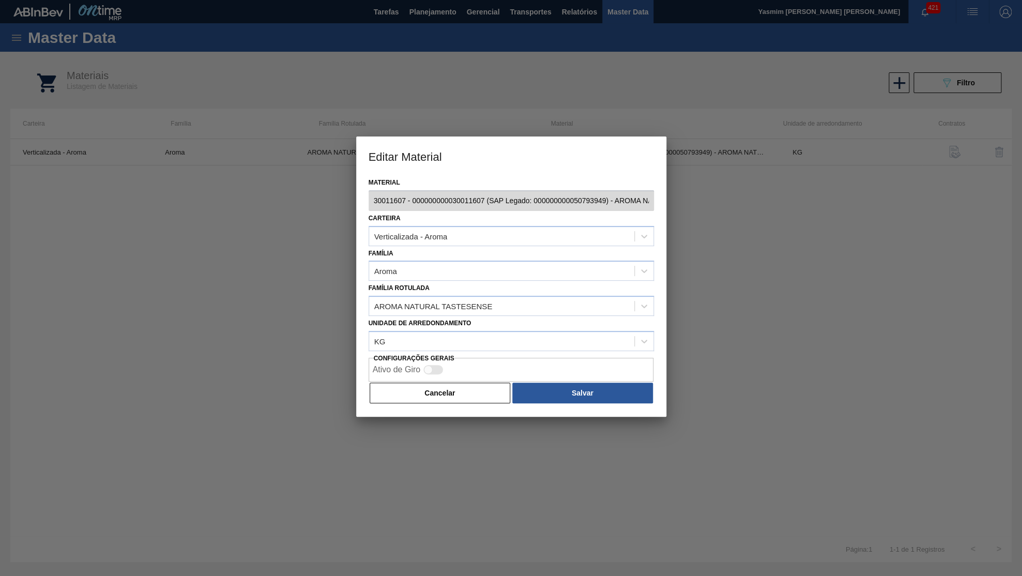
click at [470, 220] on div "Carteira Verticalizada - Aroma" at bounding box center [511, 228] width 285 height 35
click at [465, 232] on div "Verticalizada - Aroma" at bounding box center [501, 235] width 265 height 15
click at [443, 392] on div "Material 30011607 - 000000000030011607 (SAP Legado: 000000000050793949) - AROMA…" at bounding box center [511, 295] width 310 height 241
click at [441, 382] on button "Cancelar" at bounding box center [440, 392] width 141 height 21
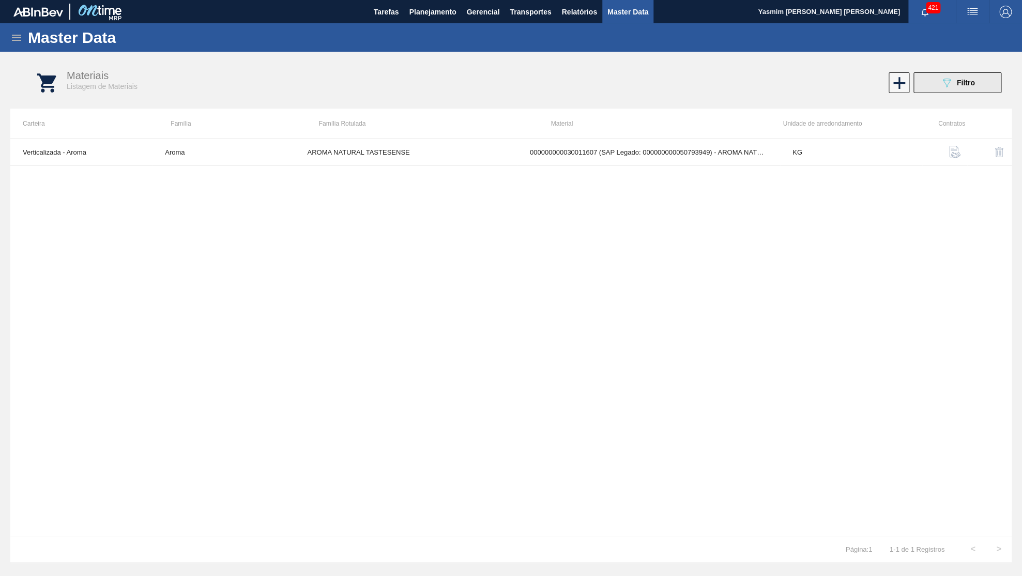
click at [927, 87] on button "089F7B8B-B2A5-4AFE-B5C0-19BA573D28AC Filtro" at bounding box center [957, 82] width 88 height 21
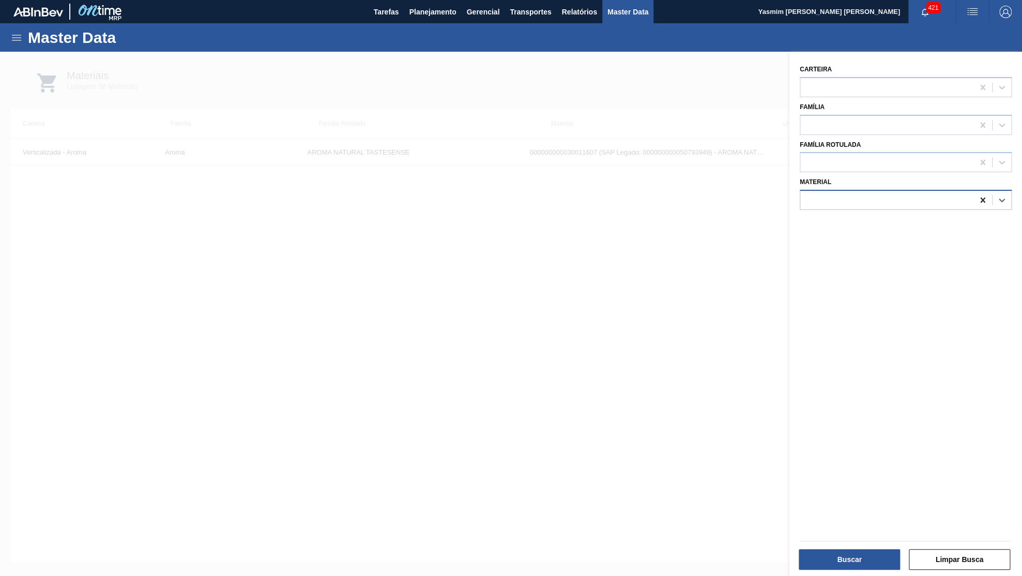
click at [987, 195] on icon at bounding box center [982, 200] width 10 height 10
paste input "30036579"
type input "30036579"
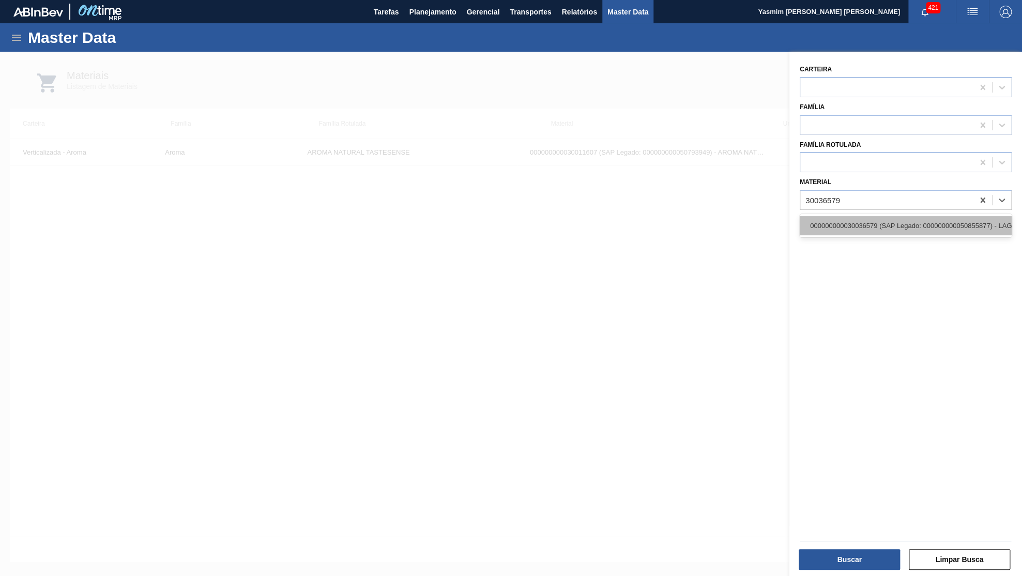
click at [869, 216] on div "000000000030036579 (SAP Legado: 000000000050855877) - LAGER BEER NAT IFF SC1387…" at bounding box center [906, 225] width 212 height 19
click at [825, 545] on div "Buscar Limpar Busca" at bounding box center [905, 557] width 220 height 25
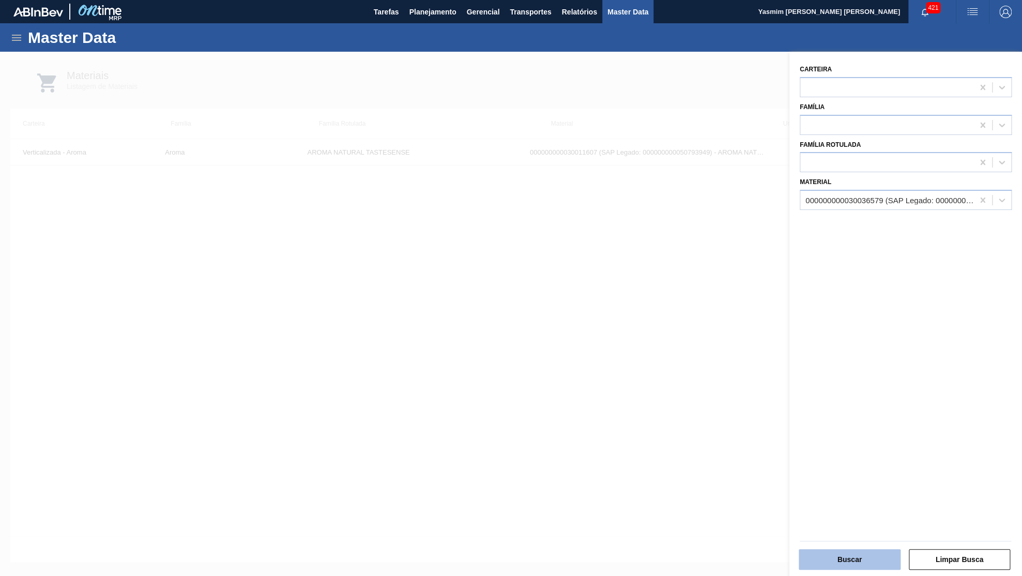
click at [832, 555] on button "Buscar" at bounding box center [850, 559] width 102 height 21
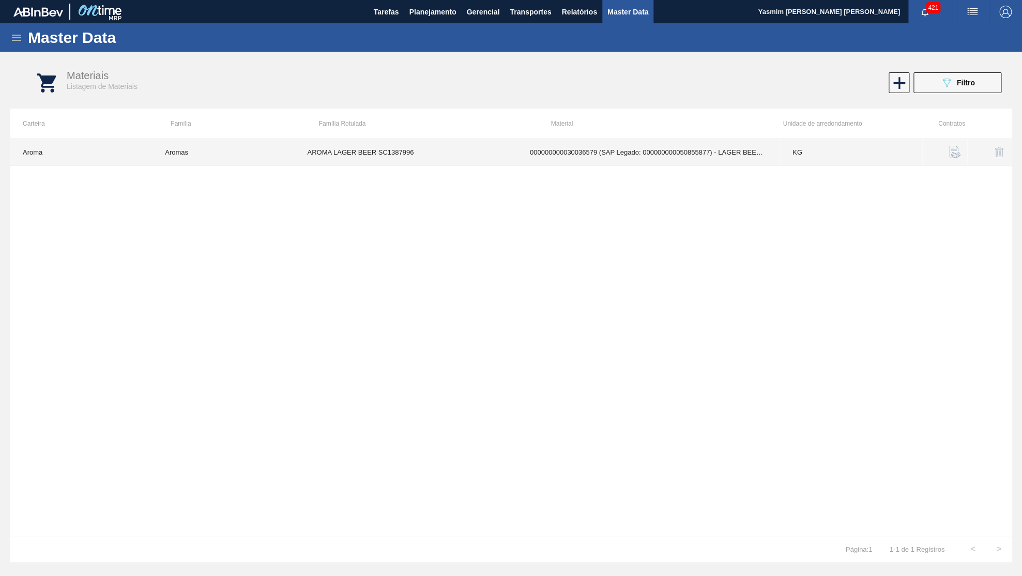
click at [484, 163] on td "AROMA LAGER BEER SC1387996" at bounding box center [406, 152] width 222 height 26
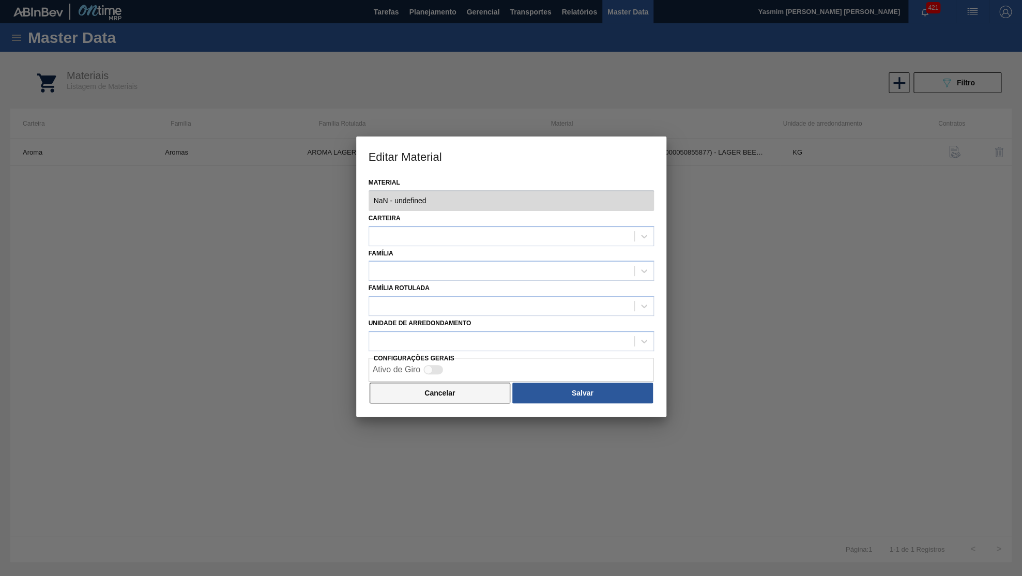
click at [423, 387] on button "Cancelar" at bounding box center [440, 392] width 141 height 21
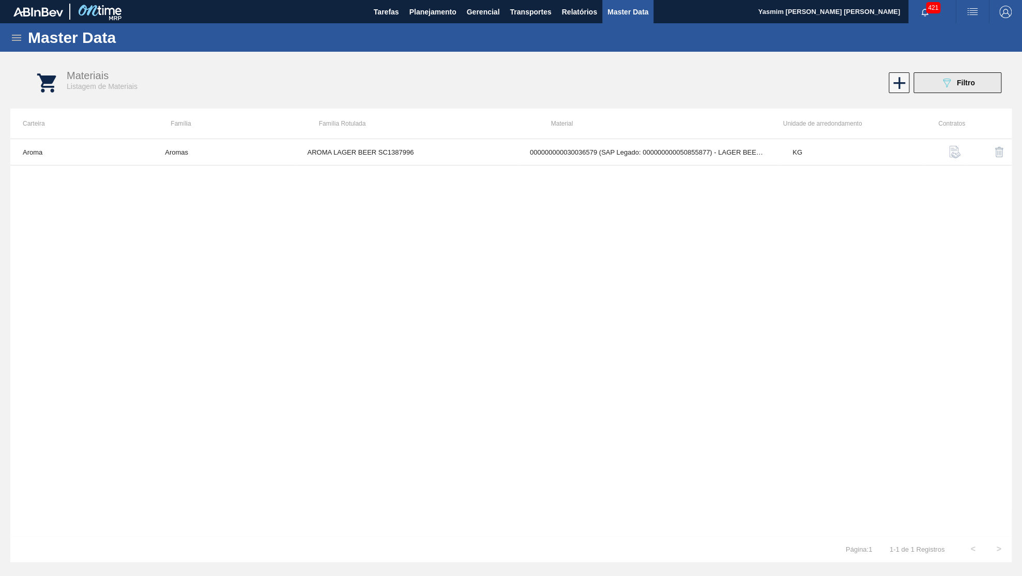
click at [966, 79] on span "Filtro" at bounding box center [966, 83] width 18 height 8
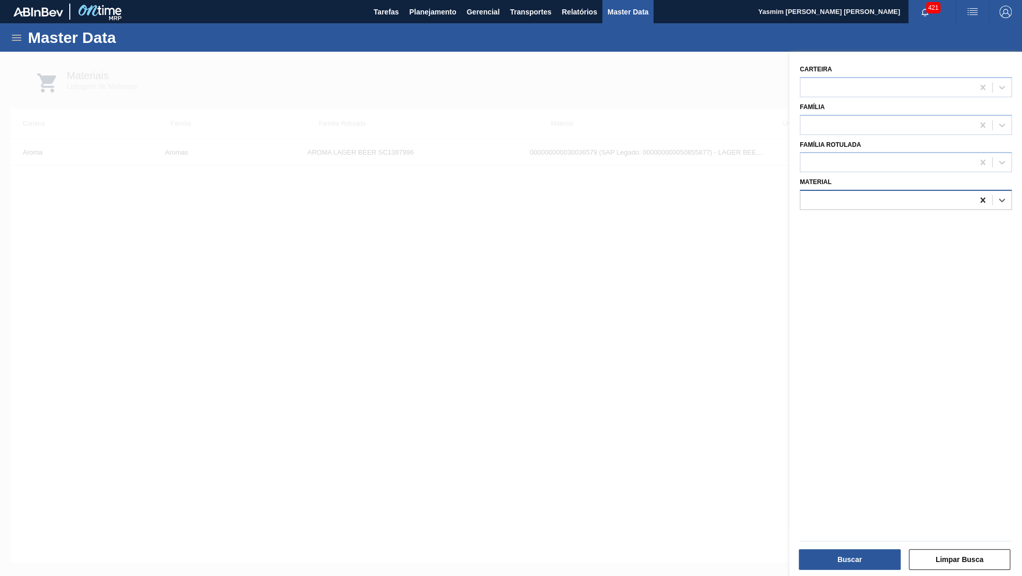
click at [976, 191] on div at bounding box center [982, 200] width 19 height 19
paste input "30034483"
type input "30034483"
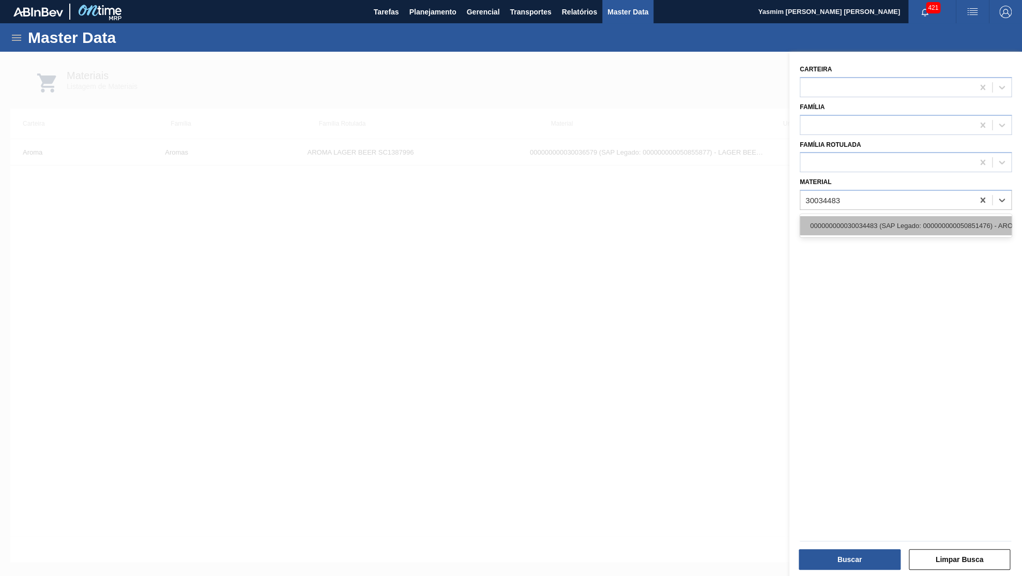
click at [899, 216] on div "000000000030034483 (SAP Legado: 000000000050851476) - AROMA NAT TASTESENSE 2063…" at bounding box center [906, 225] width 212 height 19
click at [892, 544] on div at bounding box center [905, 540] width 220 height 9
click at [891, 546] on div "Buscar Limpar Busca" at bounding box center [905, 557] width 220 height 25
click at [885, 546] on div "Buscar Limpar Busca" at bounding box center [905, 557] width 220 height 25
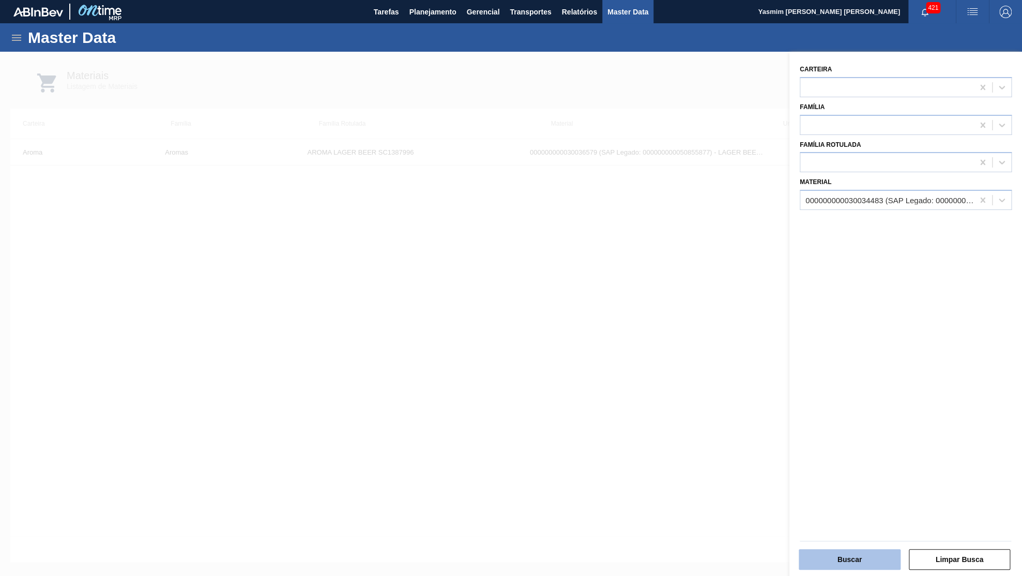
click at [885, 553] on button "Buscar" at bounding box center [850, 559] width 102 height 21
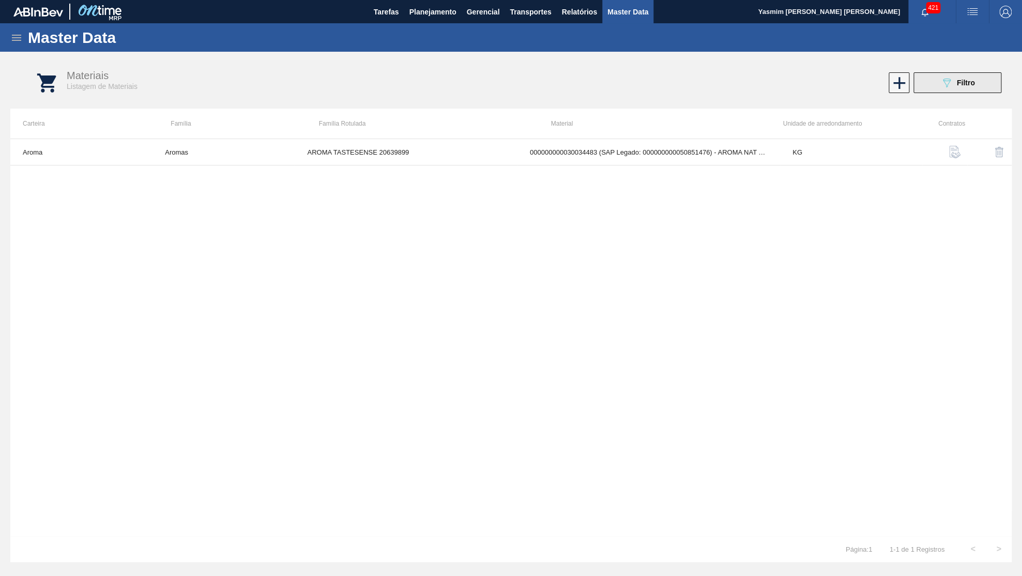
click at [960, 89] on button "089F7B8B-B2A5-4AFE-B5C0-19BA573D28AC Filtro" at bounding box center [957, 82] width 88 height 21
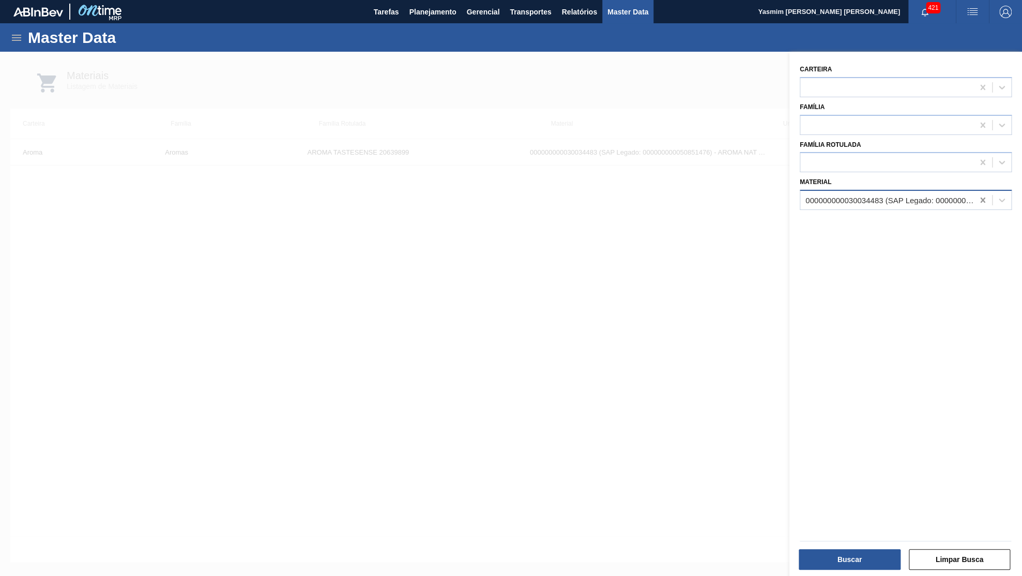
click at [989, 192] on div at bounding box center [982, 200] width 19 height 19
paste input "30036790"
type input "30036790"
drag, startPoint x: 869, startPoint y: 190, endPoint x: 554, endPoint y: 197, distance: 315.4
click at [789, 197] on div "089F7B8B-B2A5-4AFE-B5C0-19BA573D28AC Created with sketchtool. Carteira Família …" at bounding box center [905, 340] width 233 height 576
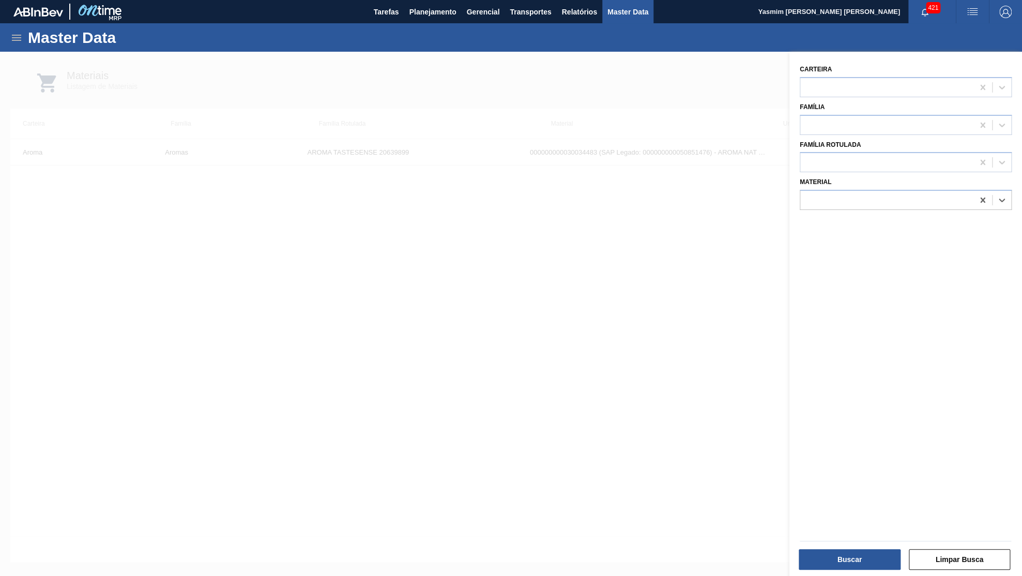
click at [779, 192] on div at bounding box center [511, 340] width 1022 height 576
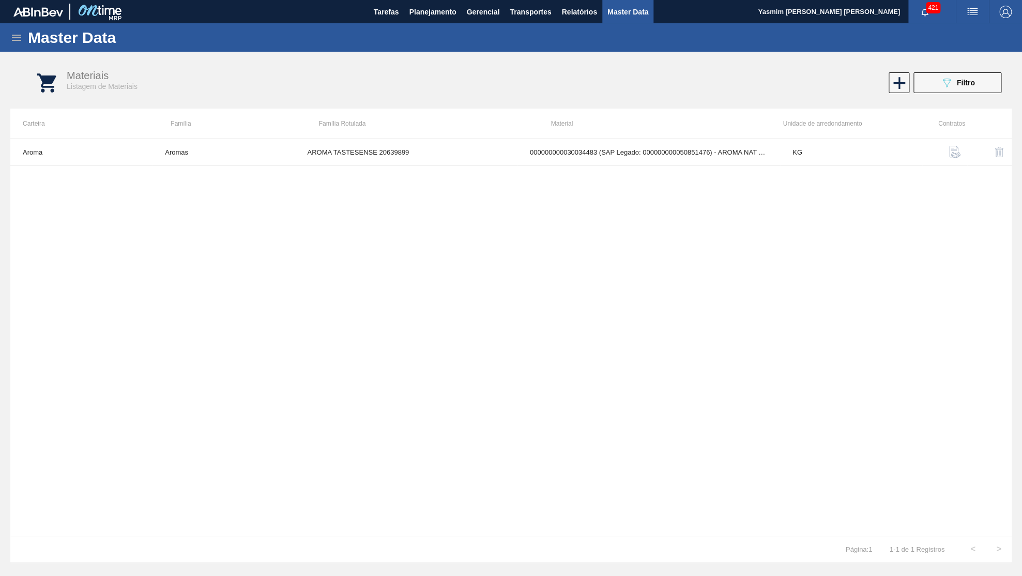
click at [858, 193] on div "Materiais Listagem de Materiais 089F7B8B-B2A5-4AFE-B5C0-19BA573D28AC Filtro 089…" at bounding box center [510, 284] width 1001 height 454
